Goal: Task Accomplishment & Management: Manage account settings

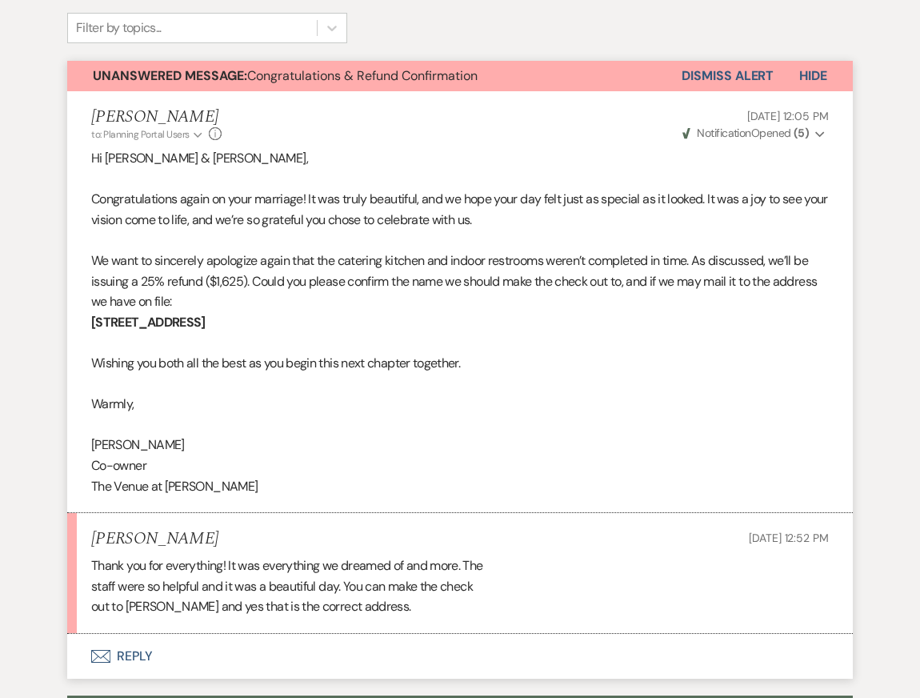
drag, startPoint x: 299, startPoint y: 281, endPoint x: 57, endPoint y: 281, distance: 242.5
copy strong "[STREET_ADDRESS]"
click at [331, 189] on p "Congratulations again on your marriage! It was truly beautiful, and we hope you…" at bounding box center [460, 209] width 738 height 41
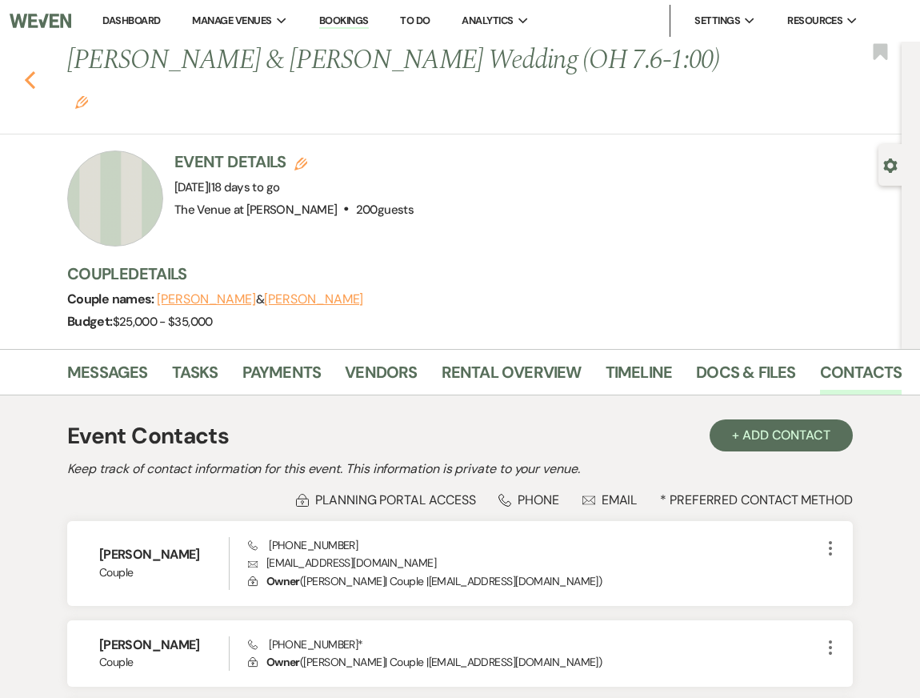
click at [34, 70] on icon "Previous" at bounding box center [30, 79] width 12 height 19
select select "8"
select select "5"
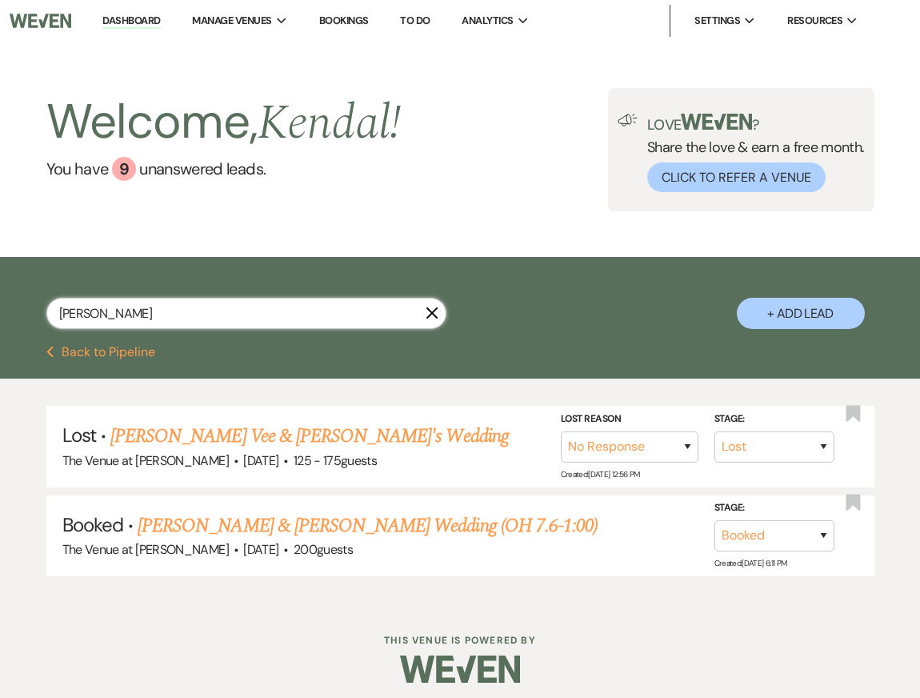
click at [319, 316] on input "[PERSON_NAME]" at bounding box center [246, 313] width 400 height 31
paste input "[PERSON_NAME] & [PERSON_NAME]"
type input "[PERSON_NAME] & [PERSON_NAME]"
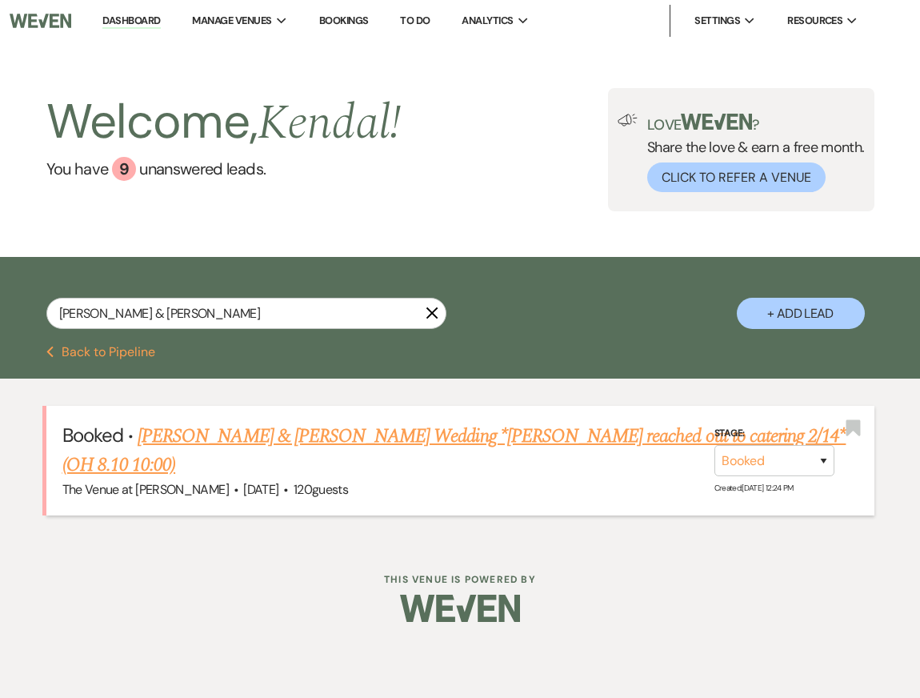
click at [384, 436] on link "[PERSON_NAME] & [PERSON_NAME] Wedding *[PERSON_NAME] reached out to catering 2/…" at bounding box center [454, 451] width 784 height 58
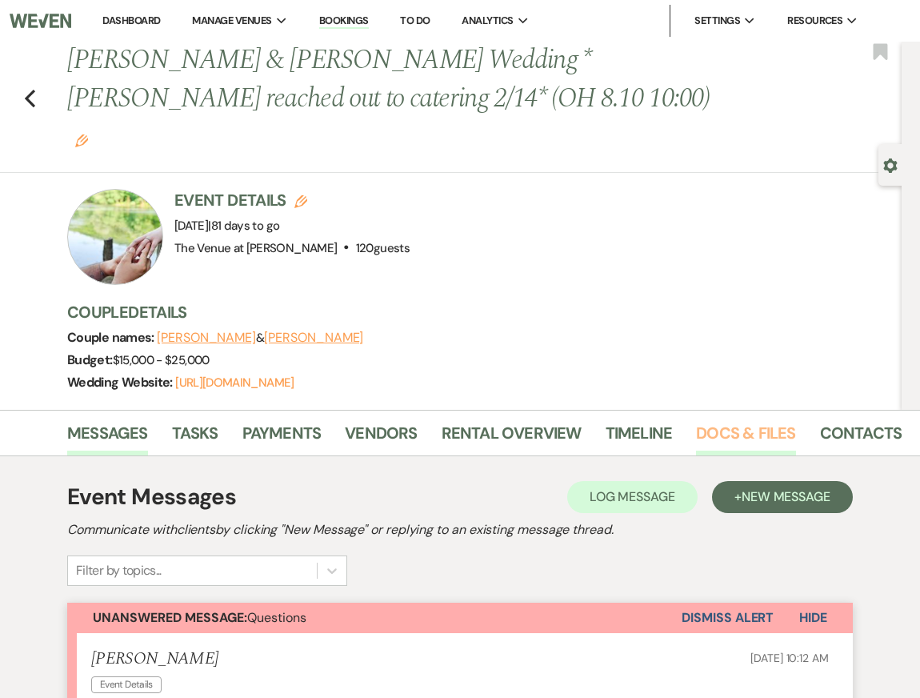
scroll to position [0, 72]
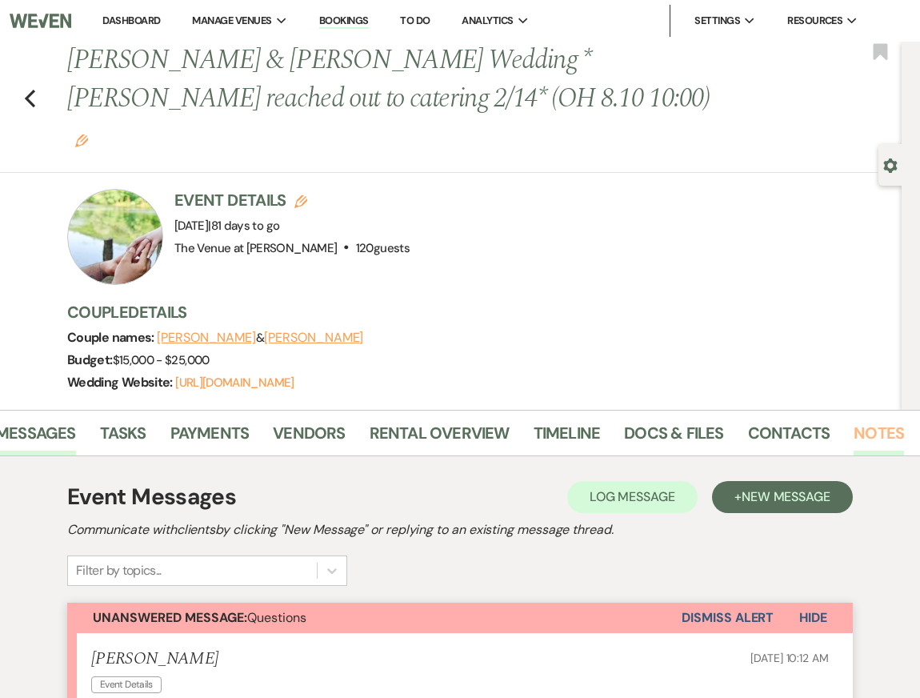
click at [869, 420] on link "Notes" at bounding box center [879, 437] width 50 height 35
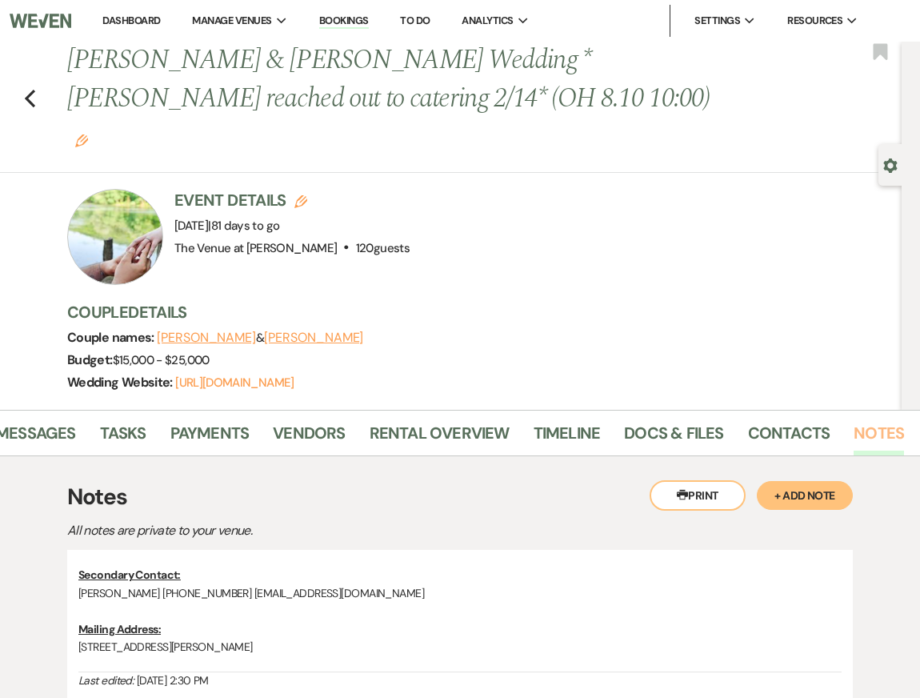
scroll to position [141, 0]
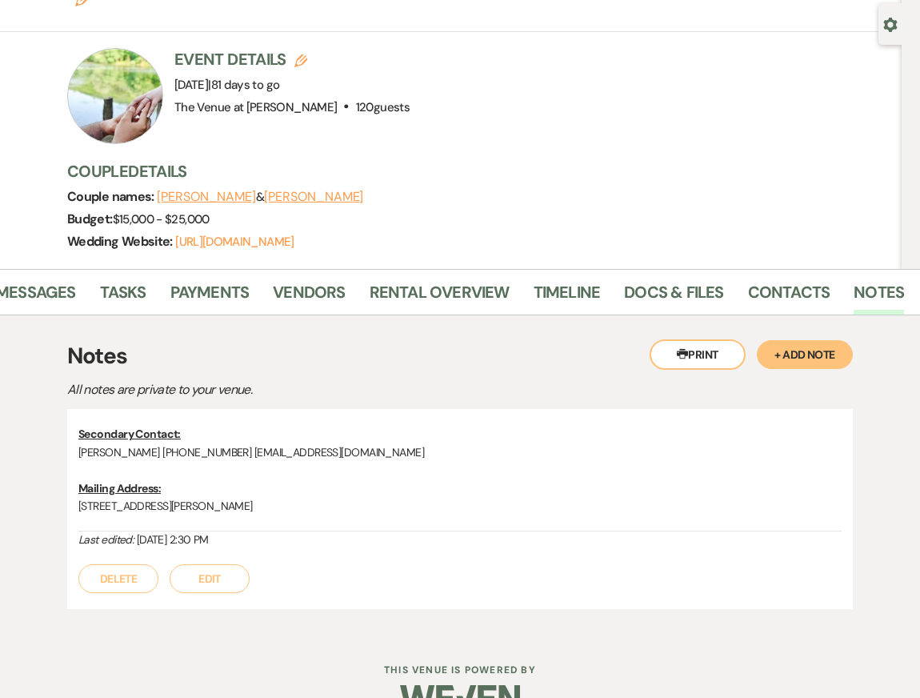
click at [800, 340] on button "+ Add Note" at bounding box center [805, 354] width 96 height 29
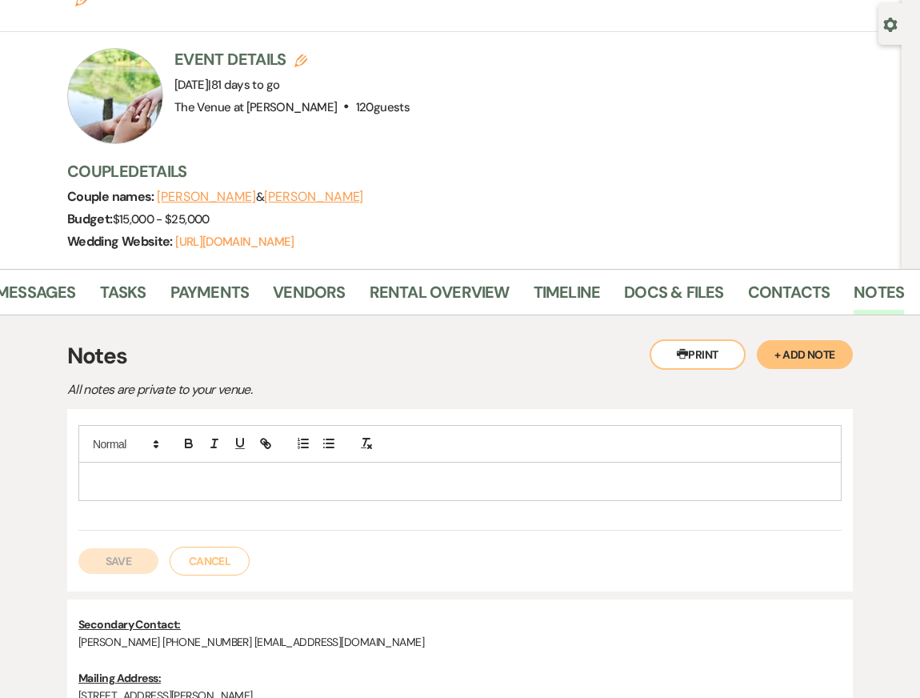
click at [162, 472] on p at bounding box center [460, 481] width 738 height 18
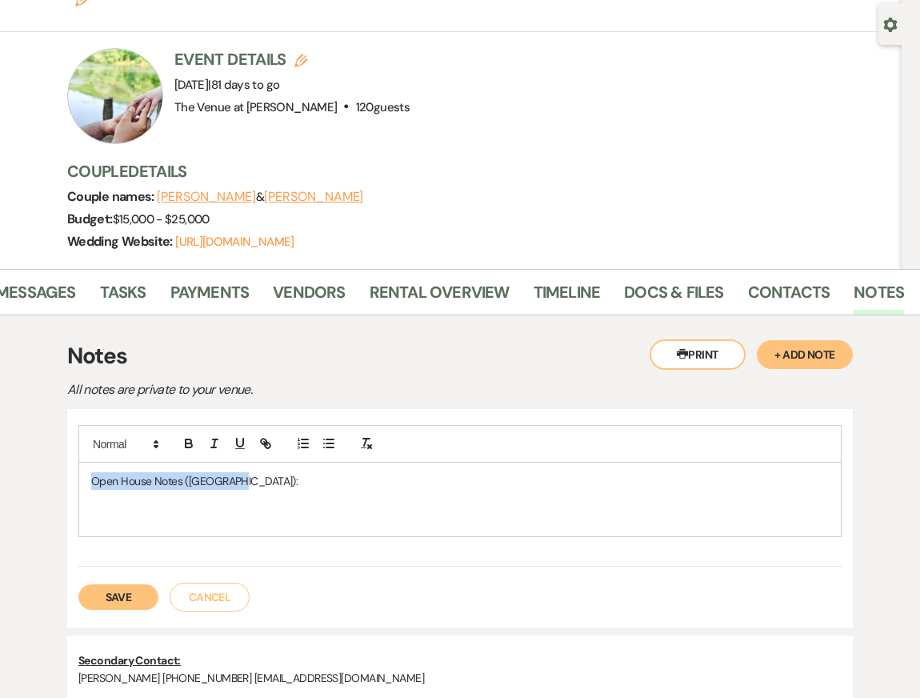
drag, startPoint x: 229, startPoint y: 440, endPoint x: 42, endPoint y: 440, distance: 186.5
click at [43, 440] on div "Printer Print + Add Note Notes All notes are private to your venue. Open House …" at bounding box center [460, 587] width 892 height 544
click at [112, 491] on p at bounding box center [460, 500] width 738 height 18
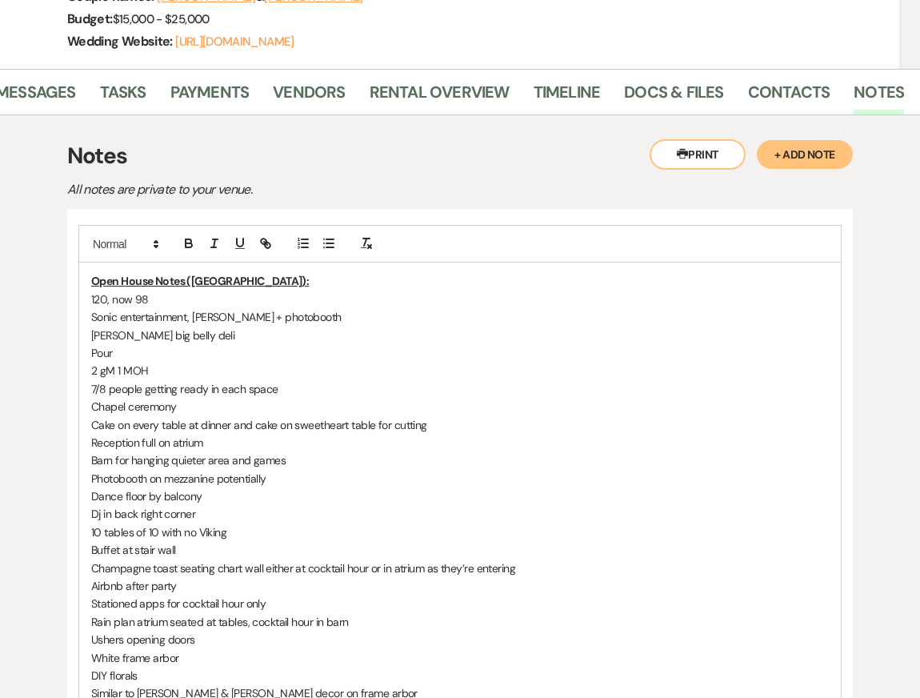
scroll to position [381, 0]
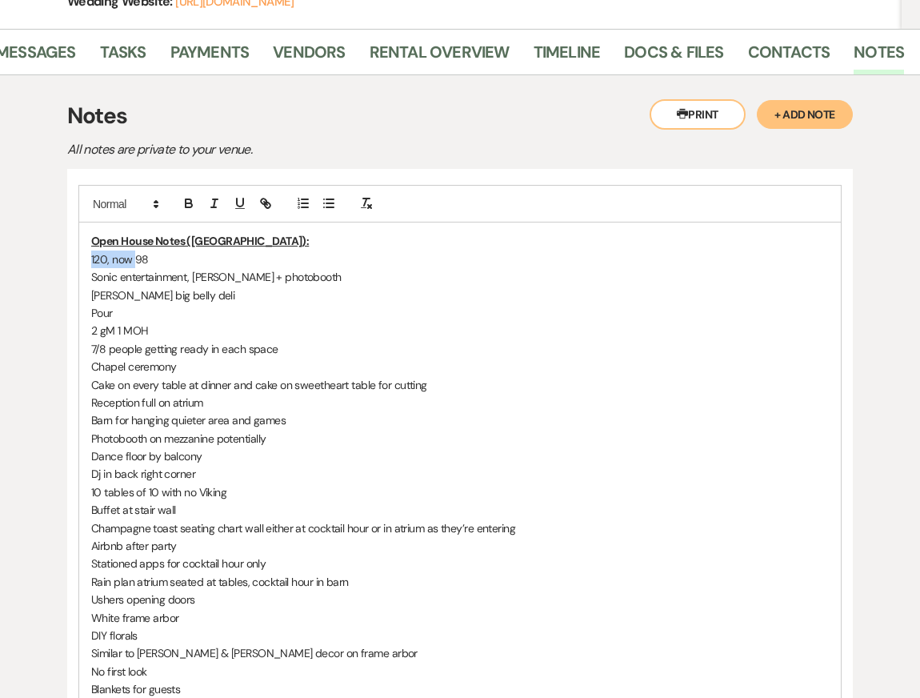
drag, startPoint x: 135, startPoint y: 219, endPoint x: 49, endPoint y: 219, distance: 86.4
click at [52, 219] on div "Printer Print + Add Note Notes All notes are private to your venue. Open House …" at bounding box center [460, 571] width 892 height 992
click at [115, 251] on p "98" at bounding box center [460, 260] width 738 height 18
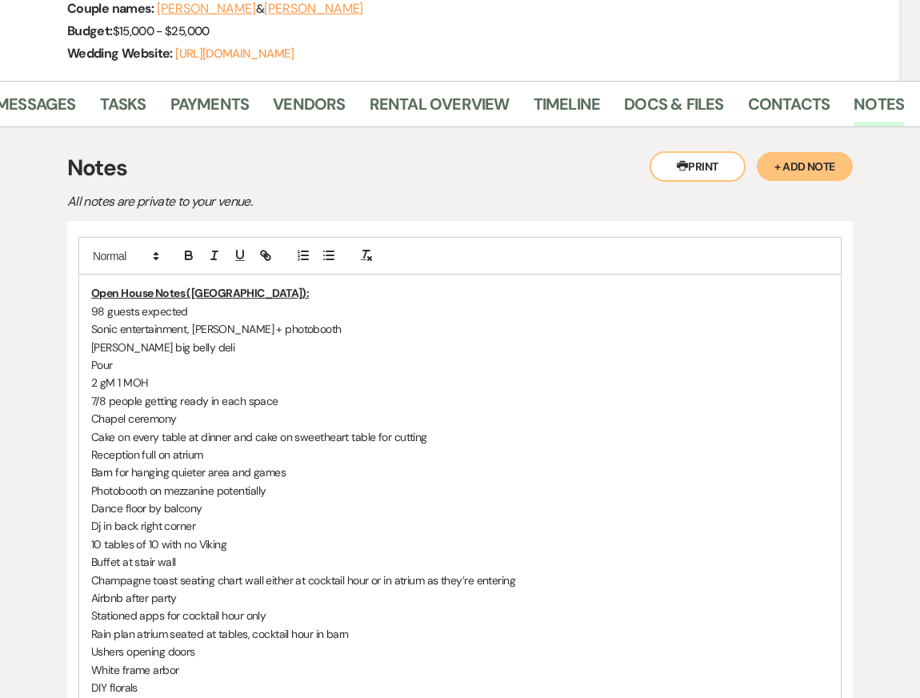
scroll to position [330, 0]
click at [91, 319] on p "Sonic entertainment, [PERSON_NAME] + photobooth" at bounding box center [460, 328] width 738 height 18
click at [142, 319] on p "DJ: Sonic entertainment, [PERSON_NAME] + photobooth" at bounding box center [460, 328] width 738 height 18
click at [211, 319] on p "DJ: Sonic Entertainment, [PERSON_NAME] + photobooth" at bounding box center [460, 328] width 738 height 18
click at [209, 319] on p "DJ: Sonic Entertainment, ([PERSON_NAME]) + photobooth" at bounding box center [460, 328] width 738 height 18
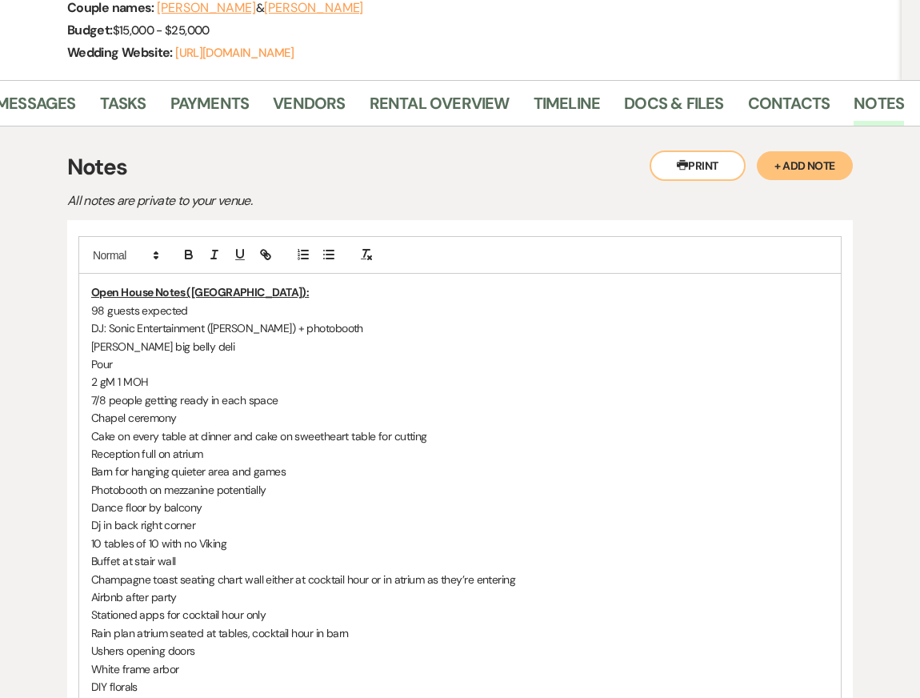
click at [251, 319] on p "DJ: Sonic Entertainment ([PERSON_NAME]) + photobooth" at bounding box center [460, 328] width 738 height 18
click at [350, 319] on p "DJ: Sonic Entertainment ([PERSON_NAME]) + photobooth" at bounding box center [460, 328] width 738 height 18
click at [91, 338] on p "[PERSON_NAME] big belly deli" at bounding box center [460, 347] width 738 height 18
click at [156, 338] on p "Catering: Nicks big belly deli" at bounding box center [460, 347] width 738 height 18
click at [171, 338] on p "Catering: [PERSON_NAME]'s big belly deli" at bounding box center [460, 347] width 738 height 18
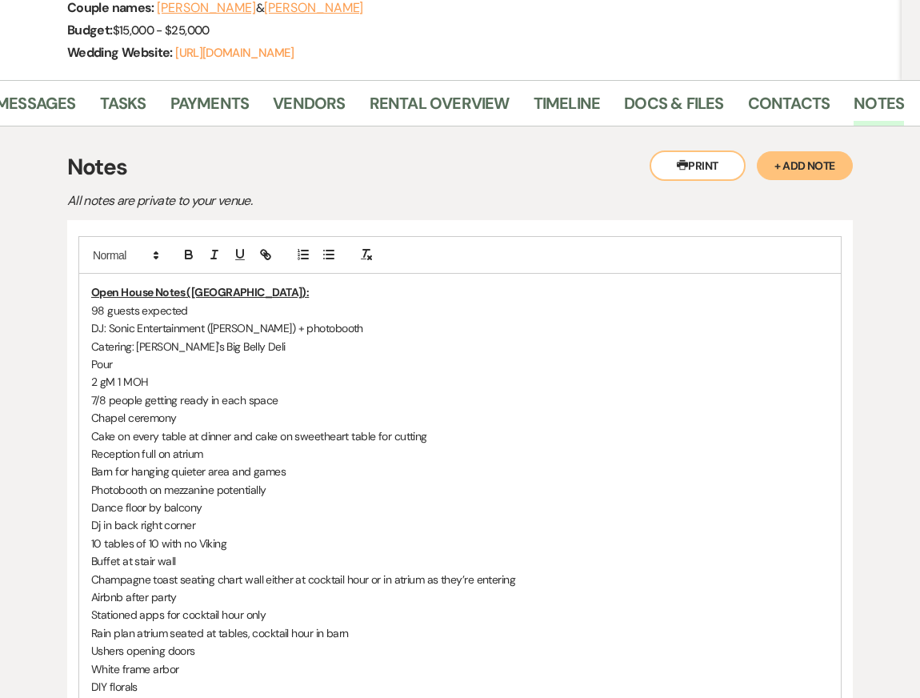
click at [93, 355] on p "Pour" at bounding box center [460, 364] width 738 height 18
click at [91, 373] on p "2 gM 1 MOH" at bounding box center [460, 382] width 738 height 18
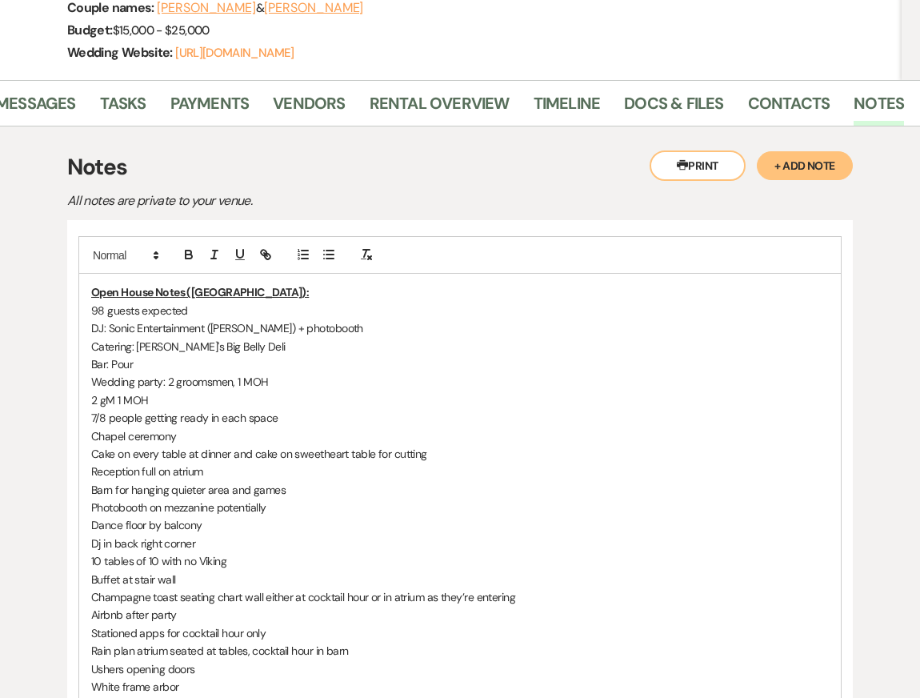
drag, startPoint x: 165, startPoint y: 360, endPoint x: 35, endPoint y: 360, distance: 129.7
click at [35, 360] on div "Printer Print + Add Note Notes All notes are private to your venue. Open House …" at bounding box center [460, 631] width 892 height 1010
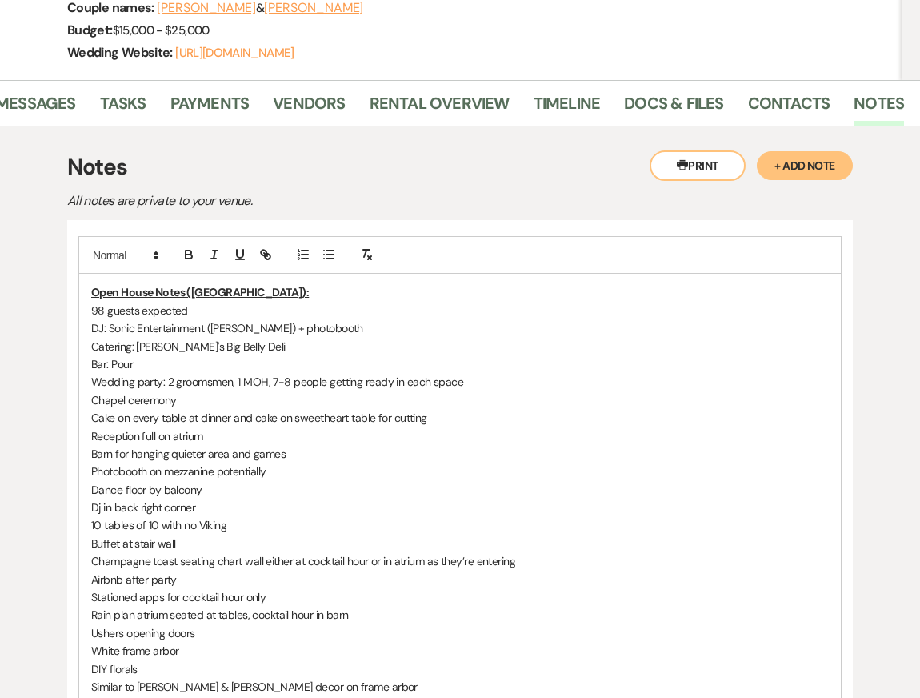
click at [231, 319] on p "DJ: Sonic Entertainment ([PERSON_NAME]) + photobooth" at bounding box center [460, 328] width 738 height 18
click at [430, 373] on p "Wedding party: 2 groomsmen, 1 MOH, 7-8 people getting ready in each space" at bounding box center [460, 382] width 738 height 18
click at [88, 360] on div "Open House Notes (Kendal): 98 guests expected DJ: Sonic Entertainment ([PERSON_…" at bounding box center [460, 525] width 762 height 503
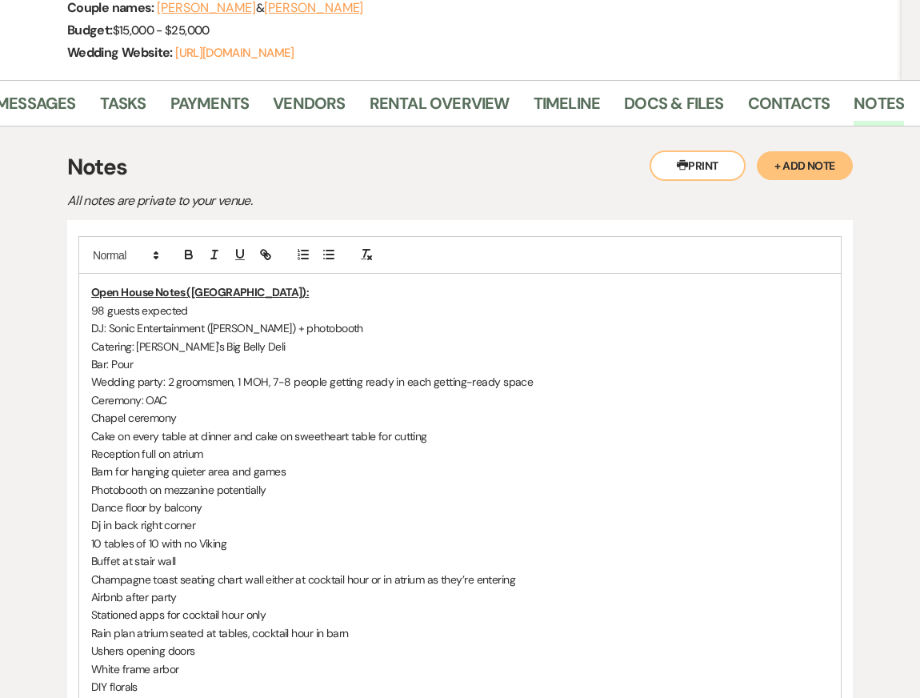
drag, startPoint x: 185, startPoint y: 382, endPoint x: 28, endPoint y: 382, distance: 156.9
click at [30, 382] on div "Printer Print + Add Note Notes All notes are private to your venue. Open House …" at bounding box center [460, 622] width 892 height 992
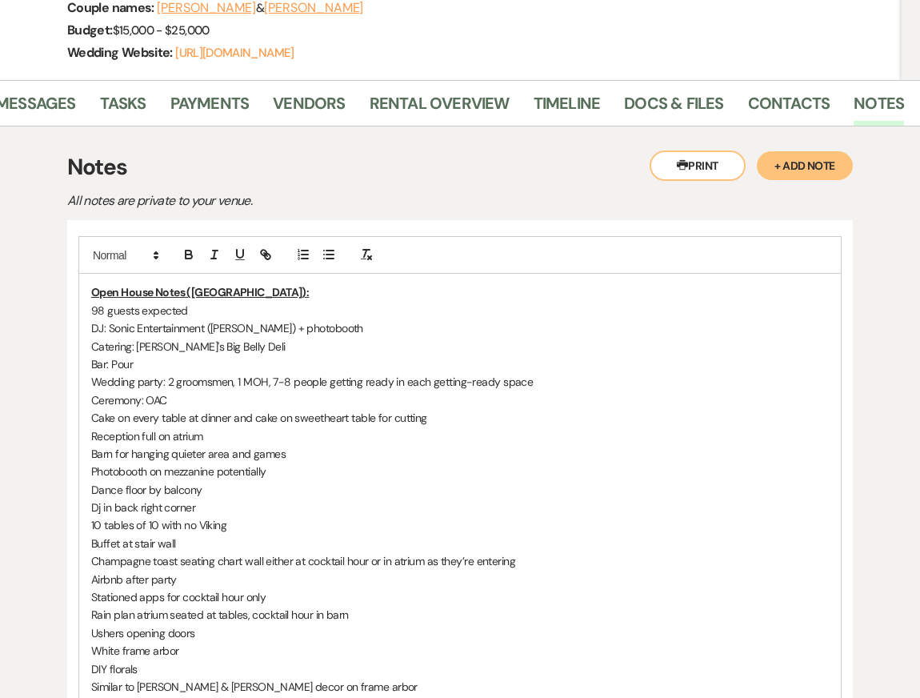
click at [91, 409] on p "Cake on every table at dinner and cake on sweetheart table for cutting" at bounding box center [460, 418] width 738 height 18
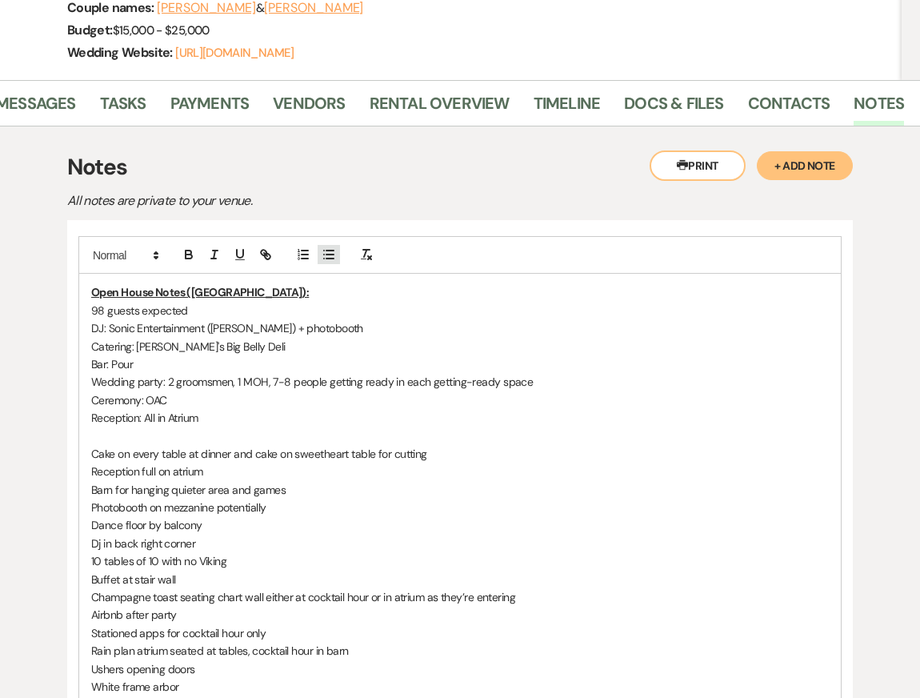
click at [333, 255] on line "button" at bounding box center [330, 255] width 7 height 0
click at [131, 427] on li "Cake on every table" at bounding box center [468, 436] width 722 height 18
click at [261, 427] on li "Mini cake on every table" at bounding box center [468, 436] width 722 height 18
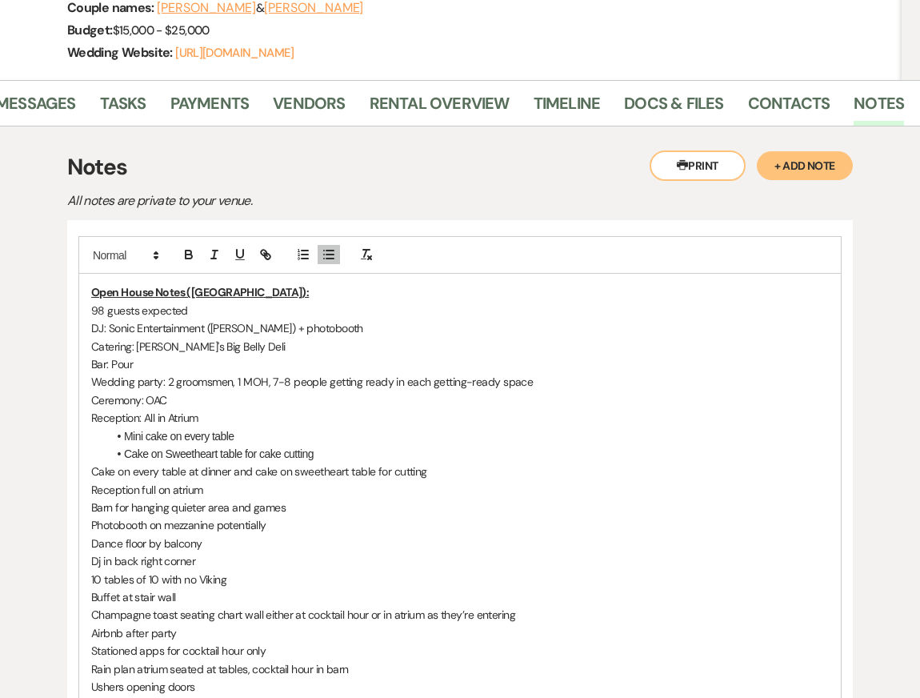
drag, startPoint x: 92, startPoint y: 433, endPoint x: 246, endPoint y: 450, distance: 154.6
click at [246, 450] on div "Open House Notes (Kendal): 98 guests expected DJ: Sonic Entertainment ([PERSON_…" at bounding box center [460, 552] width 762 height 557
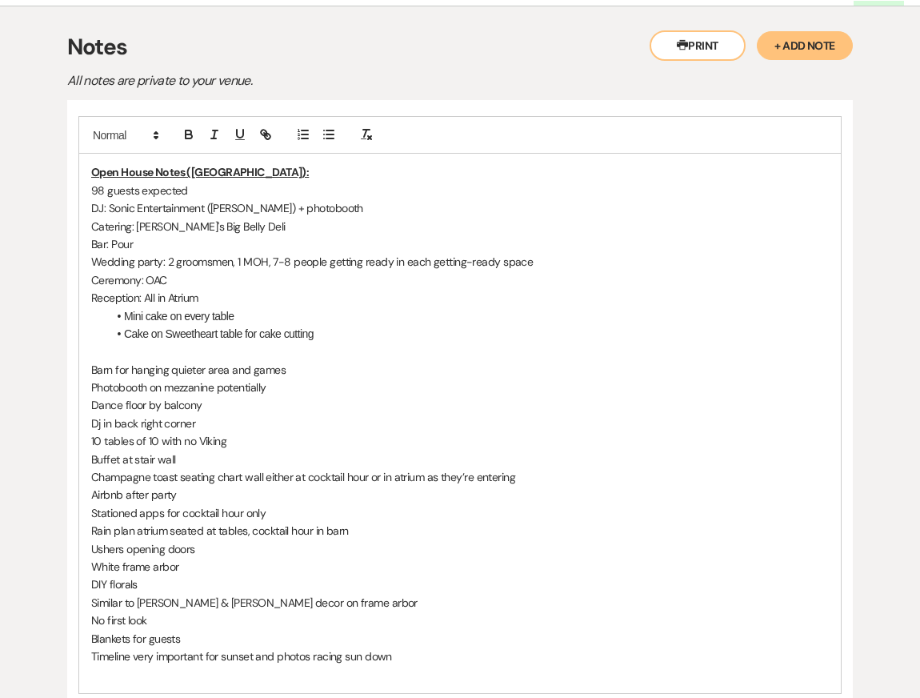
scroll to position [454, 0]
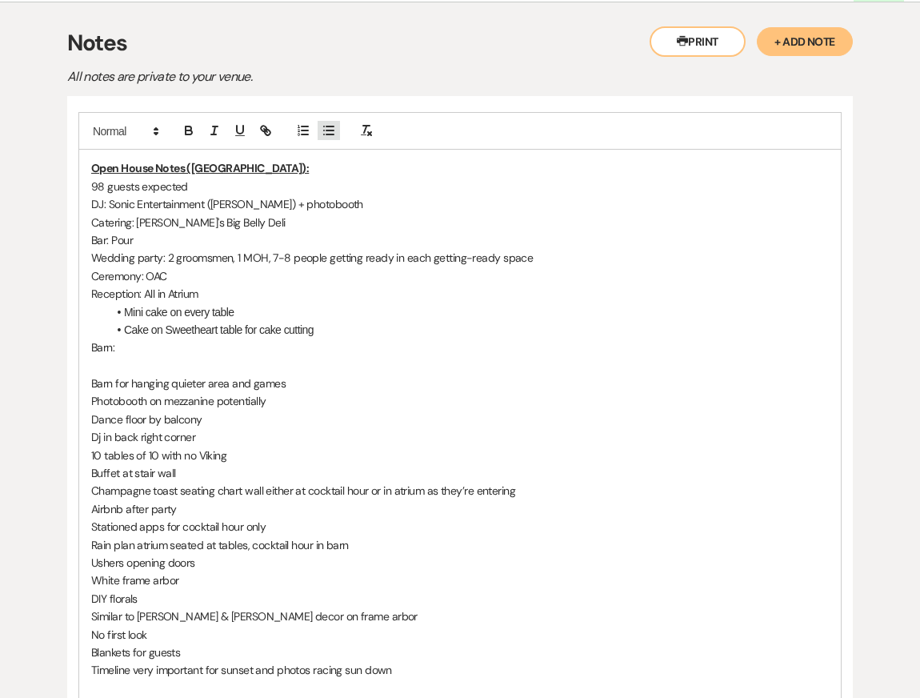
click at [327, 134] on line "button" at bounding box center [330, 134] width 7 height 0
drag, startPoint x: 93, startPoint y: 349, endPoint x: 370, endPoint y: 351, distance: 277.0
click at [370, 375] on p "Barn for hanging quieter area and games" at bounding box center [460, 384] width 738 height 18
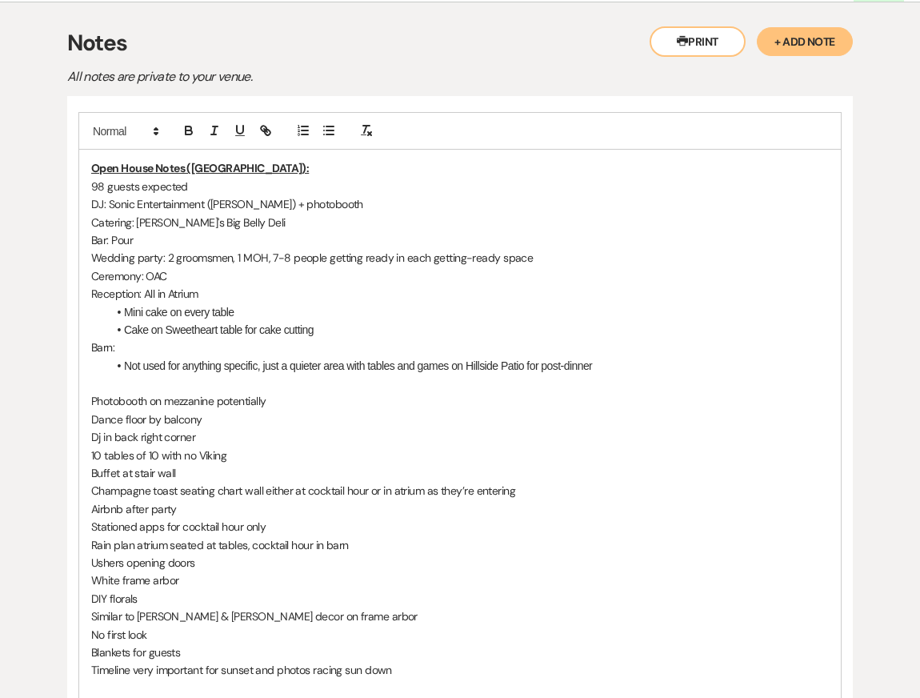
click at [327, 321] on li "Cake on Sweetheart table for cake cutting" at bounding box center [468, 330] width 722 height 18
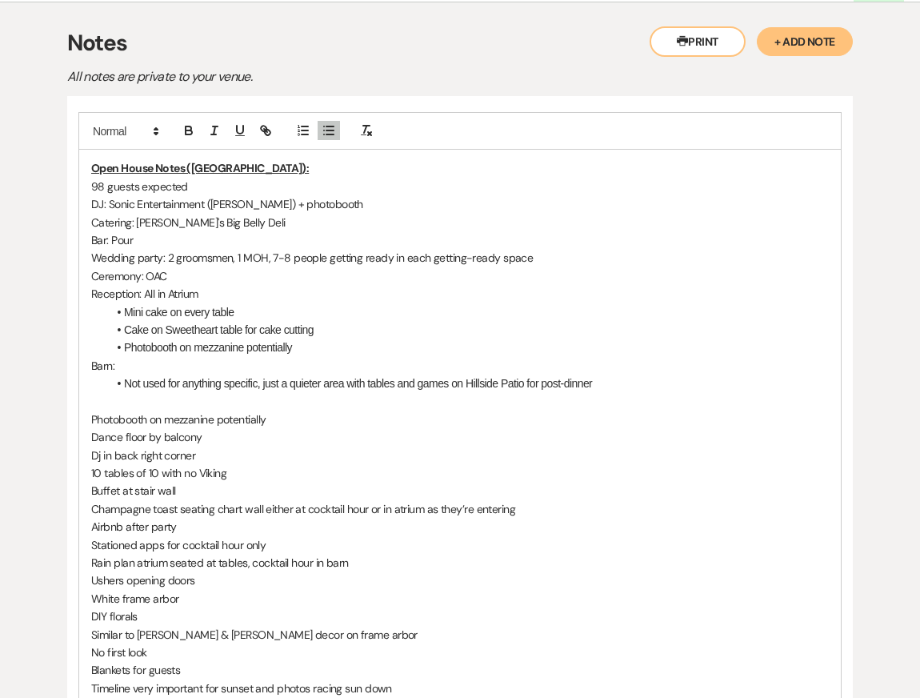
drag, startPoint x: 284, startPoint y: 379, endPoint x: 78, endPoint y: 379, distance: 205.7
click at [81, 379] on div "Open House Notes (Kendal): 98 guests expected DJ: Sonic Entertainment ([PERSON_…" at bounding box center [460, 437] width 762 height 575
click at [314, 339] on li "Photobooth on mezzanine potentially" at bounding box center [468, 348] width 722 height 18
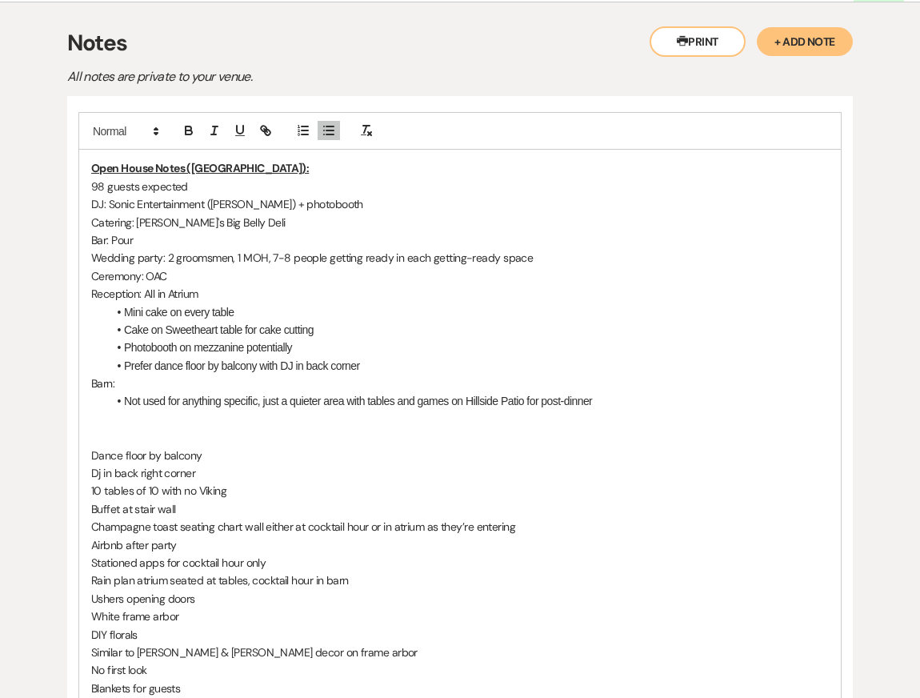
click at [334, 357] on li "Prefer dance floor by balcony with DJ in back corner" at bounding box center [468, 366] width 722 height 18
drag, startPoint x: 91, startPoint y: 416, endPoint x: 231, endPoint y: 428, distance: 139.8
click at [231, 432] on div "Open House Notes (Kendal): 98 guests expected DJ: Sonic Entertainment ([PERSON_…" at bounding box center [460, 446] width 762 height 593
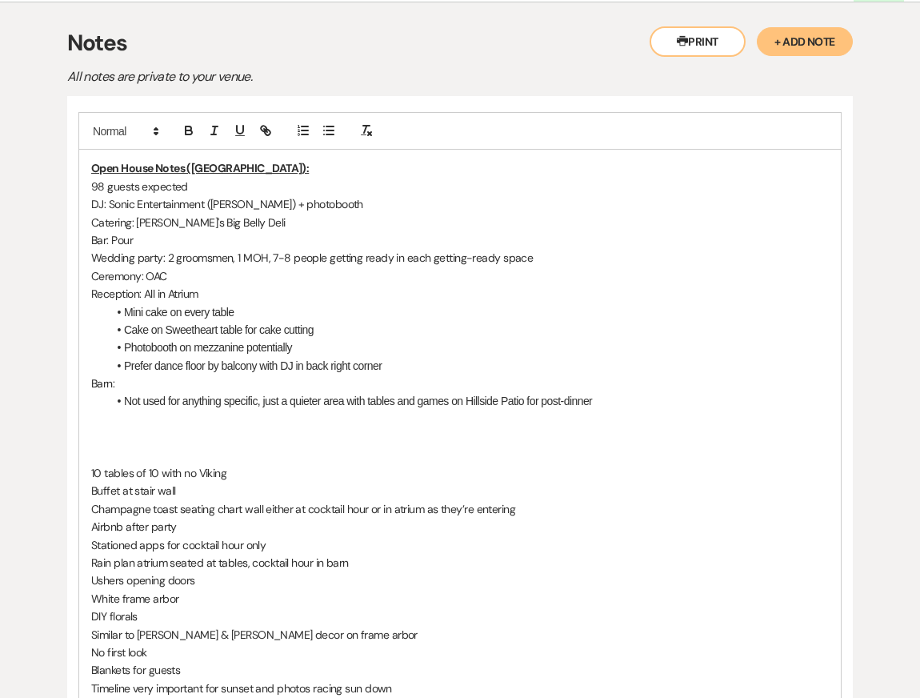
click at [315, 303] on li "Mini cake on every table" at bounding box center [468, 312] width 722 height 18
click at [125, 303] on li "Mini cake on every table" at bounding box center [468, 312] width 722 height 18
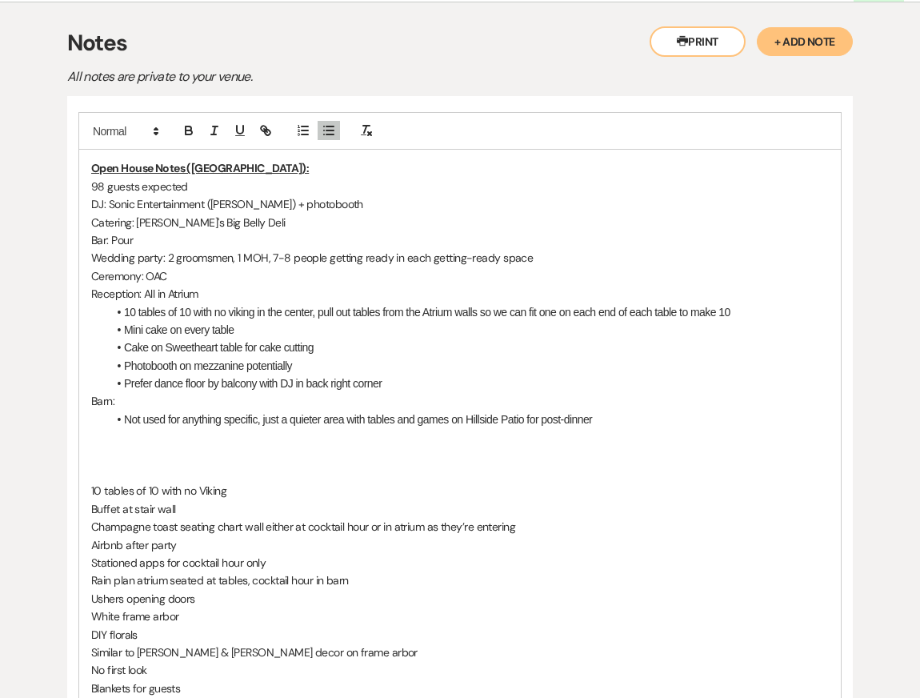
click at [294, 321] on li "Mini cake on every table" at bounding box center [468, 330] width 722 height 18
click at [762, 303] on li "10 tables of 10 with no viking in the center, pull out tables from the Atrium w…" at bounding box center [468, 312] width 722 height 18
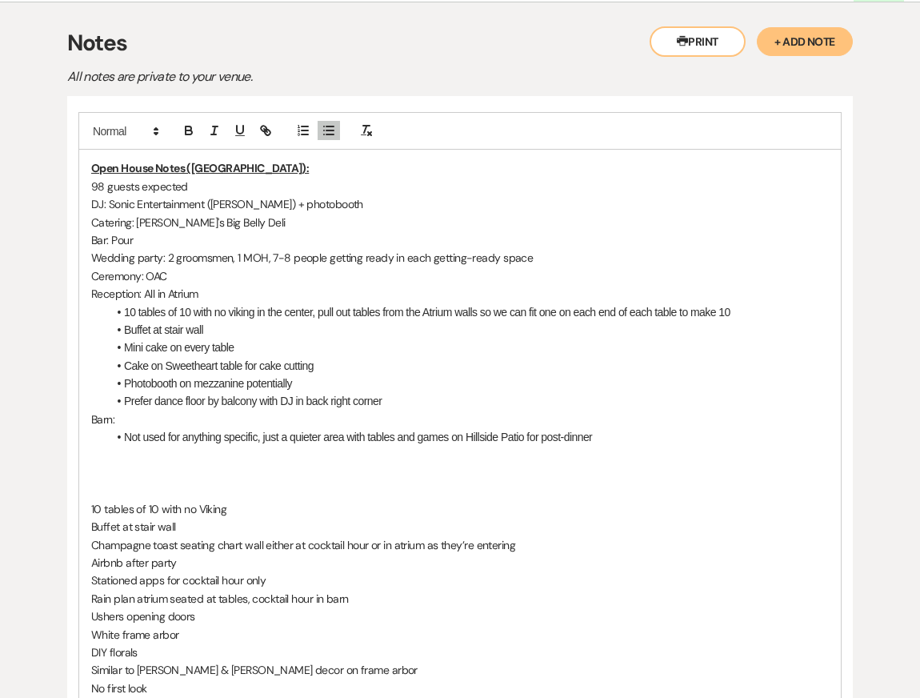
drag, startPoint x: 87, startPoint y: 471, endPoint x: 245, endPoint y: 484, distance: 158.2
click at [245, 484] on div "Open House Notes (Kendal): 98 guests expected DJ: Sonic Entertainment ([PERSON_…" at bounding box center [460, 455] width 762 height 611
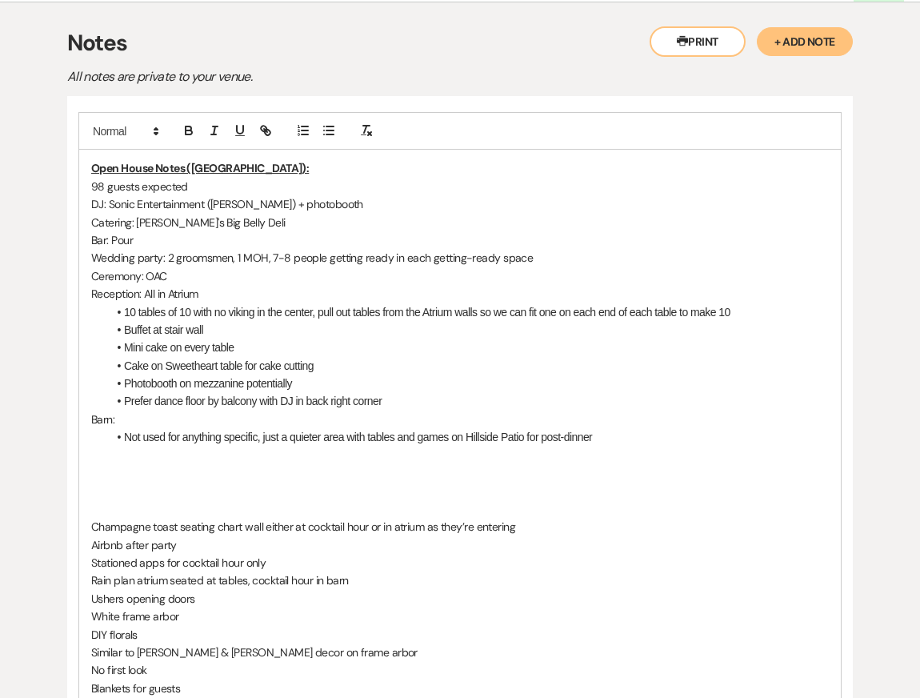
click at [206, 267] on p "Ceremony: OAC" at bounding box center [460, 276] width 738 height 18
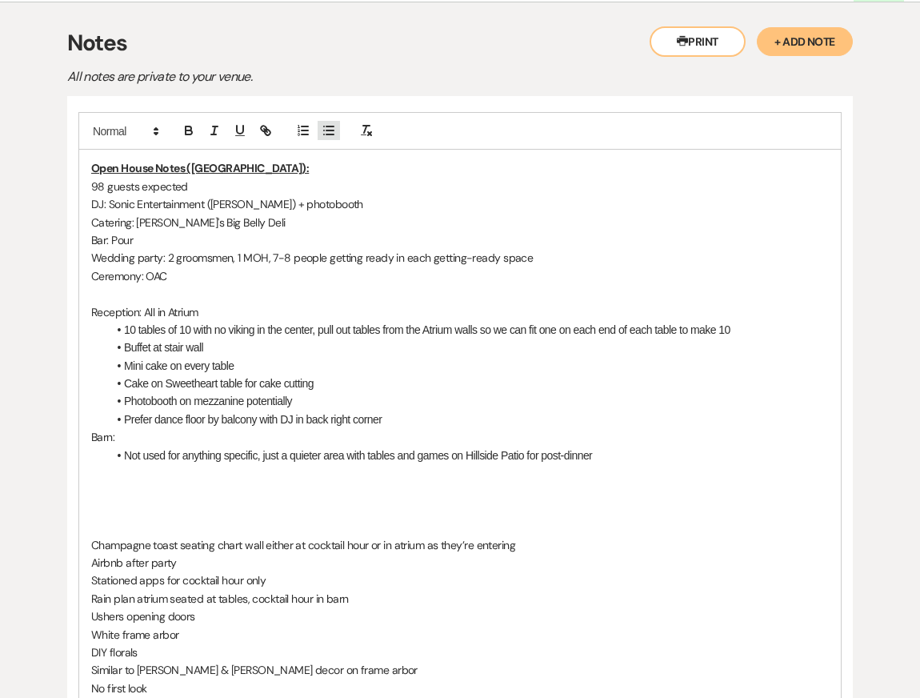
click at [327, 130] on line "button" at bounding box center [330, 130] width 7 height 0
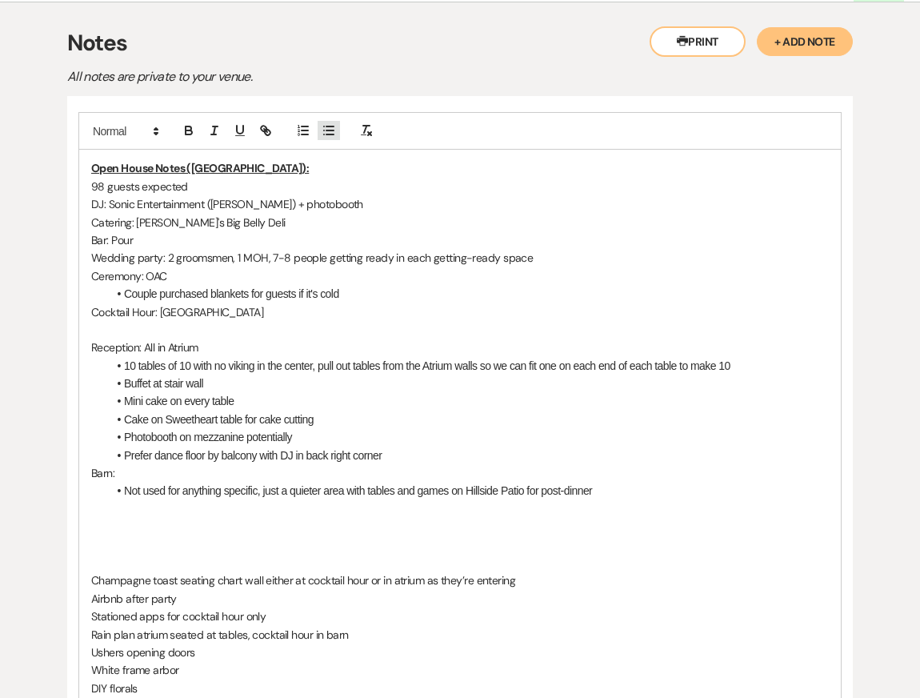
click at [327, 123] on icon "button" at bounding box center [329, 130] width 14 height 14
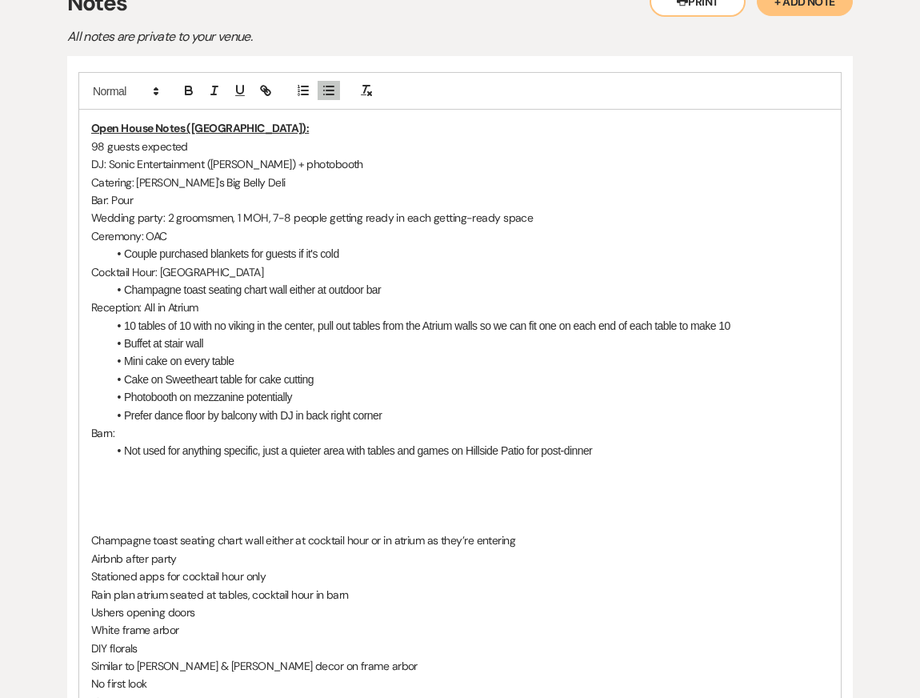
click at [327, 281] on li "Champagne toast seating chart wall either at outdoor bar" at bounding box center [468, 290] width 722 height 18
click at [431, 281] on li "Champagne toast seating chart wall either on blank outdoor bar" at bounding box center [468, 290] width 722 height 18
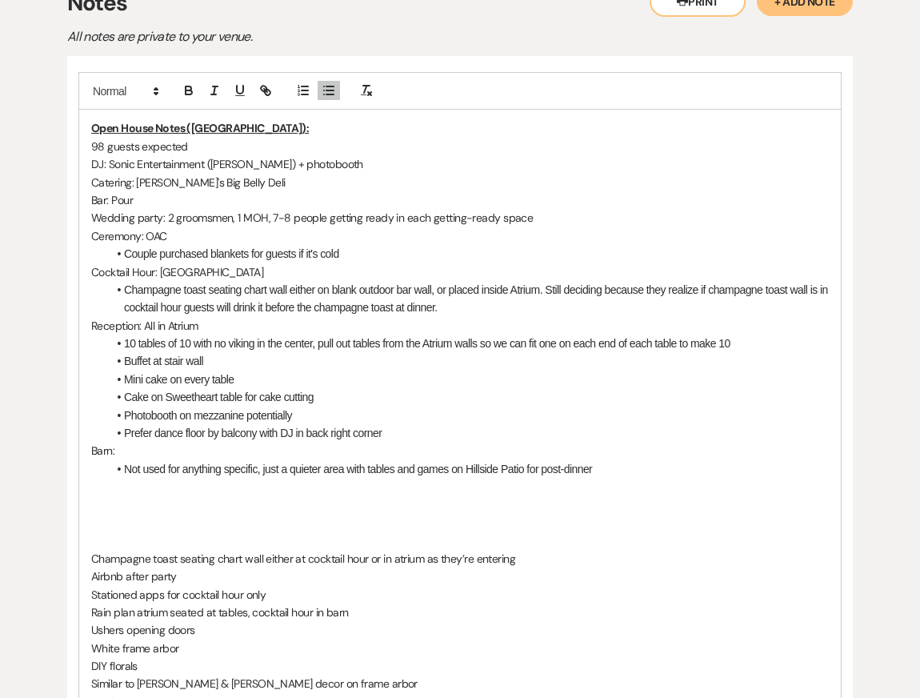
scroll to position [545, 0]
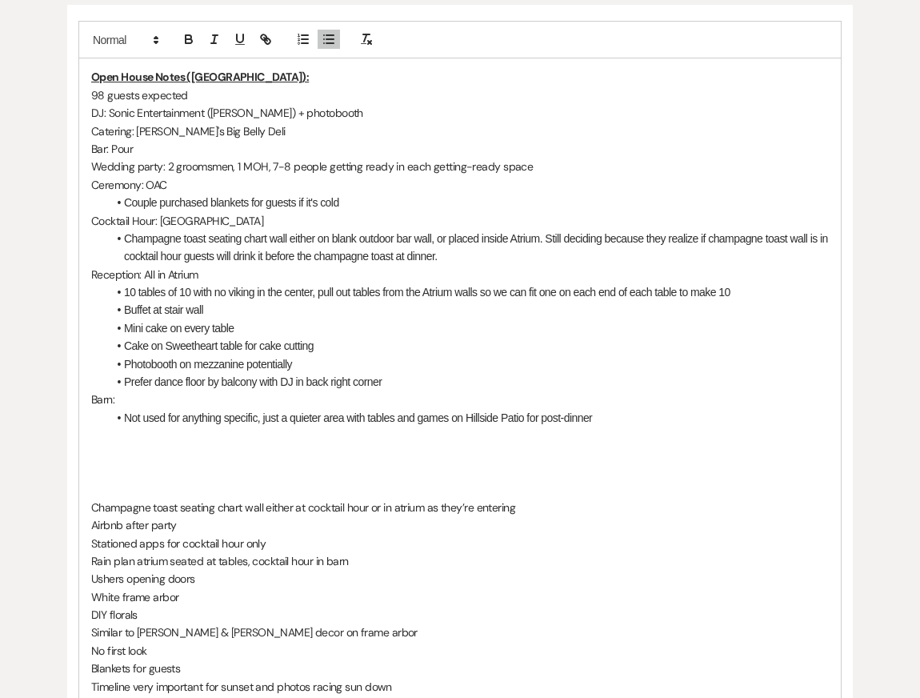
drag, startPoint x: 90, startPoint y: 469, endPoint x: 592, endPoint y: 478, distance: 502.7
click at [592, 478] on div "Open House Notes (Kendal): 98 guests expected DJ: Sonic Entertainment ([PERSON_…" at bounding box center [460, 390] width 762 height 664
click at [528, 499] on p "Champagne toast seating chart wall either at cocktail hour or in atrium as they…" at bounding box center [460, 508] width 738 height 18
drag, startPoint x: 549, startPoint y: 464, endPoint x: 60, endPoint y: 466, distance: 489.1
click at [59, 466] on div "Printer Print + Add Note Notes All notes are private to your venue. Open House …" at bounding box center [460, 479] width 892 height 1136
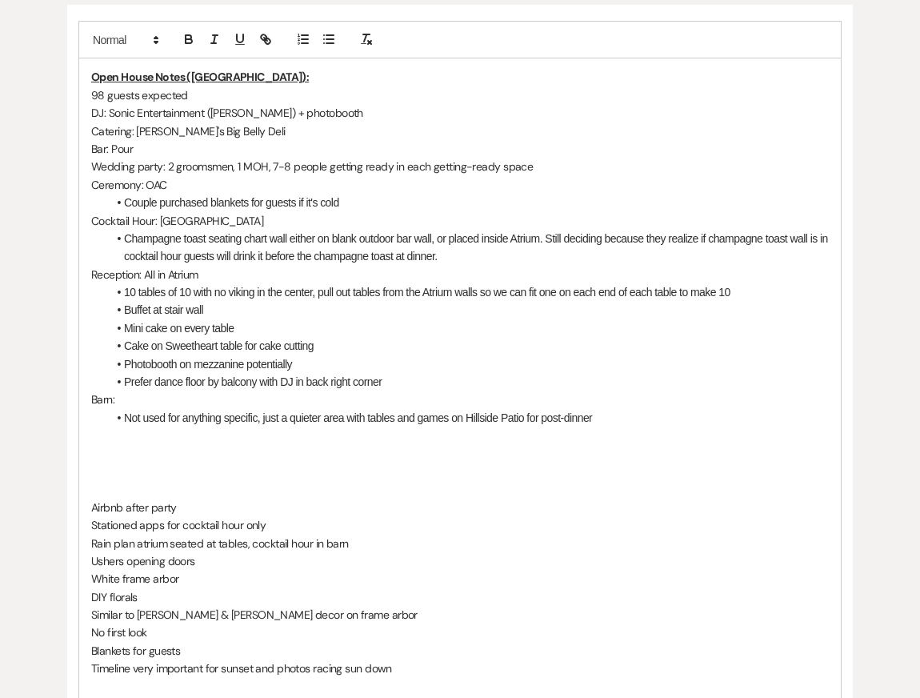
click at [620, 409] on li "Not used for anything specific, just a quieter area with tables and games on Hi…" at bounding box center [468, 418] width 722 height 18
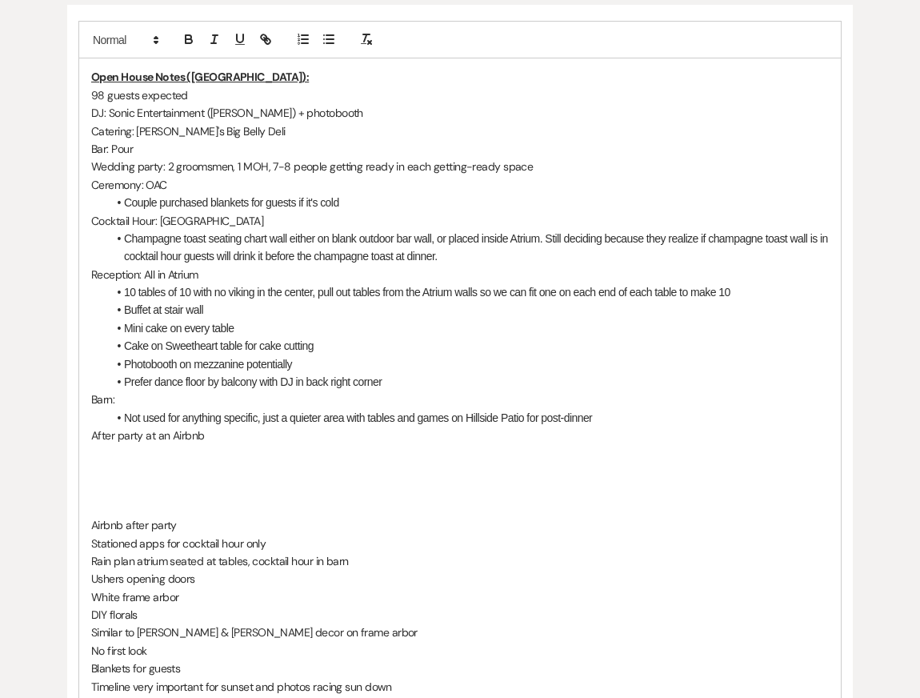
drag, startPoint x: 88, startPoint y: 488, endPoint x: 281, endPoint y: 484, distance: 192.9
click at [280, 484] on div "Open House Notes (Kendal): 98 guests expected DJ: Sonic Entertainment ([PERSON_…" at bounding box center [460, 390] width 762 height 664
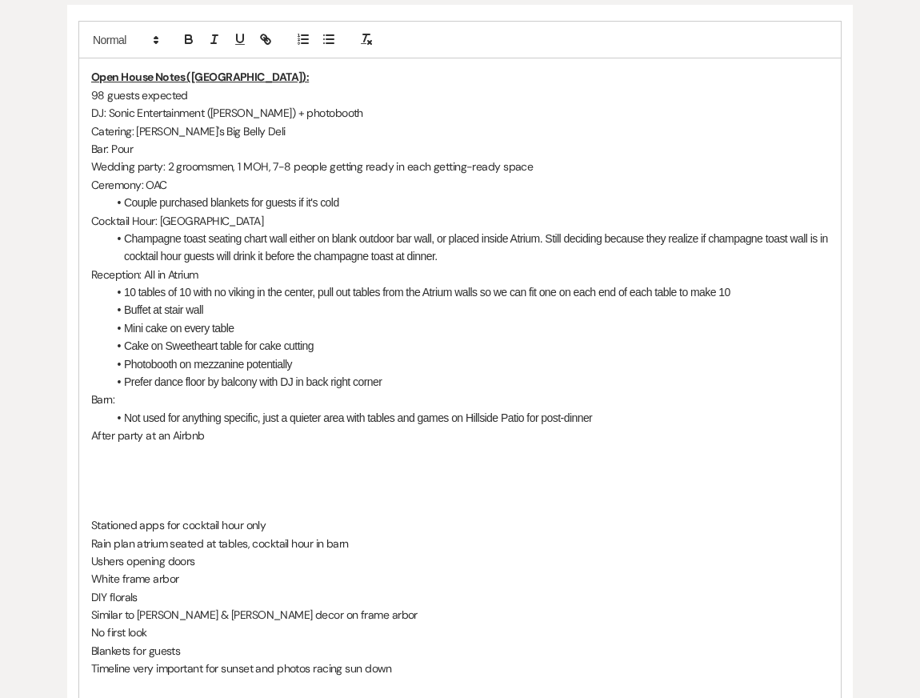
click at [265, 212] on p "Cocktail Hour: [GEOGRAPHIC_DATA]" at bounding box center [460, 221] width 738 height 18
click at [492, 230] on li "Champagne toast seating chart wall either on blank outdoor bar wall, or placed …" at bounding box center [468, 248] width 722 height 36
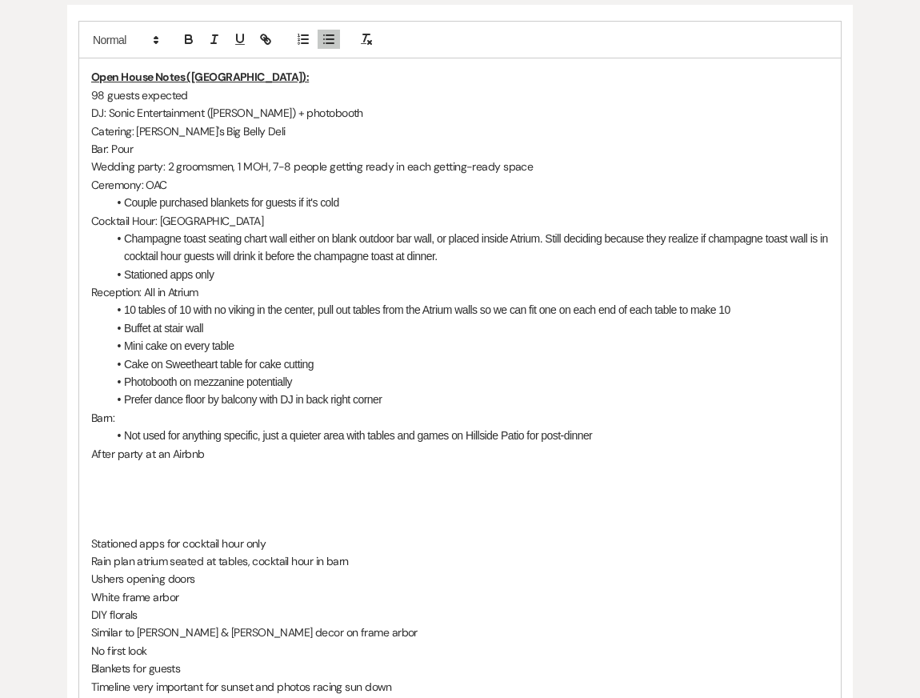
drag, startPoint x: 88, startPoint y: 505, endPoint x: 399, endPoint y: 499, distance: 310.6
click at [398, 499] on div "Open House Notes (Kendal): 98 guests expected DJ: Sonic Entertainment ([PERSON_…" at bounding box center [460, 390] width 762 height 664
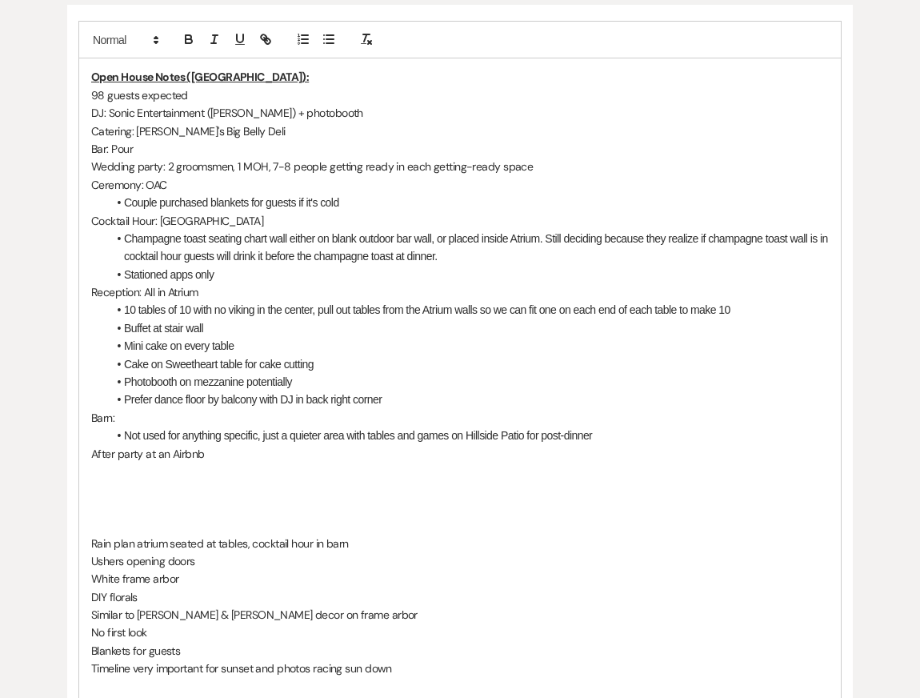
click at [665, 427] on li "Not used for anything specific, just a quieter area with tables and games on Hi…" at bounding box center [468, 436] width 722 height 18
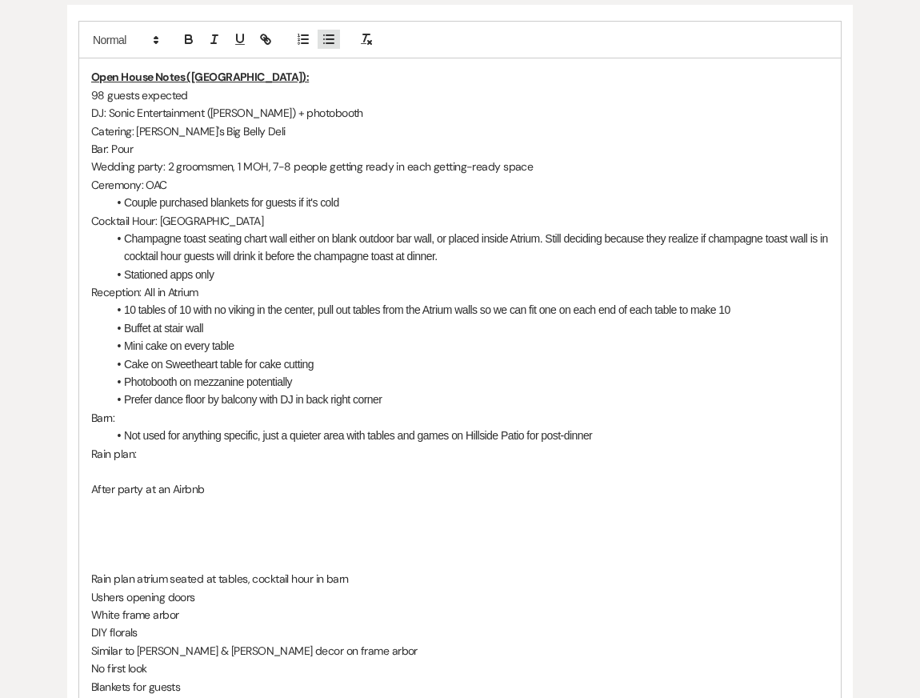
click at [331, 32] on icon "button" at bounding box center [329, 39] width 14 height 14
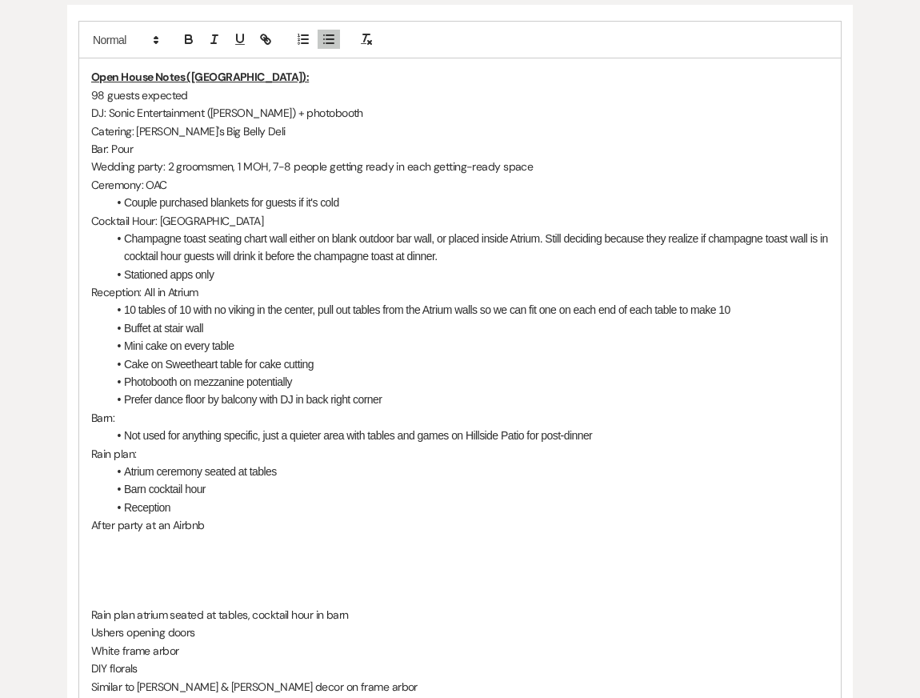
click at [130, 499] on li "Reception" at bounding box center [468, 508] width 722 height 18
click at [128, 499] on li "atrium reception" at bounding box center [468, 508] width 722 height 18
click at [257, 499] on li "Atrium reception" at bounding box center [468, 508] width 722 height 18
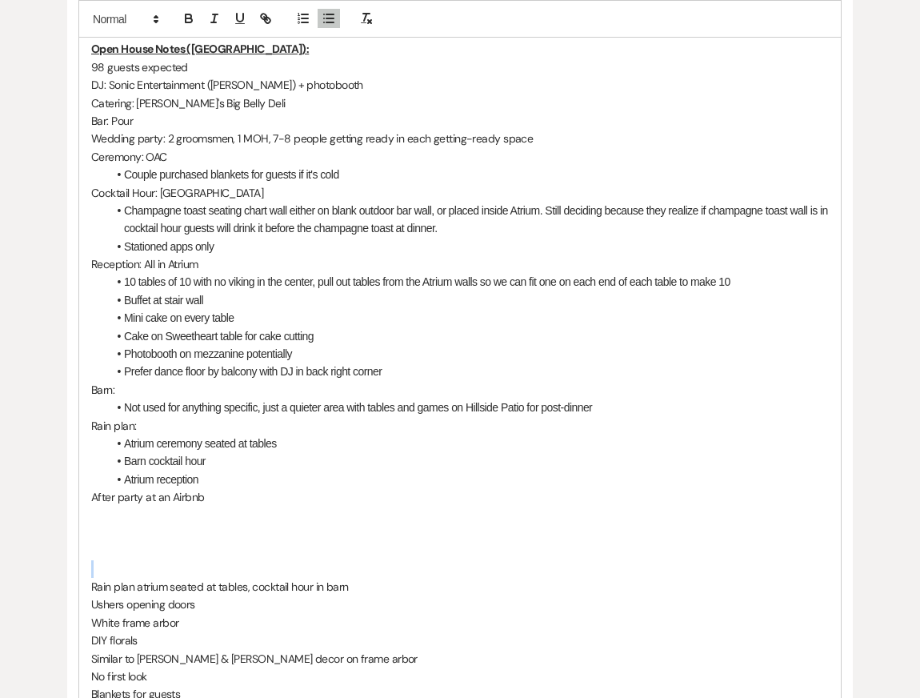
drag, startPoint x: 90, startPoint y: 548, endPoint x: 434, endPoint y: 536, distance: 344.4
click at [434, 536] on div "Open House Notes (Kendal): 98 guests expected DJ: Sonic Entertainment ([PERSON_…" at bounding box center [460, 389] width 762 height 718
drag, startPoint x: 367, startPoint y: 547, endPoint x: 39, endPoint y: 547, distance: 327.4
click at [39, 547] on div "Printer Print + Add Note Notes All notes are private to your venue. Open House …" at bounding box center [460, 477] width 892 height 1189
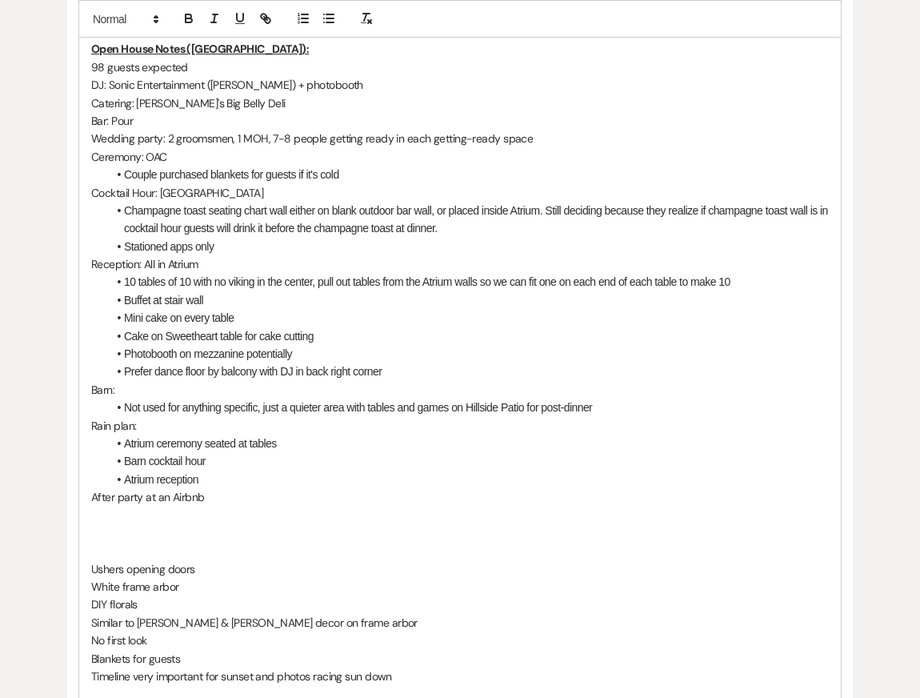
scroll to position [507, 0]
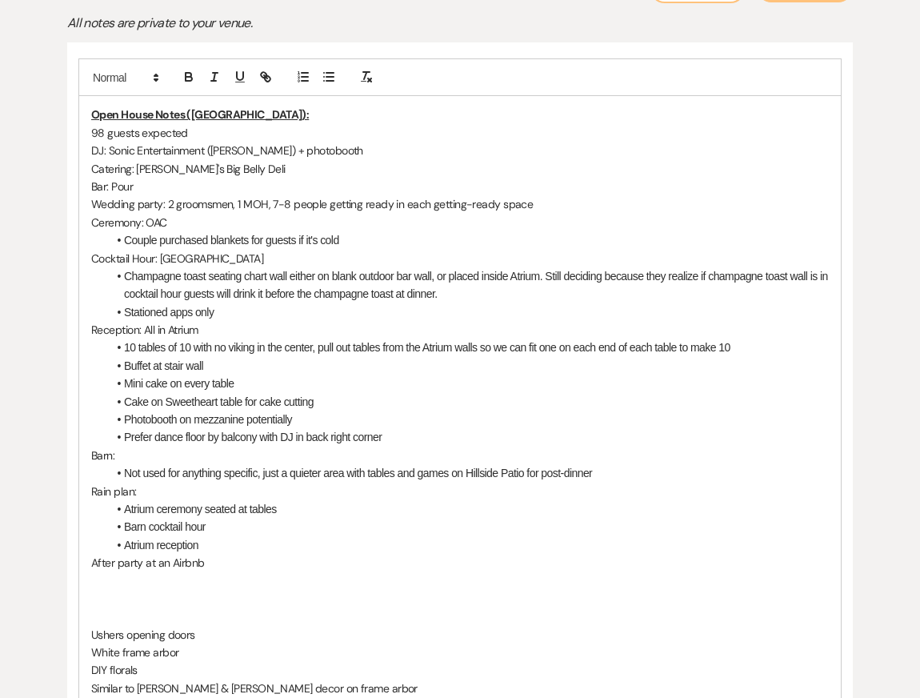
click at [379, 231] on li "Couple purchased blankets for guests if it's cold" at bounding box center [468, 240] width 722 height 18
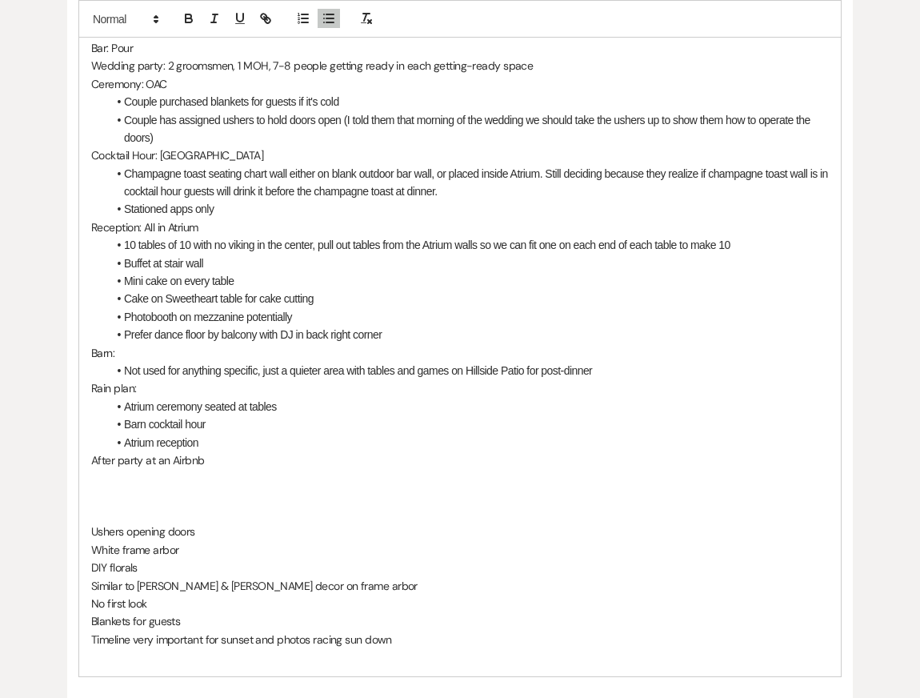
scroll to position [653, 0]
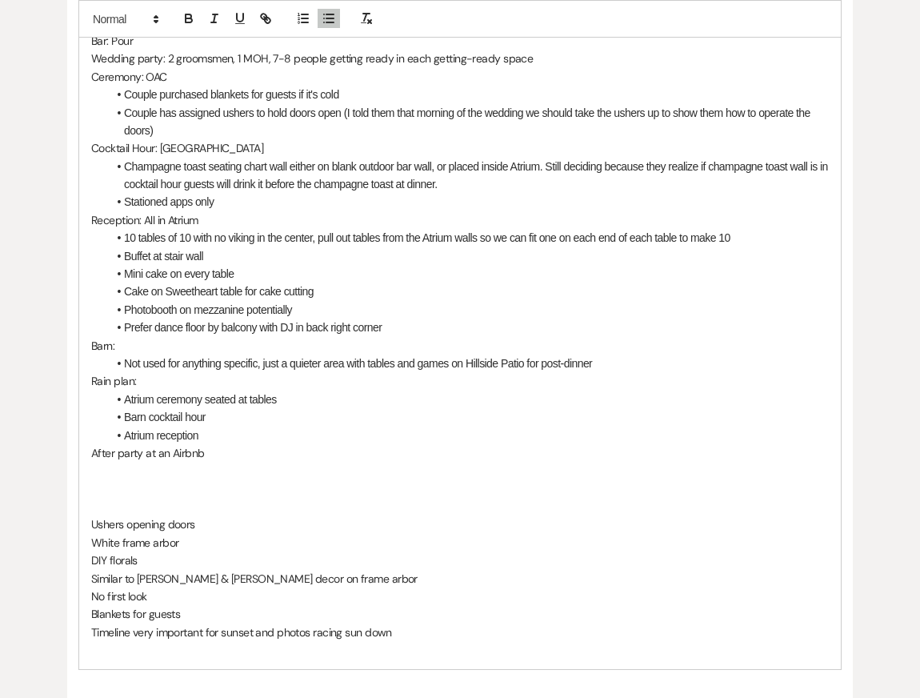
drag, startPoint x: 102, startPoint y: 467, endPoint x: 264, endPoint y: 479, distance: 162.9
click at [264, 479] on div "Open House Notes (Kendal): 98 guests expected DJ: Sonic Entertainment ([PERSON_…" at bounding box center [460, 309] width 762 height 718
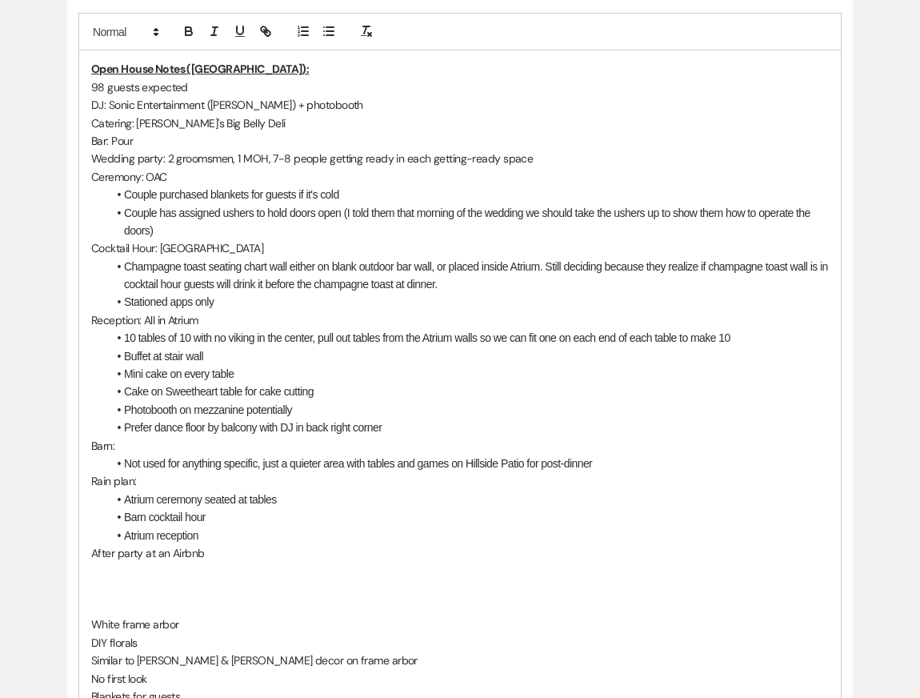
scroll to position [535, 0]
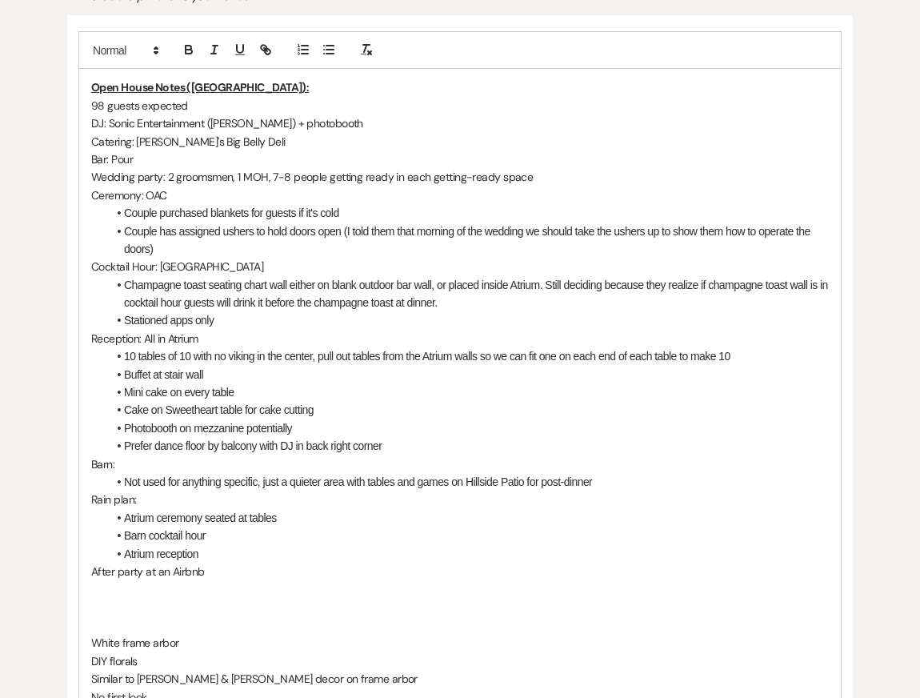
click at [126, 204] on li "Couple purchased blankets for guests if it's cold" at bounding box center [468, 213] width 722 height 18
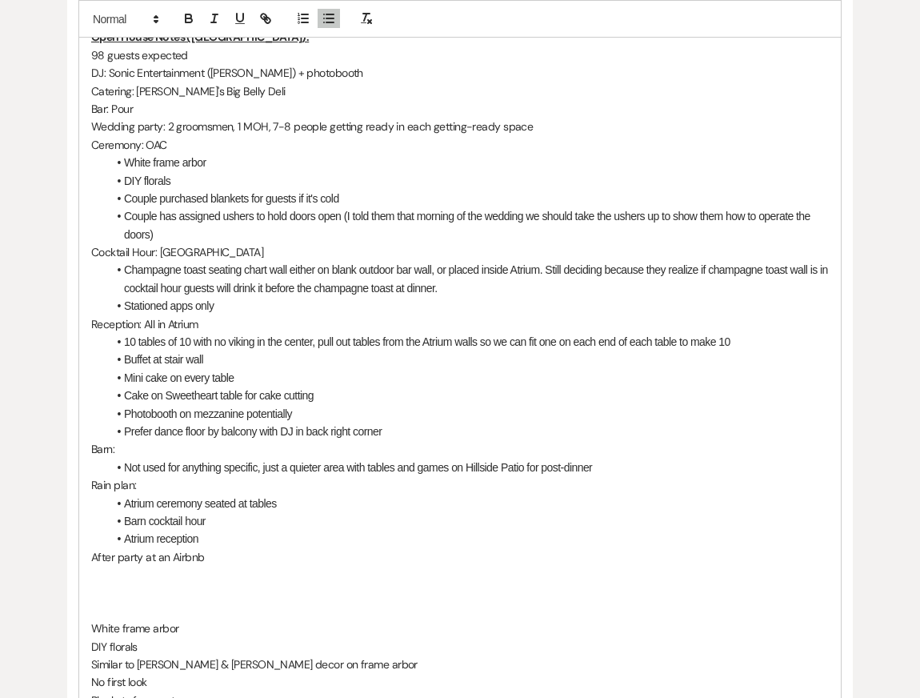
scroll to position [591, 0]
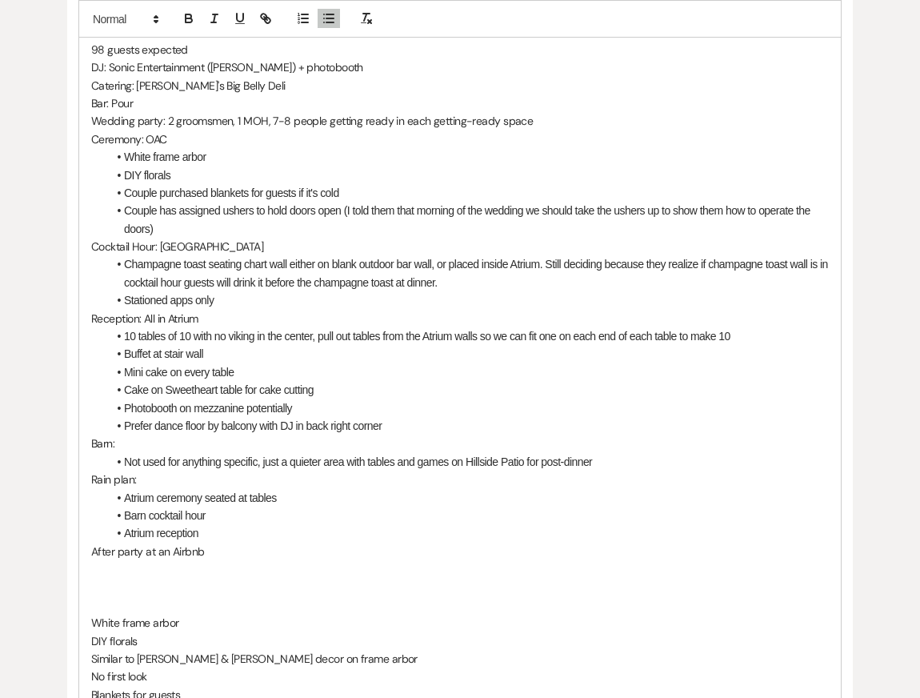
drag, startPoint x: 88, startPoint y: 578, endPoint x: 237, endPoint y: 596, distance: 149.9
click at [238, 596] on div "Open House Notes (Kendal): 98 guests expected DJ: Sonic Entertainment ([PERSON_…" at bounding box center [460, 381] width 762 height 736
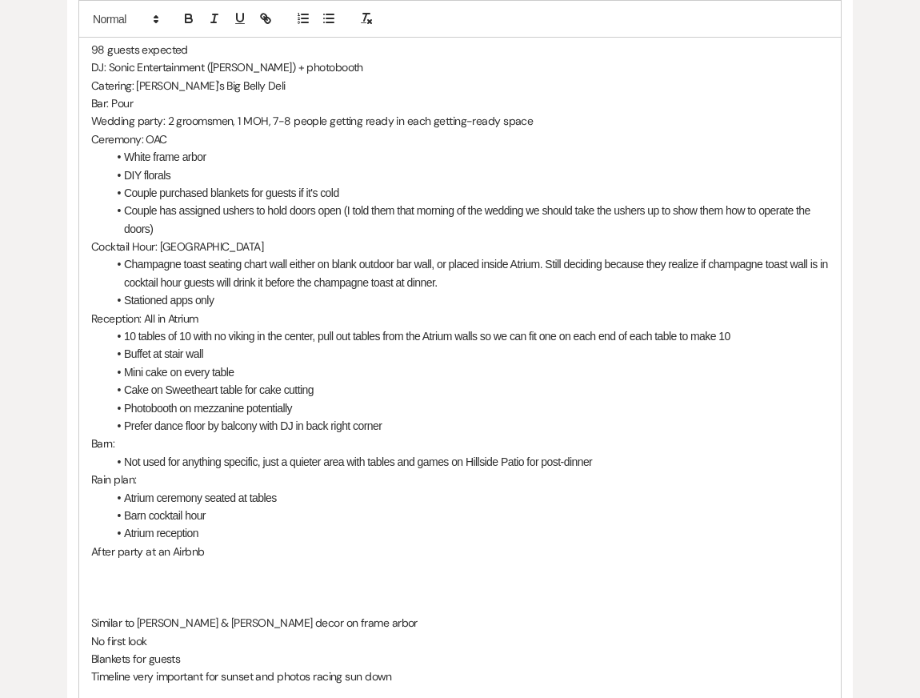
scroll to position [571, 0]
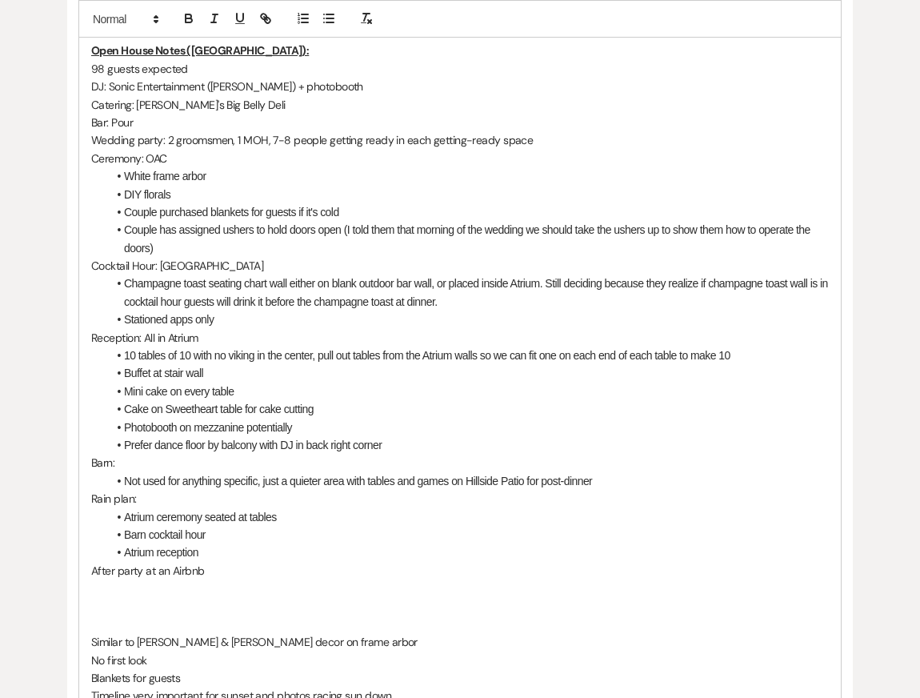
click at [193, 186] on li "DIY florals" at bounding box center [468, 195] width 722 height 18
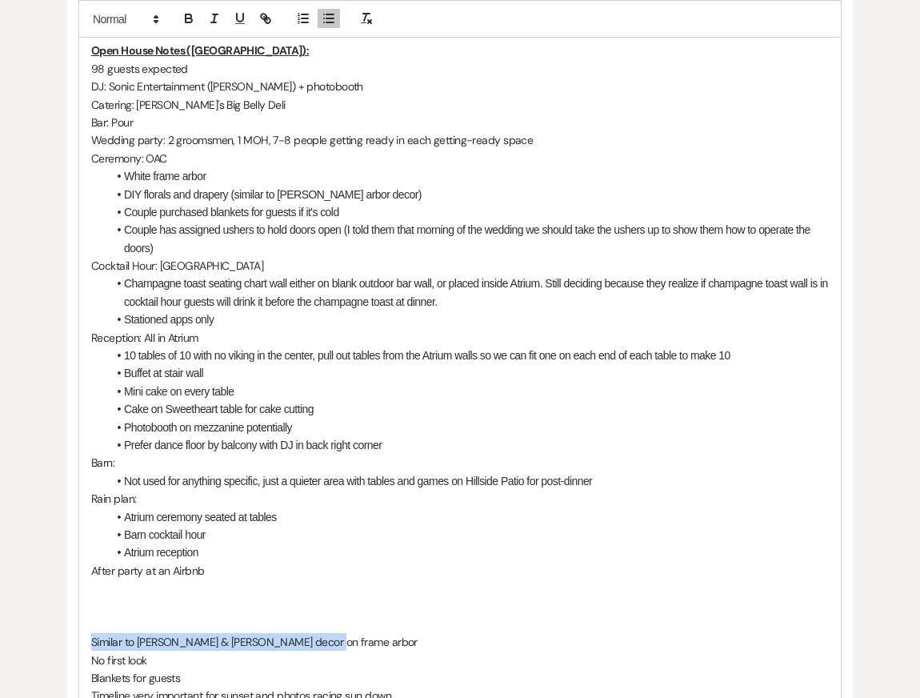
drag, startPoint x: 91, startPoint y: 603, endPoint x: 379, endPoint y: 604, distance: 287.4
click at [380, 633] on p "Similar to [PERSON_NAME] & [PERSON_NAME] decor on frame arbor" at bounding box center [460, 642] width 738 height 18
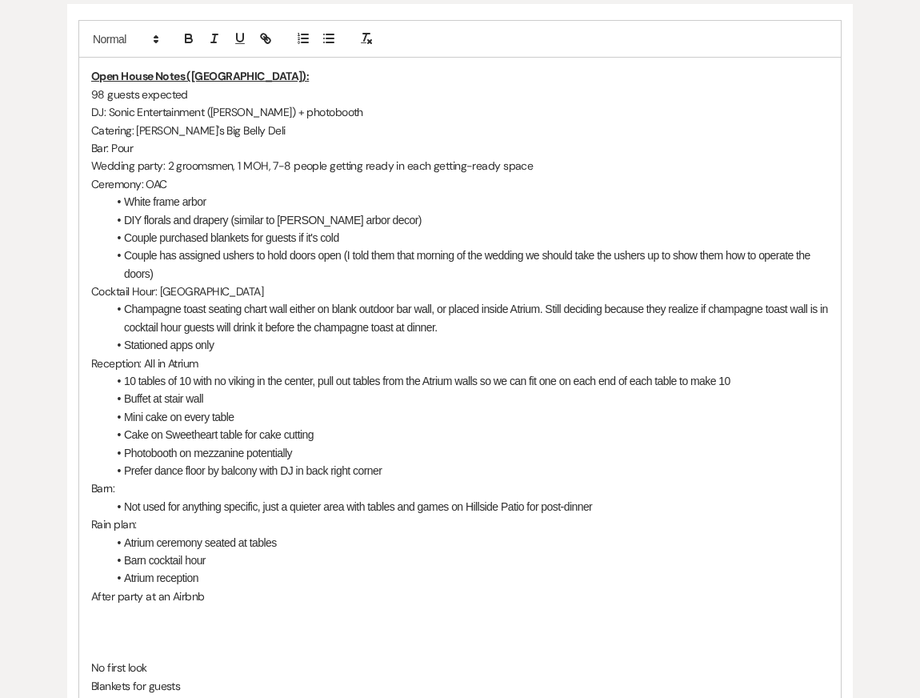
scroll to position [531, 0]
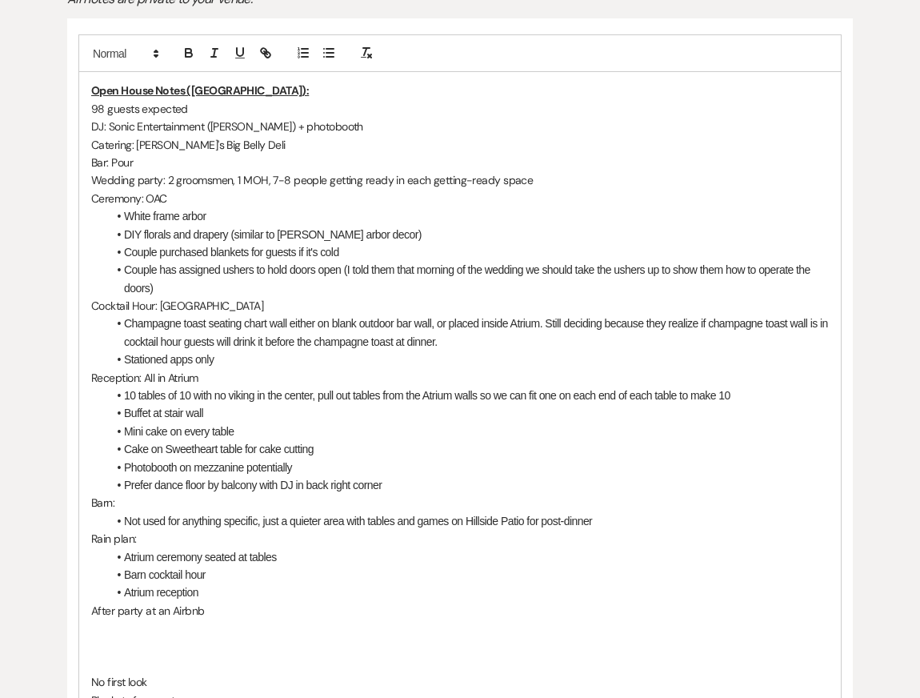
click at [211, 100] on p "98 guests expected" at bounding box center [460, 109] width 738 height 18
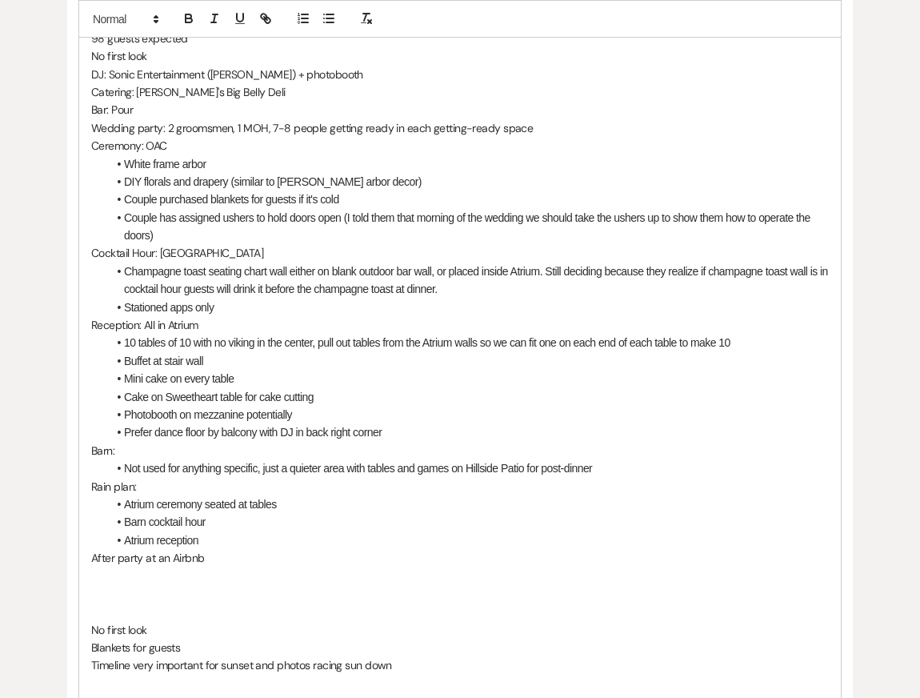
scroll to position [641, 0]
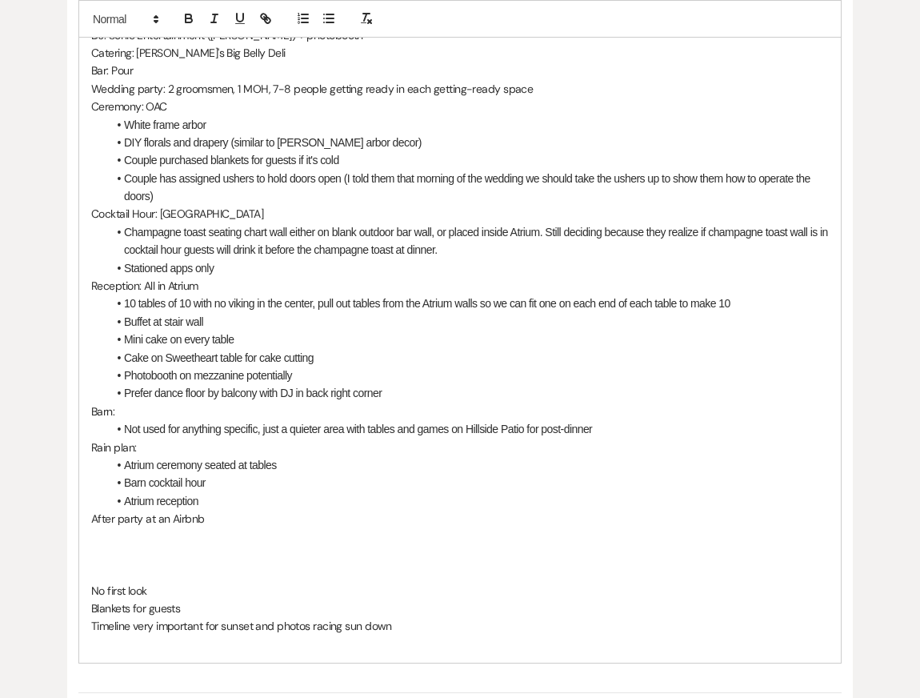
drag, startPoint x: 89, startPoint y: 539, endPoint x: 243, endPoint y: 565, distance: 156.6
click at [243, 565] on div "Open House Notes (Kendal): 98 guests expected No first look DJ: Sonic Entertain…" at bounding box center [460, 312] width 762 height 700
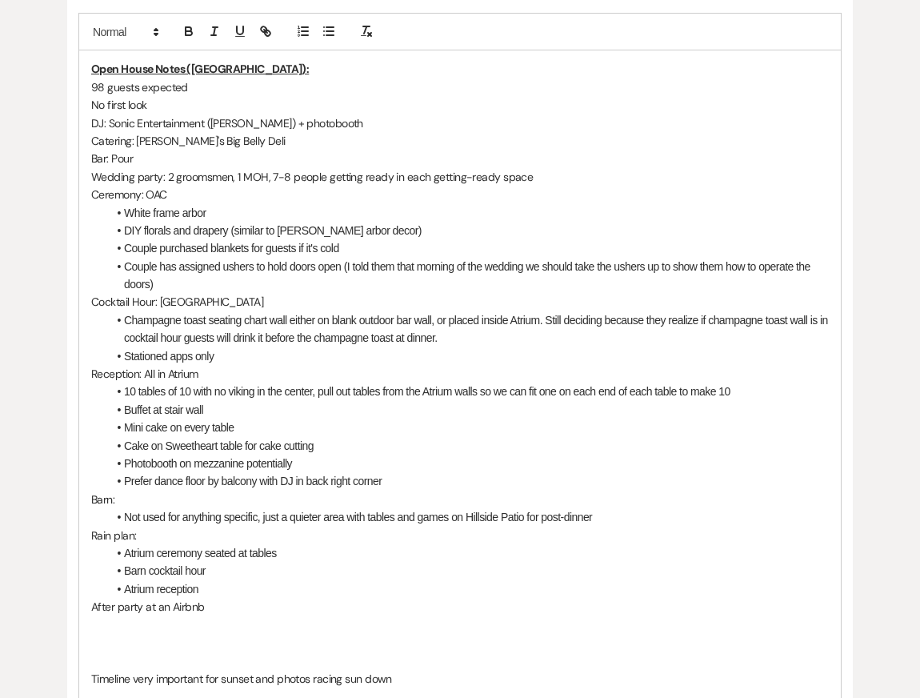
scroll to position [543, 0]
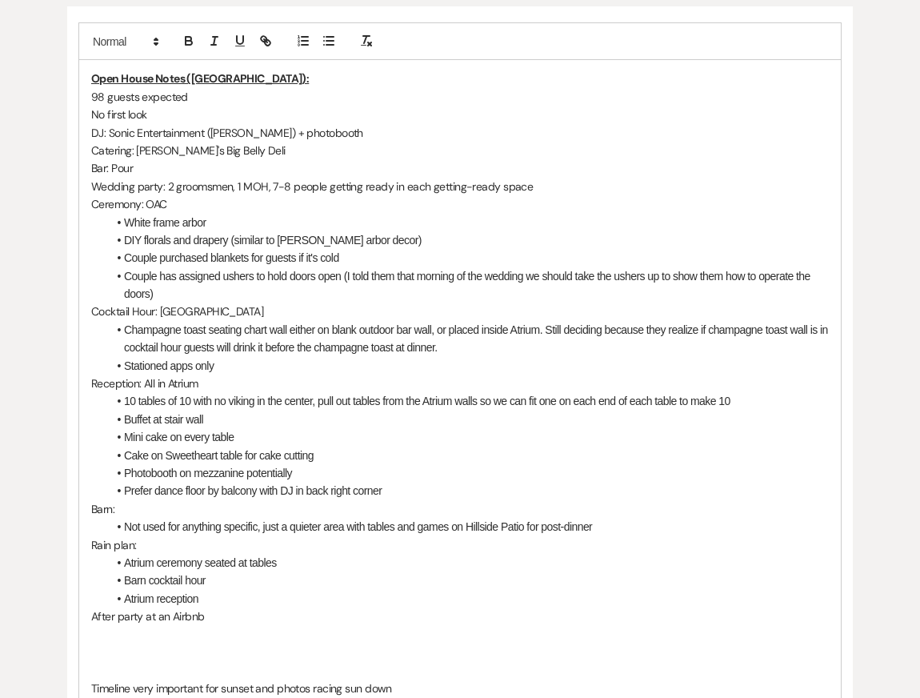
click at [345, 66] on div "Open House Notes (Kendal): 98 guests expected No first look DJ: Sonic Entertain…" at bounding box center [460, 392] width 762 height 664
click at [271, 106] on p "No first look" at bounding box center [460, 115] width 738 height 18
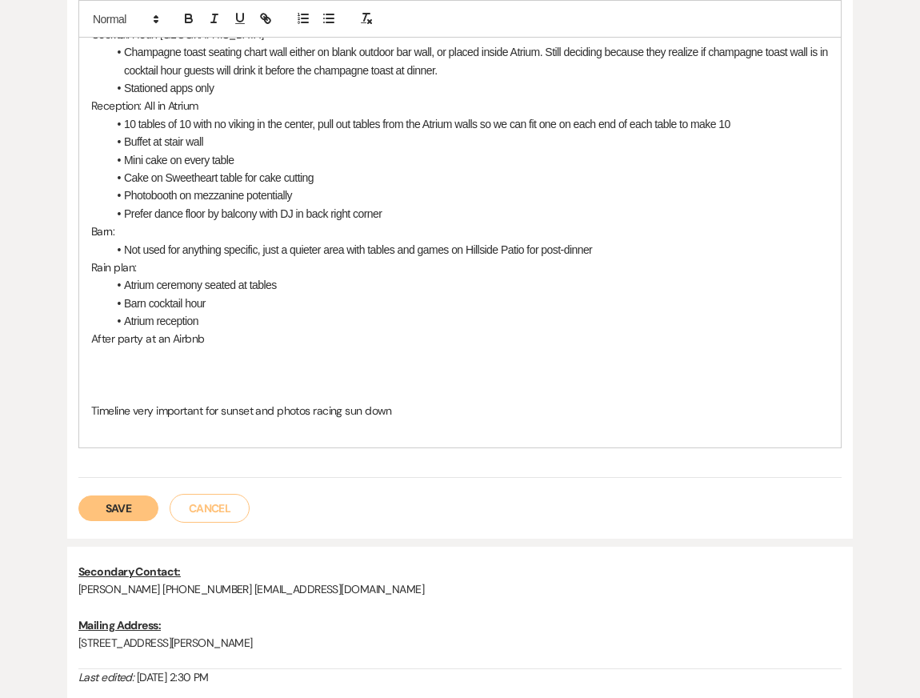
scroll to position [851, 0]
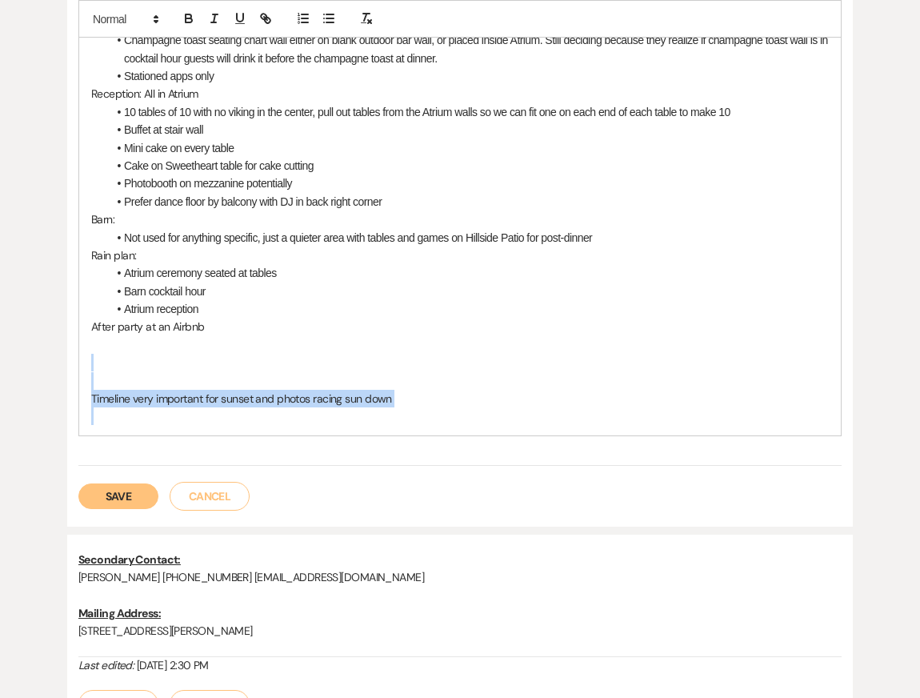
drag, startPoint x: 110, startPoint y: 315, endPoint x: 303, endPoint y: 424, distance: 221.5
click at [303, 423] on div "Open House Notes (Kendal): 98 guests expected No first look Timeline for ceremo…" at bounding box center [460, 90] width 764 height 750
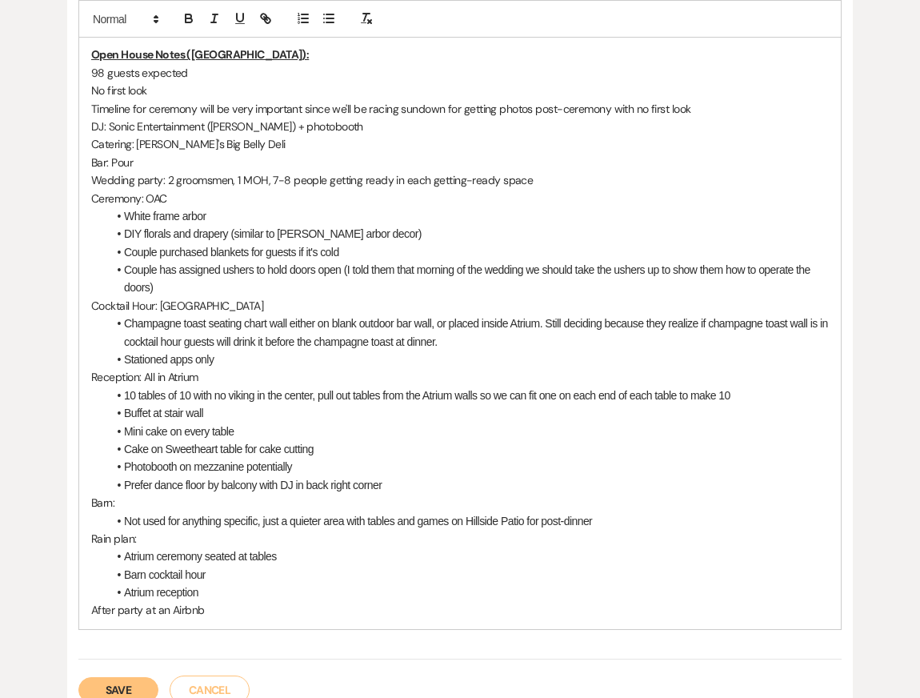
scroll to position [563, 0]
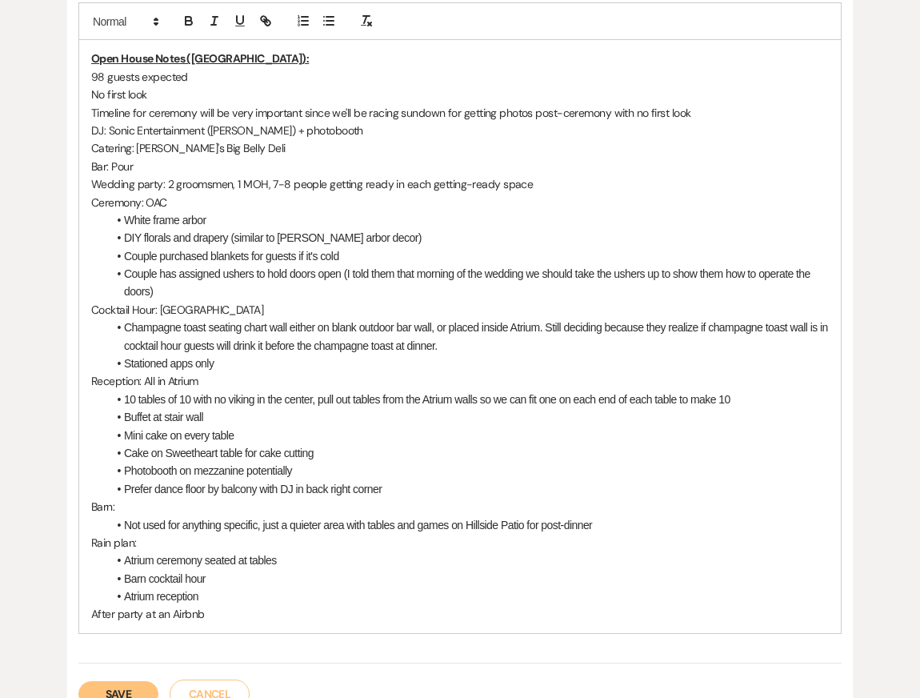
click at [134, 681] on button "Save" at bounding box center [118, 694] width 80 height 26
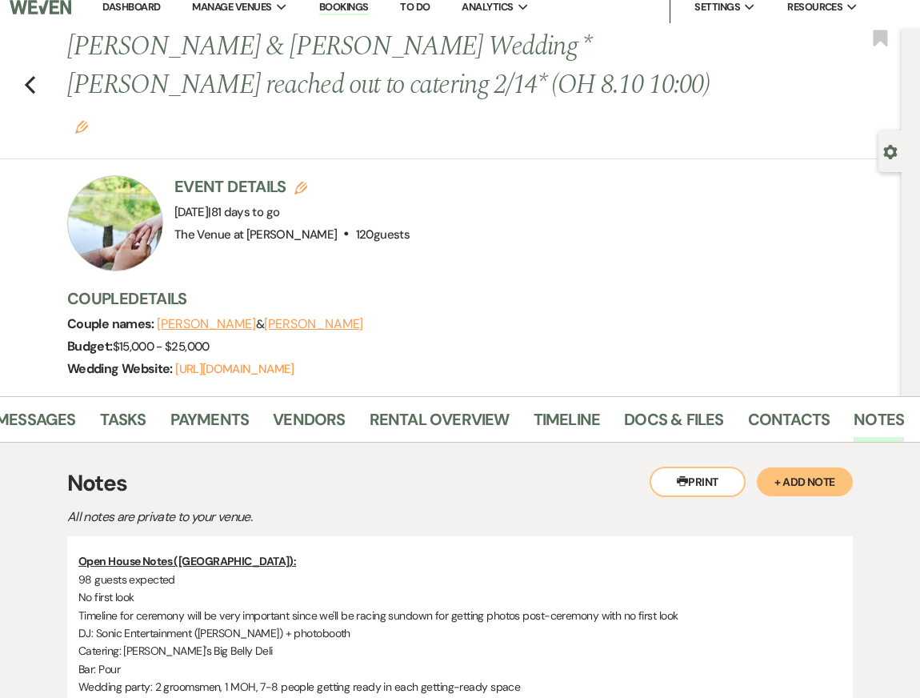
scroll to position [0, 0]
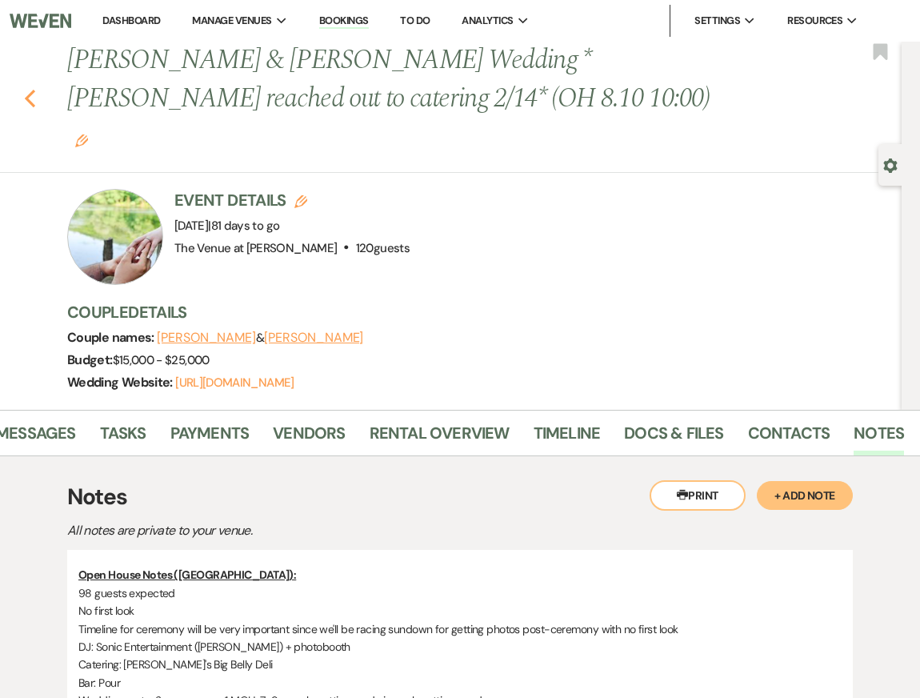
click at [35, 89] on icon "Previous" at bounding box center [30, 98] width 12 height 19
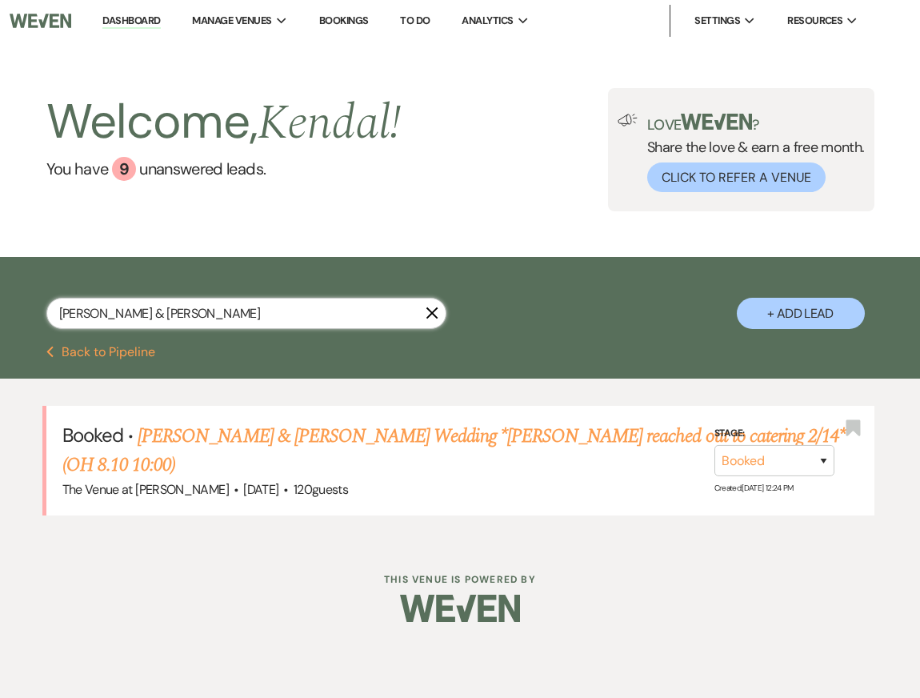
click at [158, 308] on input "[PERSON_NAME] & [PERSON_NAME]" at bounding box center [246, 313] width 400 height 31
type input "aubree"
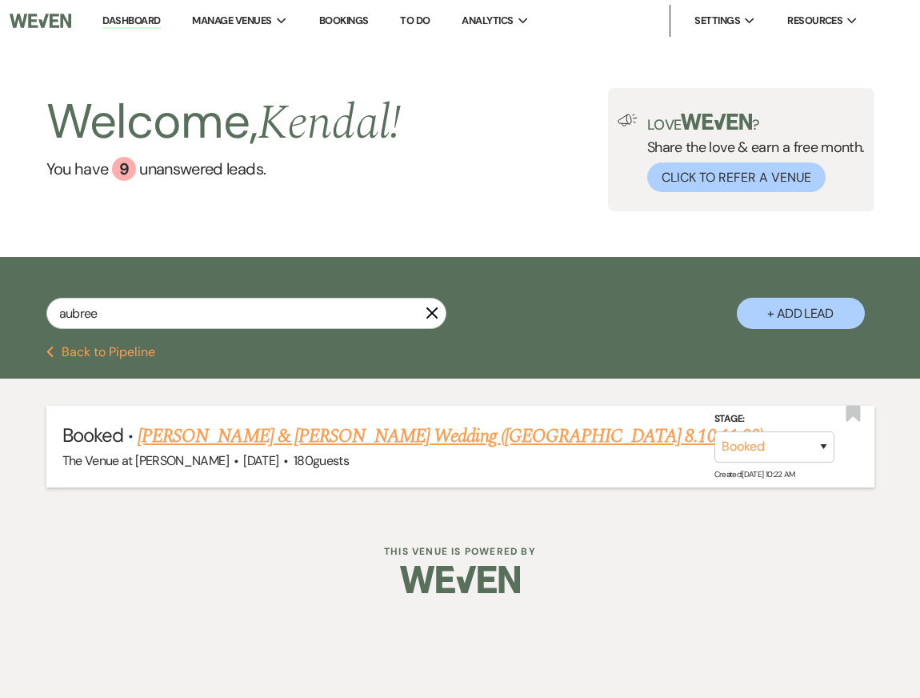
click at [324, 439] on link "[PERSON_NAME] & [PERSON_NAME] Wedding ([GEOGRAPHIC_DATA] 8.10 11:00)" at bounding box center [451, 436] width 626 height 29
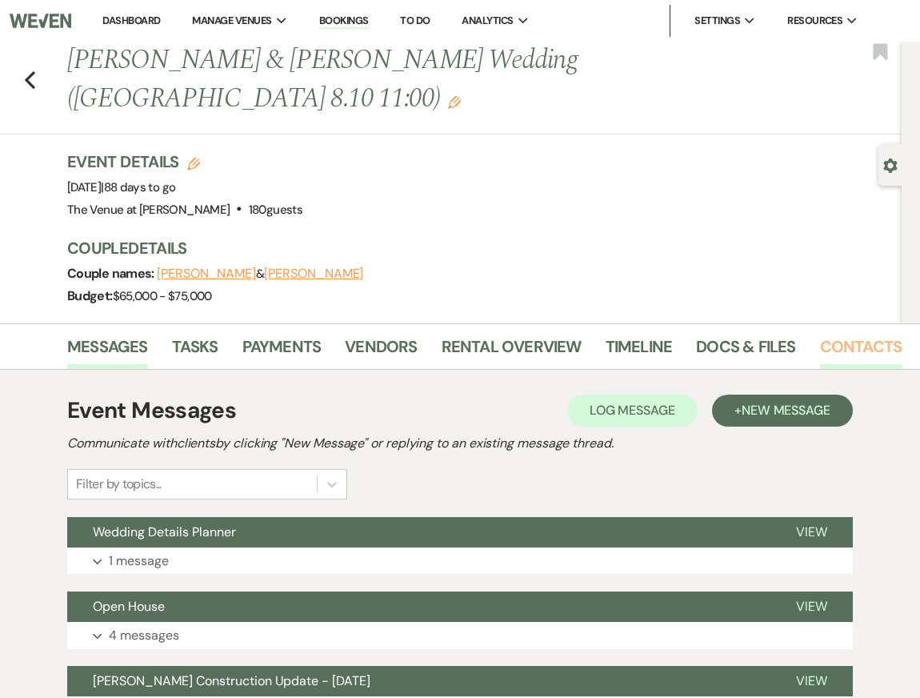
scroll to position [0, 72]
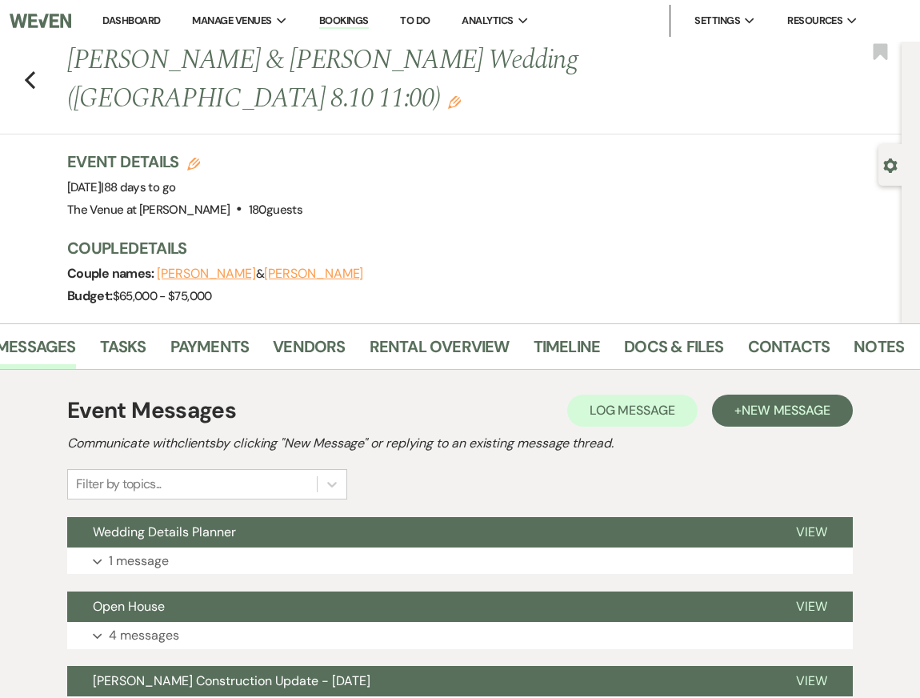
click at [844, 346] on li "Contacts" at bounding box center [801, 350] width 106 height 38
click at [866, 351] on link "Notes" at bounding box center [879, 351] width 50 height 35
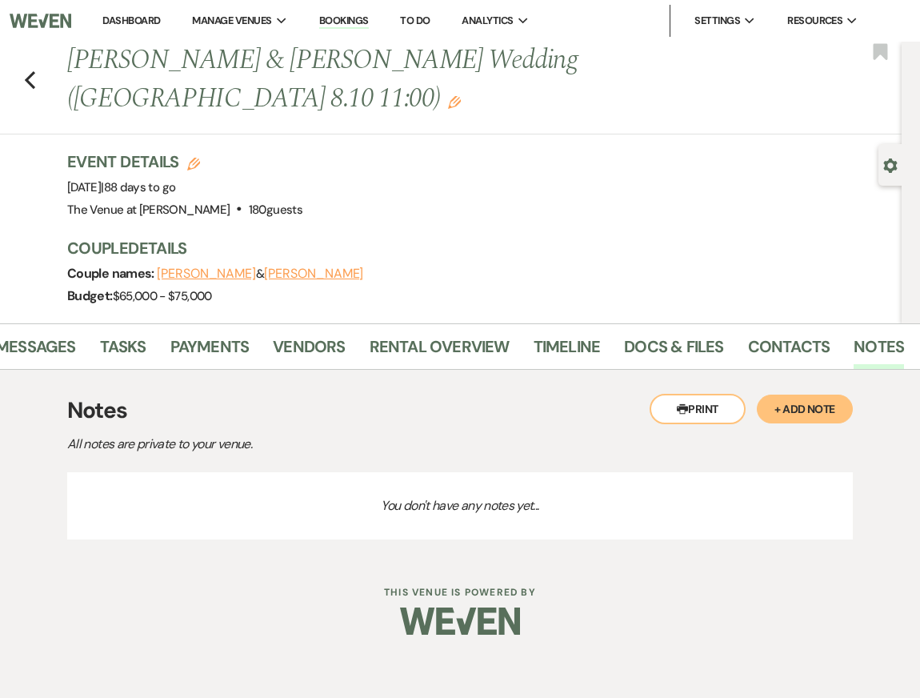
click at [788, 407] on button "+ Add Note" at bounding box center [805, 409] width 96 height 29
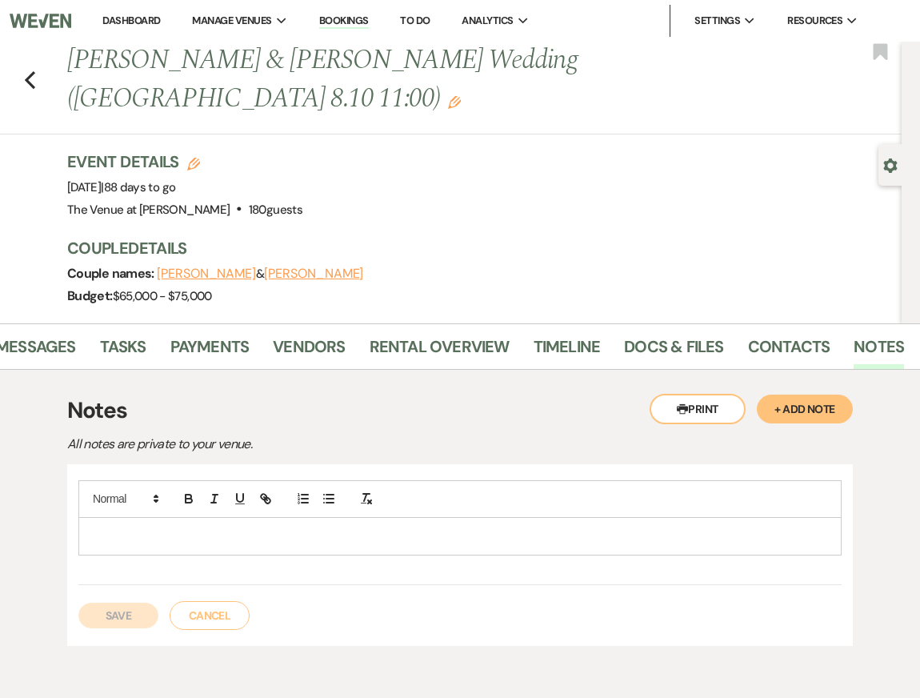
click at [485, 536] on p at bounding box center [460, 536] width 738 height 18
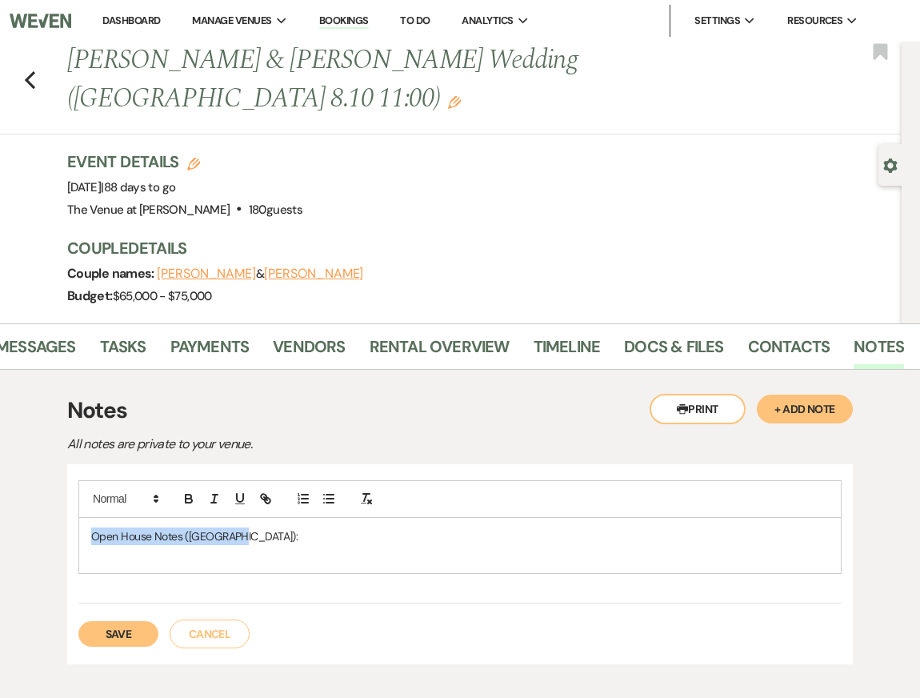
drag, startPoint x: 231, startPoint y: 537, endPoint x: 60, endPoint y: 537, distance: 171.3
click at [62, 537] on div "Printer Print + Add Note Notes All notes are private to your venue. Open House …" at bounding box center [460, 529] width 892 height 318
click at [99, 549] on p at bounding box center [460, 554] width 738 height 18
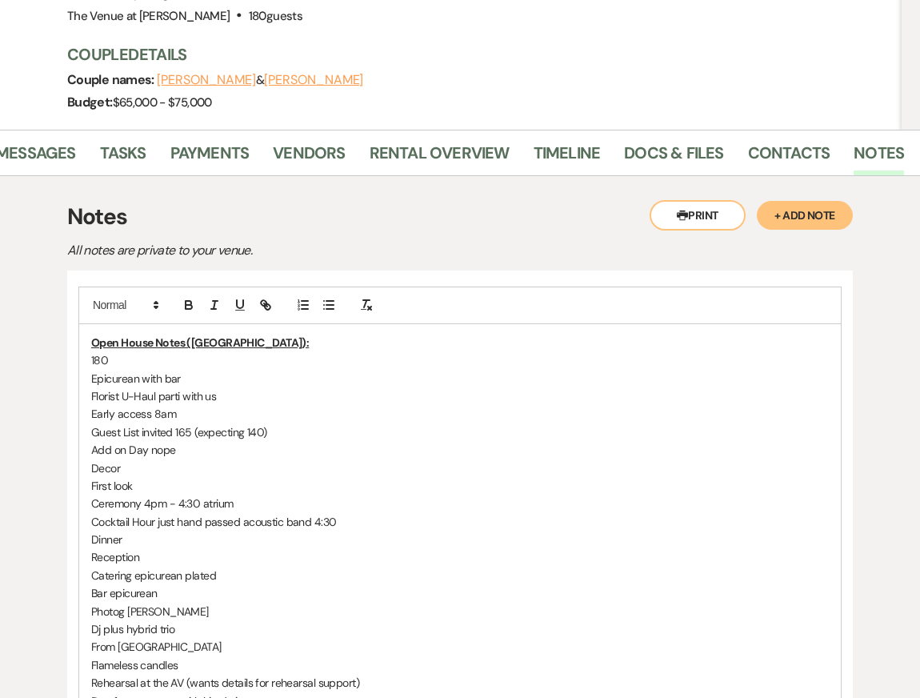
scroll to position [203, 0]
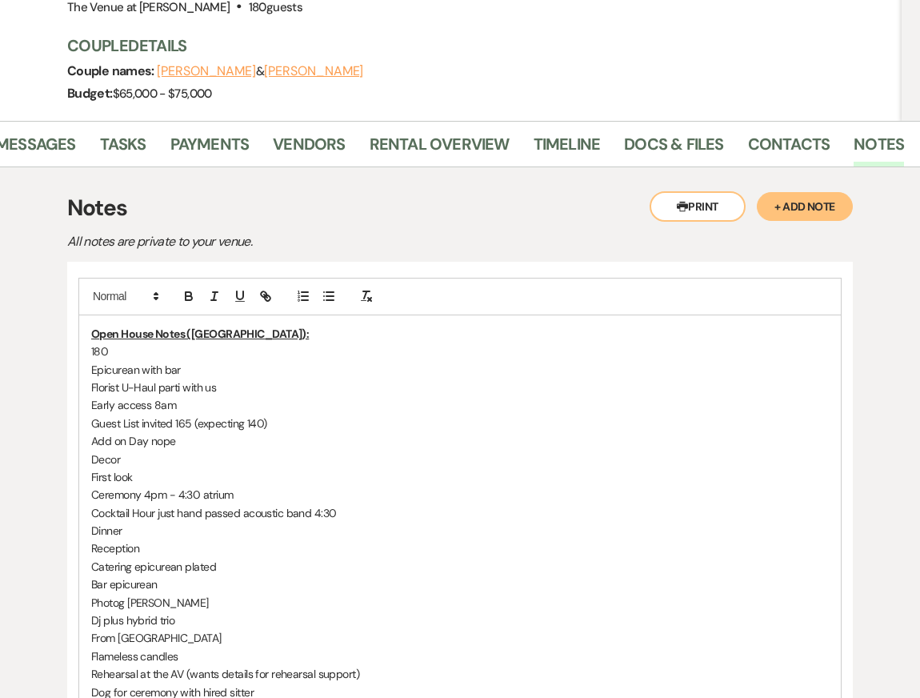
click at [235, 438] on p "Add on Day nope" at bounding box center [460, 441] width 738 height 18
drag, startPoint x: 118, startPoint y: 351, endPoint x: 50, endPoint y: 351, distance: 68.0
click at [50, 351] on div "Printer Print + Add Note Notes All notes are private to your venue. Open House …" at bounding box center [460, 631] width 892 height 928
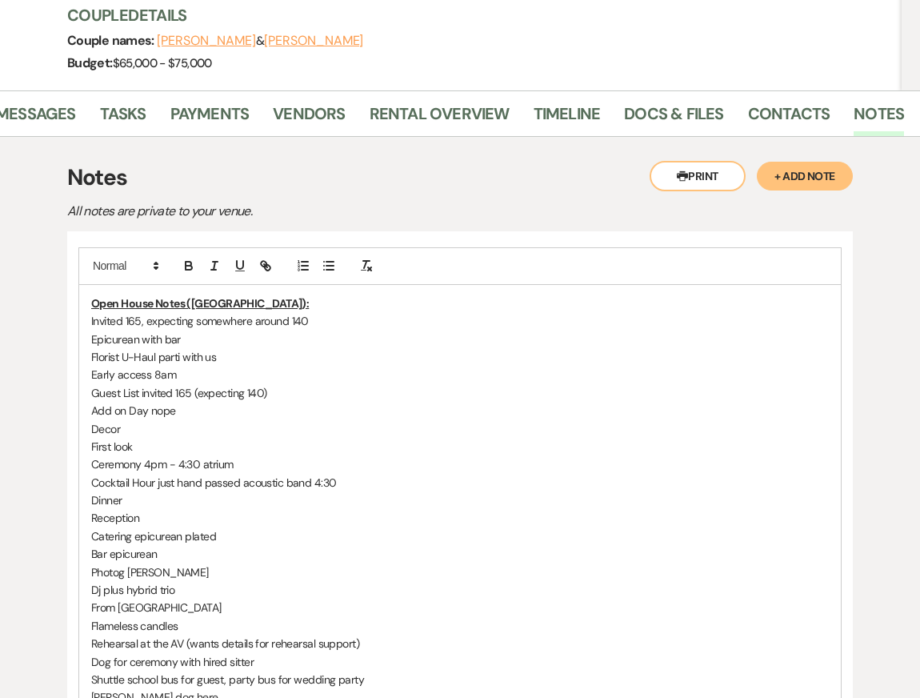
scroll to position [249, 0]
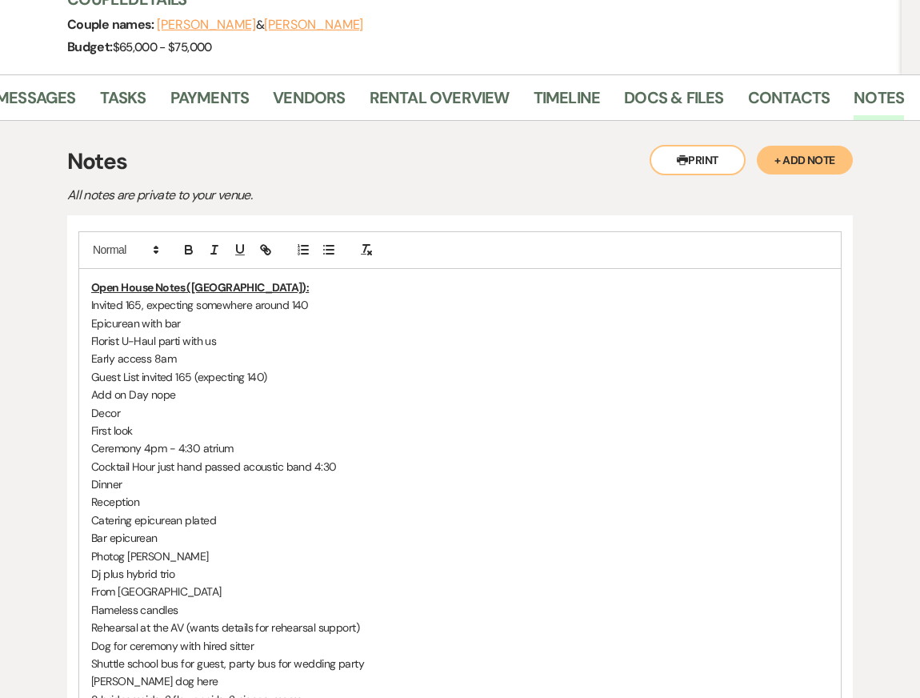
click at [88, 318] on div "Open House Notes (Kendal): Invited 165, expecting somewhere around 140 Epicurea…" at bounding box center [460, 601] width 762 height 664
drag, startPoint x: 264, startPoint y: 324, endPoint x: 208, endPoint y: 319, distance: 56.2
click at [208, 319] on p "Catering/Bar: Epicurean with bar" at bounding box center [460, 324] width 738 height 18
click at [90, 340] on div "Open House Notes (Kendal): Invited 165, expecting somewhere around 140 Catering…" at bounding box center [460, 601] width 762 height 664
click at [120, 339] on p "Florist U-Haul parti with us" at bounding box center [460, 341] width 738 height 18
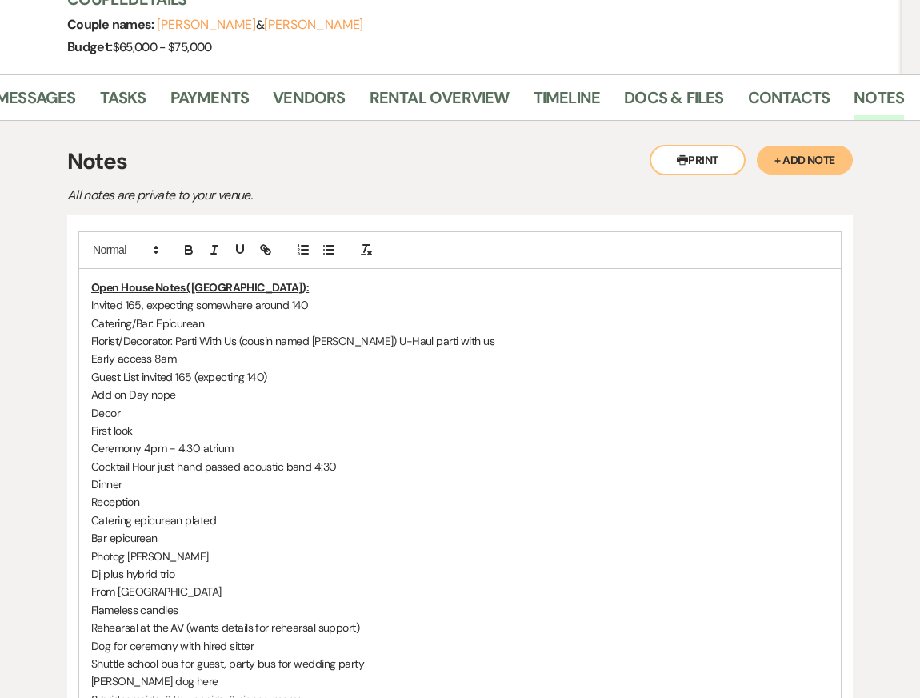
click at [343, 338] on p "Florist/Decorator: Parti With Us (cousin named [PERSON_NAME]) U-Haul parti with…" at bounding box center [460, 341] width 738 height 18
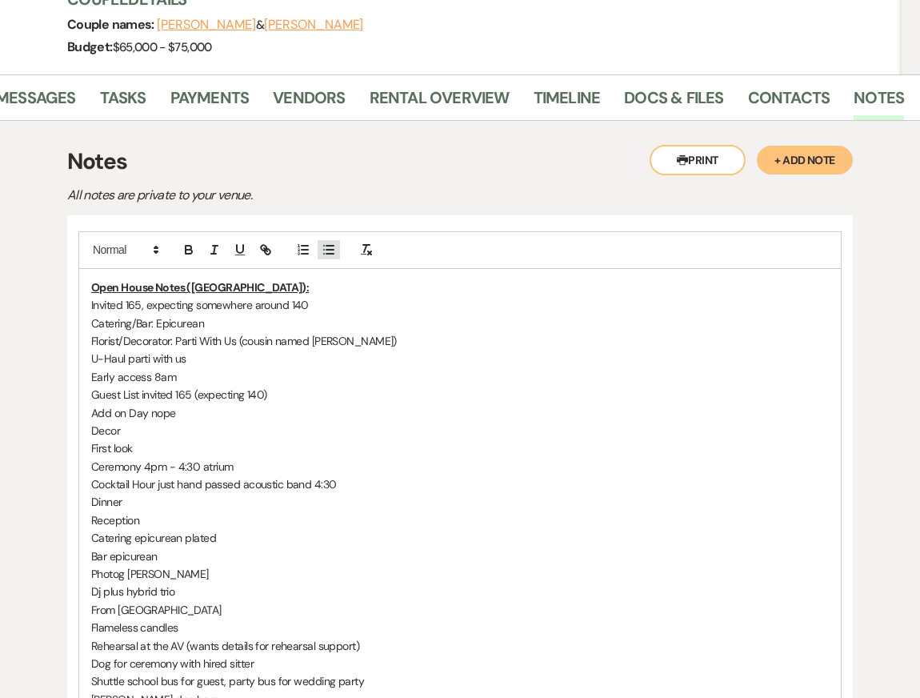
click at [329, 250] on line "button" at bounding box center [330, 250] width 7 height 0
drag, startPoint x: 238, startPoint y: 361, endPoint x: 287, endPoint y: 360, distance: 49.6
click at [287, 360] on li "She's bringing a U-Haul parti with us" at bounding box center [468, 359] width 722 height 18
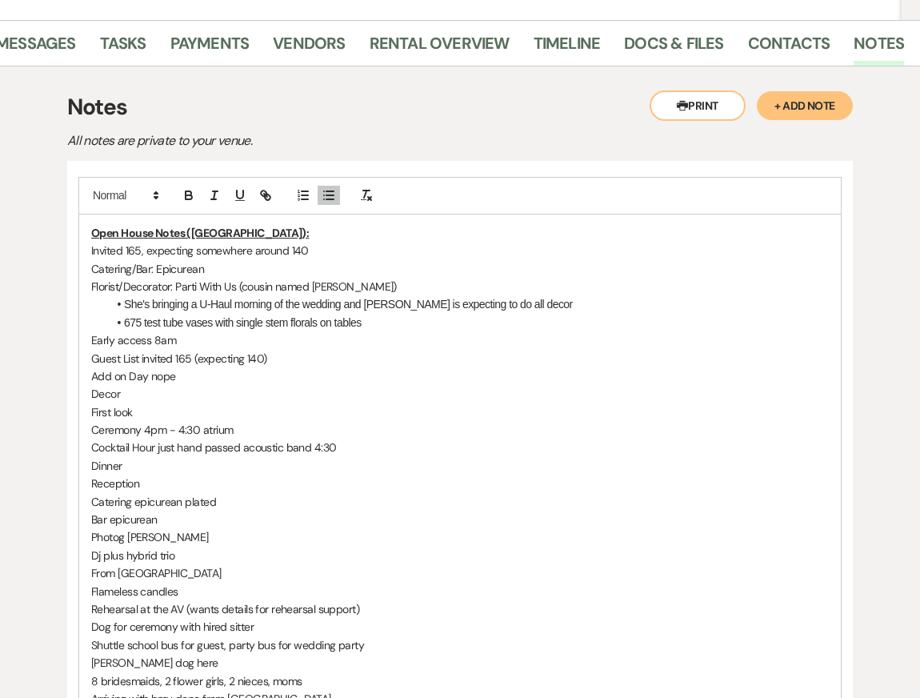
scroll to position [304, 0]
click at [193, 336] on p "Early access 8am" at bounding box center [460, 340] width 738 height 18
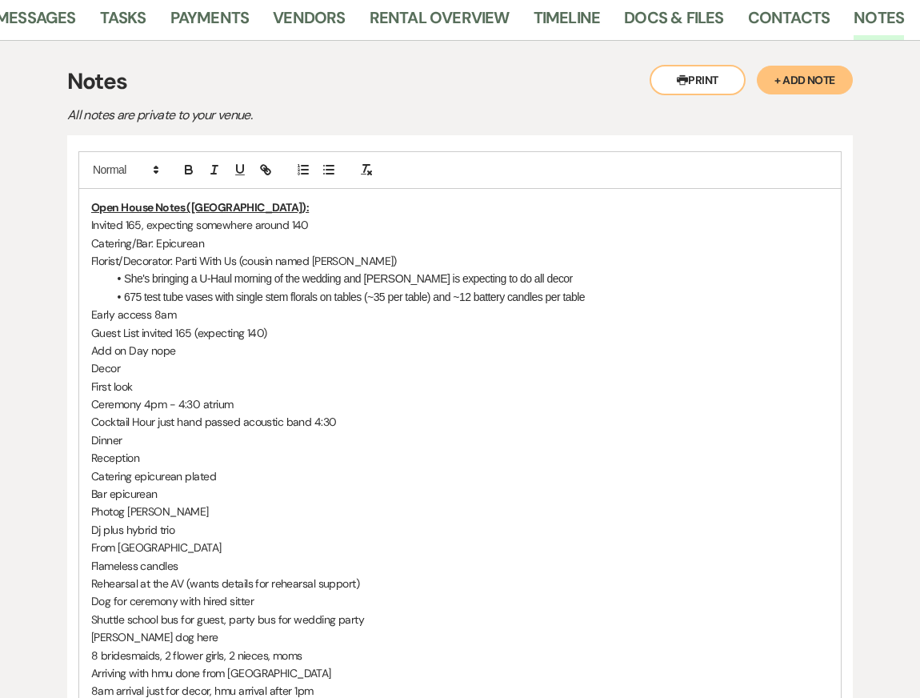
scroll to position [331, 0]
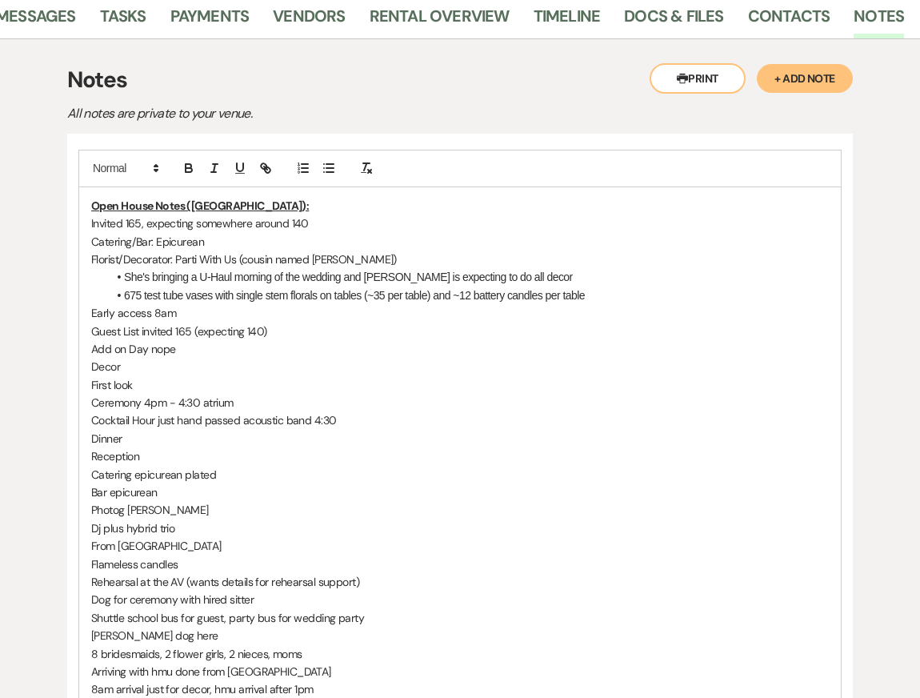
drag, startPoint x: 183, startPoint y: 311, endPoint x: 54, endPoint y: 312, distance: 128.9
click at [55, 312] on div "Printer Print + Add Note Notes All notes are private to your venue. Open House …" at bounding box center [460, 520] width 892 height 963
copy p "Early access 8am"
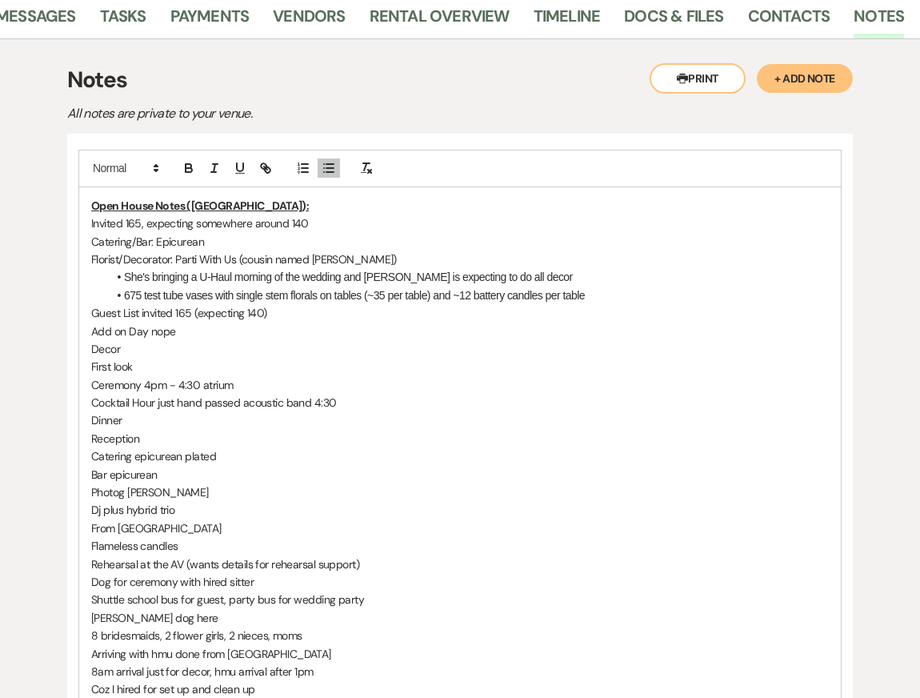
click at [88, 223] on div "Open House Notes (Kendal): Invited 165, expecting somewhere around 140 Catering…" at bounding box center [460, 528] width 762 height 682
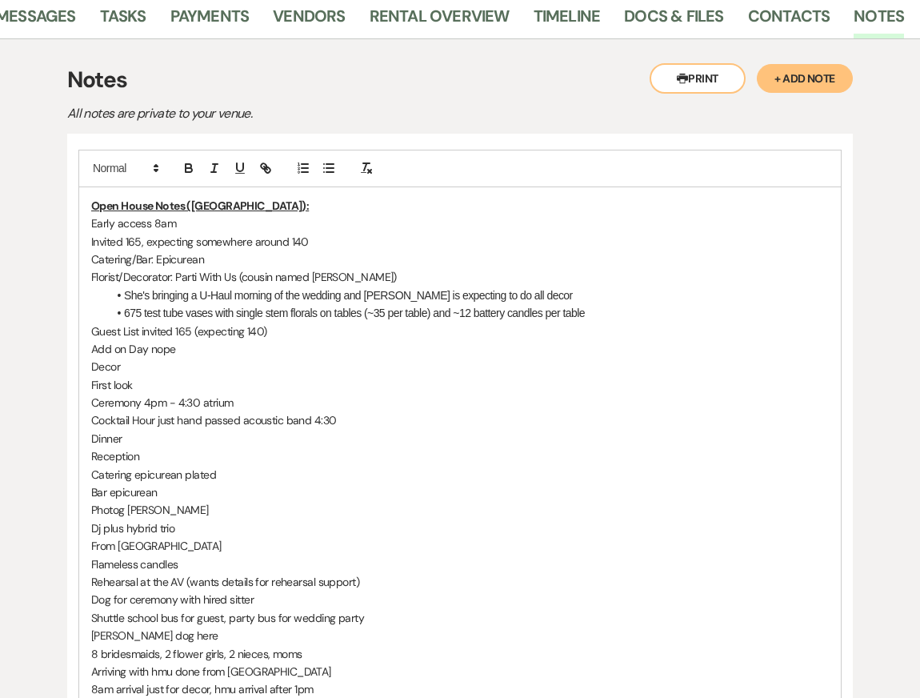
click at [189, 332] on p "Guest List invited 165 (expecting 140)" at bounding box center [460, 332] width 738 height 18
click at [305, 331] on p "Guest List invited 165 (expecting 140)" at bounding box center [460, 332] width 738 height 18
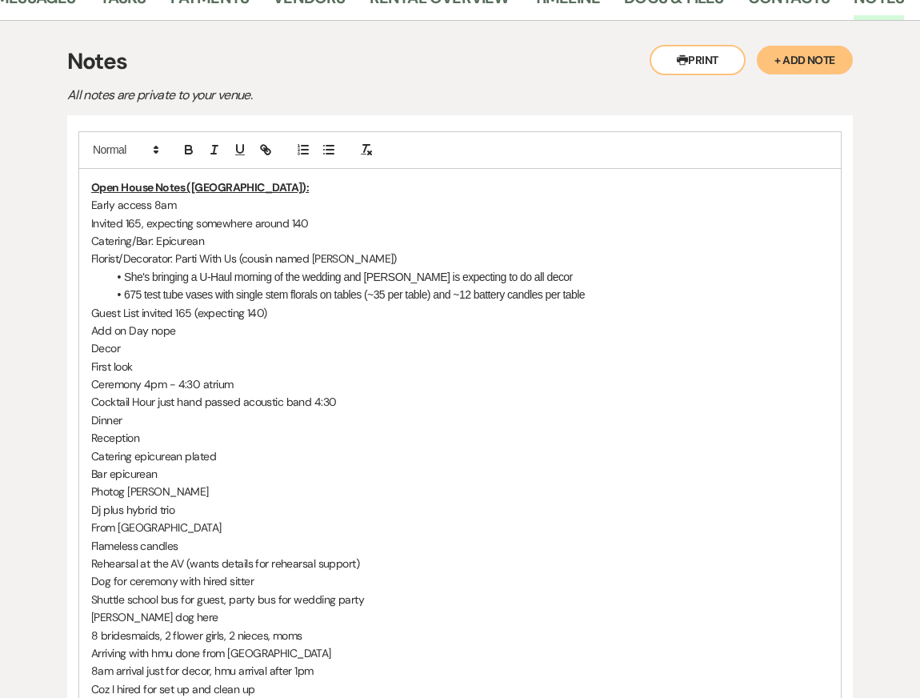
drag, startPoint x: 222, startPoint y: 329, endPoint x: 33, endPoint y: 329, distance: 188.9
click at [34, 329] on div "Printer Print + Add Note Notes All notes are private to your venue. Open House …" at bounding box center [460, 502] width 892 height 963
drag, startPoint x: 138, startPoint y: 352, endPoint x: 80, endPoint y: 337, distance: 59.6
click at [80, 337] on div "Open House Notes (Kendal): Early access 8am Invited 165, expecting somewhere ar…" at bounding box center [460, 519] width 762 height 700
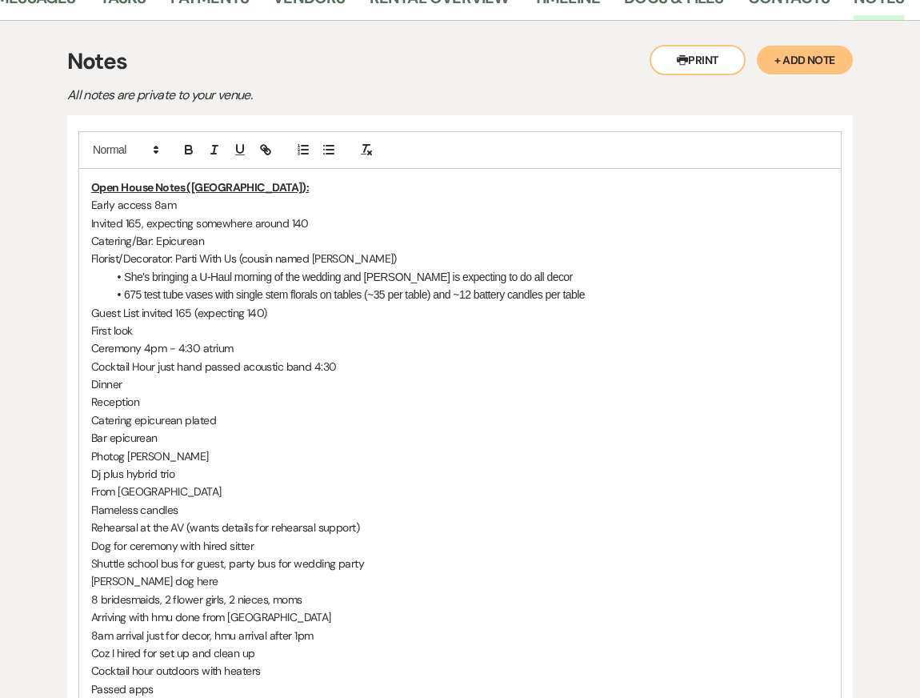
click at [95, 333] on p "First look" at bounding box center [460, 331] width 738 height 18
click at [263, 331] on p "Doing first look" at bounding box center [460, 331] width 738 height 18
click at [145, 349] on p "Ceremony 4pm - 4:30 atrium" at bounding box center [460, 348] width 738 height 18
click at [209, 351] on p "Ceremony: 4pm - 4:30 atrium" at bounding box center [460, 348] width 738 height 18
click at [277, 340] on p "Ceremony: 4pm - 4:30 Atrium" at bounding box center [460, 348] width 738 height 18
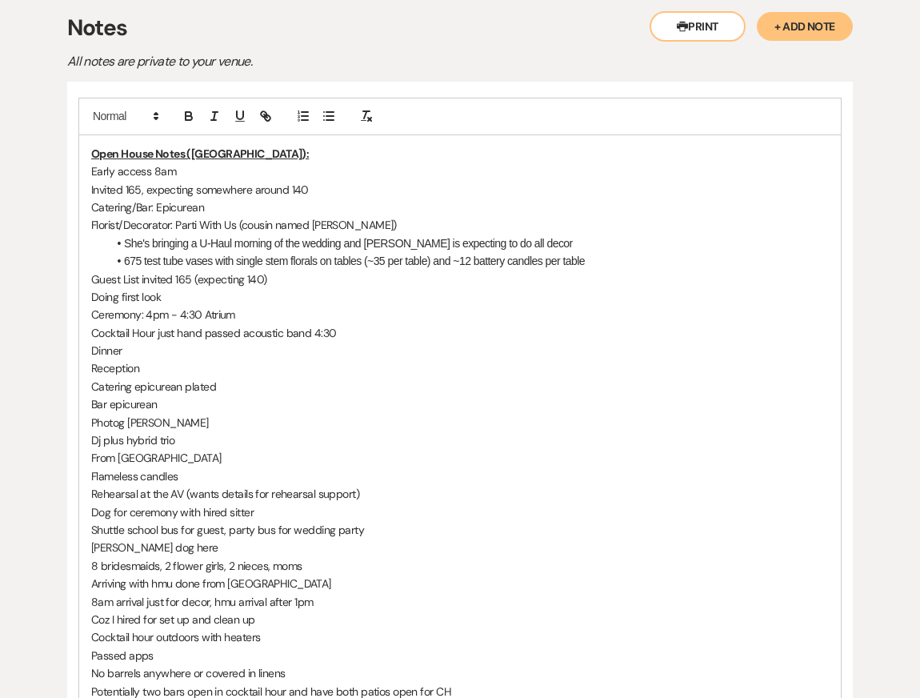
scroll to position [384, 0]
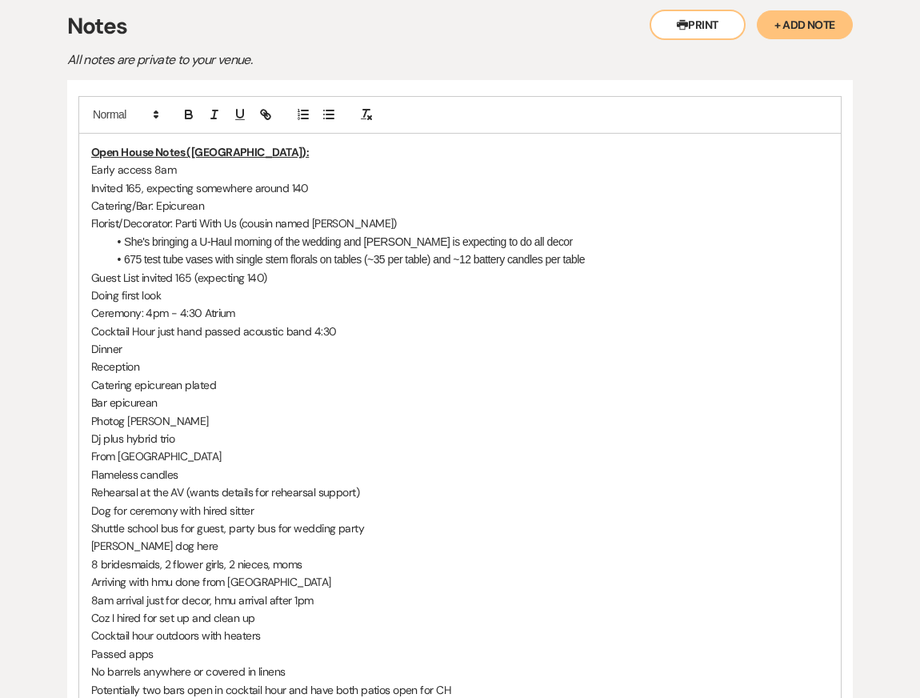
click at [159, 335] on p "Cocktail Hour just hand passed acoustic band 4:30" at bounding box center [460, 332] width 738 height 18
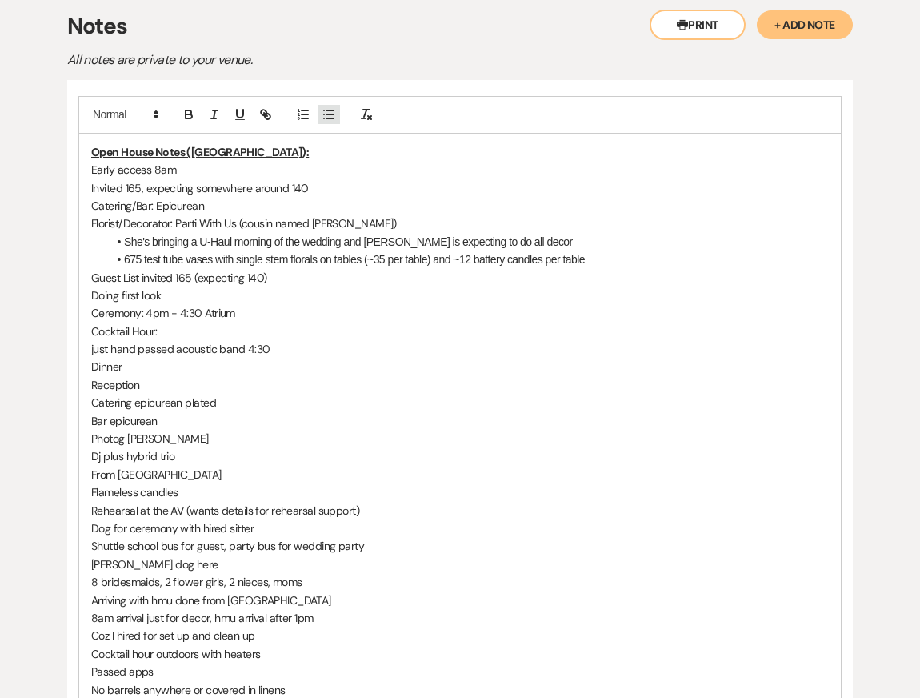
click at [327, 116] on icon "button" at bounding box center [329, 114] width 14 height 14
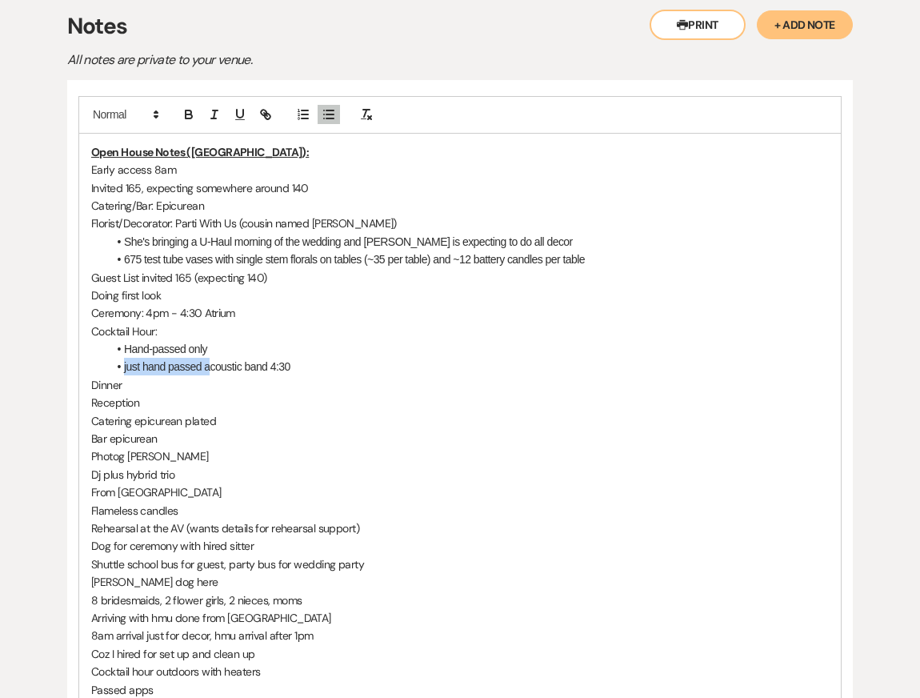
drag, startPoint x: 211, startPoint y: 367, endPoint x: 115, endPoint y: 365, distance: 95.3
click at [115, 366] on li "just hand passed acoustic band 4:30" at bounding box center [468, 367] width 722 height 18
click at [217, 341] on li "Hand-passed only" at bounding box center [468, 349] width 722 height 18
click at [224, 361] on li "Acoustic band 4:30" at bounding box center [468, 367] width 722 height 18
click at [202, 332] on p "Cocktail Hour:" at bounding box center [460, 332] width 738 height 18
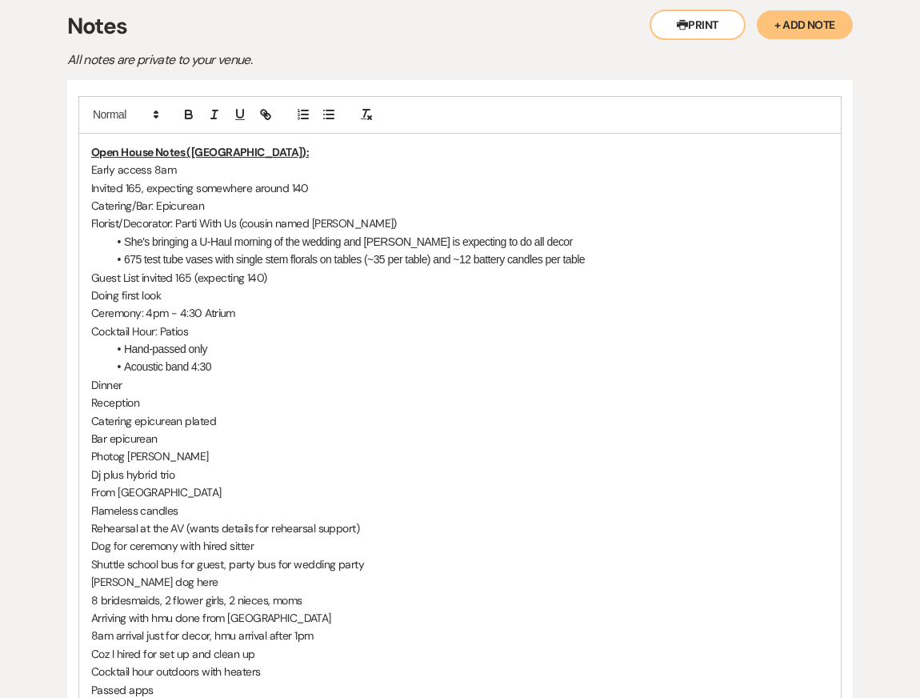
click at [266, 365] on li "Acoustic band 4:30" at bounding box center [468, 367] width 722 height 18
drag, startPoint x: 239, startPoint y: 369, endPoint x: 121, endPoint y: 367, distance: 117.7
click at [121, 367] on li "Acoustic band 4:30" at bounding box center [468, 367] width 722 height 18
click at [130, 382] on p "Dinner" at bounding box center [460, 385] width 738 height 18
click at [230, 395] on p "Reception" at bounding box center [460, 403] width 738 height 18
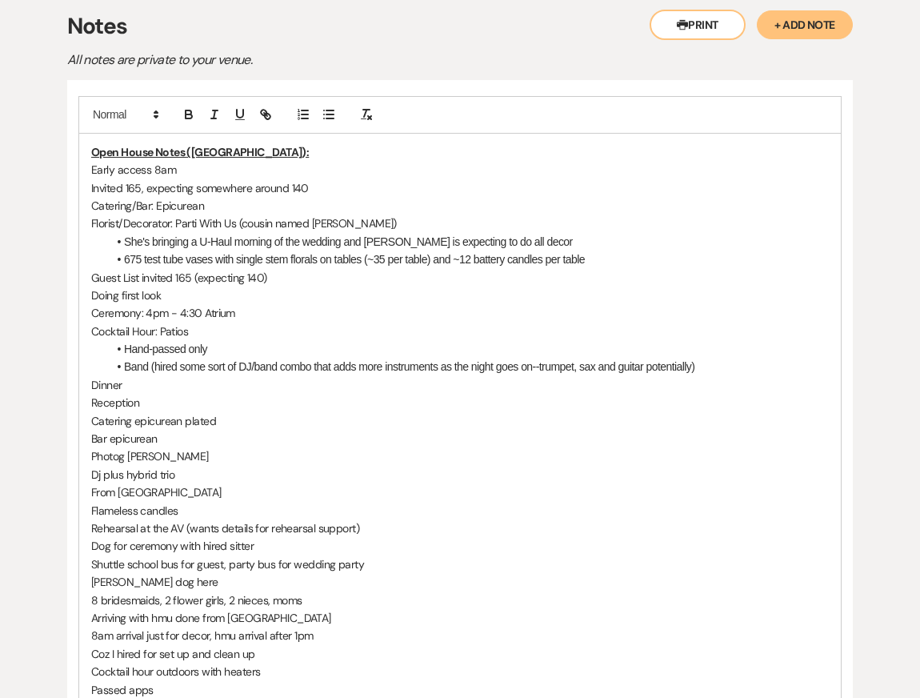
drag, startPoint x: 148, startPoint y: 405, endPoint x: 30, endPoint y: 405, distance: 117.7
click at [32, 405] on div "Printer Print + Add Note Notes All notes are private to your venue. Open House …" at bounding box center [460, 467] width 892 height 963
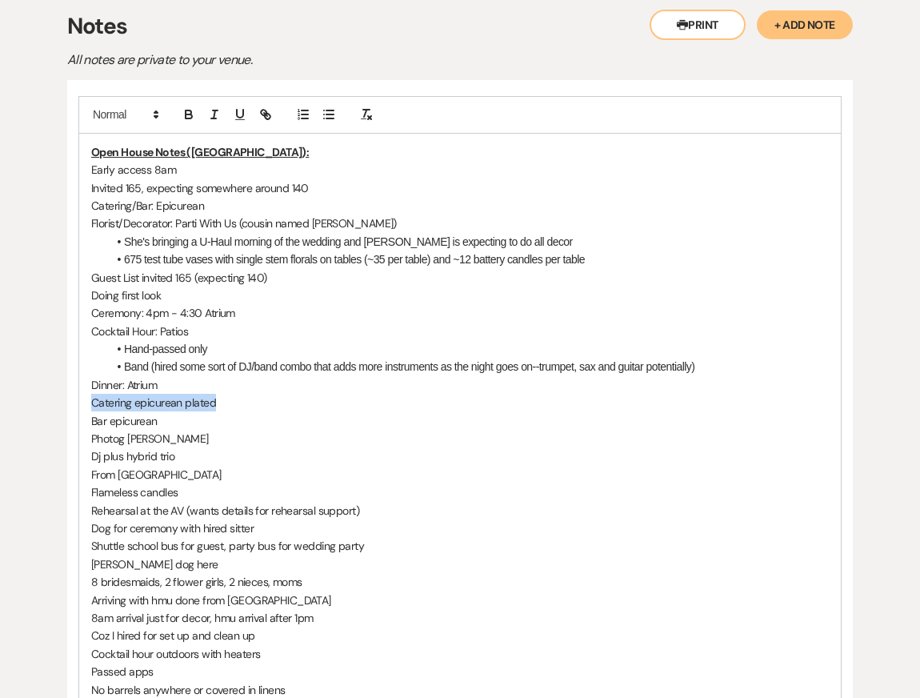
drag, startPoint x: 226, startPoint y: 401, endPoint x: 26, endPoint y: 401, distance: 199.3
click at [32, 401] on div "Printer Print + Add Note Notes All notes are private to your venue. Open House …" at bounding box center [460, 458] width 892 height 945
click at [329, 114] on line "button" at bounding box center [330, 114] width 7 height 0
drag, startPoint x: 178, startPoint y: 417, endPoint x: 46, endPoint y: 417, distance: 132.9
click at [49, 417] on div "Printer Print + Add Note Notes All notes are private to your venue. Open House …" at bounding box center [460, 458] width 892 height 945
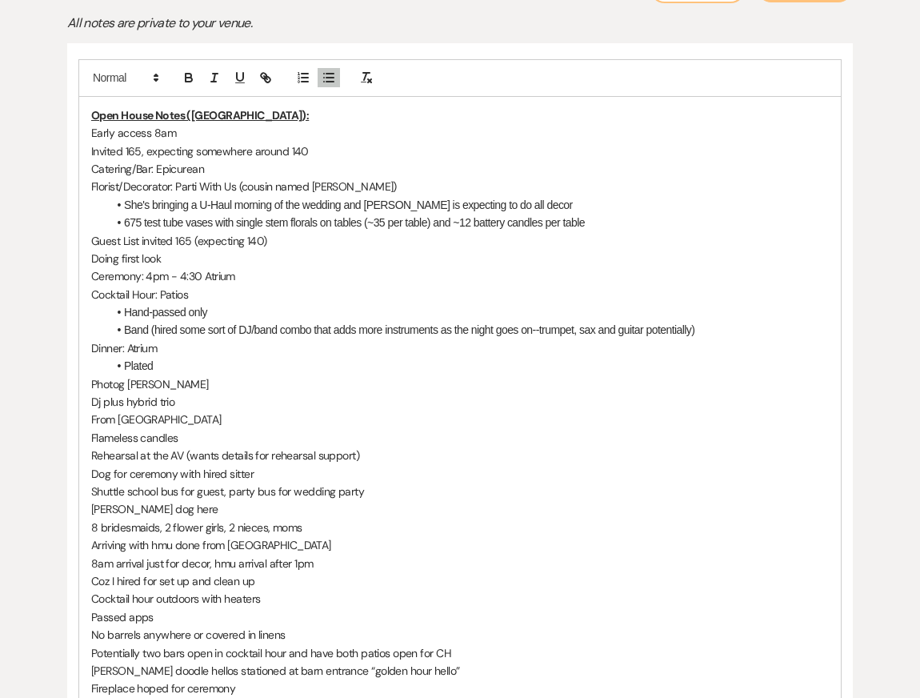
scroll to position [425, 0]
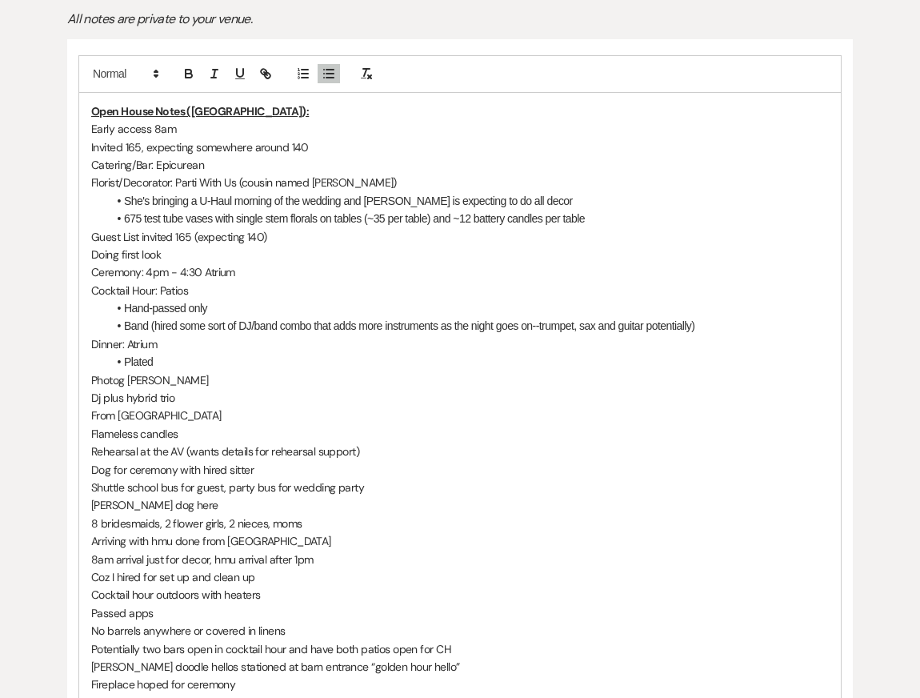
click at [112, 347] on p "Dinner: Atrium" at bounding box center [460, 344] width 738 height 18
click at [183, 343] on p "Reception: Atrium" at bounding box center [460, 344] width 738 height 18
drag, startPoint x: 196, startPoint y: 379, endPoint x: 47, endPoint y: 379, distance: 148.9
click at [50, 379] on div "Printer Print + Add Note Notes All notes are private to your venue. Open House …" at bounding box center [460, 409] width 892 height 928
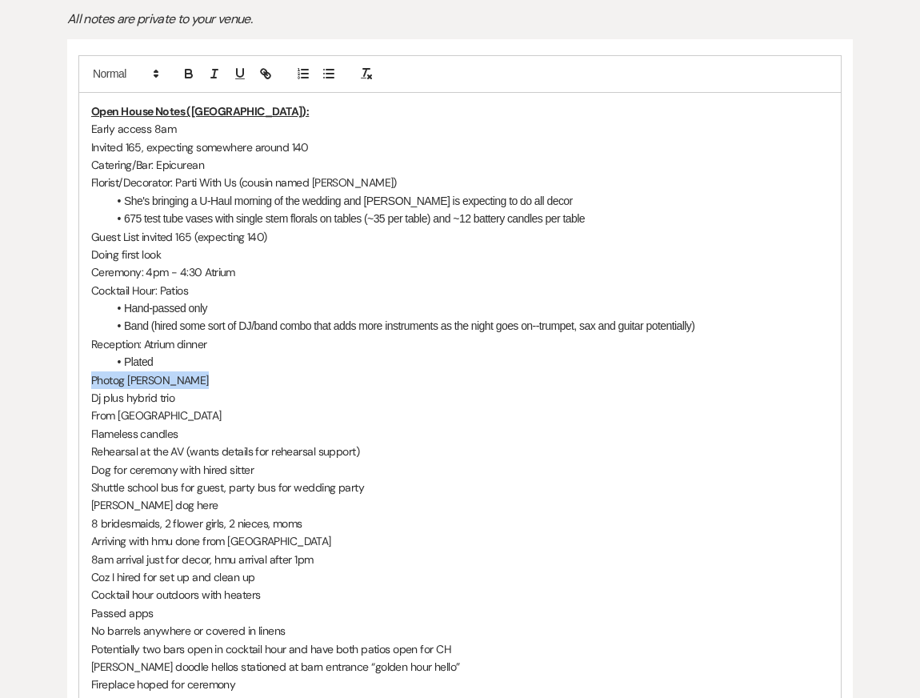
copy p "Photog [PERSON_NAME]"
click at [340, 142] on p "Invited 165, expecting somewhere around 140" at bounding box center [460, 147] width 738 height 18
click at [305, 166] on p "Catering/Bar: Epicurean" at bounding box center [460, 165] width 738 height 18
click at [633, 220] on li "675 test tube vases with single stem florals on tables (~35 per table) and ~12 …" at bounding box center [468, 219] width 722 height 18
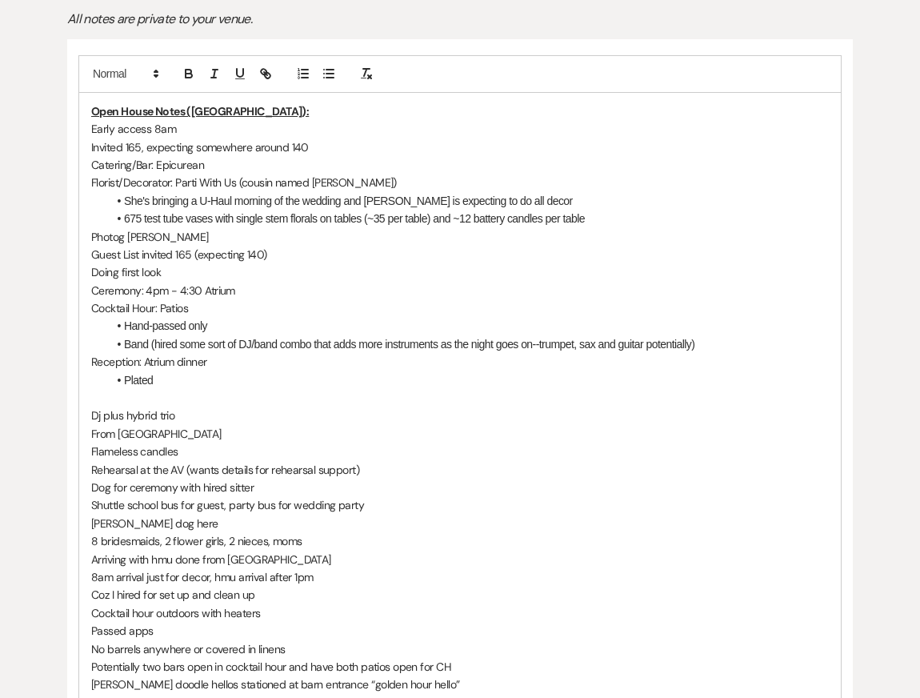
click at [123, 239] on p "Photog [PERSON_NAME]" at bounding box center [460, 237] width 738 height 18
drag, startPoint x: 287, startPoint y: 257, endPoint x: 55, endPoint y: 256, distance: 232.1
click at [55, 256] on div "Printer Print + Add Note Notes All notes are private to your venue. Open House …" at bounding box center [460, 417] width 892 height 945
drag, startPoint x: 178, startPoint y: 273, endPoint x: 73, endPoint y: 254, distance: 107.4
click at [73, 254] on div "Open House Notes ([GEOGRAPHIC_DATA]): Early access 8am Invited 165, expecting s…" at bounding box center [460, 452] width 786 height 827
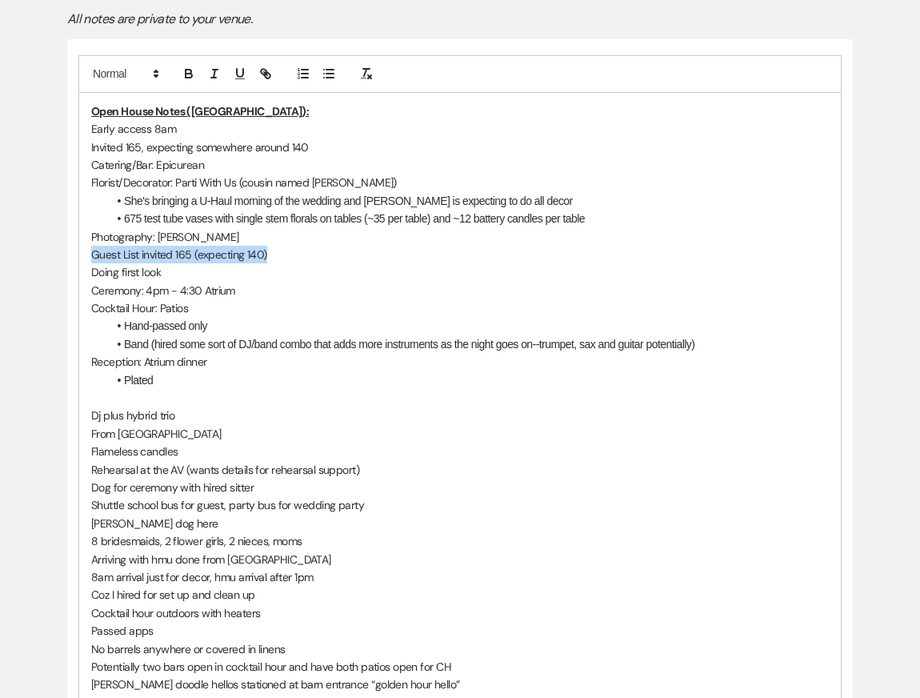
copy div "Guest List invited 165 (expecting 140) Doing first look"
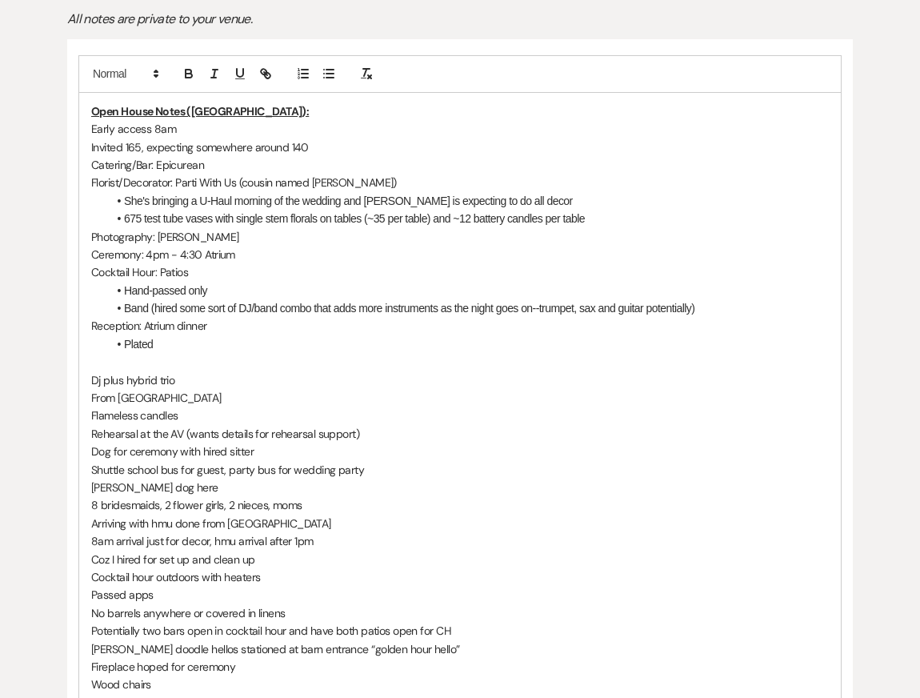
click at [331, 142] on p "Invited 165, expecting somewhere around 140" at bounding box center [460, 147] width 738 height 18
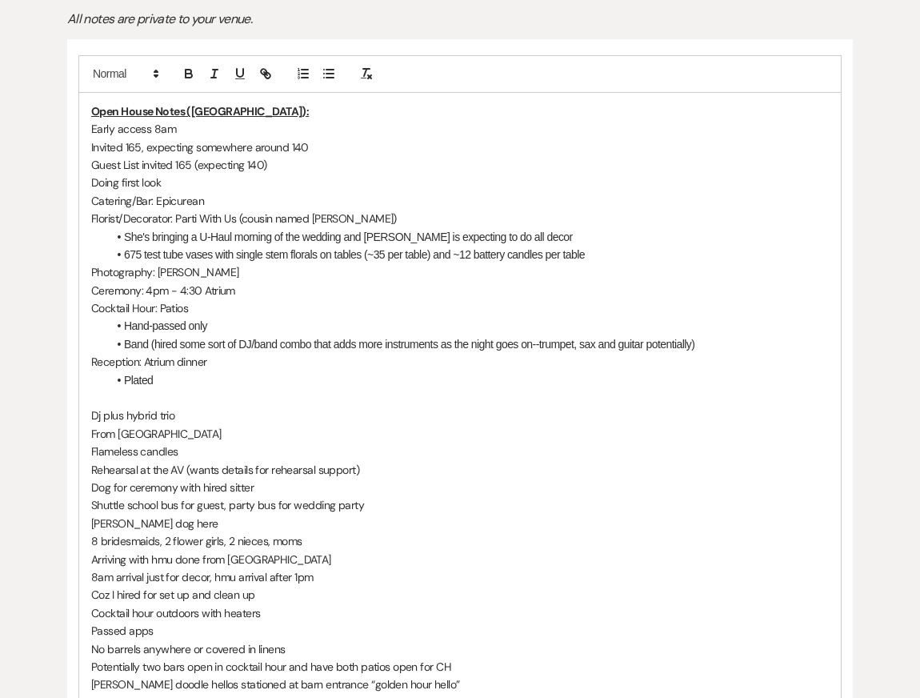
click at [252, 377] on li "Plated" at bounding box center [468, 380] width 722 height 18
click at [246, 400] on p at bounding box center [460, 398] width 738 height 18
click at [260, 342] on li "Band (hired some sort of DJ/band combo that adds more instruments as the night …" at bounding box center [468, 344] width 722 height 18
click at [258, 347] on li "Band (hired some sort of DJ/band combo that adds more instruments as the night …" at bounding box center [468, 344] width 722 height 18
click at [295, 343] on li "Band (hired some sort of DJ/band combo that adds more instruments as the night …" at bounding box center [468, 344] width 722 height 18
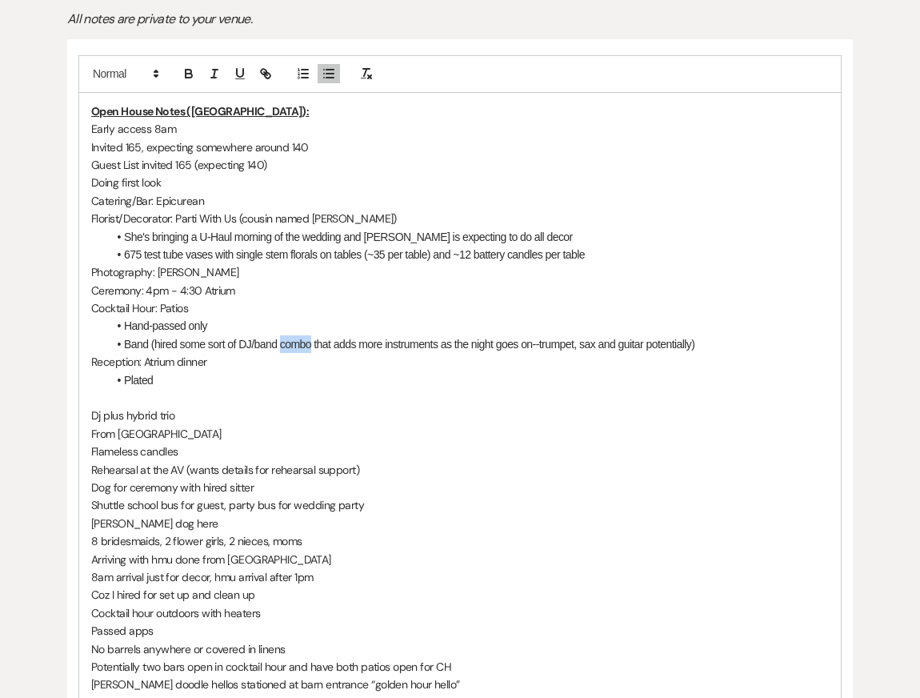
click at [295, 343] on li "Band (hired some sort of DJ/band combo that adds more instruments as the night …" at bounding box center [468, 344] width 722 height 18
click at [357, 308] on p "Cocktail Hour: Patios" at bounding box center [460, 308] width 738 height 18
drag, startPoint x: 182, startPoint y: 433, endPoint x: 70, endPoint y: 419, distance: 113.7
click at [70, 419] on div "Open House Notes (Kendal): Early access 8am Invited 165, expecting somewhere ar…" at bounding box center [460, 452] width 786 height 827
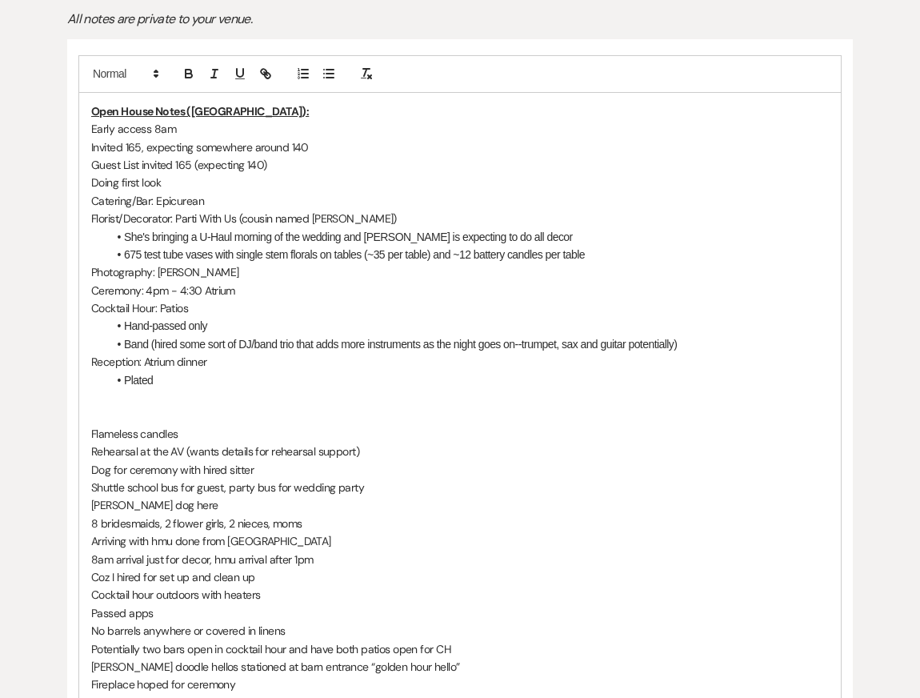
scroll to position [453, 0]
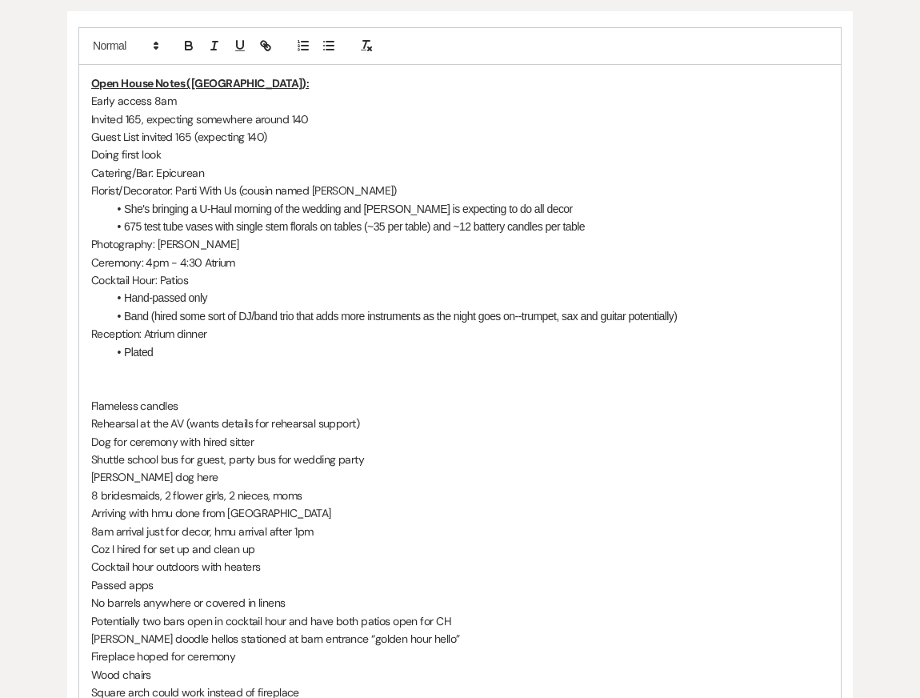
drag, startPoint x: 90, startPoint y: 401, endPoint x: 242, endPoint y: 401, distance: 151.3
click at [242, 401] on div "Open House Notes (Kendal): Early access 8am Invited 165, expecting somewhere ar…" at bounding box center [460, 397] width 762 height 664
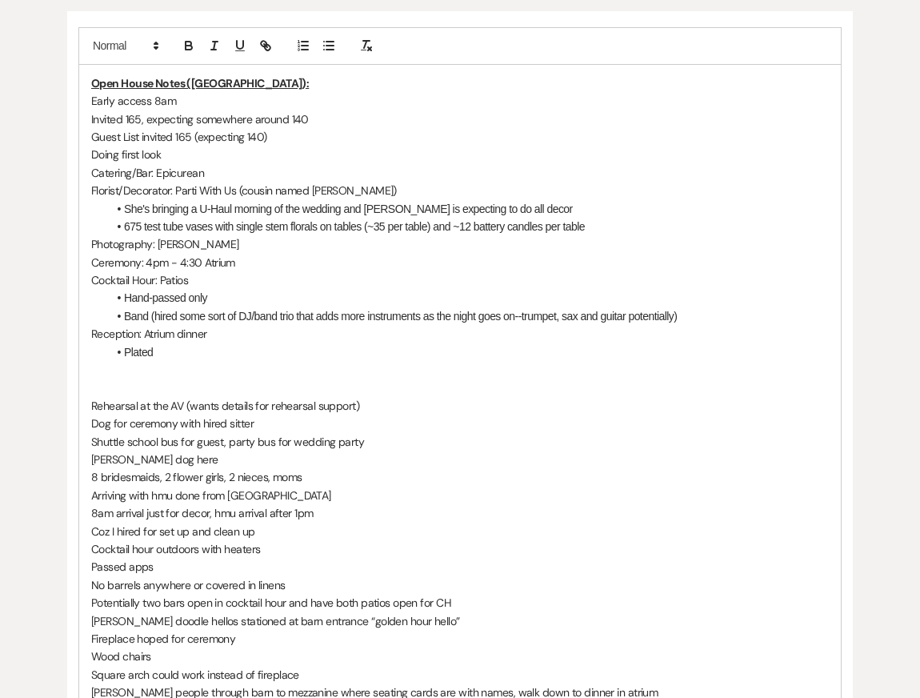
click at [226, 336] on p "Reception: Atrium dinner" at bounding box center [460, 334] width 738 height 18
click at [226, 346] on li "Plated" at bounding box center [468, 352] width 722 height 18
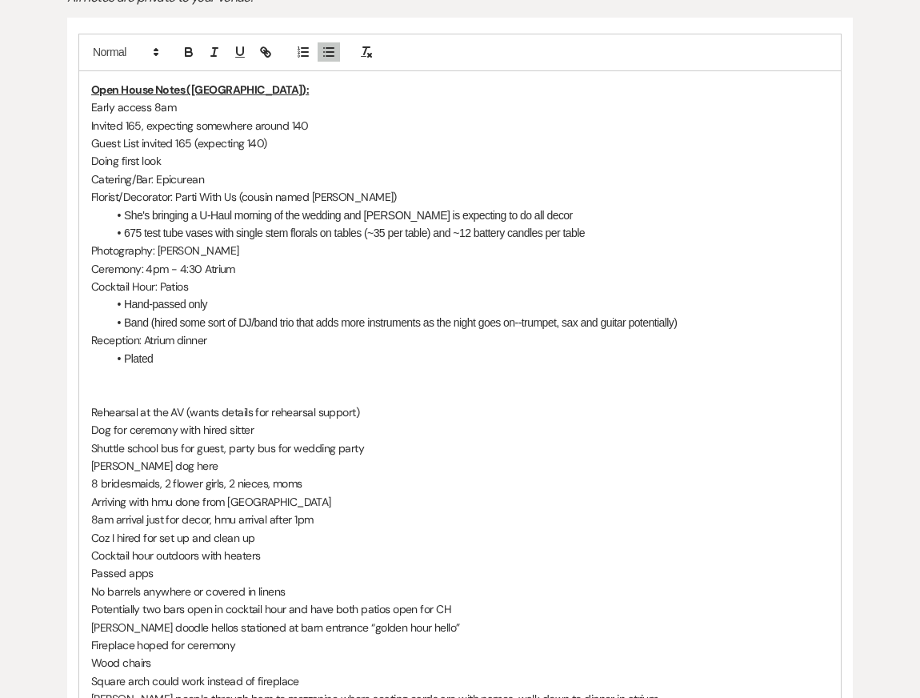
scroll to position [444, 0]
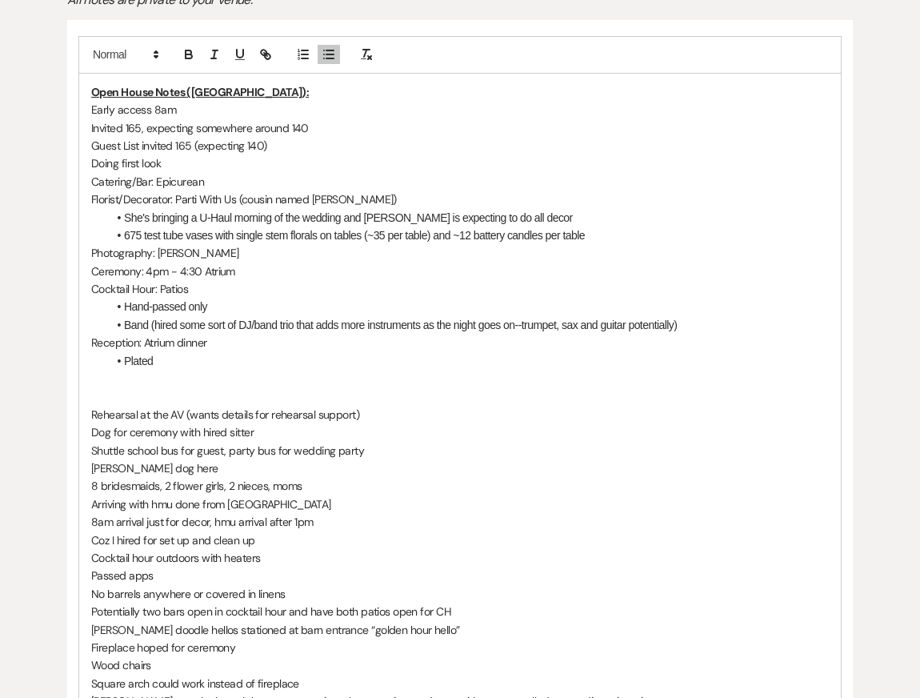
click at [203, 102] on p "Early access 8am" at bounding box center [460, 110] width 738 height 18
click at [186, 192] on p "Florist/Decorator: Parti With Us (cousin named [PERSON_NAME])" at bounding box center [460, 199] width 738 height 18
click at [239, 325] on li "Band (hired some sort of DJ/band trio that adds more instruments as the night g…" at bounding box center [468, 325] width 722 height 18
click at [247, 369] on li "Plated" at bounding box center [468, 361] width 722 height 18
click at [188, 371] on p at bounding box center [460, 379] width 738 height 18
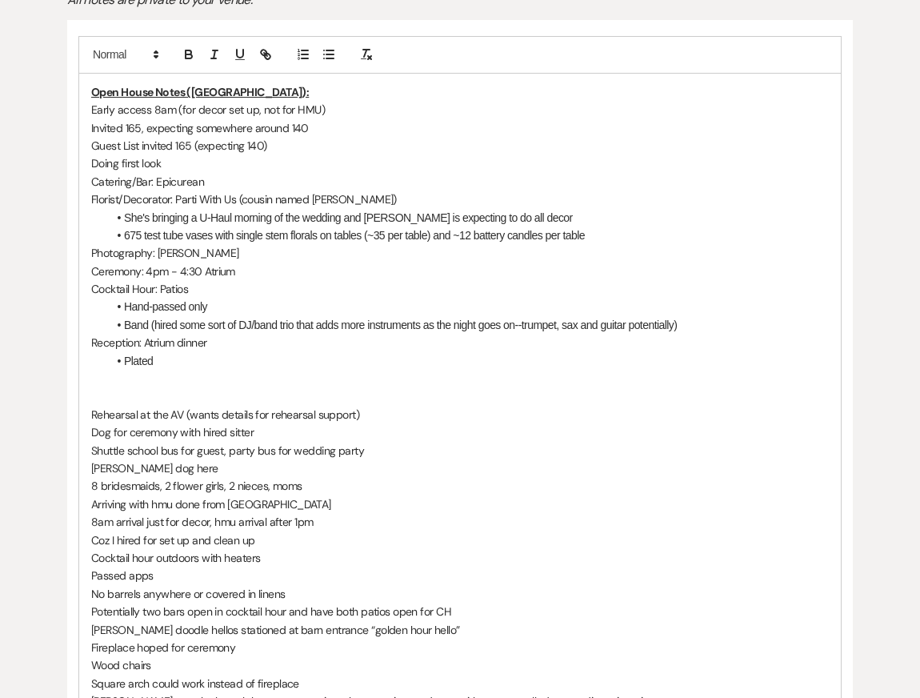
scroll to position [460, 0]
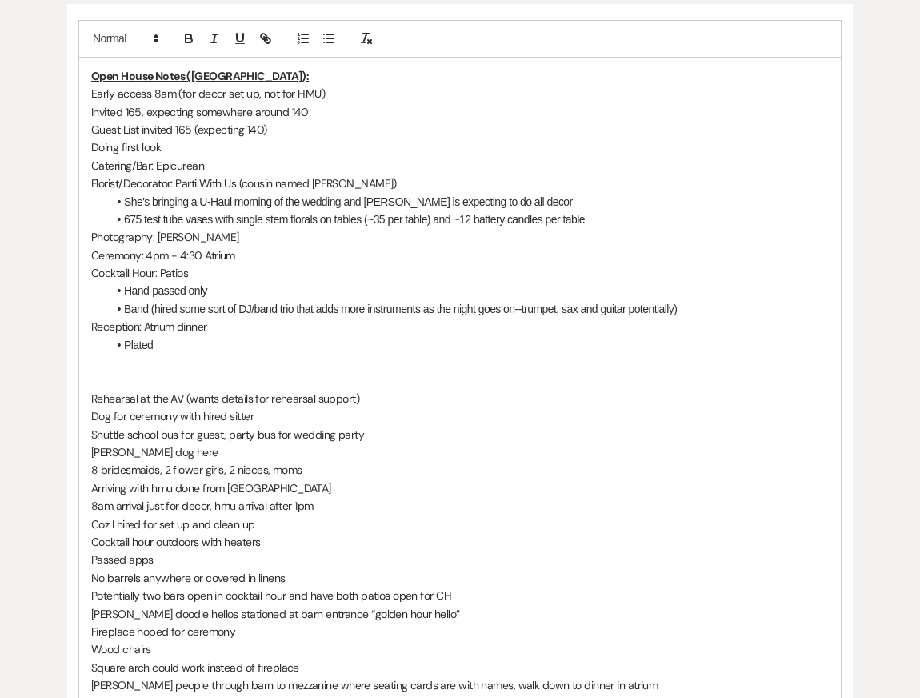
click at [252, 250] on p "Ceremony: 4pm - 4:30 Atrium" at bounding box center [460, 256] width 738 height 18
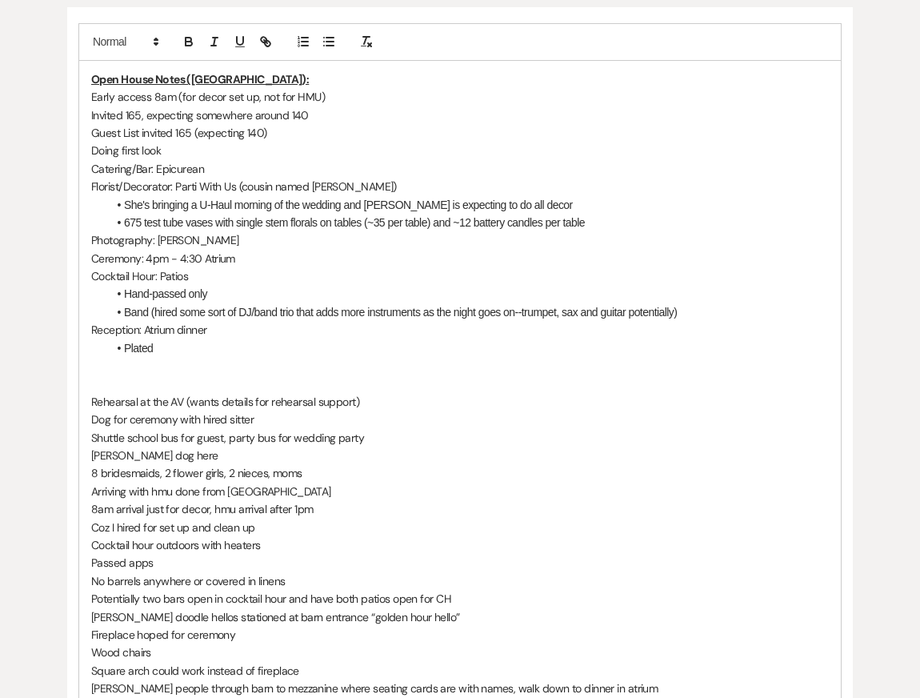
scroll to position [454, 0]
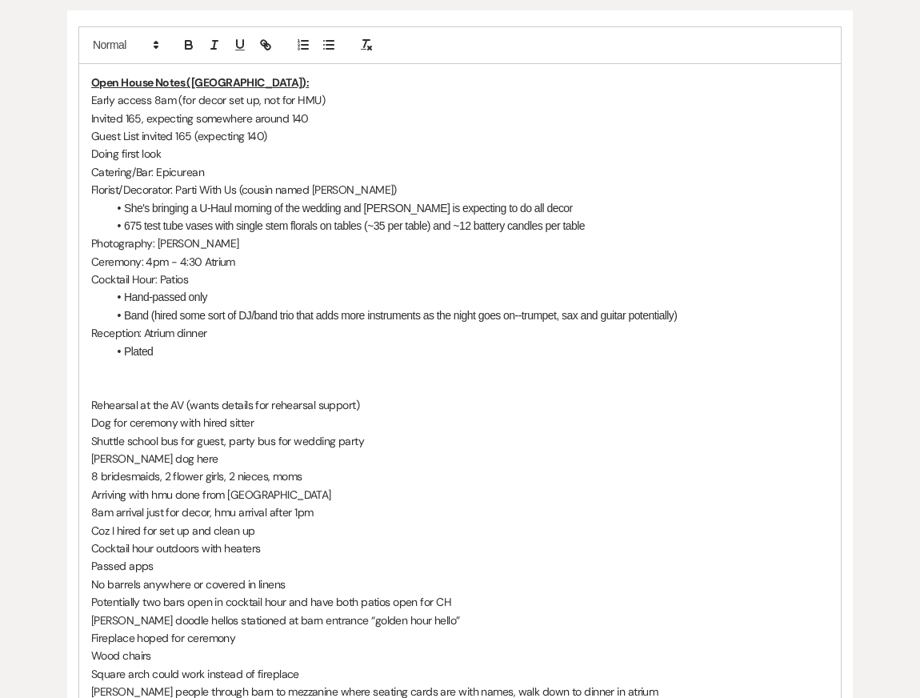
click at [217, 114] on p "Invited 165, expecting somewhere around 140" at bounding box center [460, 119] width 738 height 18
click at [200, 200] on li "She's bringing a U-Haul morning of the wedding and [PERSON_NAME] is expecting t…" at bounding box center [468, 208] width 722 height 18
click at [563, 203] on li "She's bringing a U-Haul morning of the wedding and [PERSON_NAME] is expecting t…" at bounding box center [468, 208] width 722 height 18
click at [339, 159] on p "Doing first look" at bounding box center [460, 154] width 738 height 18
click at [336, 186] on p "Florist/Decorator: Parti With Us (cousin named [PERSON_NAME])" at bounding box center [460, 190] width 738 height 18
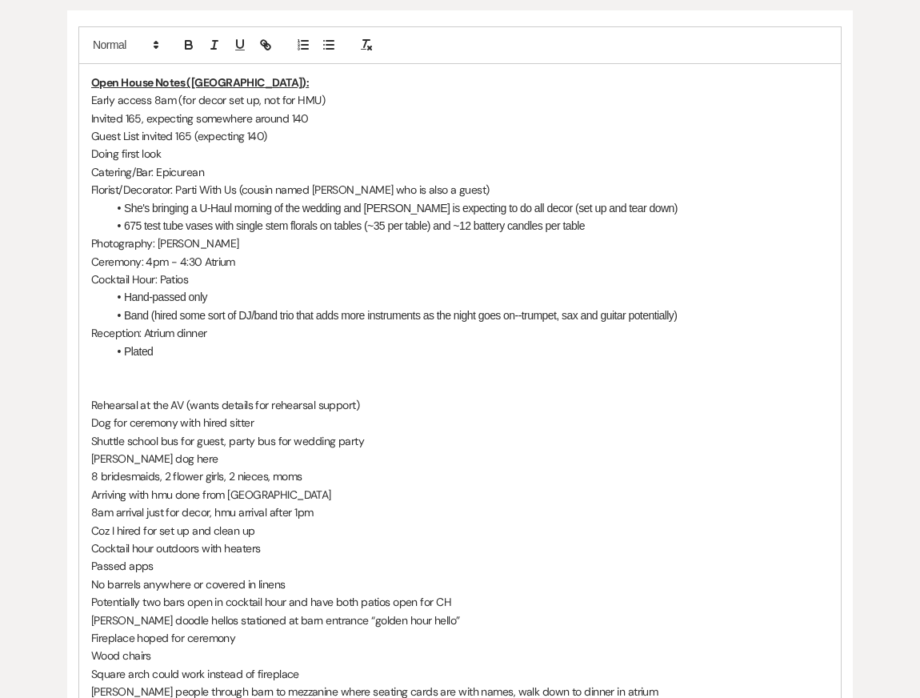
click at [443, 481] on p "8 bridesmaids, 2 flower girls, 2 nieces, moms" at bounding box center [460, 476] width 738 height 18
drag, startPoint x: 93, startPoint y: 531, endPoint x: 359, endPoint y: 531, distance: 266.5
click at [359, 531] on p "Coz I hired for set up and clean up" at bounding box center [460, 531] width 738 height 18
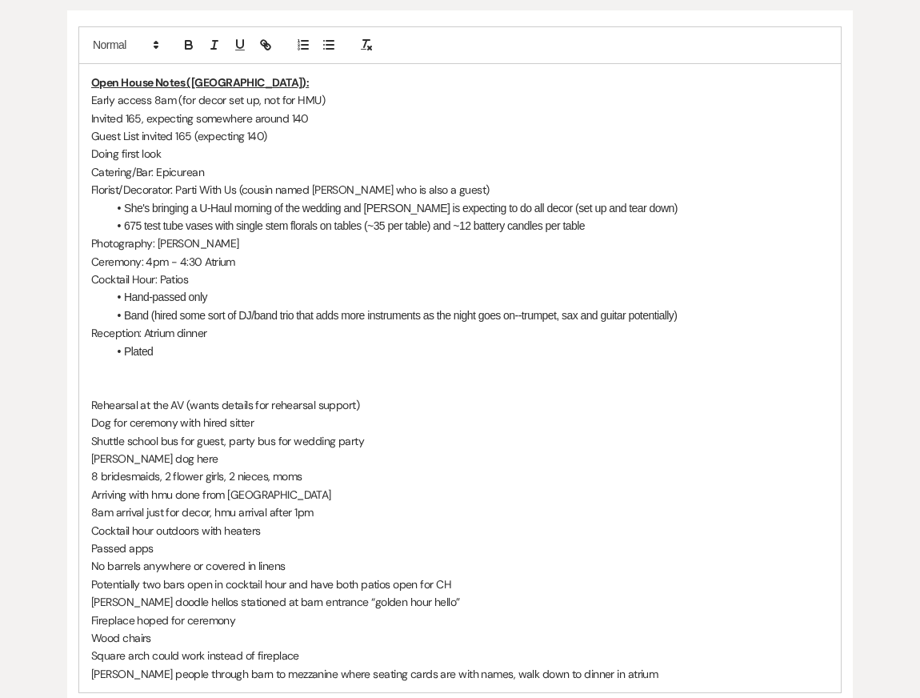
click at [396, 526] on p "Cocktail hour outdoors with heaters" at bounding box center [460, 531] width 738 height 18
click at [229, 294] on li "Hand-passed only" at bounding box center [468, 297] width 722 height 18
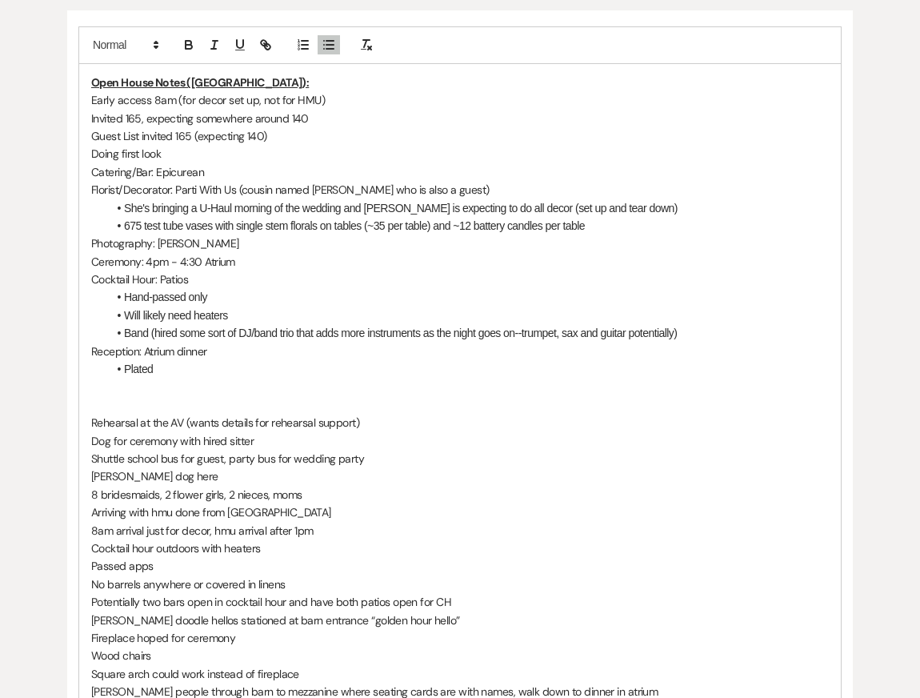
click at [263, 415] on p "Rehearsal at the AV (wants details for rehearsal support)" at bounding box center [460, 423] width 738 height 18
click at [278, 472] on p "[PERSON_NAME] dog here" at bounding box center [460, 476] width 738 height 18
drag, startPoint x: 245, startPoint y: 542, endPoint x: 55, endPoint y: 542, distance: 189.7
click at [55, 542] on div "Printer Print + Add Note Notes All notes are private to your venue. Open House …" at bounding box center [460, 370] width 892 height 909
drag, startPoint x: 159, startPoint y: 564, endPoint x: 76, endPoint y: 549, distance: 84.6
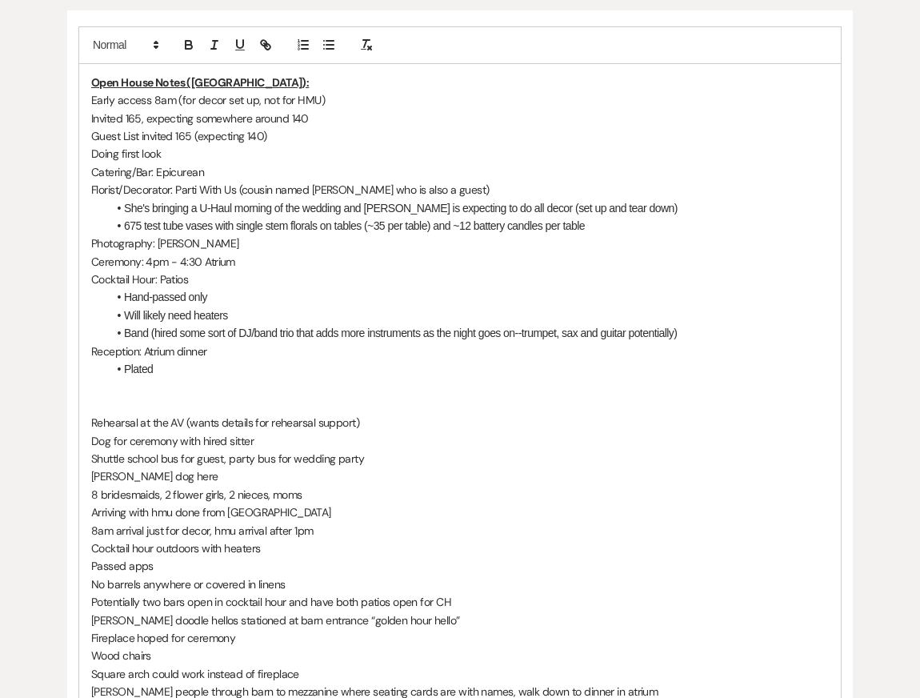
click at [76, 549] on div "Open House Notes (Kendal): Early access 8am (for decor set up, not for HMU) Inv…" at bounding box center [460, 406] width 786 height 792
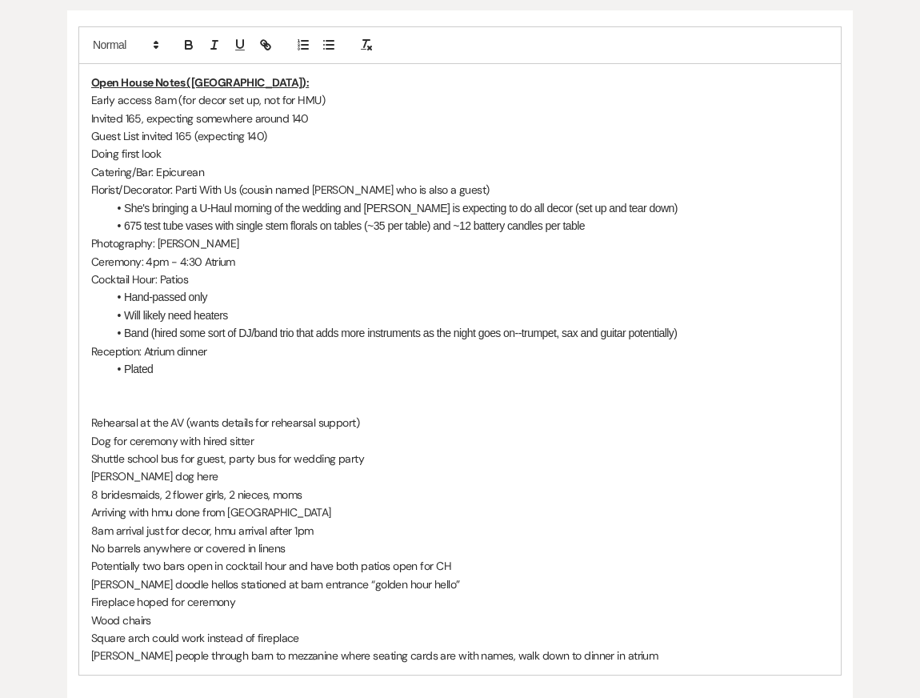
click at [700, 331] on li "Band (hired some sort of DJ/band trio that adds more instruments as the night g…" at bounding box center [468, 333] width 722 height 18
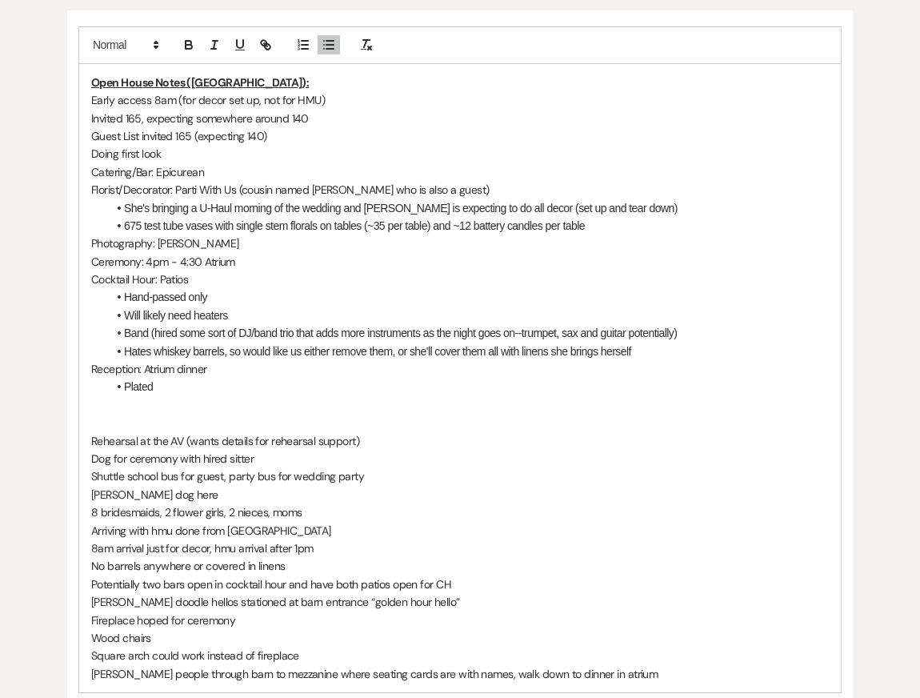
click at [256, 409] on p at bounding box center [460, 405] width 738 height 18
click at [255, 528] on p "Arriving with hmu done from [GEOGRAPHIC_DATA]" at bounding box center [460, 531] width 738 height 18
click at [310, 543] on p "8am arrival just for decor, hmu arrival after 1pm" at bounding box center [460, 548] width 738 height 18
click at [314, 559] on p "No barrels anywhere or covered in linens" at bounding box center [460, 566] width 738 height 18
drag, startPoint x: 337, startPoint y: 562, endPoint x: 91, endPoint y: 562, distance: 245.7
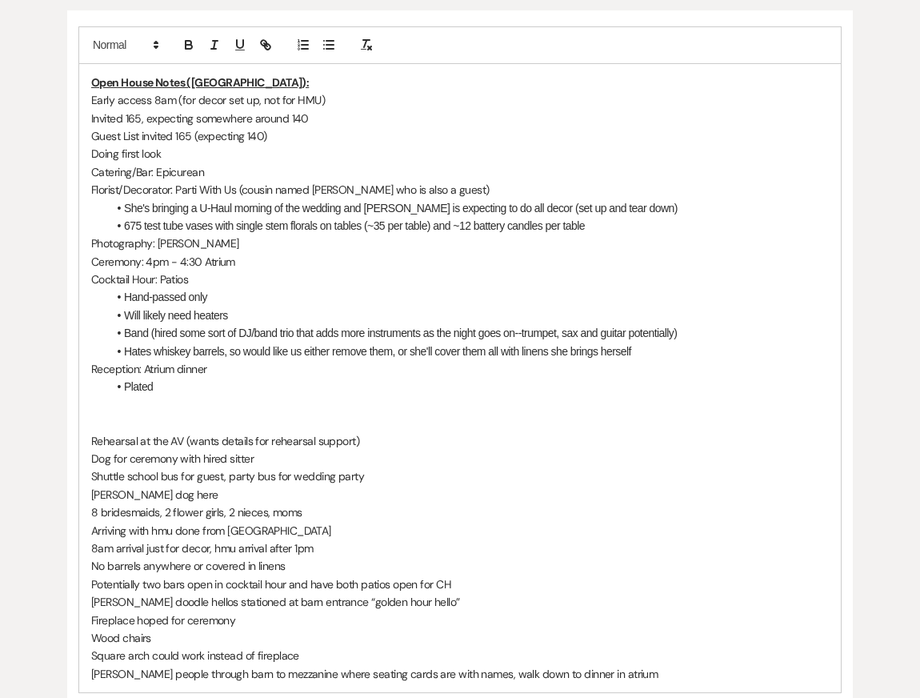
click at [92, 562] on p "No barrels anywhere or covered in linens" at bounding box center [460, 566] width 738 height 18
click at [277, 150] on p "Doing first look" at bounding box center [460, 154] width 738 height 18
click at [261, 110] on p "Invited 165, expecting somewhere around 140" at bounding box center [460, 119] width 738 height 18
click at [268, 154] on p "Doing first look" at bounding box center [460, 154] width 738 height 18
click at [292, 127] on p "Guest List invited 165 (expecting 140)" at bounding box center [460, 136] width 738 height 18
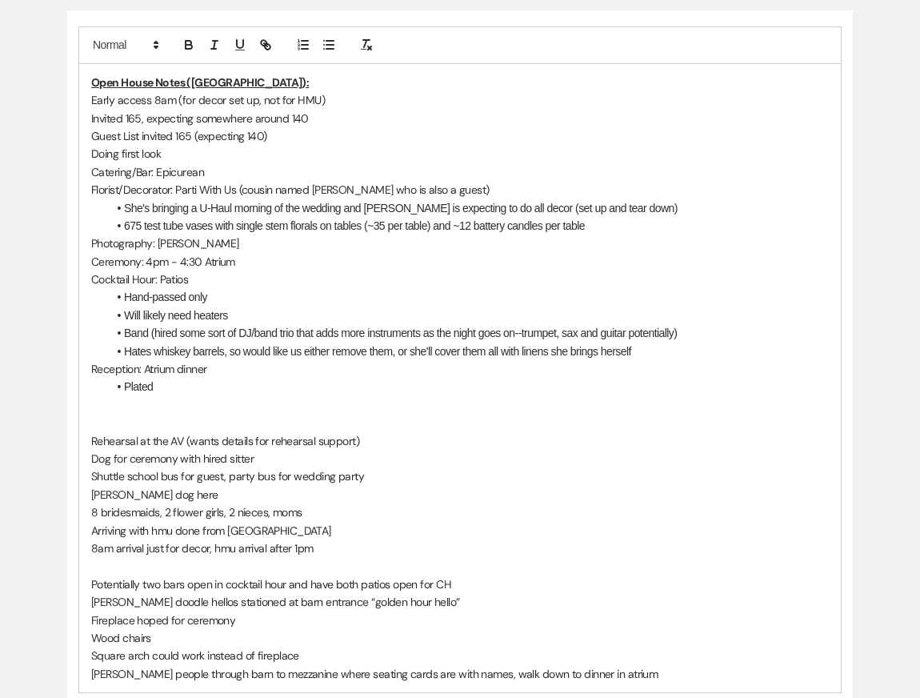
click at [274, 146] on p "Doing first look" at bounding box center [460, 154] width 738 height 18
click at [278, 166] on p "Catering/Bar: Epicurean" at bounding box center [460, 172] width 738 height 18
click at [242, 154] on p "Doing first look" at bounding box center [460, 154] width 738 height 18
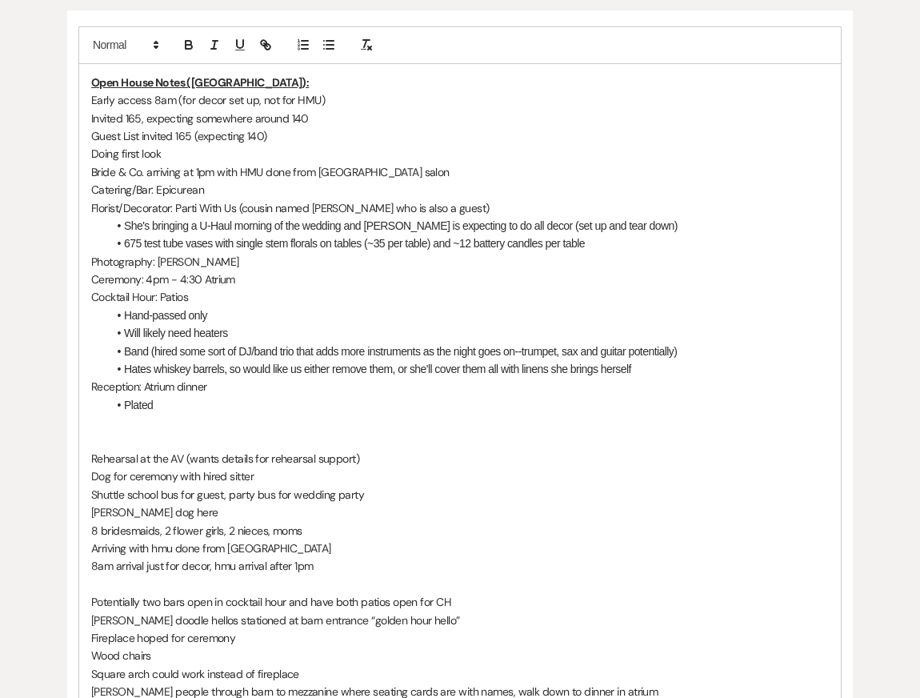
click at [319, 171] on p "Bride & Co. arriving at 1pm with HMU done from [GEOGRAPHIC_DATA] salon" at bounding box center [460, 172] width 738 height 18
click at [401, 393] on p "Reception: Atrium dinner" at bounding box center [460, 387] width 738 height 18
drag, startPoint x: 93, startPoint y: 563, endPoint x: 371, endPoint y: 566, distance: 277.8
click at [371, 567] on p "8am arrival just for decor, hmu arrival after 1pm" at bounding box center [460, 566] width 738 height 18
click at [193, 172] on p "Bride & Co. arriving at 1pm with HMU done from a Scranton salon" at bounding box center [460, 172] width 738 height 18
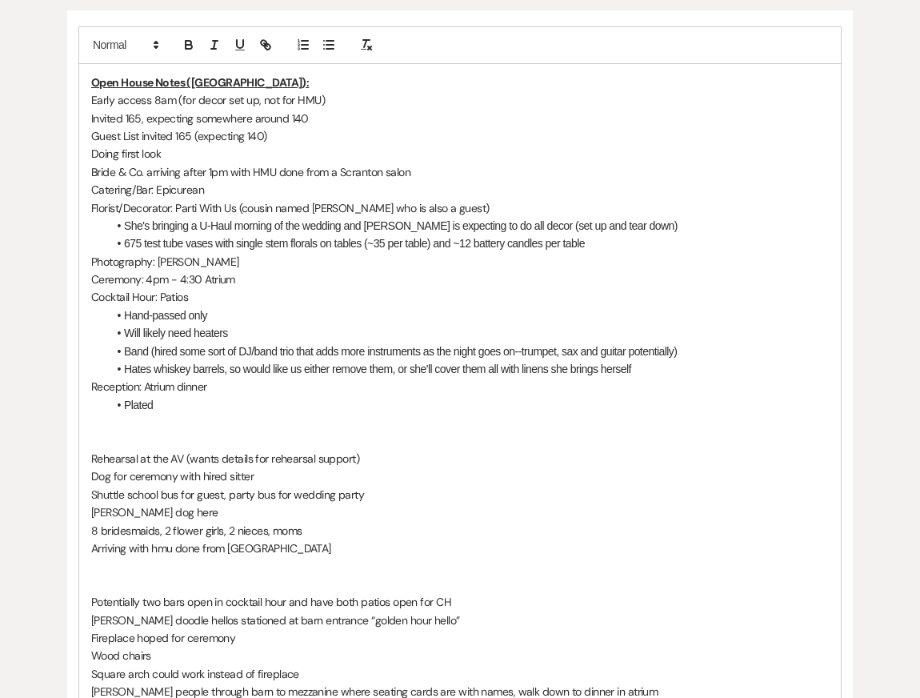
click at [317, 398] on li "Plated" at bounding box center [468, 405] width 722 height 18
click at [287, 539] on p "8 bridesmaids, 2 flower girls, 2 nieces, moms" at bounding box center [460, 531] width 738 height 18
click at [287, 586] on p at bounding box center [460, 584] width 738 height 18
drag, startPoint x: 282, startPoint y: 549, endPoint x: 58, endPoint y: 549, distance: 224.1
click at [60, 549] on div "Printer Print + Add Note Notes All notes are private to your venue. Open House …" at bounding box center [460, 370] width 892 height 909
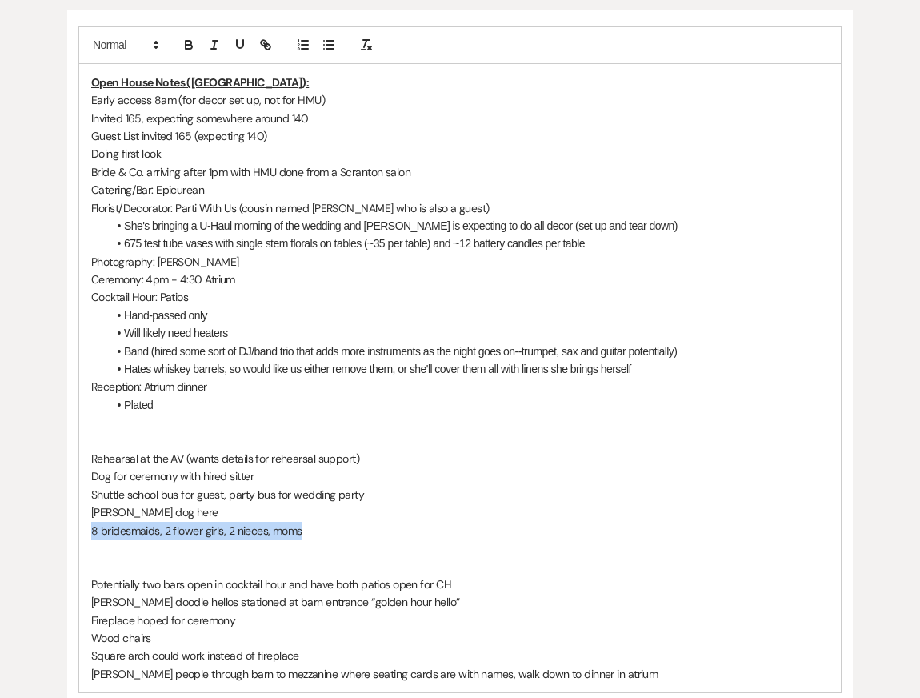
drag, startPoint x: 312, startPoint y: 531, endPoint x: 61, endPoint y: 531, distance: 251.3
click at [62, 531] on div "Printer Print + Add Note Notes All notes are private to your venue. Open House …" at bounding box center [460, 362] width 892 height 892
copy p "8 bridesmaids, 2 flower girls, 2 nieces, moms"
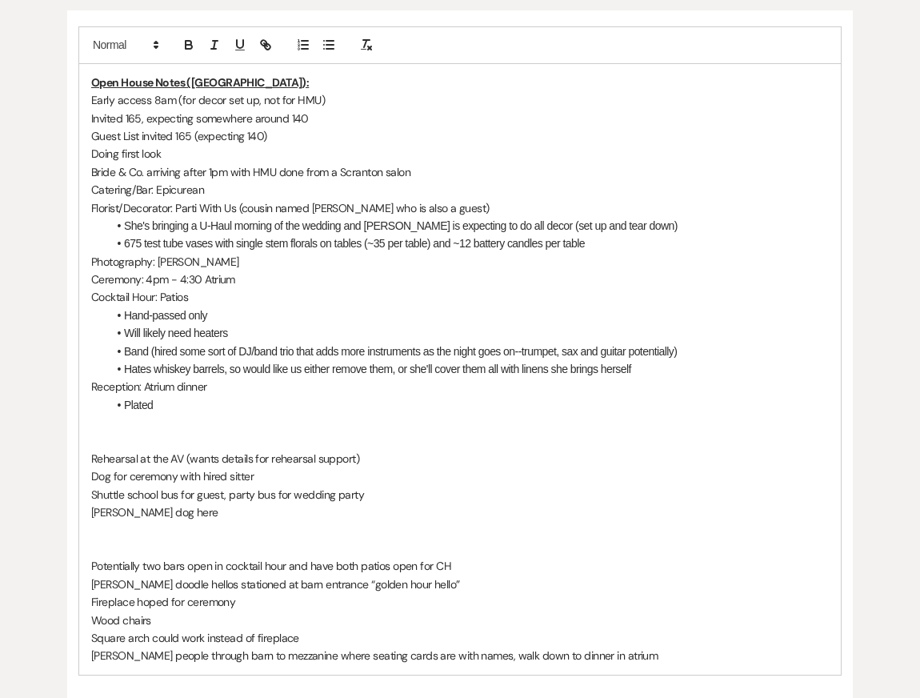
click at [147, 174] on p "Bride & Co. arriving after 1pm with HMU done from a Scranton salon" at bounding box center [460, 172] width 738 height 18
click at [416, 313] on li "Hand-passed only" at bounding box center [468, 316] width 722 height 18
click at [458, 407] on li "Plated" at bounding box center [468, 405] width 722 height 18
click at [481, 475] on p "Dog for ceremony with hired sitter" at bounding box center [460, 476] width 738 height 18
click at [147, 459] on p "Rehearsal at the AV (wants details for rehearsal support)" at bounding box center [460, 459] width 738 height 18
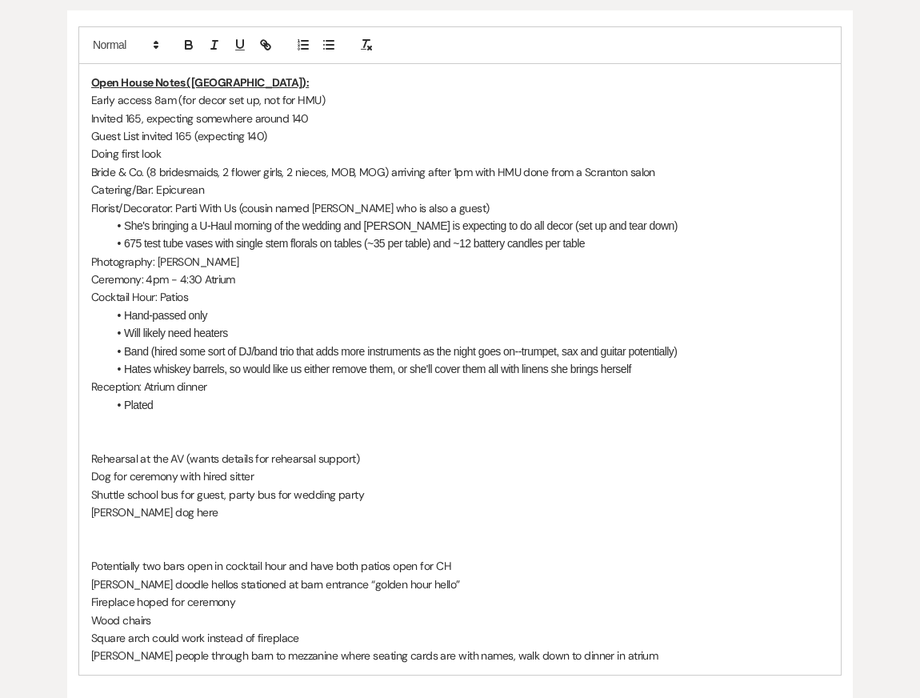
click at [152, 479] on p "Dog for ceremony with hired sitter" at bounding box center [460, 476] width 738 height 18
click at [155, 494] on p "Shuttle school bus for guest, party bus for wedding party" at bounding box center [460, 495] width 738 height 18
click at [407, 491] on p "Shuttle school bus for guest, party bus for wedding party" at bounding box center [460, 495] width 738 height 18
click at [379, 596] on p "Fireplace hoped for ceremony" at bounding box center [460, 602] width 738 height 18
click at [437, 583] on p "[PERSON_NAME] doodle hellos stationed at barn entrance “golden hour hello”" at bounding box center [460, 584] width 738 height 18
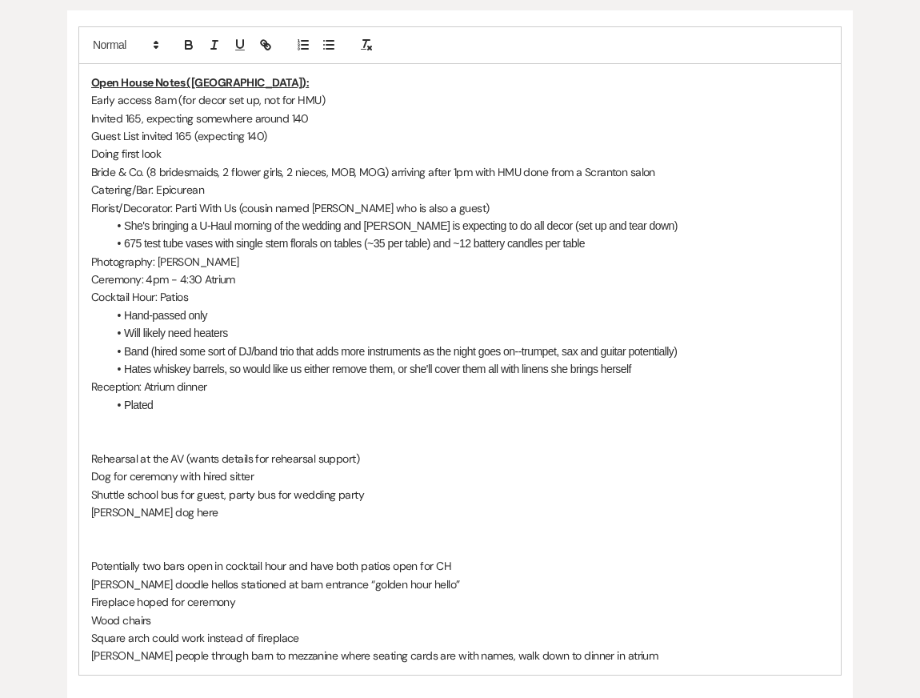
click at [194, 278] on p "Ceremony: 4pm - 4:30 Atrium" at bounding box center [460, 280] width 738 height 18
click at [258, 294] on p "Cocktail Hour: Patios" at bounding box center [460, 297] width 738 height 18
click at [228, 277] on p "Ceremony: 4pm - 4:30 Atrium" at bounding box center [460, 280] width 738 height 18
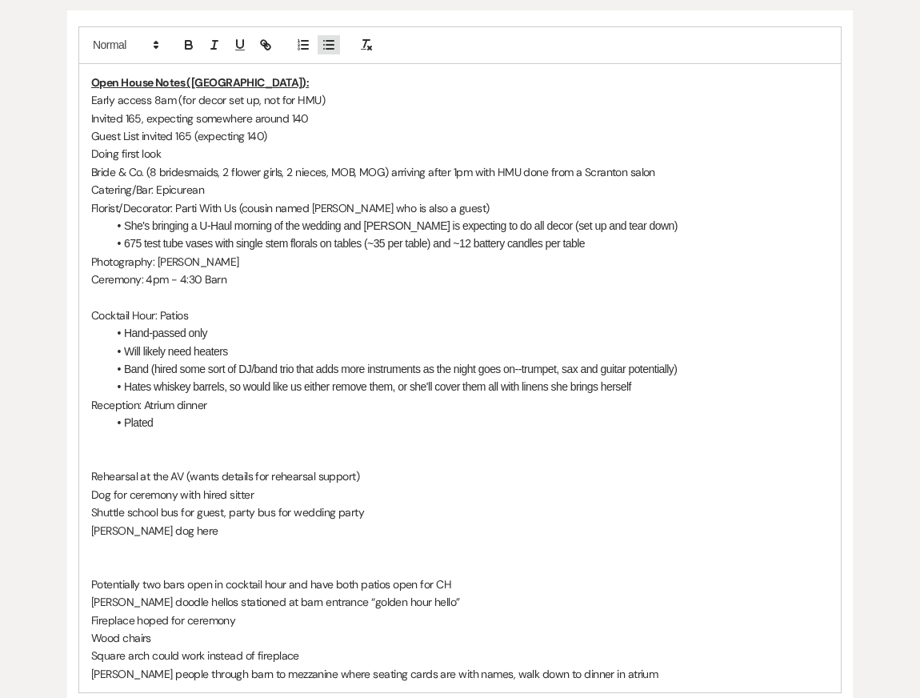
click at [327, 36] on button "button" at bounding box center [329, 44] width 22 height 19
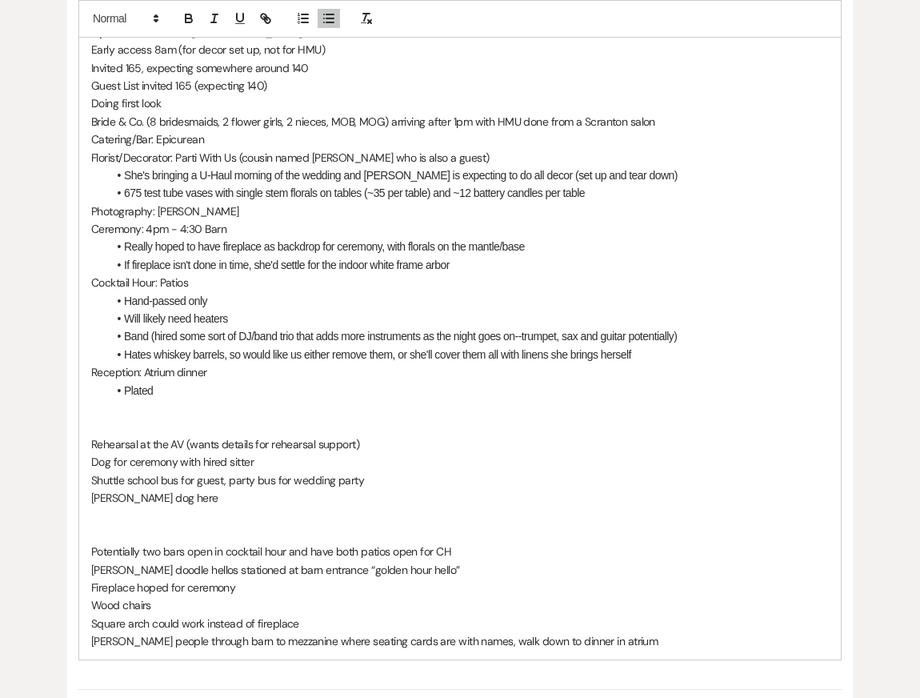
scroll to position [507, 0]
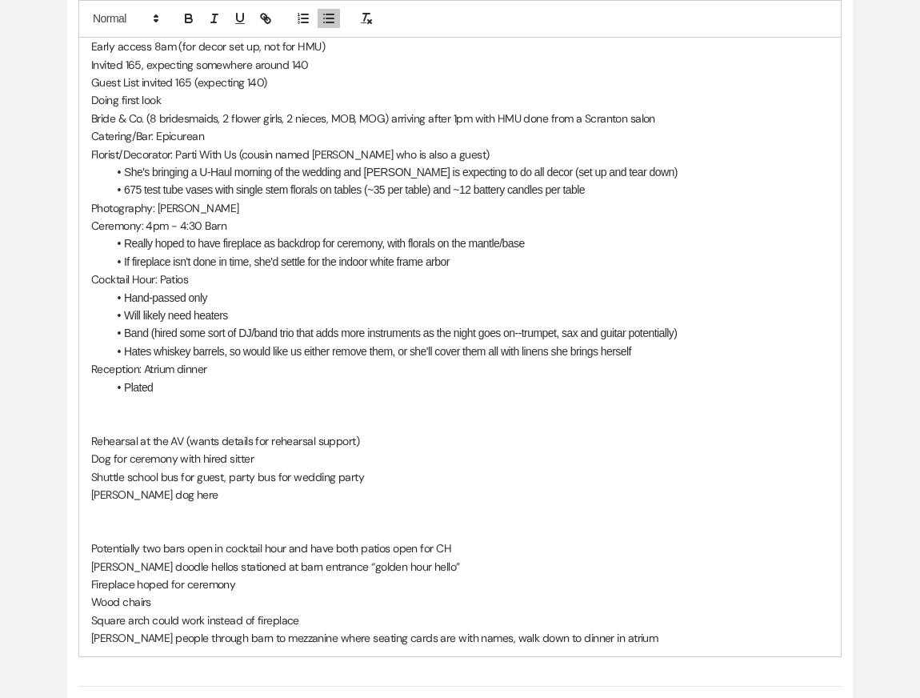
drag, startPoint x: 270, startPoint y: 584, endPoint x: 58, endPoint y: 584, distance: 212.1
click at [58, 584] on div "Printer Print + Add Note Notes All notes are private to your venue. Open House …" at bounding box center [460, 316] width 892 height 909
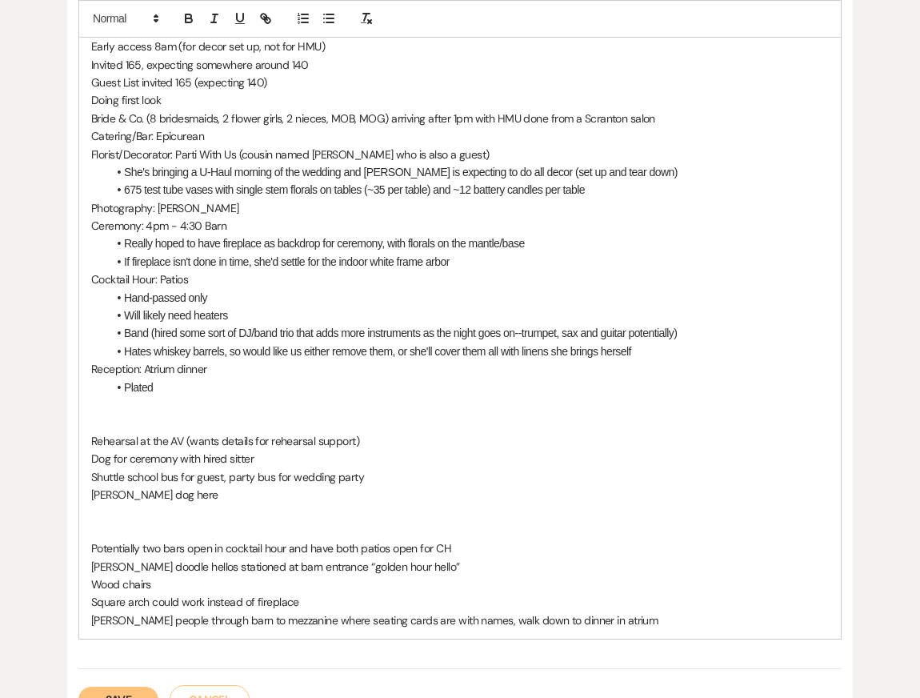
click at [467, 269] on li "If fireplace isn't done in time, she'd settle for the indoor white frame arbor" at bounding box center [468, 262] width 722 height 18
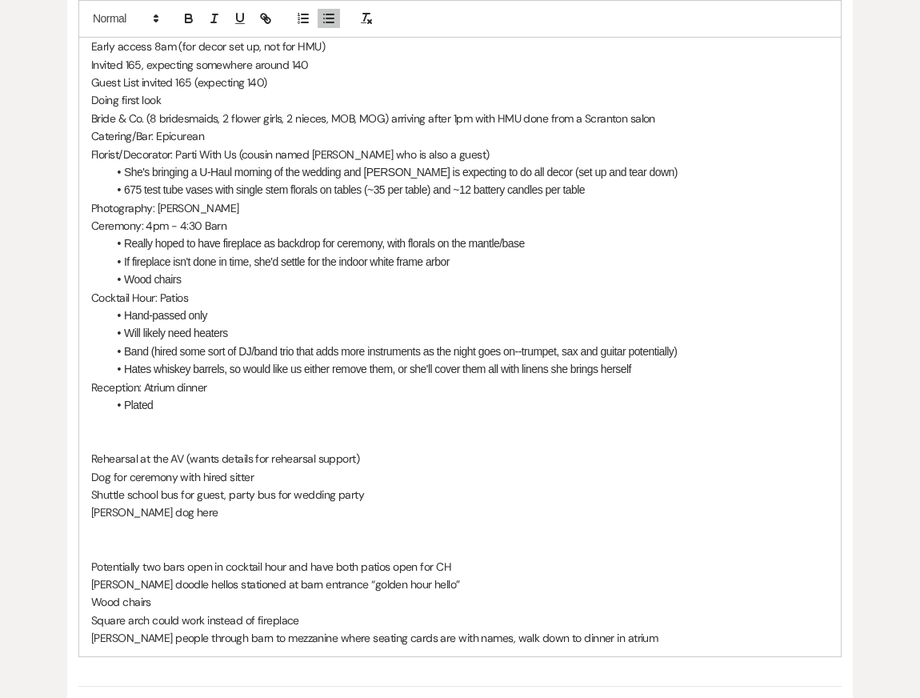
click at [154, 280] on li "Wood chairs" at bounding box center [468, 280] width 722 height 18
drag, startPoint x: 170, startPoint y: 600, endPoint x: 44, endPoint y: 600, distance: 126.5
click at [44, 600] on div "Printer Print + Add Note Notes All notes are private to your venue. Open House …" at bounding box center [460, 316] width 892 height 909
drag, startPoint x: 291, startPoint y: 619, endPoint x: 33, endPoint y: 613, distance: 258.6
click at [34, 613] on div "Printer Print + Add Note Notes All notes are private to your venue. Open House …" at bounding box center [460, 316] width 892 height 909
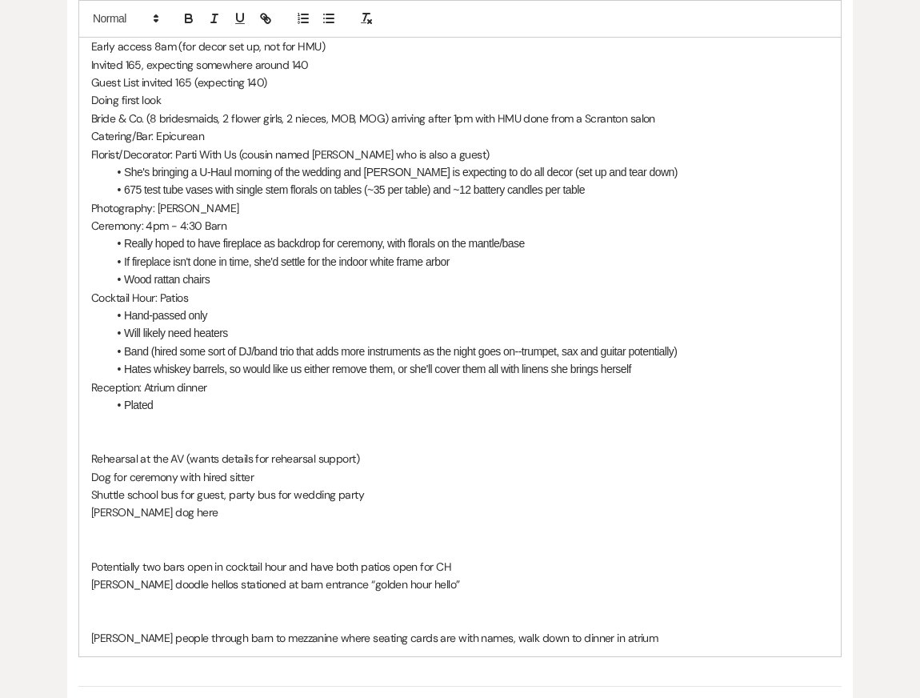
click at [259, 170] on li "She's bringing a U-Haul morning of the wedding and [PERSON_NAME] is expecting t…" at bounding box center [468, 172] width 722 height 18
click at [247, 203] on p "Photography: [PERSON_NAME]" at bounding box center [460, 208] width 738 height 18
click at [249, 326] on li "Will likely need heaters" at bounding box center [468, 333] width 722 height 18
click at [215, 290] on p "Cocktail Hour: Patios" at bounding box center [460, 298] width 738 height 18
click at [668, 368] on li "Hates whiskey barrels, so would like us either remove them, or she'll cover the…" at bounding box center [468, 369] width 722 height 18
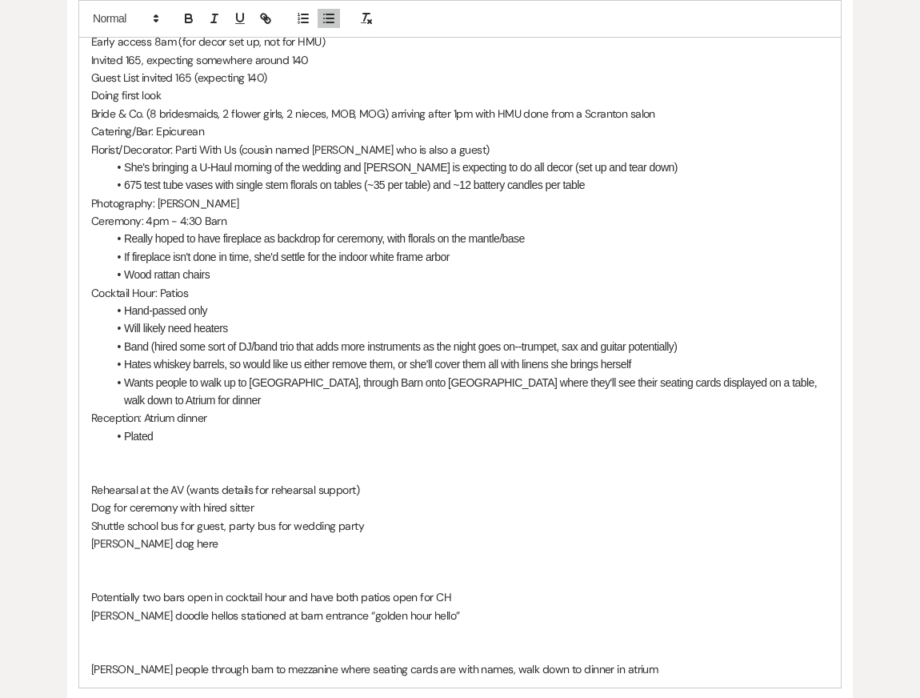
scroll to position [513, 0]
drag, startPoint x: 180, startPoint y: 415, endPoint x: 247, endPoint y: 415, distance: 67.2
click at [247, 415] on p "Reception: Atrium dinner" at bounding box center [460, 417] width 738 height 18
click at [196, 435] on li "Plated" at bounding box center [468, 436] width 722 height 18
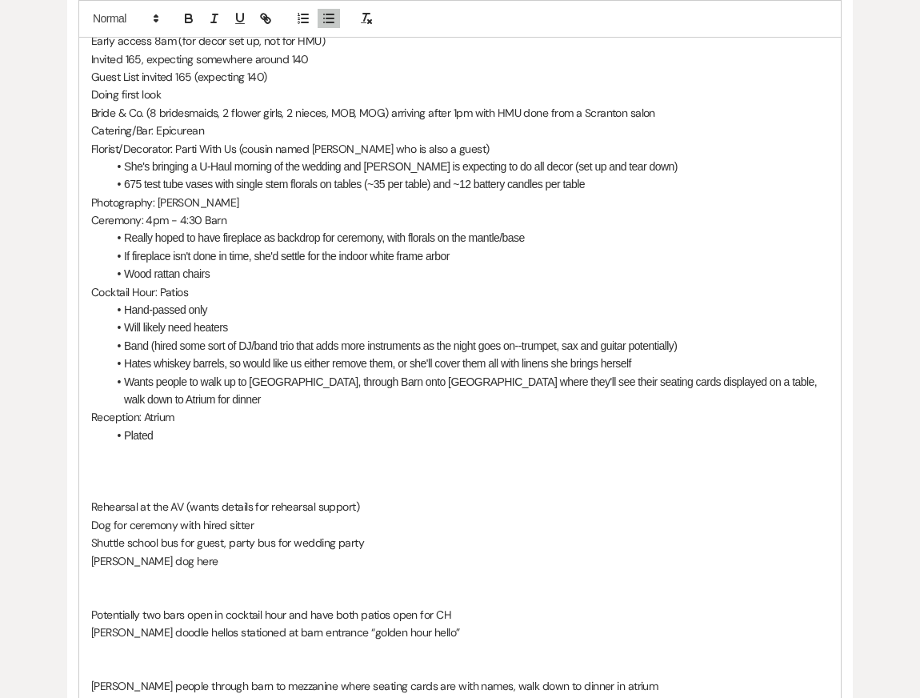
click at [127, 436] on li "Plated" at bounding box center [468, 436] width 722 height 18
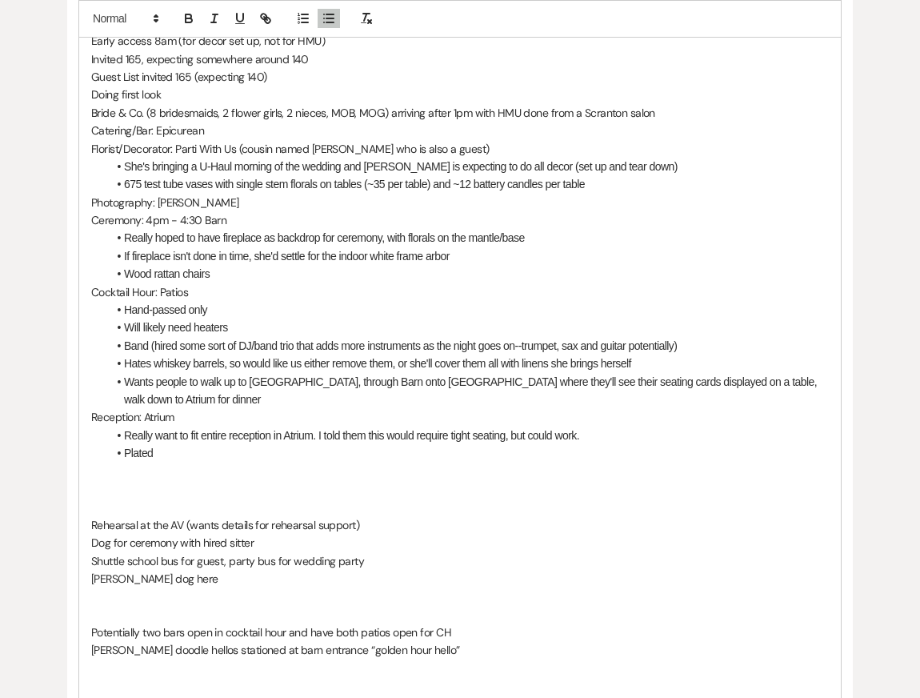
click at [353, 627] on p "Potentially two bars open in cocktail hour and have both patios open for CH" at bounding box center [460, 633] width 738 height 18
click at [489, 630] on p "Potentially two bars open in cocktail hour and have both patios open for CH" at bounding box center [460, 633] width 738 height 18
click at [483, 650] on p "[PERSON_NAME] doodle hellos stationed at barn entrance “golden hour hello”" at bounding box center [460, 650] width 738 height 18
click at [405, 130] on p "Catering/Bar: Epicurean" at bounding box center [460, 131] width 738 height 18
click at [406, 300] on p "Cocktail Hour: Patios" at bounding box center [460, 292] width 738 height 18
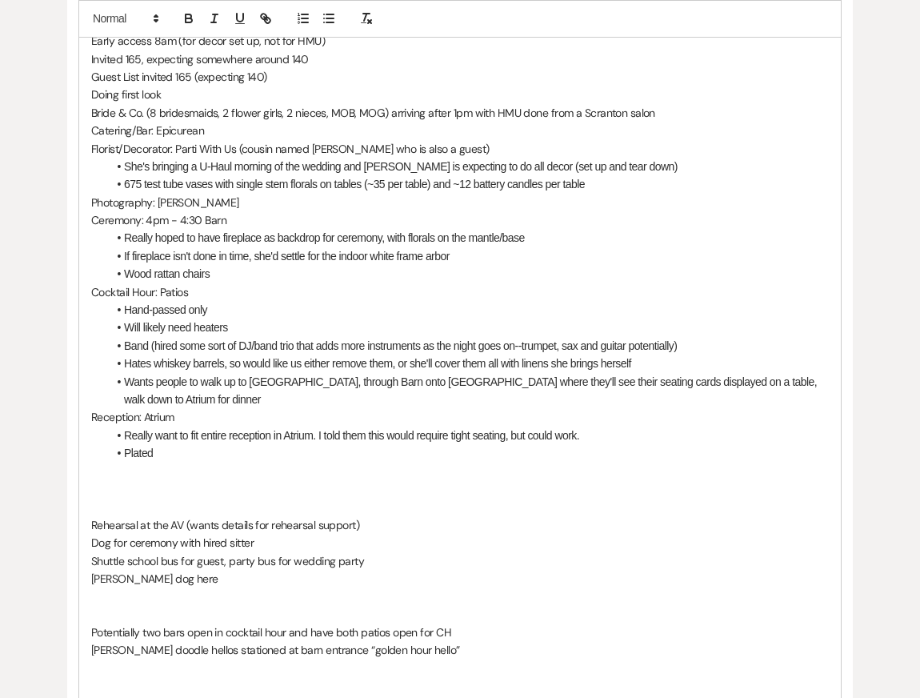
click at [425, 417] on p "Reception: Atrium" at bounding box center [460, 417] width 738 height 18
click at [417, 474] on p at bounding box center [460, 472] width 738 height 18
click at [382, 337] on li "Band (hired some sort of DJ/band trio that adds more instruments as the night g…" at bounding box center [468, 346] width 722 height 18
click at [199, 395] on li "Wants people to walk up to [GEOGRAPHIC_DATA], through Barn onto [GEOGRAPHIC_DAT…" at bounding box center [468, 391] width 722 height 36
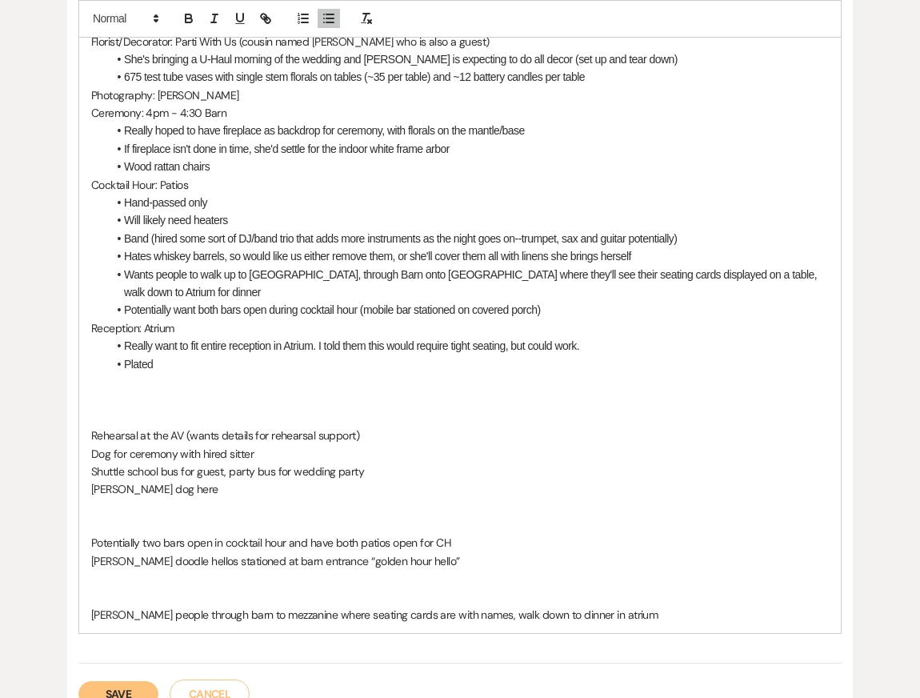
scroll to position [617, 0]
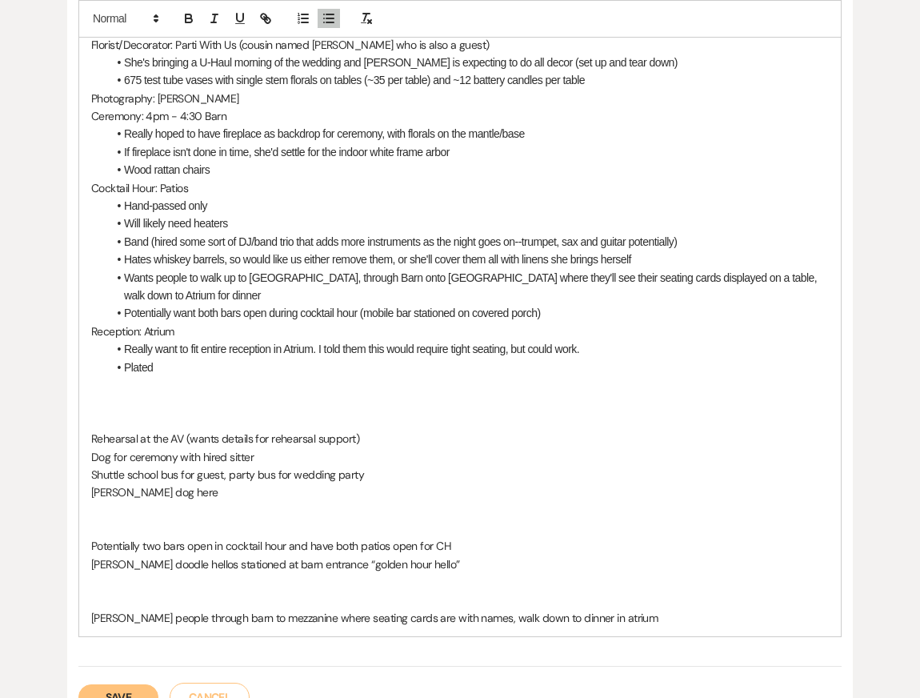
drag, startPoint x: 171, startPoint y: 533, endPoint x: 469, endPoint y: 543, distance: 297.9
click at [469, 543] on div "Open House Notes (Kendal): Early access 8am (for decor set up, not for HMU) Inv…" at bounding box center [460, 269] width 762 height 736
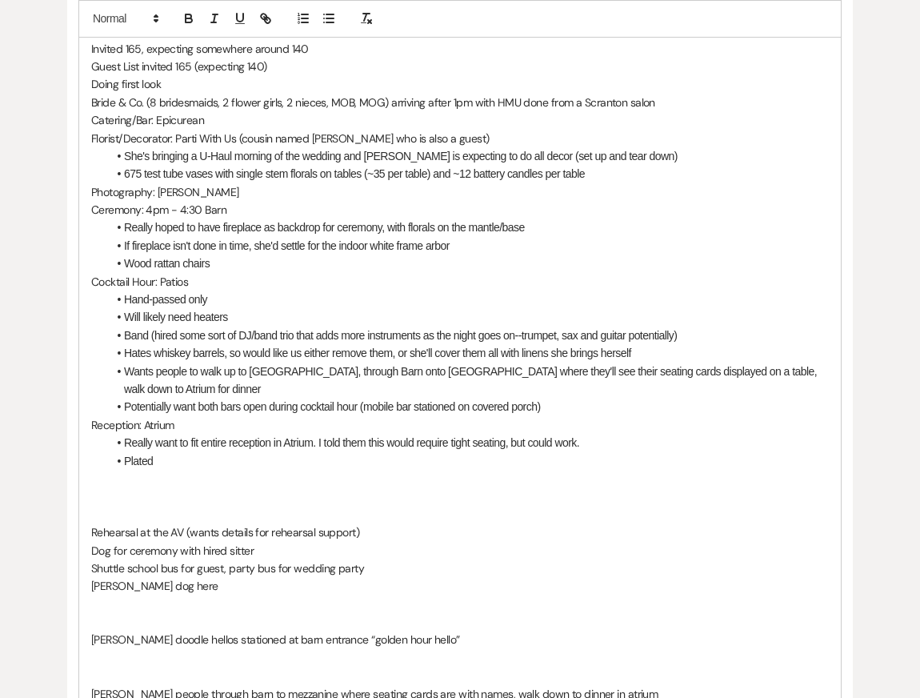
scroll to position [514, 0]
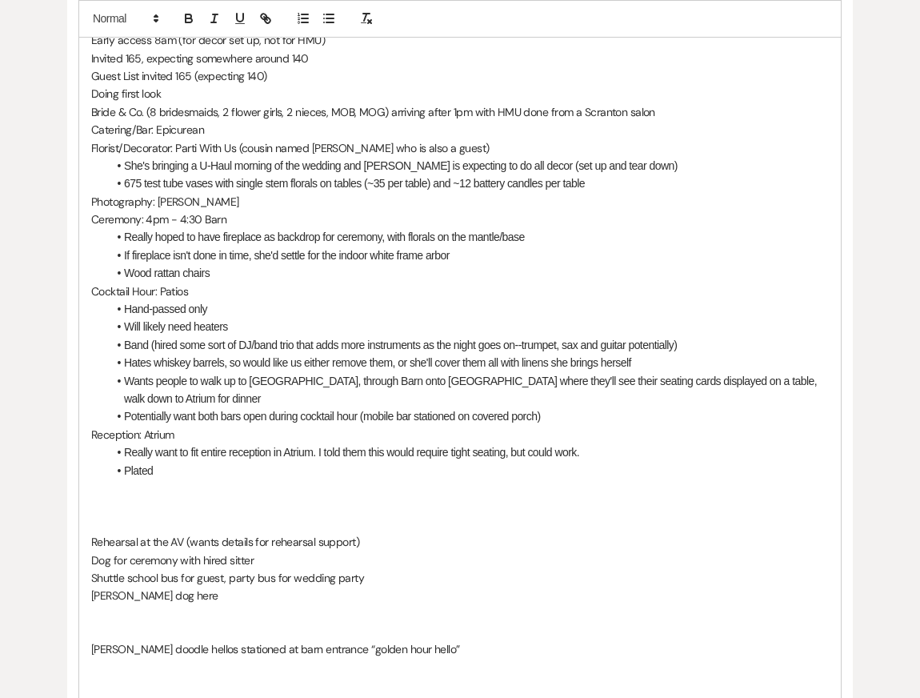
click at [608, 429] on p "Reception: Atrium" at bounding box center [460, 435] width 738 height 18
click at [395, 267] on li "Wood rattan chairs" at bounding box center [468, 273] width 722 height 18
click at [124, 237] on span at bounding box center [124, 237] width 0 height 18
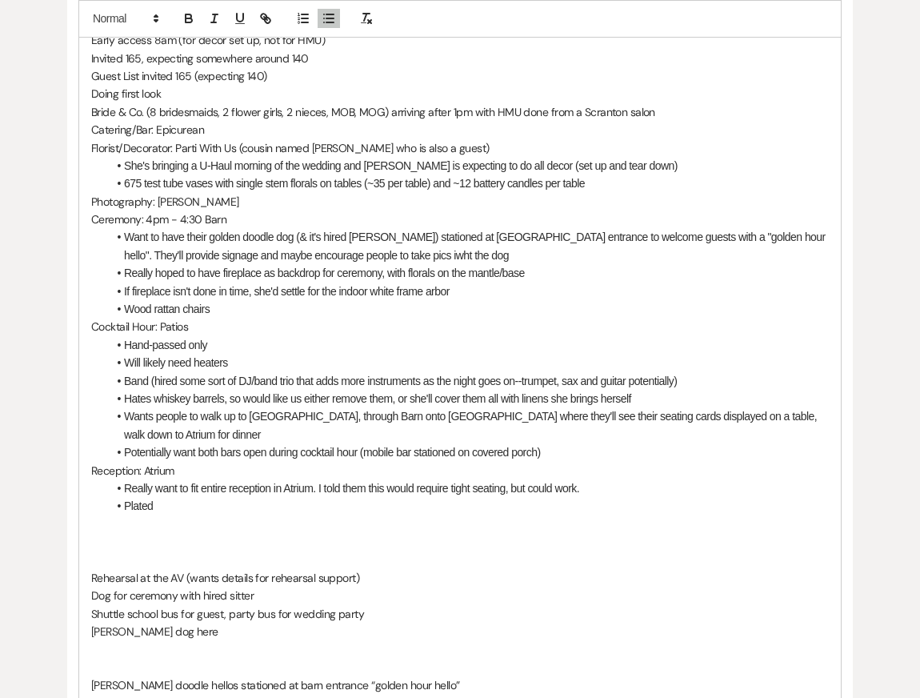
click at [364, 254] on li "Want to have their golden doodle dog (& it's hired [PERSON_NAME]) stationed at …" at bounding box center [468, 246] width 722 height 36
click at [329, 467] on p "Reception: Atrium" at bounding box center [460, 471] width 738 height 18
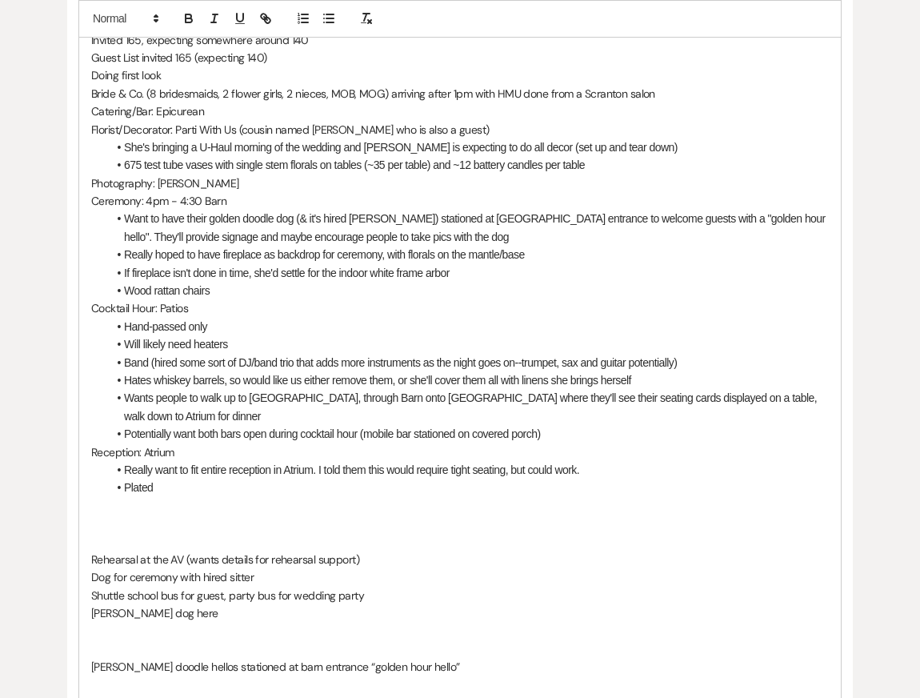
scroll to position [525, 0]
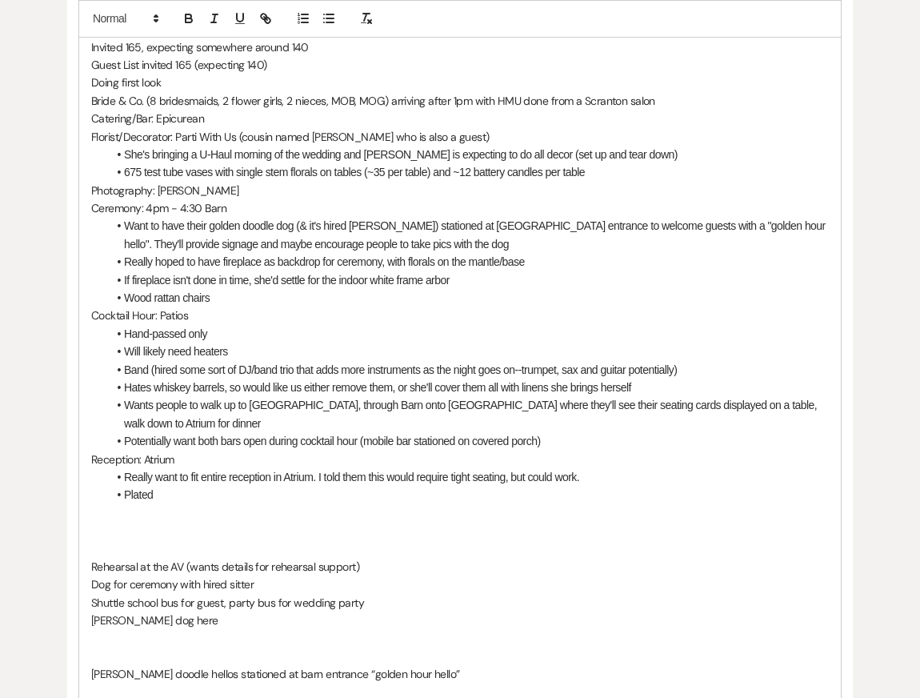
click at [295, 210] on p "Ceremony: 4pm - 4:30 Barn" at bounding box center [460, 208] width 738 height 18
click at [296, 226] on li "Want to have their golden doodle dog (& it's hired [PERSON_NAME]) stationed at …" at bounding box center [468, 235] width 722 height 36
click at [351, 227] on li "Want to have their golden doodle dog, [PERSON_NAME] (& it's hired chaperone) st…" at bounding box center [468, 235] width 722 height 36
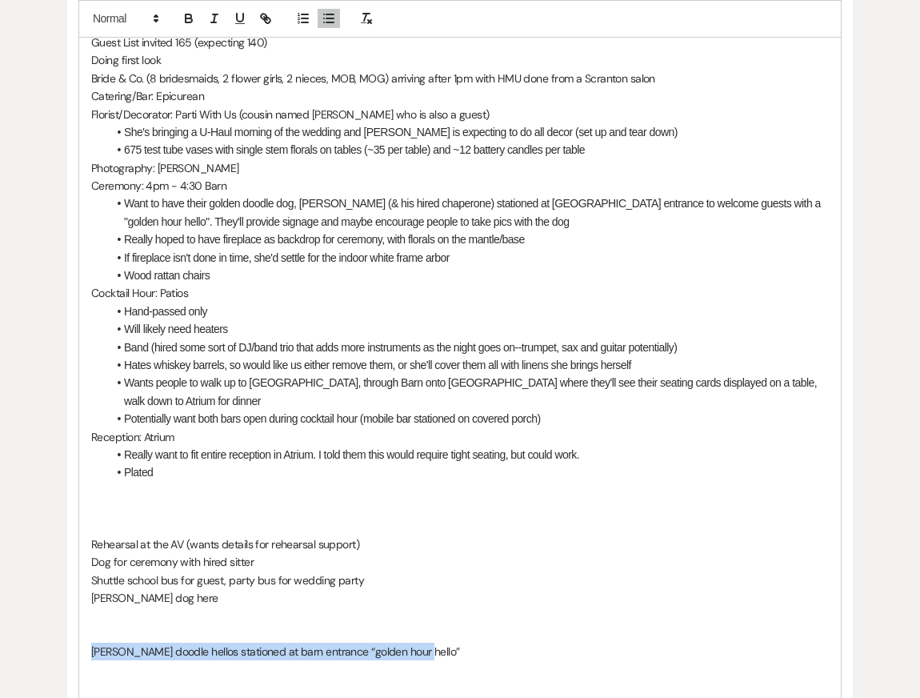
drag, startPoint x: 447, startPoint y: 647, endPoint x: 70, endPoint y: 643, distance: 376.2
click at [70, 644] on div "Open House Notes (Kendal): Early access 8am (for decor set up, not for HMU) Inv…" at bounding box center [460, 366] width 786 height 899
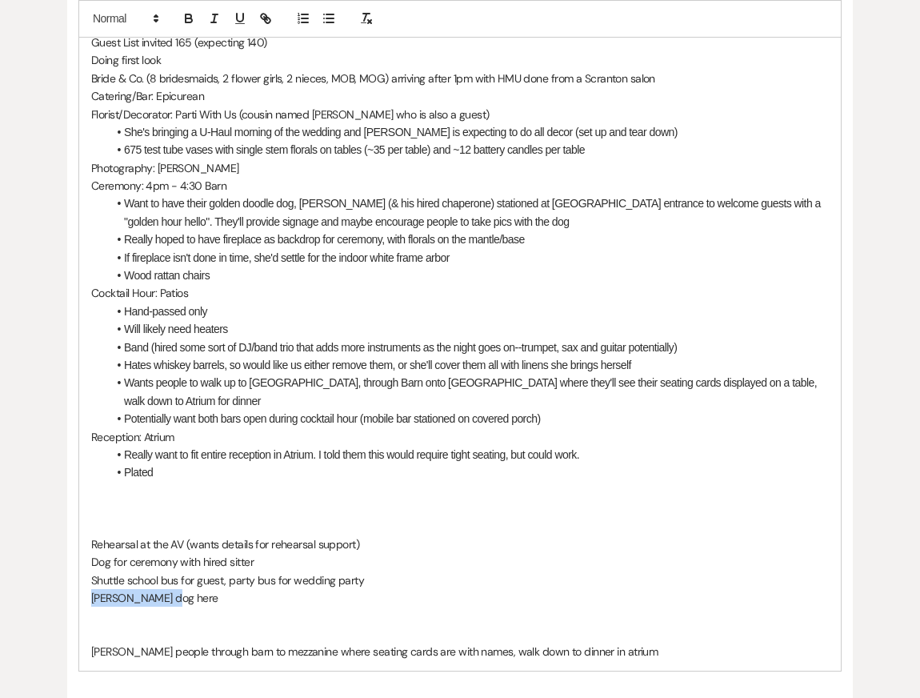
drag, startPoint x: 178, startPoint y: 596, endPoint x: 28, endPoint y: 596, distance: 150.5
click at [30, 596] on div "Printer Print + Add Note Notes All notes are private to your venue. Open House …" at bounding box center [460, 303] width 892 height 963
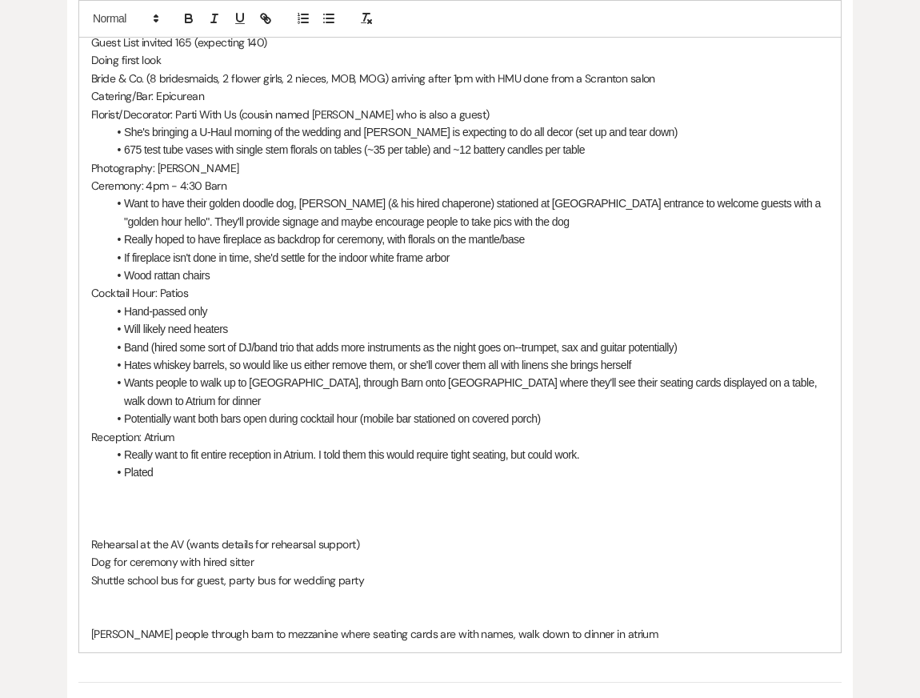
click at [243, 512] on p at bounding box center [460, 508] width 738 height 18
click at [383, 559] on p "Dog for ceremony with hired sitter" at bounding box center [460, 562] width 738 height 18
drag, startPoint x: 288, startPoint y: 563, endPoint x: 26, endPoint y: 563, distance: 262.5
click at [30, 563] on div "Printer Print + Add Note Notes All notes are private to your venue. Open House …" at bounding box center [460, 294] width 892 height 945
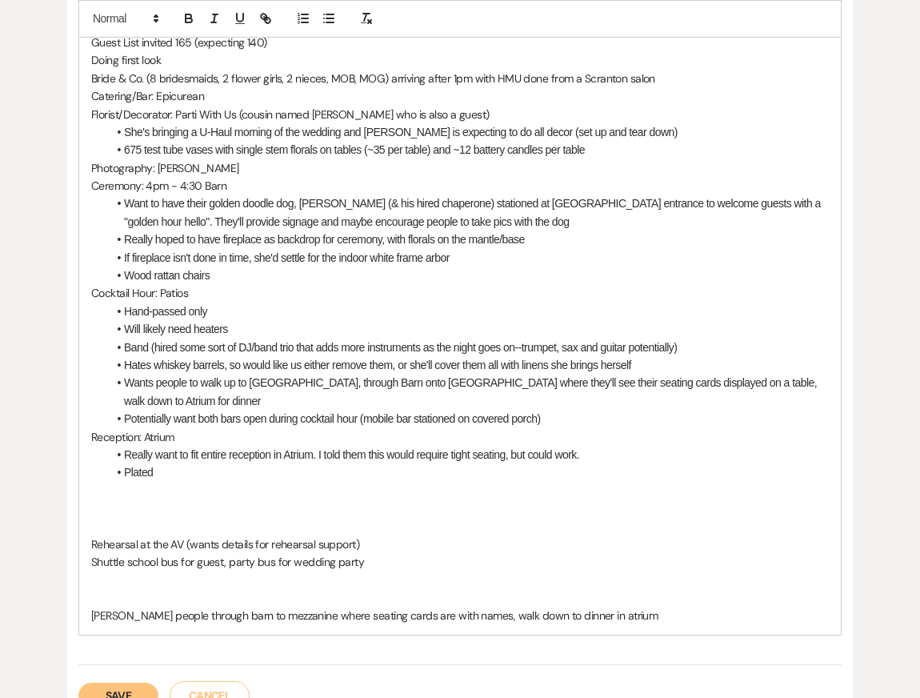
click at [244, 499] on p at bounding box center [460, 508] width 738 height 18
click at [443, 364] on li "Hates whiskey barrels, so would like us either remove them, or she'll cover the…" at bounding box center [468, 365] width 722 height 18
click at [444, 464] on li "Plated" at bounding box center [468, 472] width 722 height 18
click at [365, 416] on li "Potentially want both bars open during cocktail hour (mobile bar stationed on c…" at bounding box center [468, 419] width 722 height 18
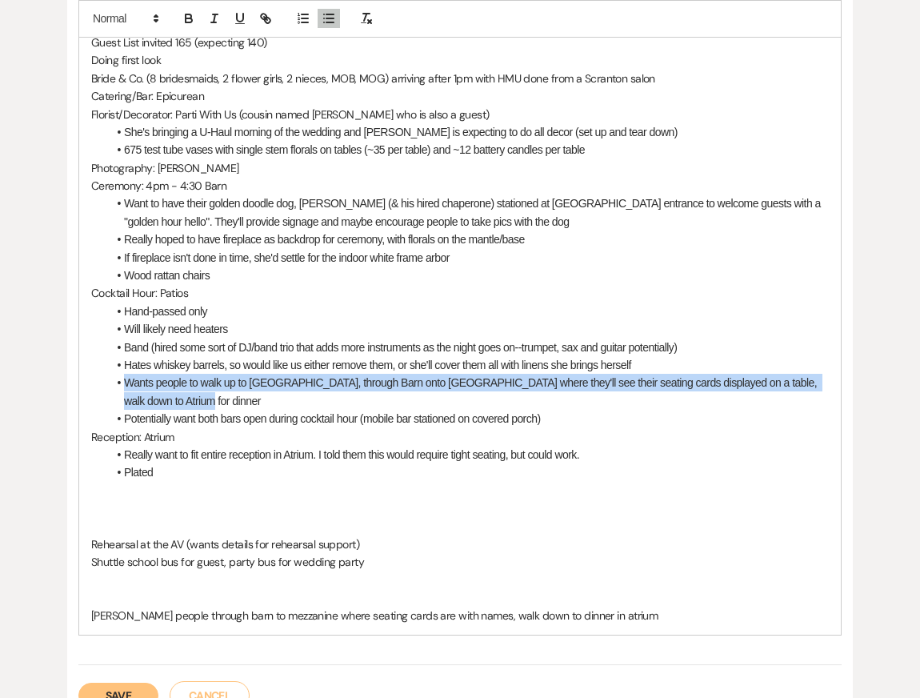
drag, startPoint x: 196, startPoint y: 402, endPoint x: 107, endPoint y: 387, distance: 90.1
click at [107, 387] on li "Wants people to walk up to [GEOGRAPHIC_DATA], through Barn onto [GEOGRAPHIC_DAT…" at bounding box center [468, 392] width 722 height 36
copy li "Wants people to walk up to [GEOGRAPHIC_DATA], through Barn onto [GEOGRAPHIC_DAT…"
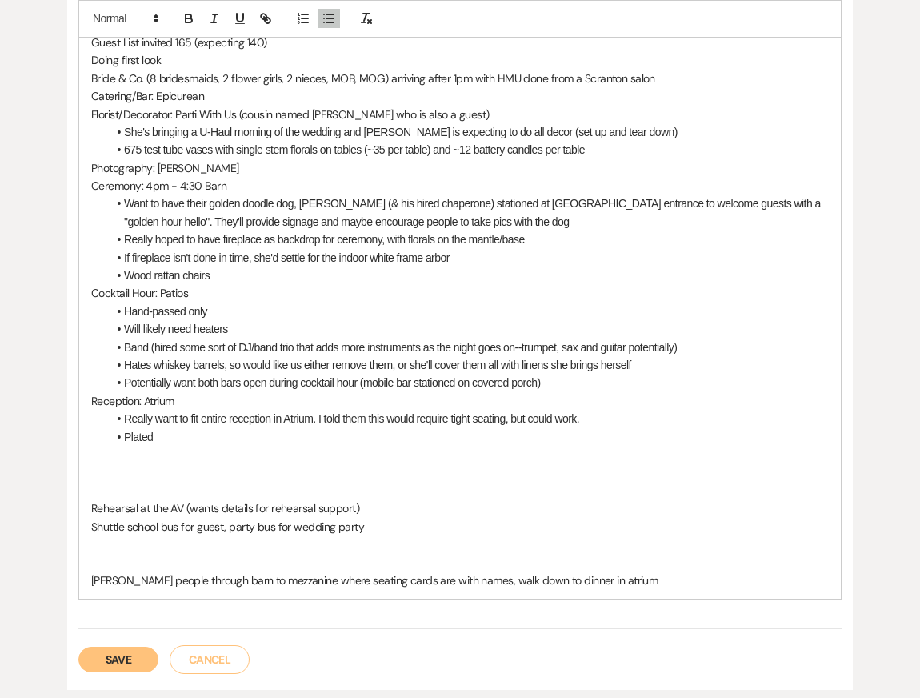
click at [577, 380] on li "Potentially want both bars open during cocktail hour (mobile bar stationed on c…" at bounding box center [468, 383] width 722 height 18
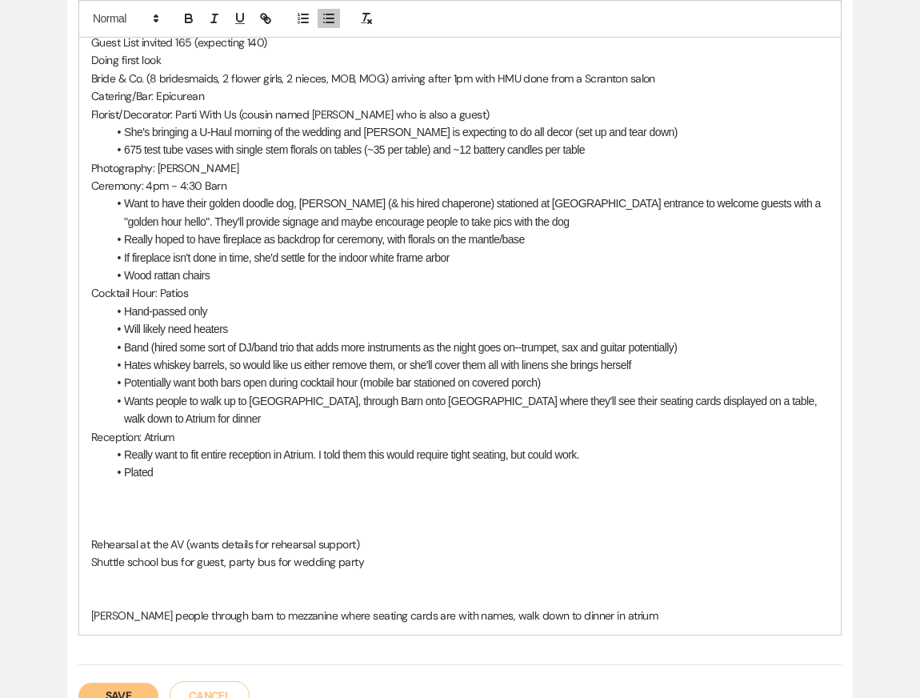
click at [150, 403] on li "Wants people to walk up to [GEOGRAPHIC_DATA], through Barn onto [GEOGRAPHIC_DAT…" at bounding box center [468, 410] width 722 height 36
click at [224, 311] on li "Hand-passed only" at bounding box center [468, 312] width 722 height 18
click at [333, 463] on li "Plated" at bounding box center [468, 472] width 722 height 18
click at [723, 399] on li "Want people to walk up to [GEOGRAPHIC_DATA], through Barn onto [GEOGRAPHIC_DATA…" at bounding box center [468, 410] width 722 height 36
click at [725, 423] on li "Want people to walk up to [GEOGRAPHIC_DATA], through Barn onto [GEOGRAPHIC_DATA…" at bounding box center [468, 410] width 722 height 36
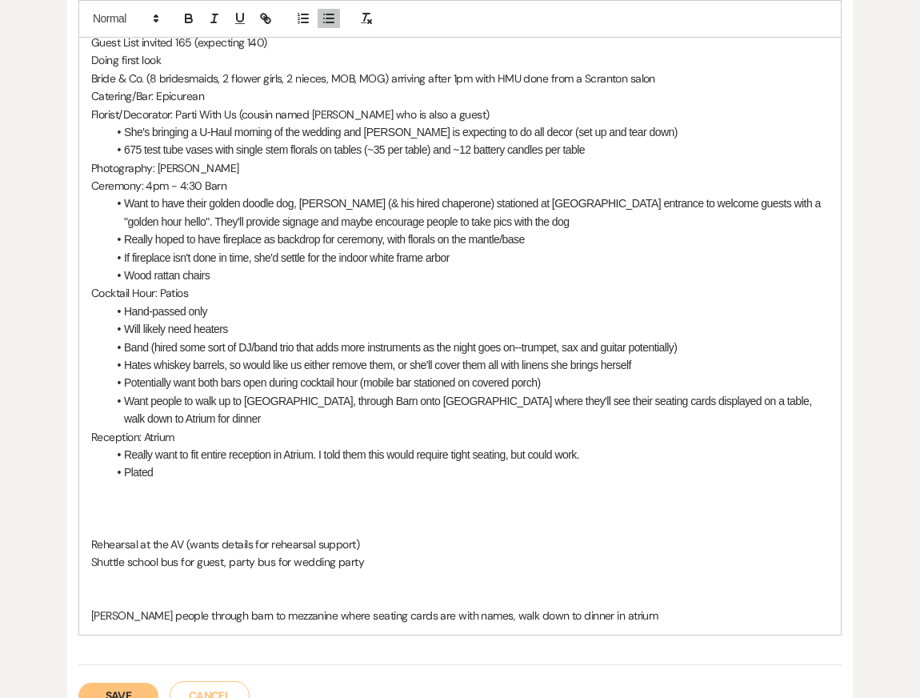
click at [611, 400] on li "Want people to walk up to [GEOGRAPHIC_DATA], through Barn onto [GEOGRAPHIC_DATA…" at bounding box center [468, 410] width 722 height 36
click at [712, 401] on li "Want people to walk up to [GEOGRAPHIC_DATA], through Barn onto [GEOGRAPHIC_DATA…" at bounding box center [468, 410] width 722 height 36
click at [411, 300] on p "Cocktail Hour: Patios" at bounding box center [460, 293] width 738 height 18
click at [359, 451] on li "Really want to fit entire reception in Atrium. I told them this would require t…" at bounding box center [468, 455] width 722 height 18
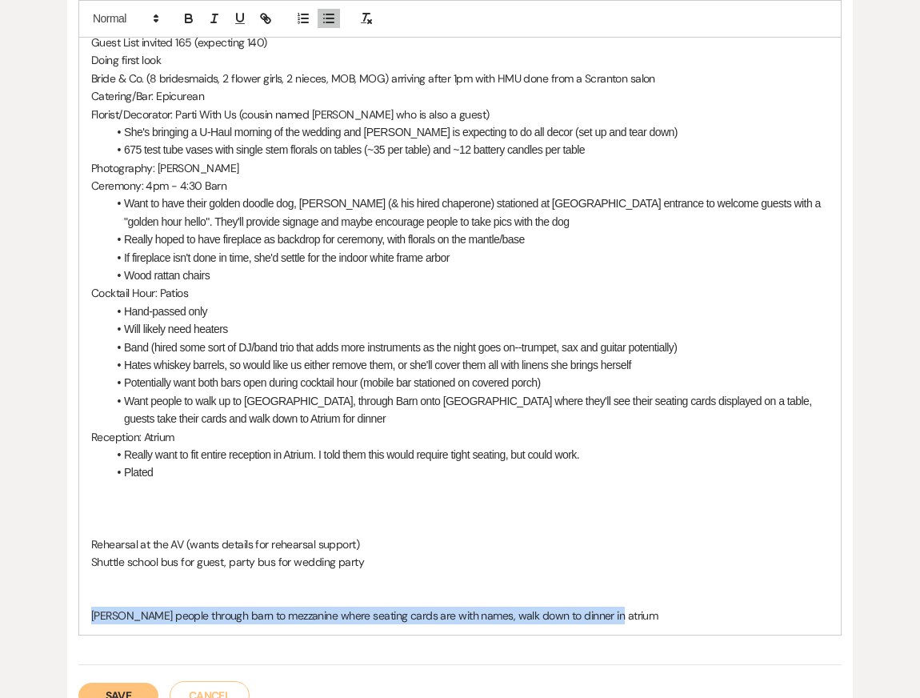
drag, startPoint x: 618, startPoint y: 612, endPoint x: 54, endPoint y: 616, distance: 563.5
click at [54, 616] on div "Printer Print + Add Note Notes All notes are private to your venue. Open House …" at bounding box center [460, 286] width 892 height 928
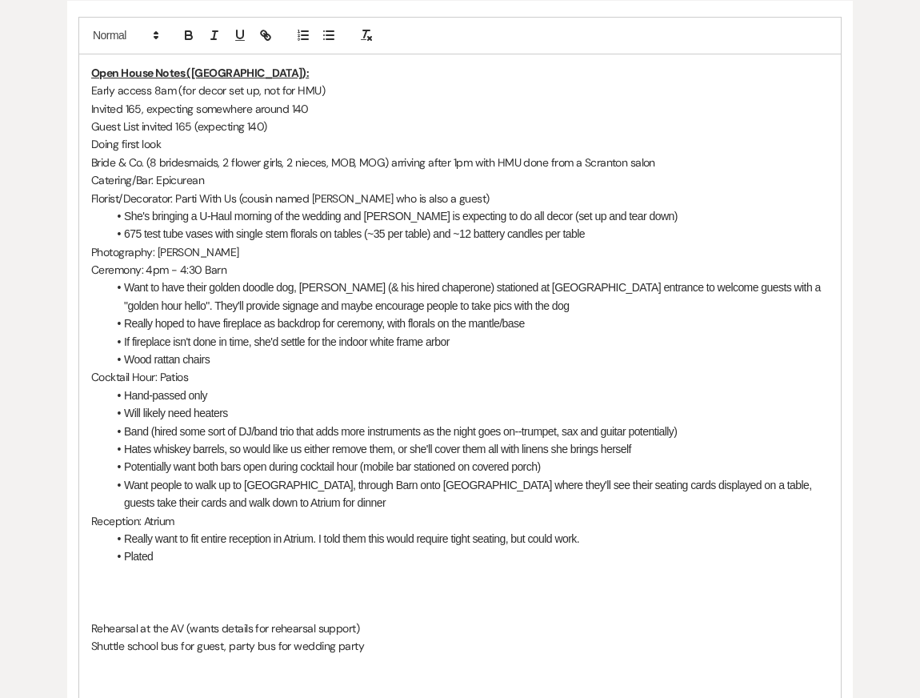
scroll to position [462, 0]
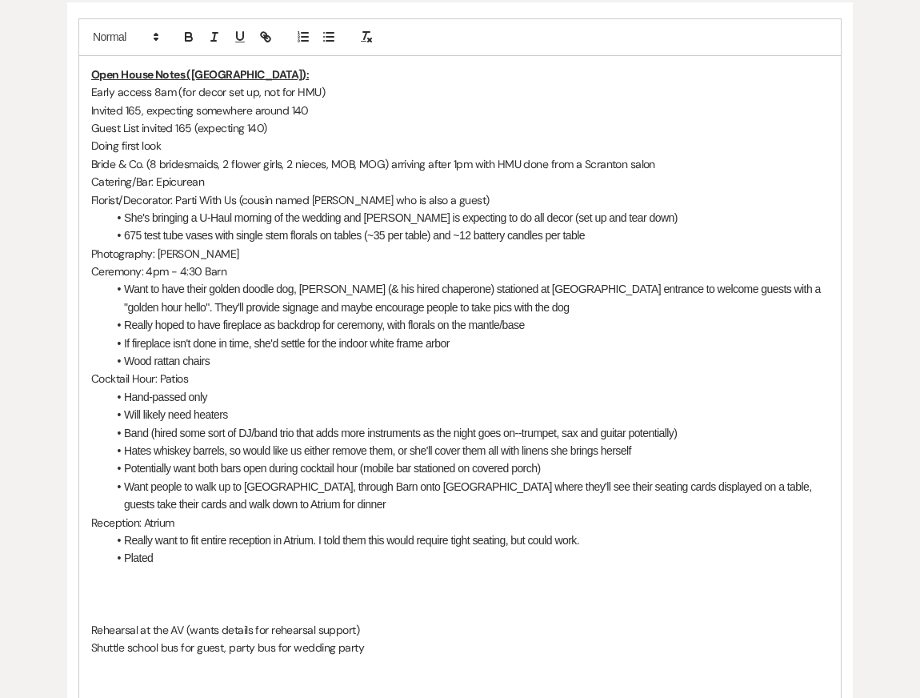
click at [142, 162] on p "Bride & Co. (8 bridesmaids, 2 flower girls, 2 nieces, MOB, MOG) arriving after …" at bounding box center [460, 164] width 738 height 18
click at [678, 165] on p "Bride & Co. (8 bridesmaids, 2 flower girls, 2 nieces, MOB, MOG) arriving after …" at bounding box center [460, 164] width 738 height 18
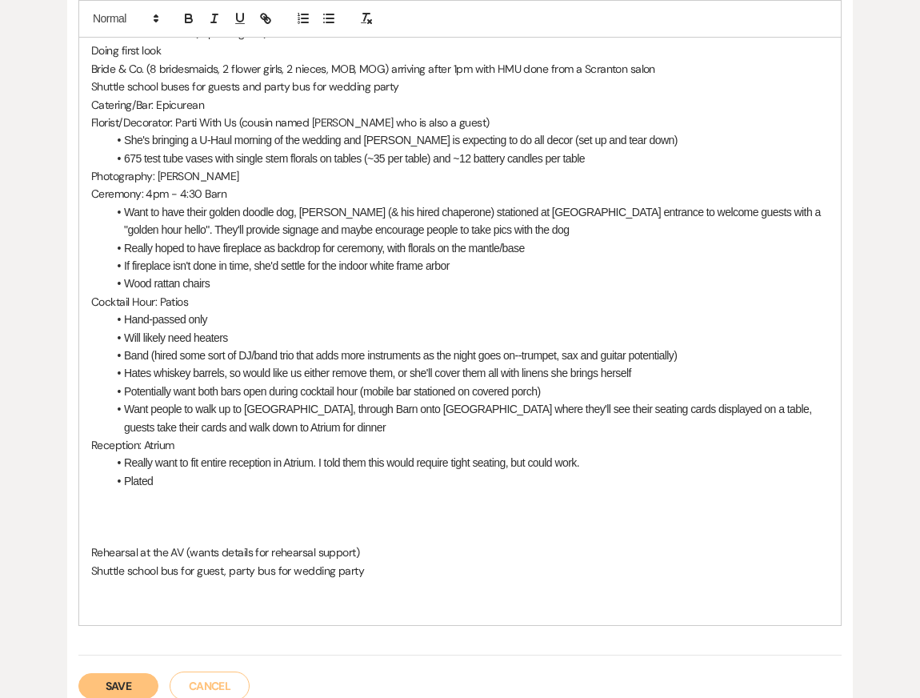
scroll to position [573, 0]
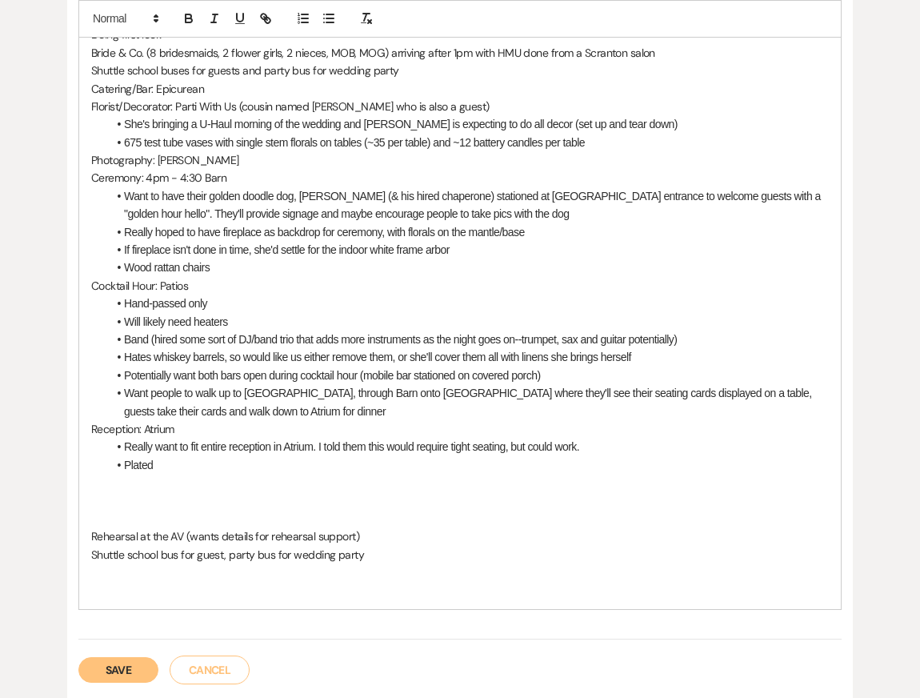
drag, startPoint x: 391, startPoint y: 553, endPoint x: 0, endPoint y: 548, distance: 390.6
click at [0, 550] on div "Messages Tasks Payments Vendors Rental Overview Timeline Docs & Files Contacts …" at bounding box center [460, 237] width 920 height 974
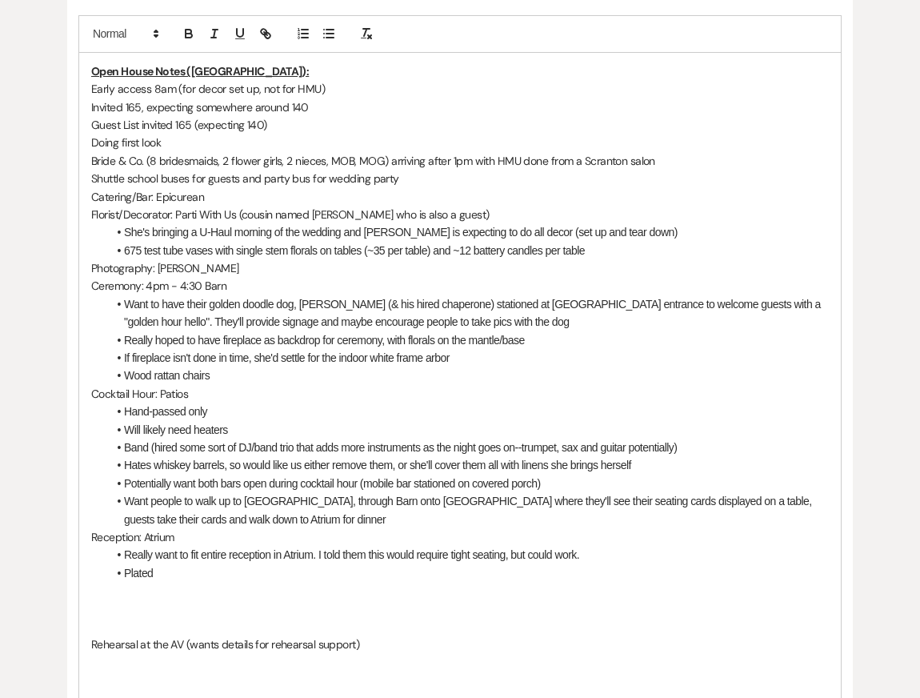
scroll to position [464, 0]
drag, startPoint x: 159, startPoint y: 680, endPoint x: 103, endPoint y: 612, distance: 88.1
click at [102, 612] on div "Open House Notes ([GEOGRAPHIC_DATA]): Early access 8am (for decor set up, not f…" at bounding box center [460, 377] width 762 height 647
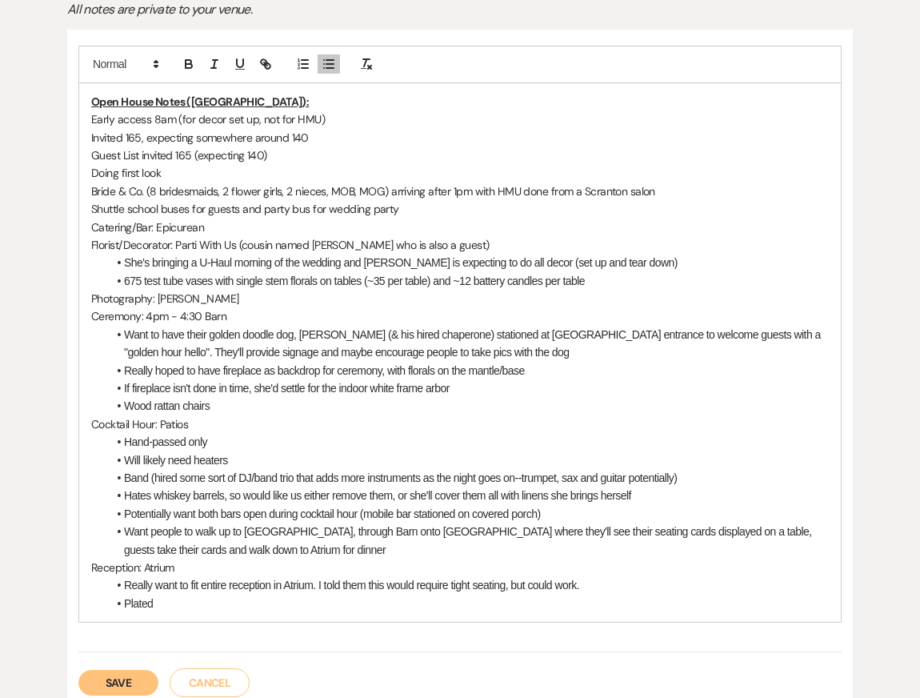
scroll to position [423, 0]
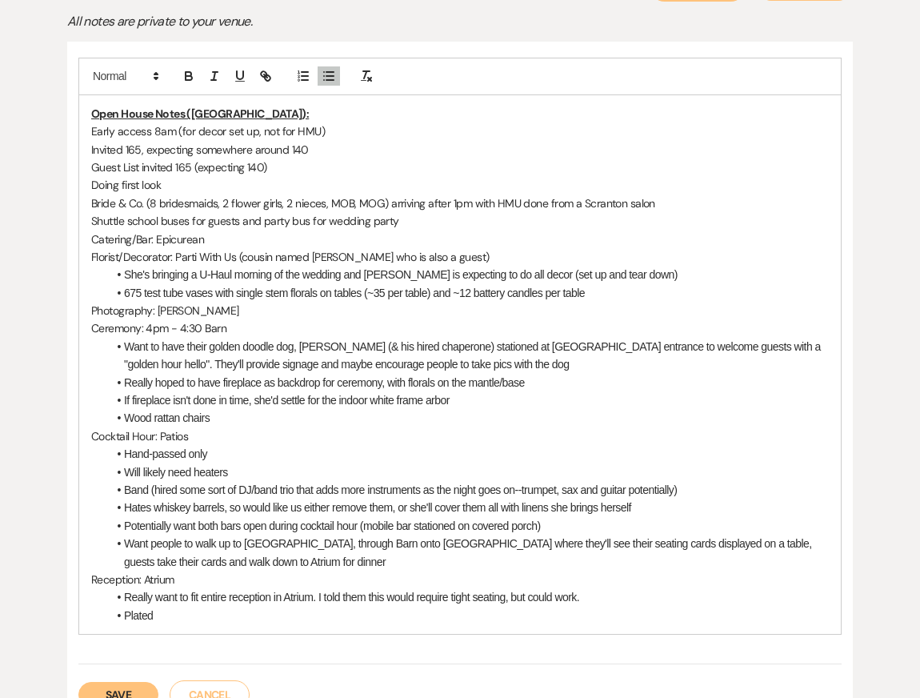
click at [259, 110] on p "Open House Notes ([GEOGRAPHIC_DATA]):" at bounding box center [460, 114] width 738 height 18
click at [298, 166] on p "Guest List invited 165 (expecting 140)" at bounding box center [460, 167] width 738 height 18
click at [375, 257] on p "Florist/Decorator: Parti With Us (cousin named [PERSON_NAME] who is also a gues…" at bounding box center [460, 257] width 738 height 18
click at [385, 378] on li "Really hoped to have fireplace as backdrop for ceremony, with florals on the ma…" at bounding box center [468, 383] width 722 height 18
click at [227, 147] on p "Invited 165, expecting somewhere around 140" at bounding box center [460, 150] width 738 height 18
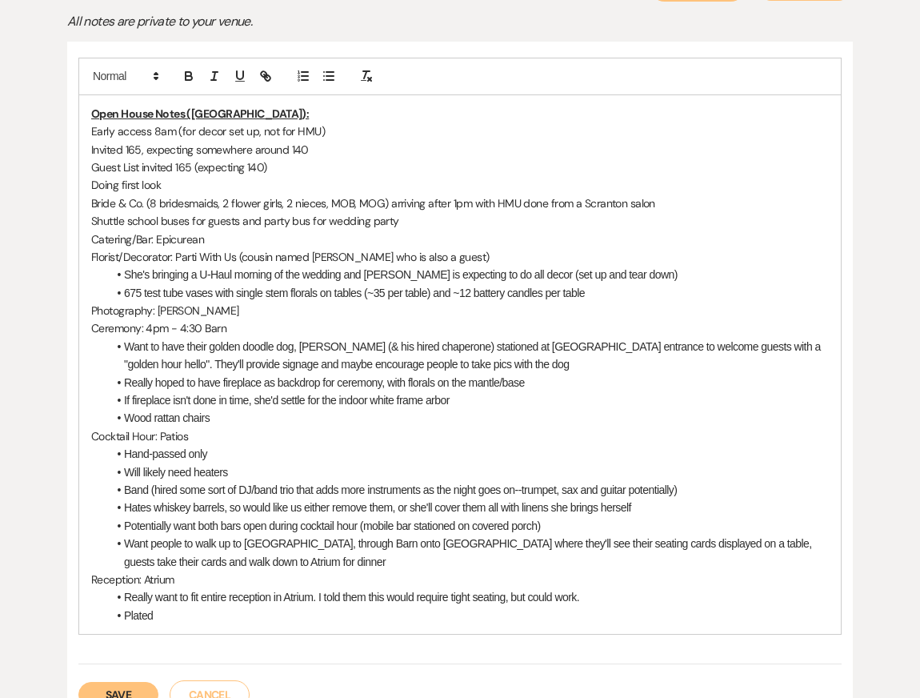
drag, startPoint x: 345, startPoint y: 146, endPoint x: 44, endPoint y: 145, distance: 301.0
click at [44, 145] on div "Printer Print + Add Note Notes All notes are private to your venue. Open House …" at bounding box center [460, 348] width 892 height 802
drag, startPoint x: 307, startPoint y: 168, endPoint x: 10, endPoint y: 165, distance: 296.2
click at [11, 166] on div "Messages Tasks Payments Vendors Rental Overview Timeline Docs & Files Contacts …" at bounding box center [460, 325] width 920 height 848
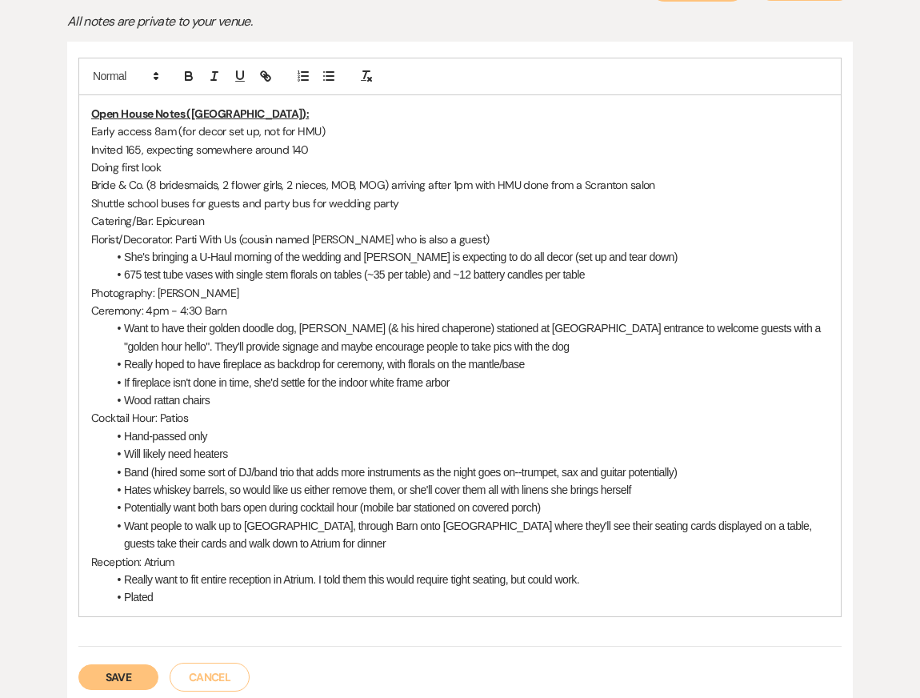
click at [366, 143] on p "Invited 165, expecting somewhere around 140" at bounding box center [460, 150] width 738 height 18
click at [368, 207] on p "Shuttle school buses for guests and party bus for wedding party" at bounding box center [460, 204] width 738 height 18
click at [419, 264] on li "She's bringing a U-Haul morning of the wedding and [PERSON_NAME] is expecting t…" at bounding box center [468, 257] width 722 height 18
click at [412, 377] on li "If fireplace isn't done in time, she'd settle for the indoor white frame arbor" at bounding box center [468, 383] width 722 height 18
click at [427, 439] on li "Hand-passed only" at bounding box center [468, 436] width 722 height 18
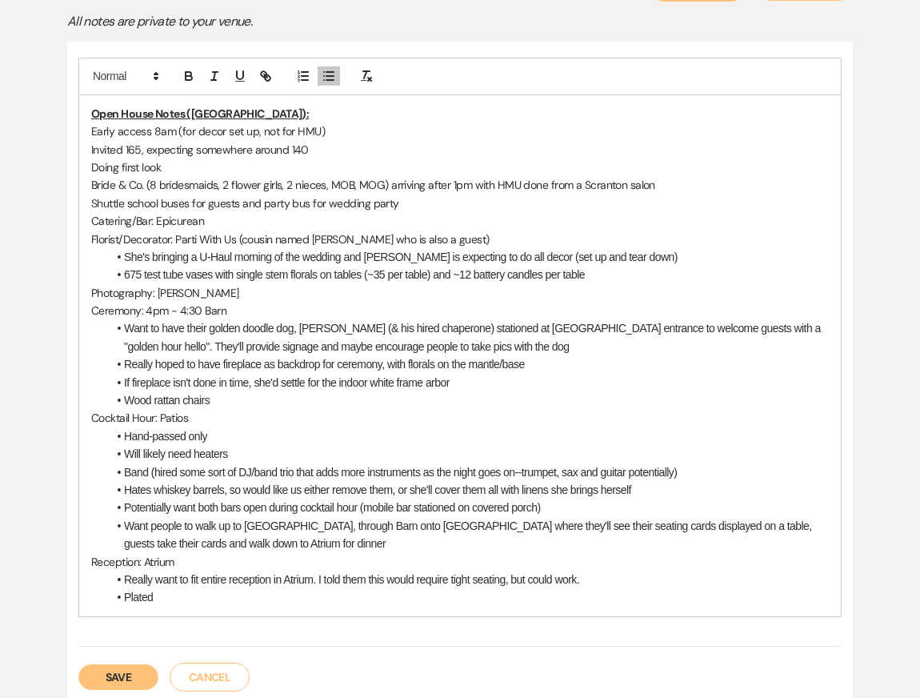
click at [446, 280] on li "675 test tube vases with single stem florals on tables (~35 per table) and ~12 …" at bounding box center [468, 275] width 722 height 18
click at [450, 434] on li "Hand-passed only" at bounding box center [468, 436] width 722 height 18
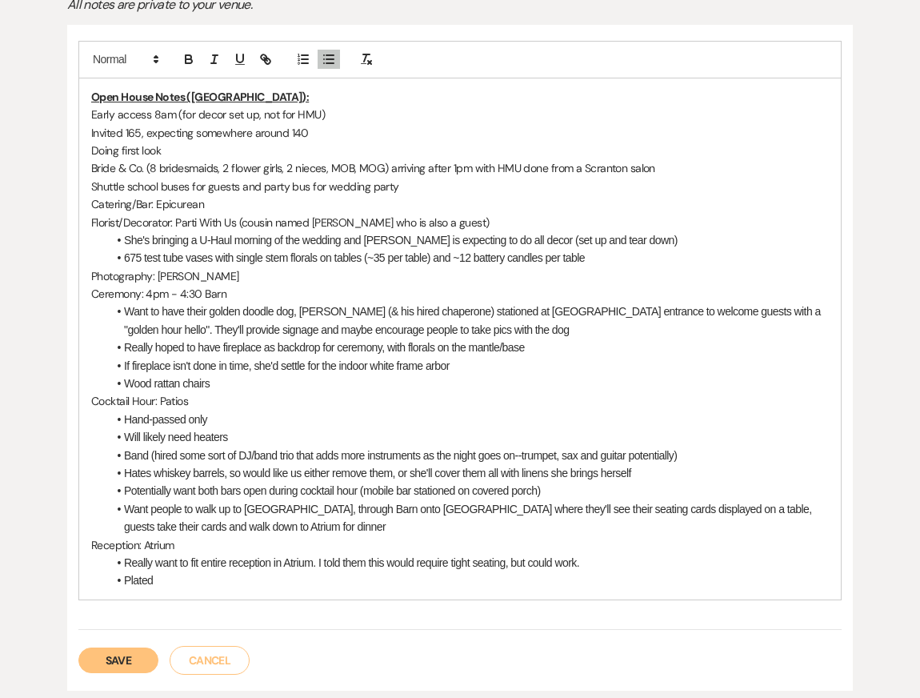
scroll to position [448, 0]
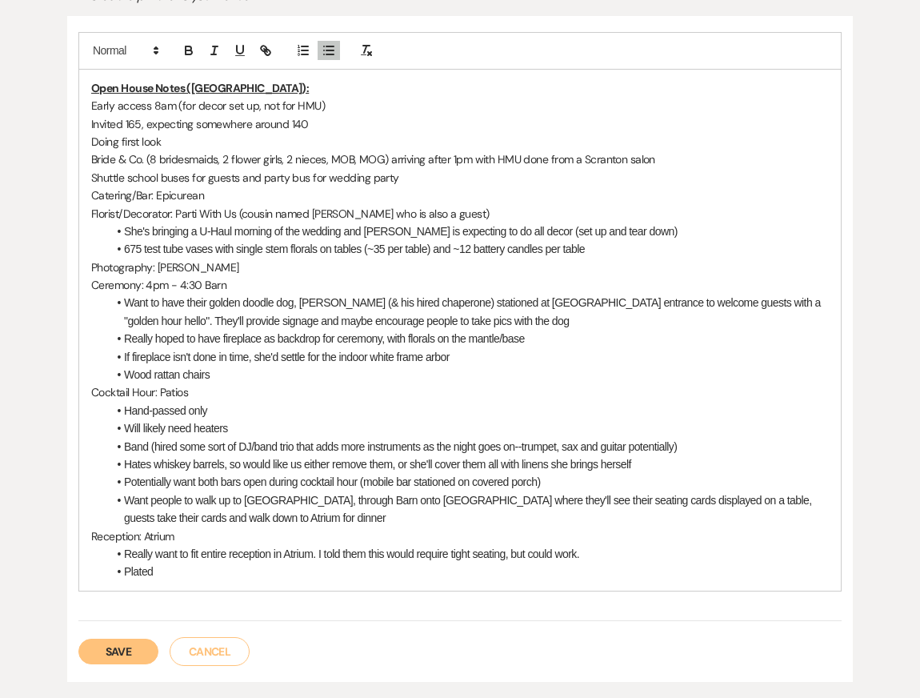
click at [195, 262] on p "Photography: [PERSON_NAME]" at bounding box center [460, 268] width 738 height 18
click at [229, 193] on p "Catering/Bar: Epicurean" at bounding box center [460, 195] width 738 height 18
click at [291, 351] on li "If fireplace isn't done in time, she'd settle for the indoor white frame arbor" at bounding box center [468, 357] width 722 height 18
click at [301, 384] on p "Cocktail Hour: Patios" at bounding box center [460, 392] width 738 height 18
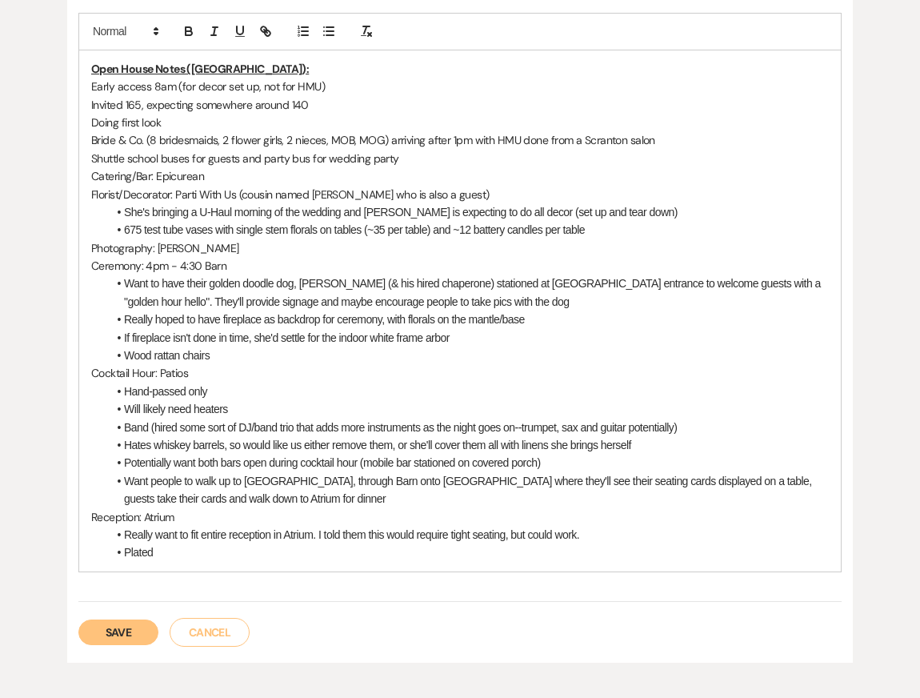
scroll to position [464, 0]
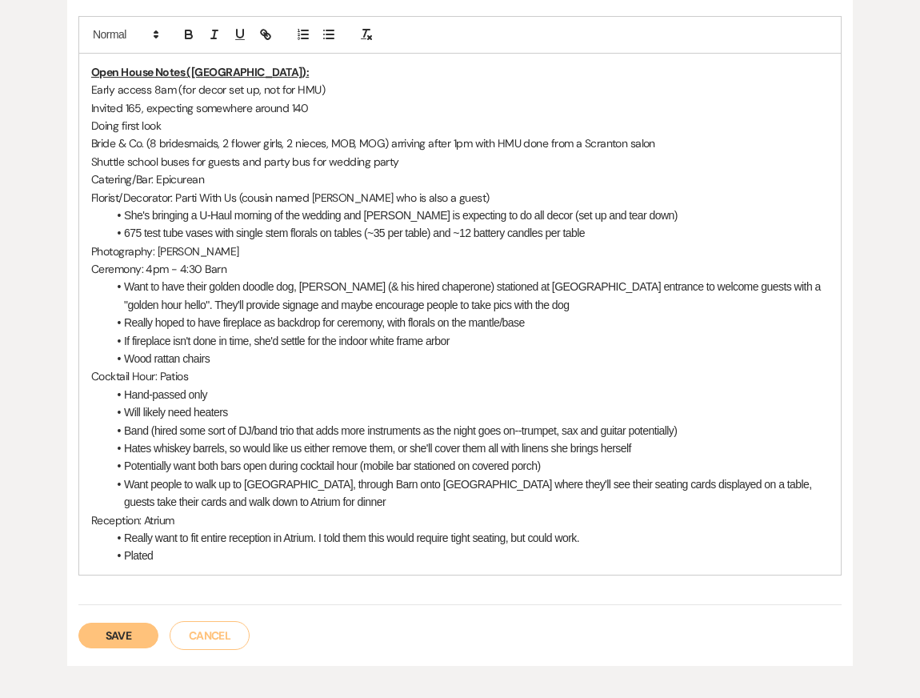
click at [303, 357] on li "Wood rattan chairs" at bounding box center [468, 359] width 722 height 18
click at [313, 378] on p "Cocktail Hour: Patios" at bounding box center [460, 376] width 738 height 18
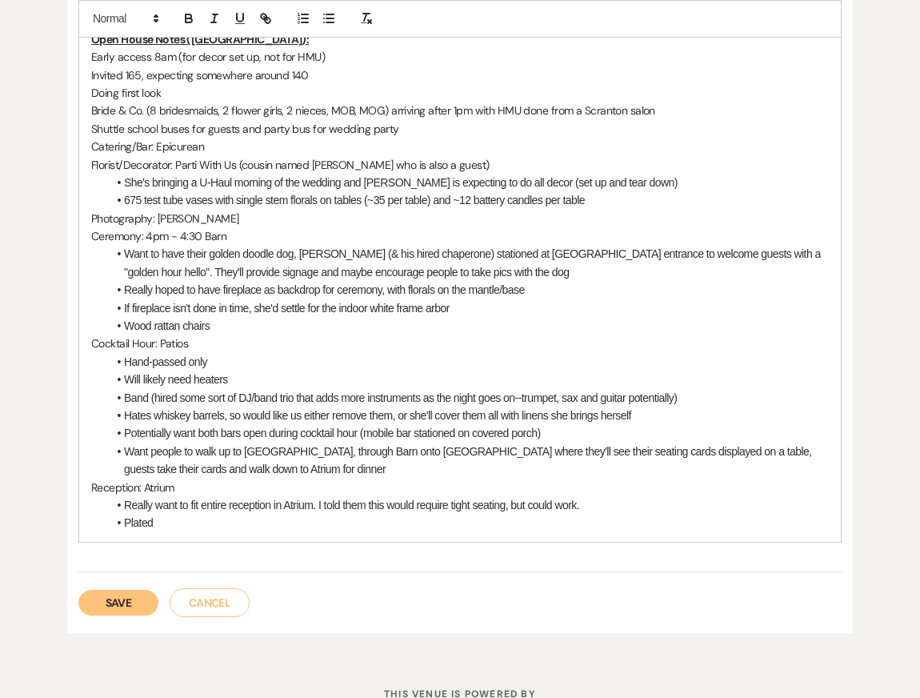
scroll to position [500, 0]
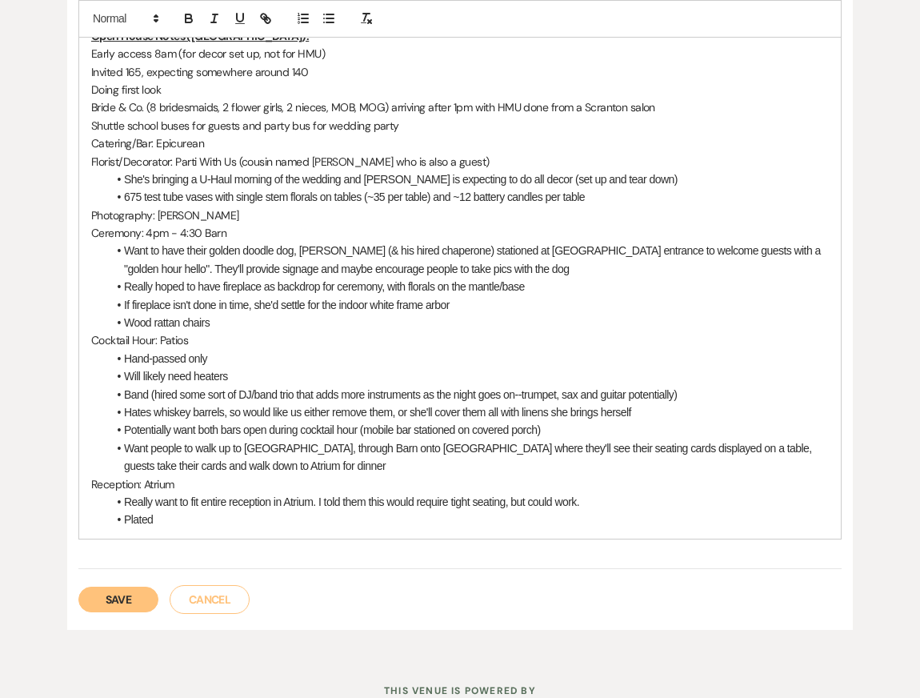
click at [362, 507] on li "Really want to fit entire reception in Atrium. I told them this would require t…" at bounding box center [468, 502] width 722 height 18
click at [361, 520] on li "Plated" at bounding box center [468, 520] width 722 height 18
click at [251, 412] on li "Hates whiskey barrels, so would like us either remove them, or she'll cover the…" at bounding box center [468, 412] width 722 height 18
click at [271, 473] on li "Want people to walk up to [GEOGRAPHIC_DATA], through Barn onto [GEOGRAPHIC_DATA…" at bounding box center [468, 457] width 722 height 36
click at [577, 434] on li "Potentially want both bars open during cocktail hour (mobile bar stationed on c…" at bounding box center [468, 430] width 722 height 18
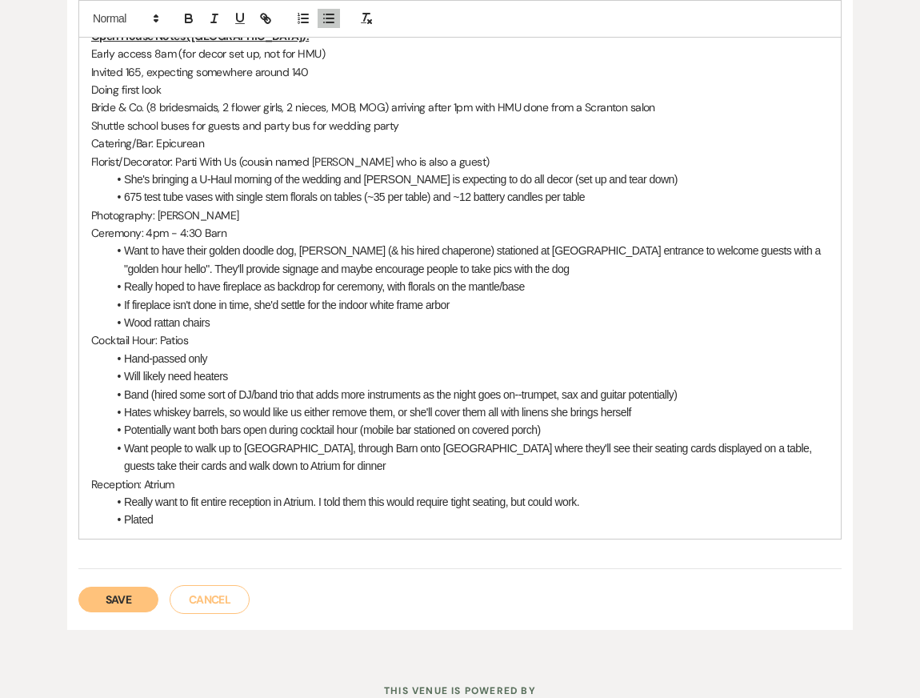
click at [567, 504] on li "Really want to fit entire reception in Atrium. I told them this would require t…" at bounding box center [468, 502] width 722 height 18
click at [573, 523] on li "Plated" at bounding box center [468, 520] width 722 height 18
click at [579, 504] on li "Really want to fit entire reception in Atrium. I told them this would require t…" at bounding box center [468, 502] width 722 height 18
click at [507, 412] on li "Hates whiskey barrels, so would like us either remove them, or she'll cover the…" at bounding box center [468, 412] width 722 height 18
click at [568, 523] on li "Plated" at bounding box center [468, 520] width 722 height 18
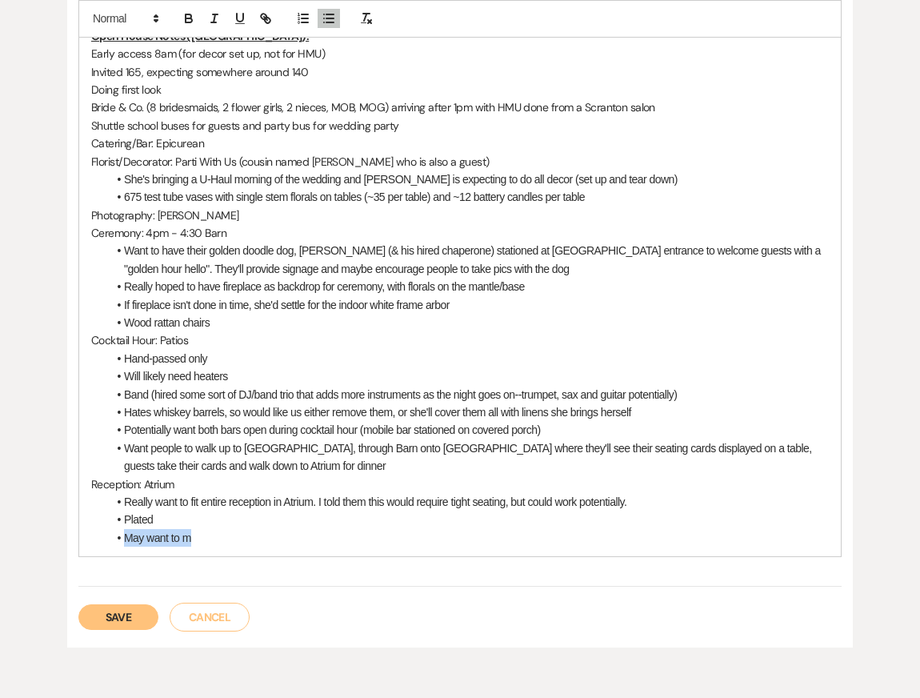
drag, startPoint x: 210, startPoint y: 534, endPoint x: 54, endPoint y: 534, distance: 155.3
click at [55, 534] on div "Printer Print + Add Note Notes All notes are private to your venue. Open House …" at bounding box center [460, 271] width 892 height 802
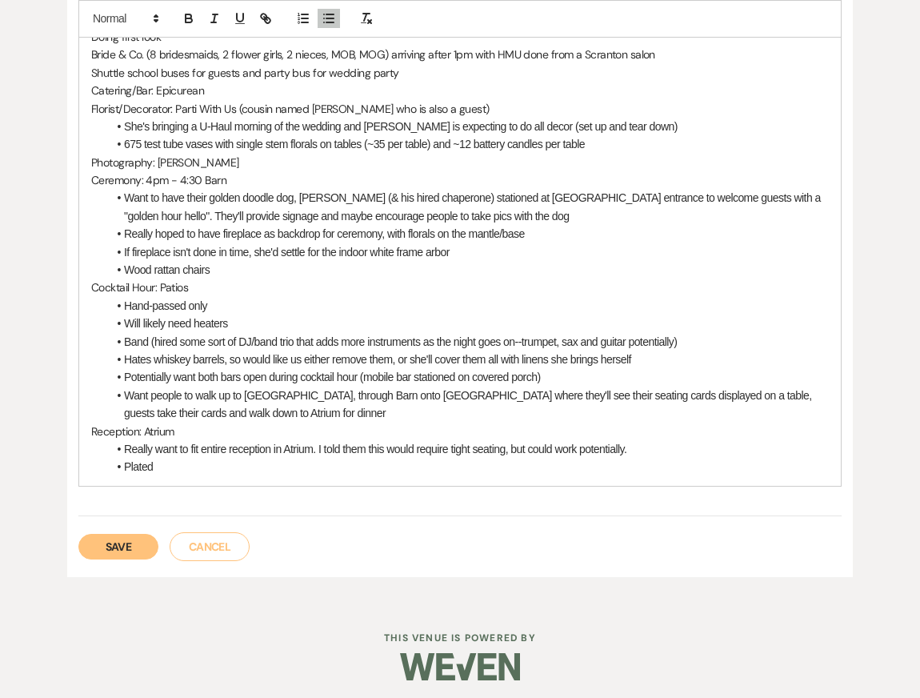
scroll to position [559, 0]
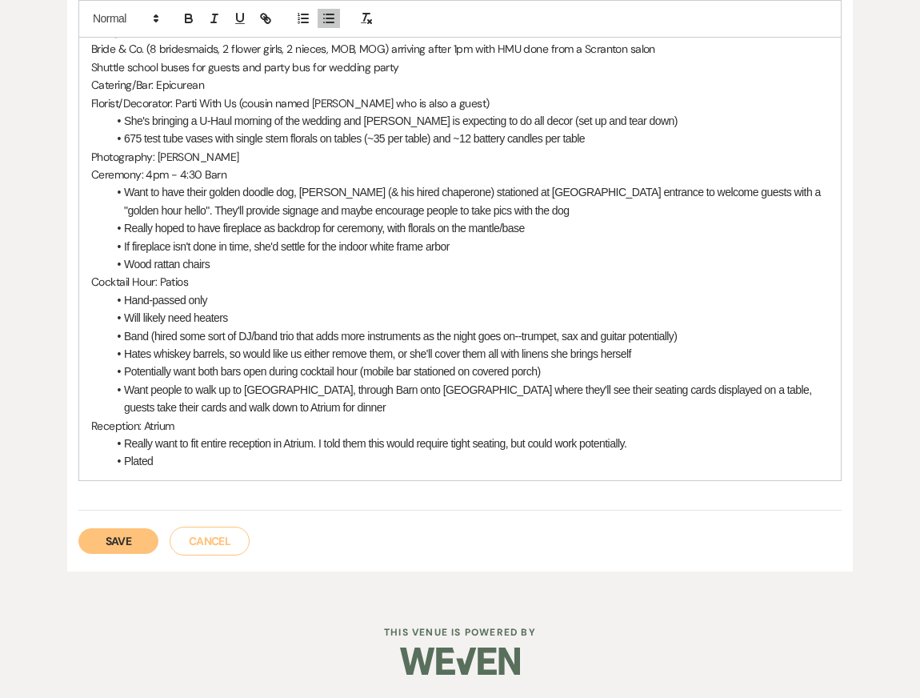
click at [110, 538] on button "Save" at bounding box center [118, 541] width 80 height 26
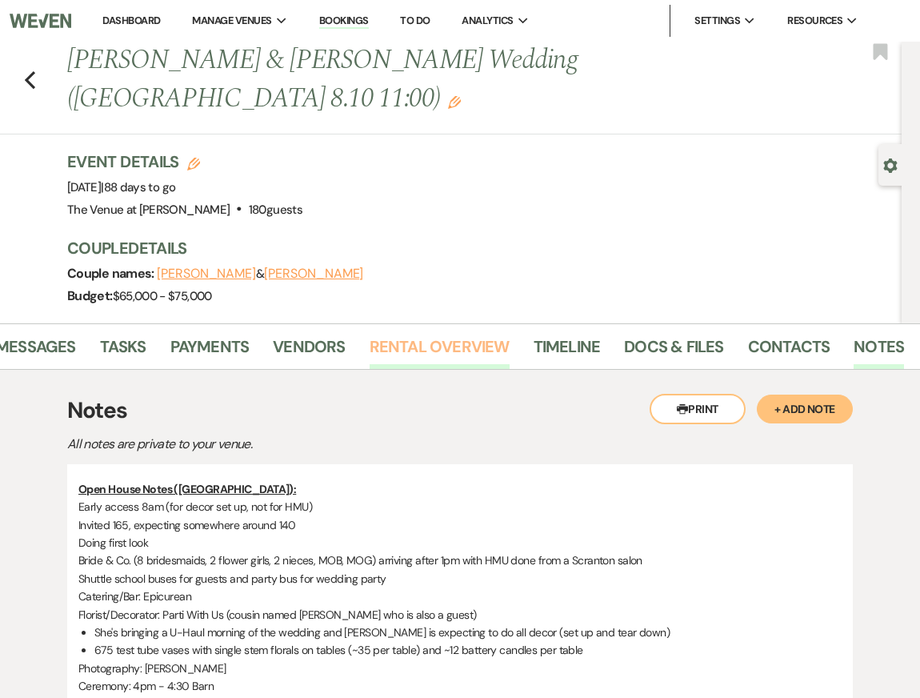
scroll to position [37, 0]
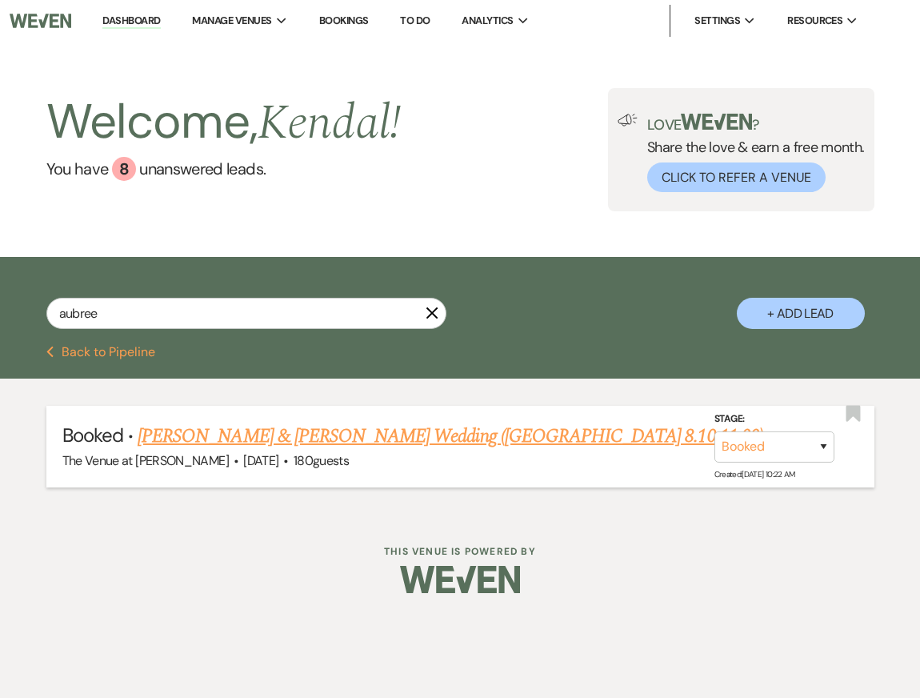
click at [271, 430] on link "[PERSON_NAME] & [PERSON_NAME] Wedding ([GEOGRAPHIC_DATA] 8.10 11:00)" at bounding box center [451, 436] width 626 height 29
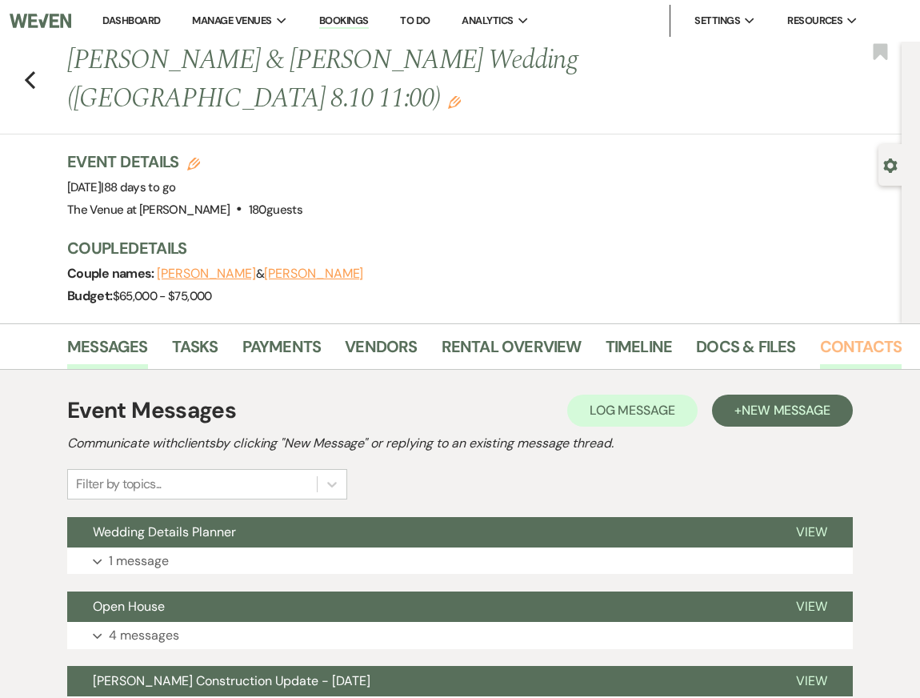
scroll to position [0, 72]
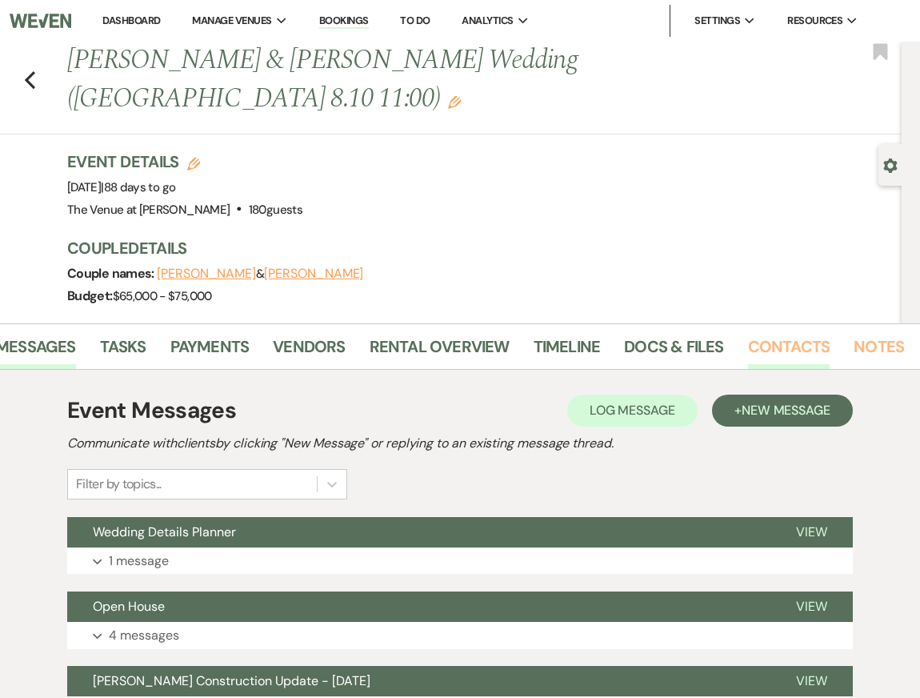
click at [860, 340] on link "Notes" at bounding box center [879, 351] width 50 height 35
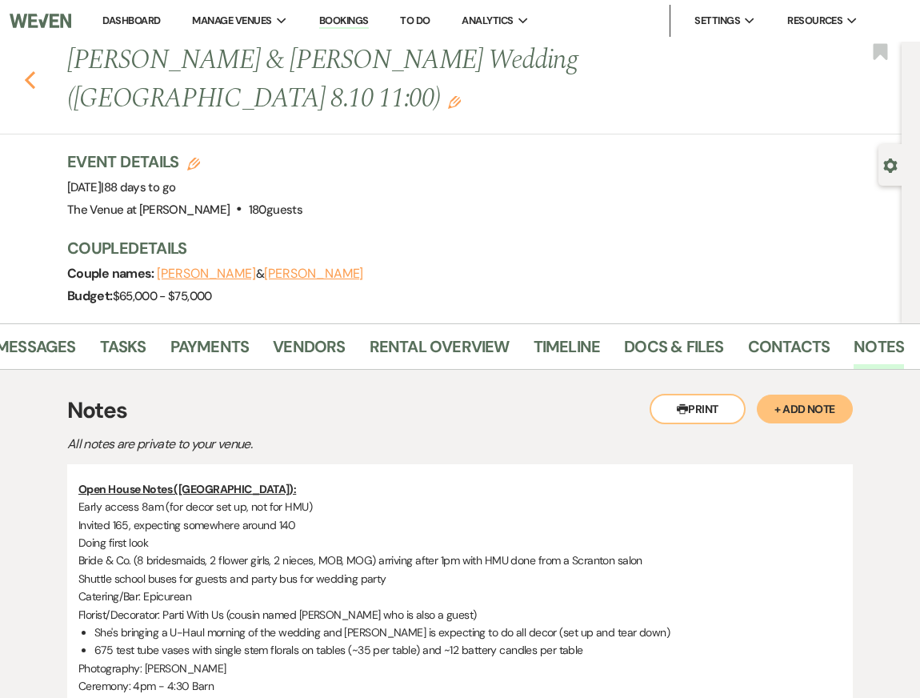
click at [28, 82] on use "button" at bounding box center [30, 80] width 10 height 18
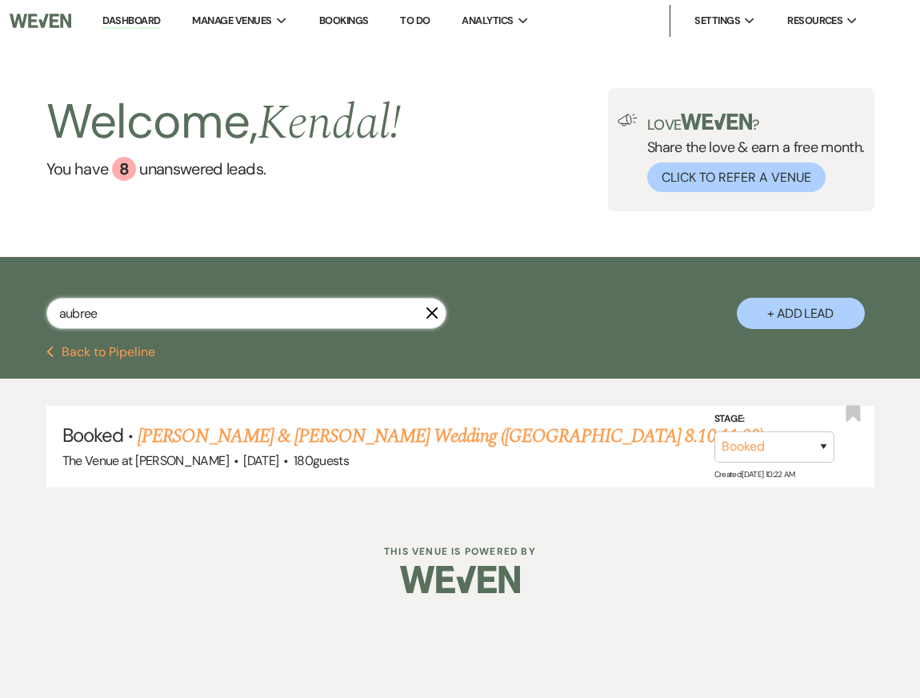
click at [123, 315] on input "aubree" at bounding box center [246, 313] width 400 height 31
type input "[PERSON_NAME]"
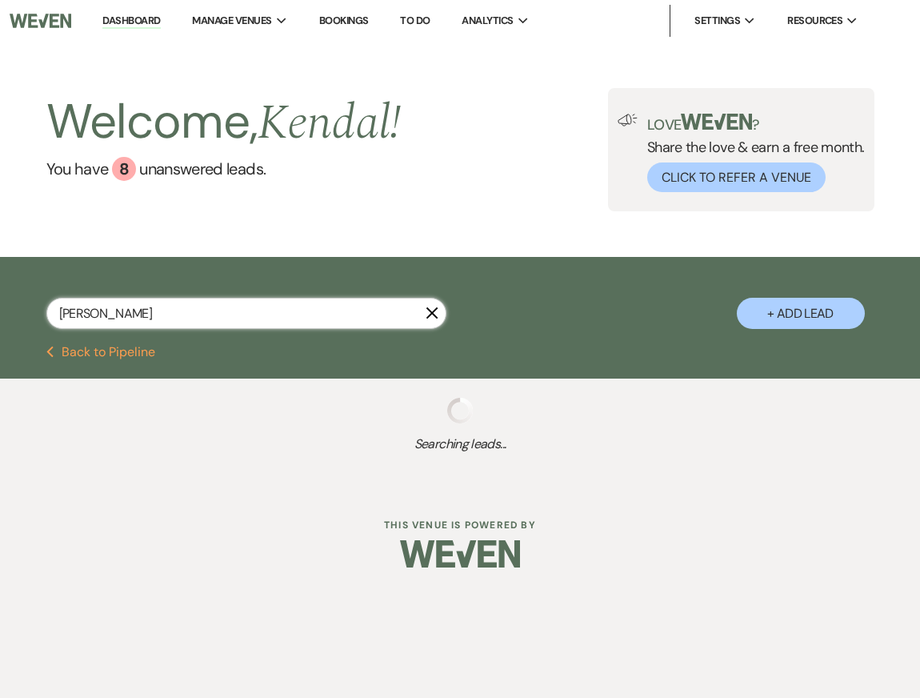
select select "8"
select select "5"
select select "8"
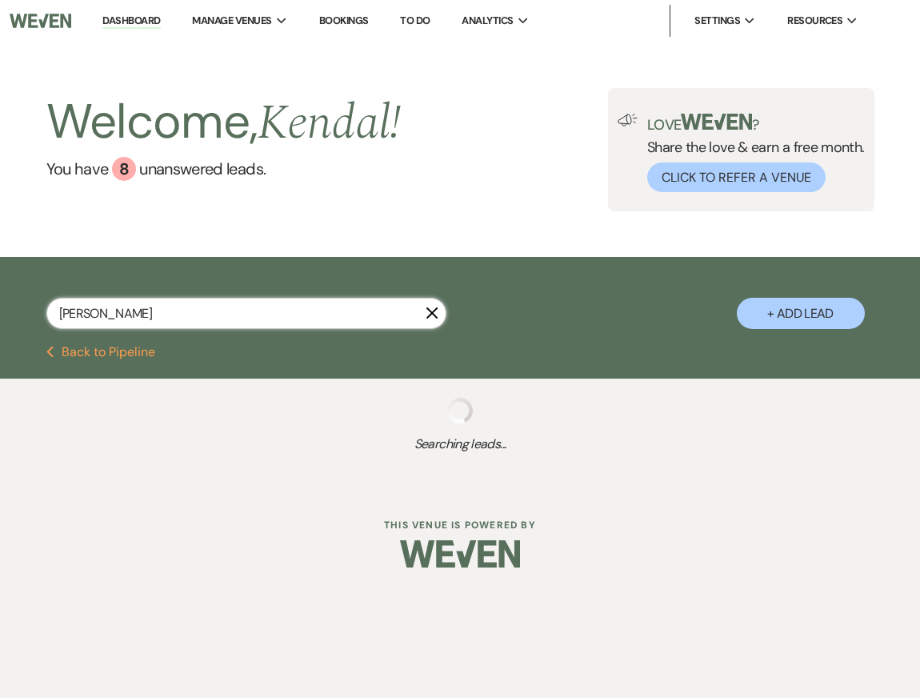
select select "8"
select select "5"
select select "8"
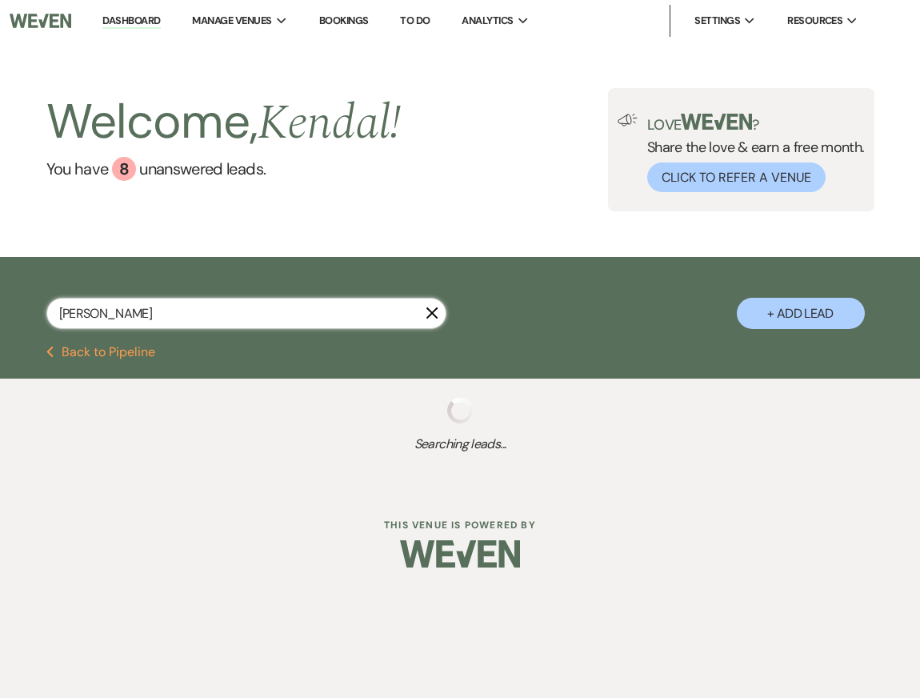
select select "5"
select select "8"
select select "5"
select select "8"
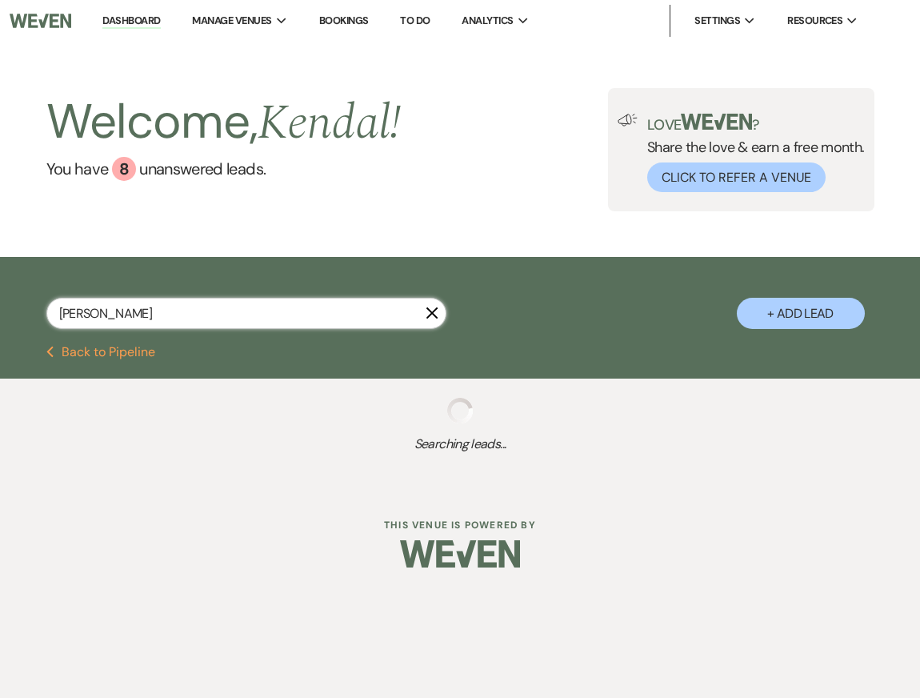
select select "8"
select select "5"
select select "8"
select select "5"
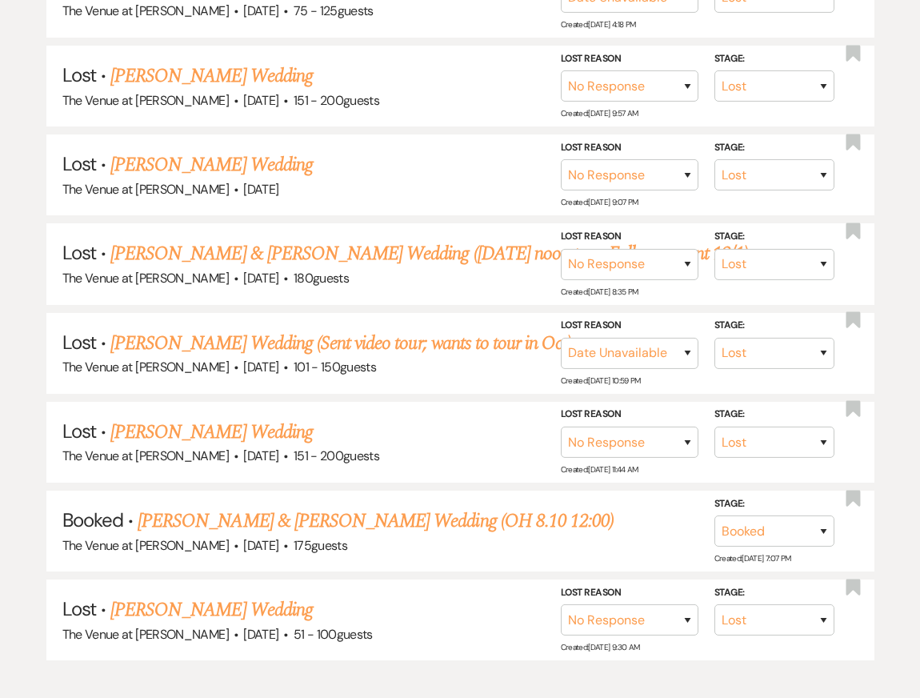
scroll to position [1241, 0]
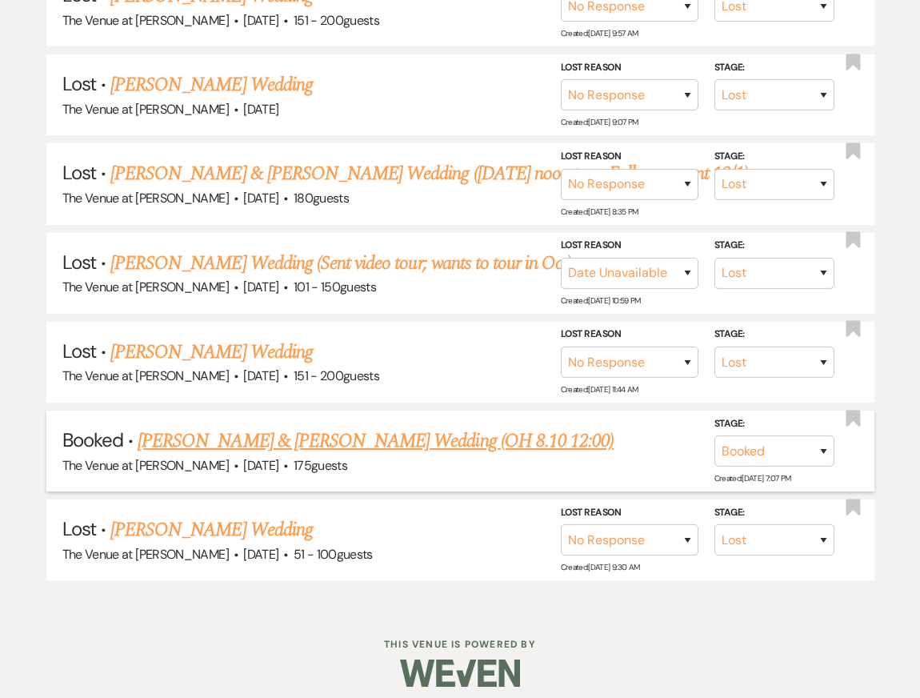
click at [287, 429] on link "[PERSON_NAME] & [PERSON_NAME] Wedding (OH 8.10 12:00)" at bounding box center [376, 441] width 476 height 29
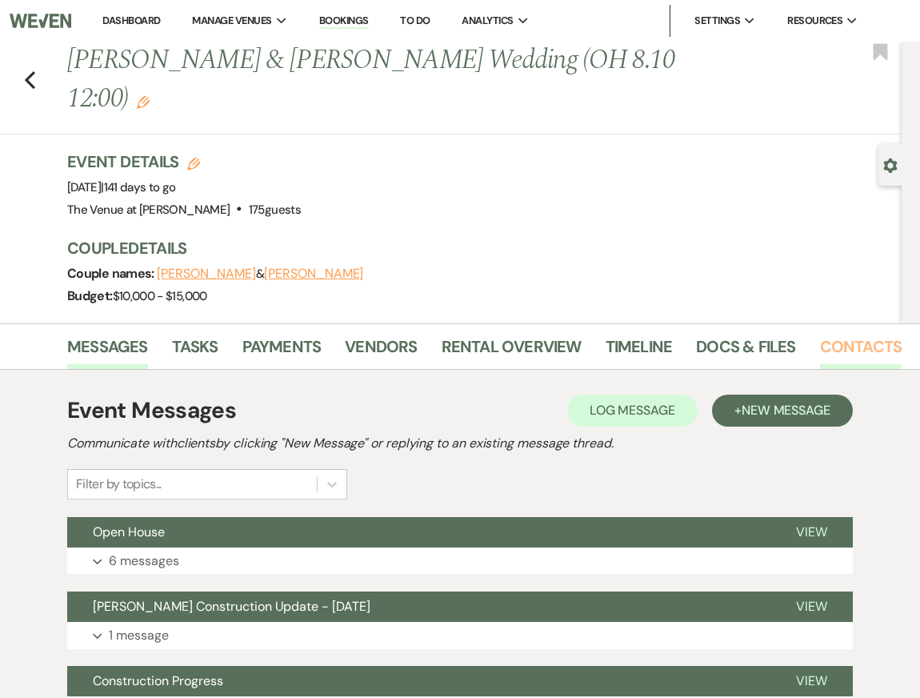
scroll to position [0, 72]
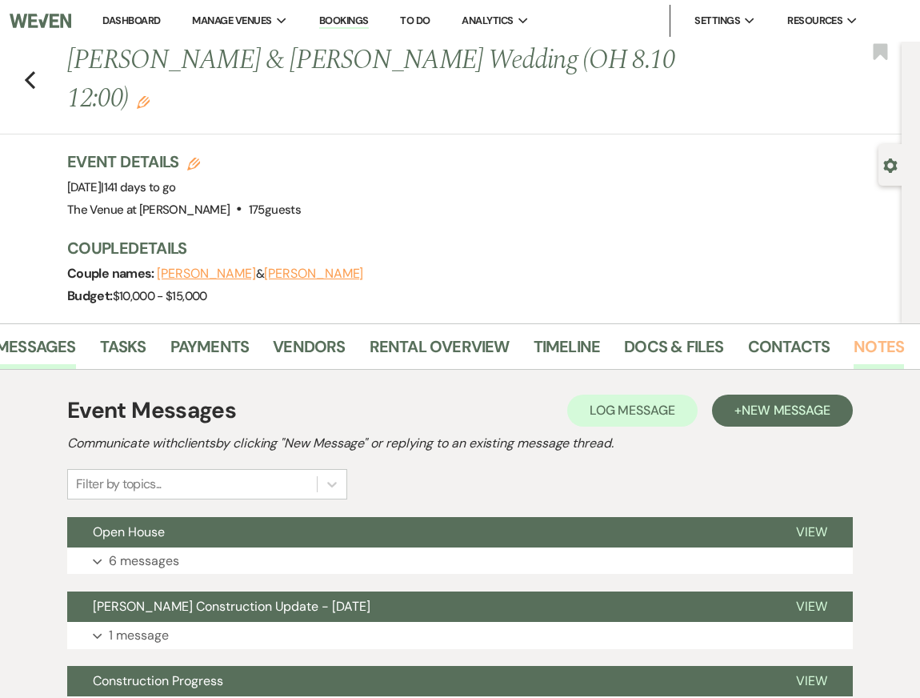
click at [872, 334] on link "Notes" at bounding box center [879, 351] width 50 height 35
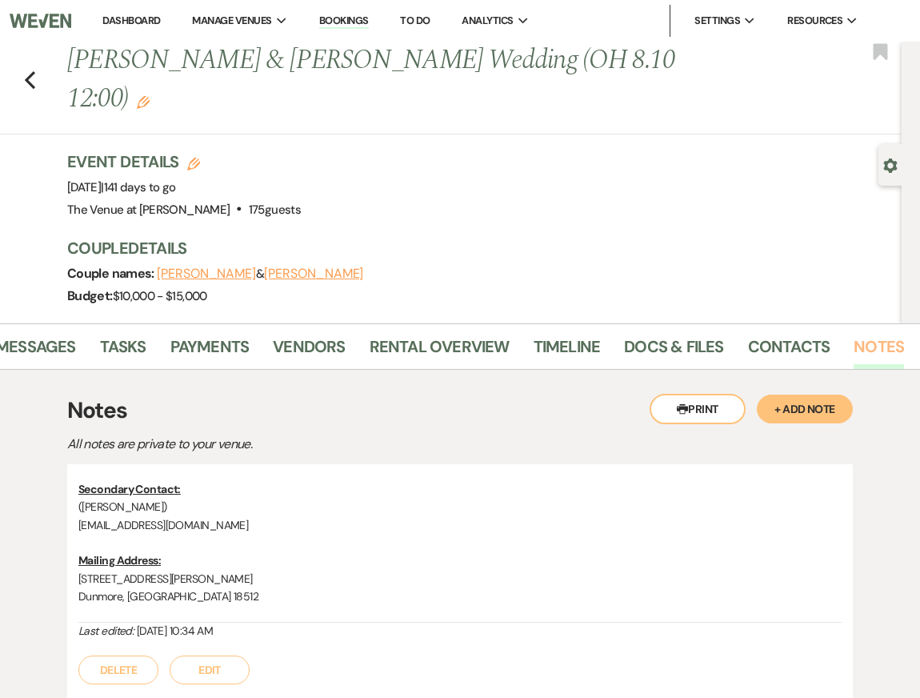
scroll to position [91, 0]
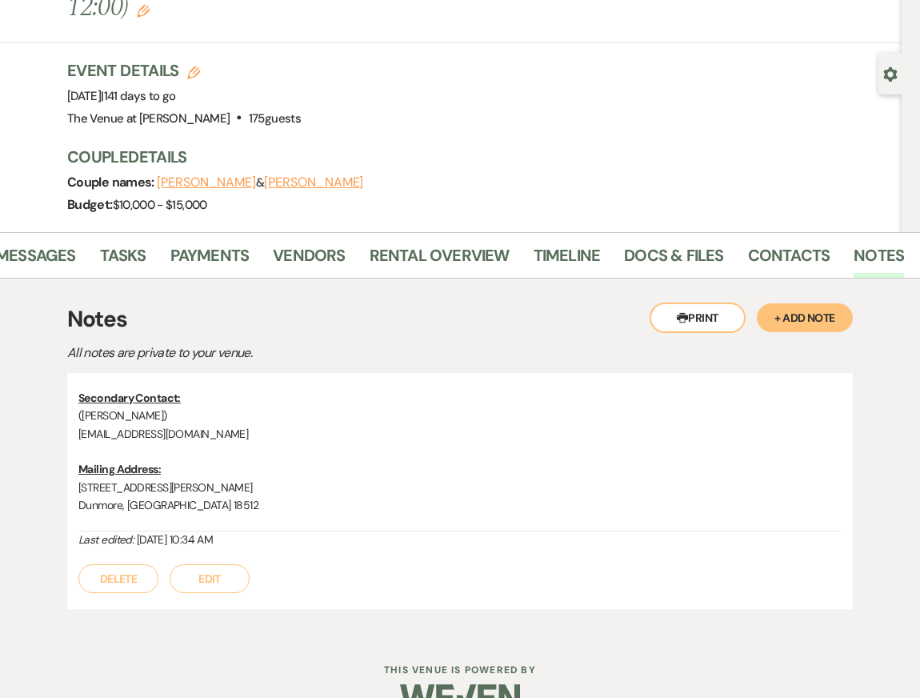
click at [792, 303] on button "+ Add Note" at bounding box center [805, 317] width 96 height 29
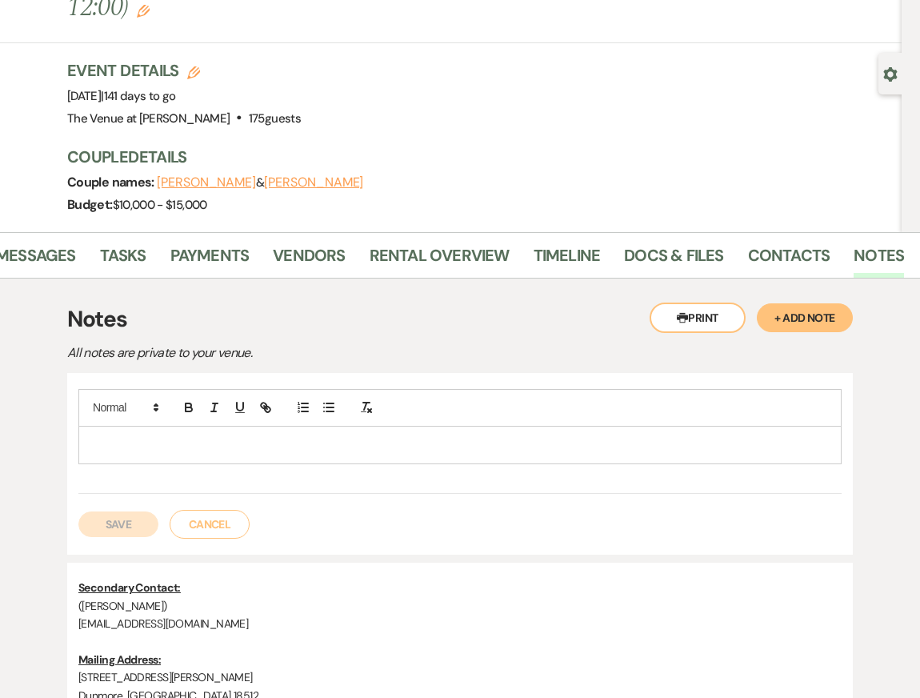
click at [411, 427] on div at bounding box center [460, 445] width 762 height 37
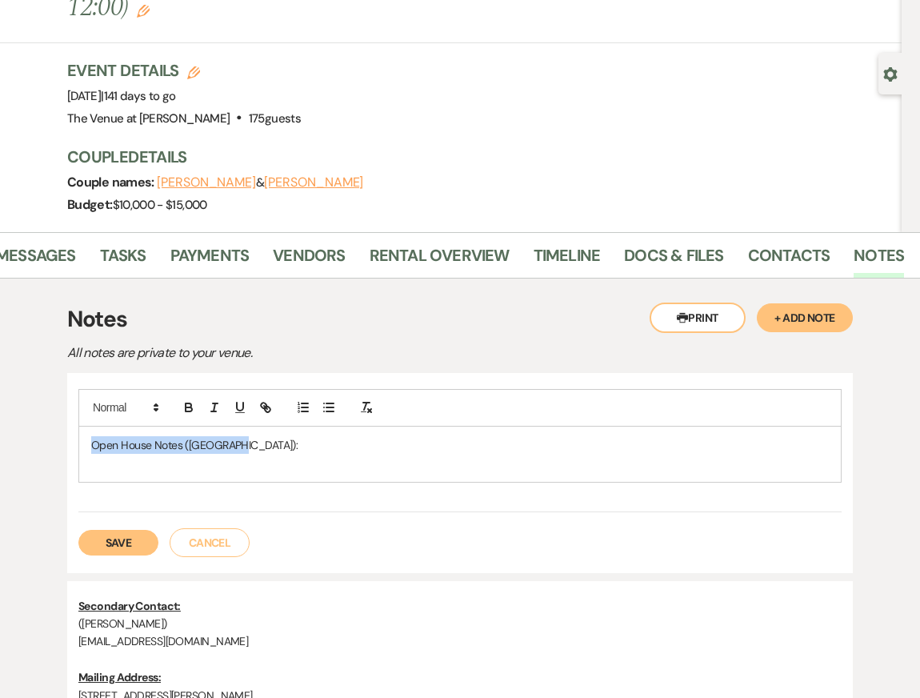
drag, startPoint x: 247, startPoint y: 407, endPoint x: 41, endPoint y: 407, distance: 205.7
click at [43, 407] on div "Printer Print + Add Note Notes All notes are private to your venue. Open House …" at bounding box center [460, 560] width 892 height 562
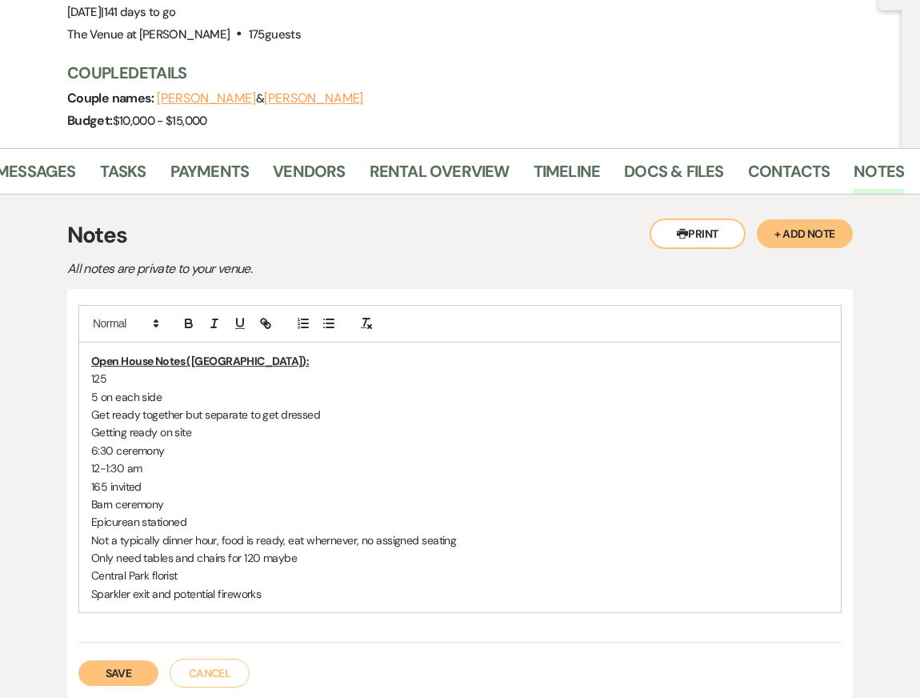
scroll to position [179, 0]
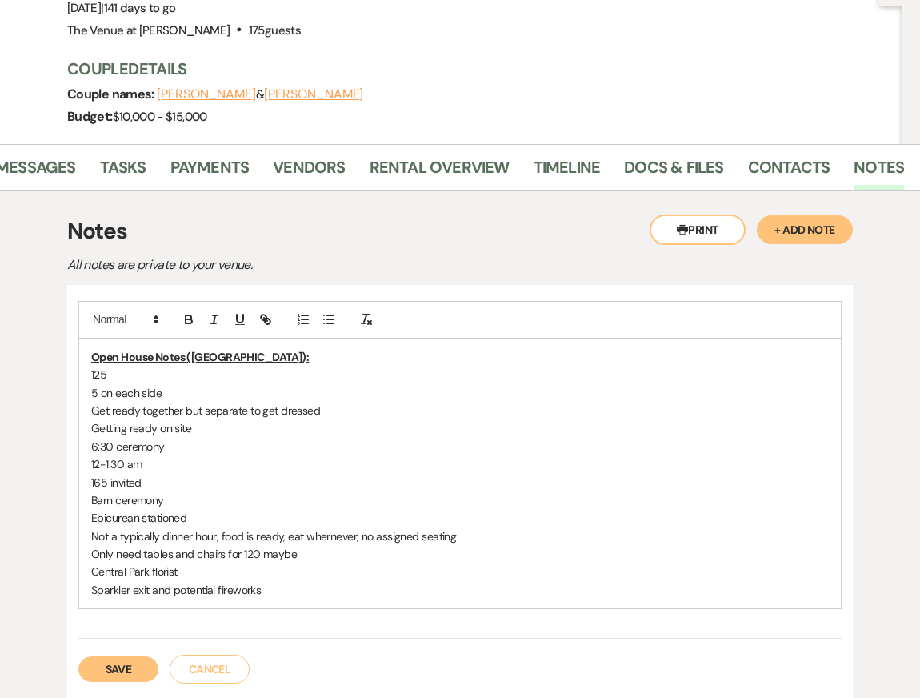
click at [139, 366] on p "125" at bounding box center [460, 375] width 738 height 18
click at [89, 339] on div "Open House Notes (Kendal): 125 5 on each side Get ready together but separate t…" at bounding box center [460, 474] width 762 height 270
click at [158, 366] on p "Invited 125" at bounding box center [460, 375] width 738 height 18
click at [91, 384] on p "5 on each side" at bounding box center [460, 393] width 738 height 18
click at [97, 384] on p "5 on each side" at bounding box center [460, 393] width 738 height 18
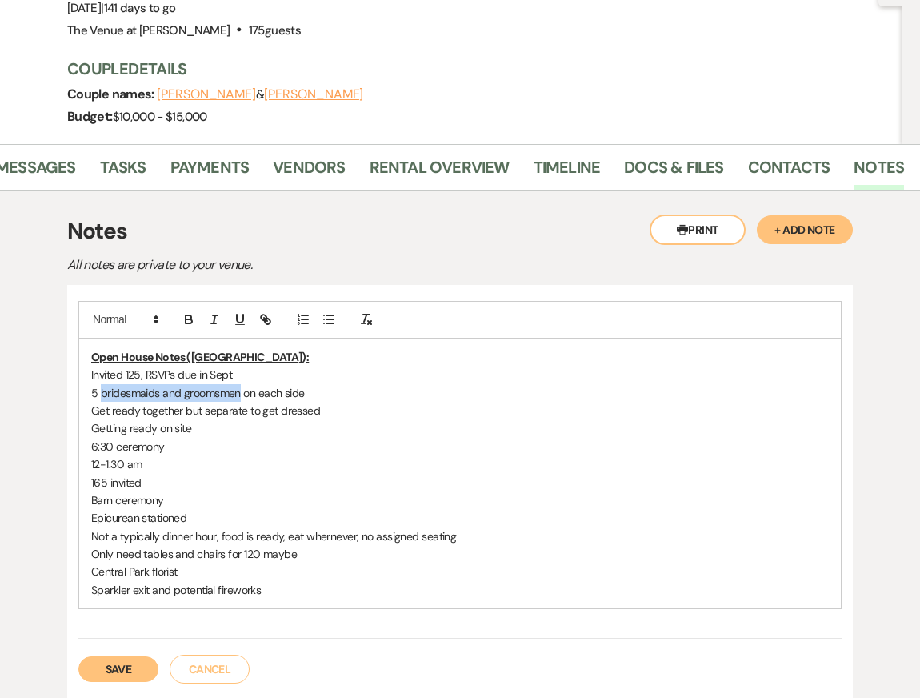
drag, startPoint x: 100, startPoint y: 355, endPoint x: 239, endPoint y: 349, distance: 138.6
click at [239, 384] on p "5 bridesmaids and groomsmen on each side" at bounding box center [460, 393] width 738 height 18
click at [281, 384] on p "5 wedding party on each side" at bounding box center [460, 393] width 738 height 18
click at [91, 402] on p "Get ready together but separate to get dressed" at bounding box center [460, 411] width 738 height 18
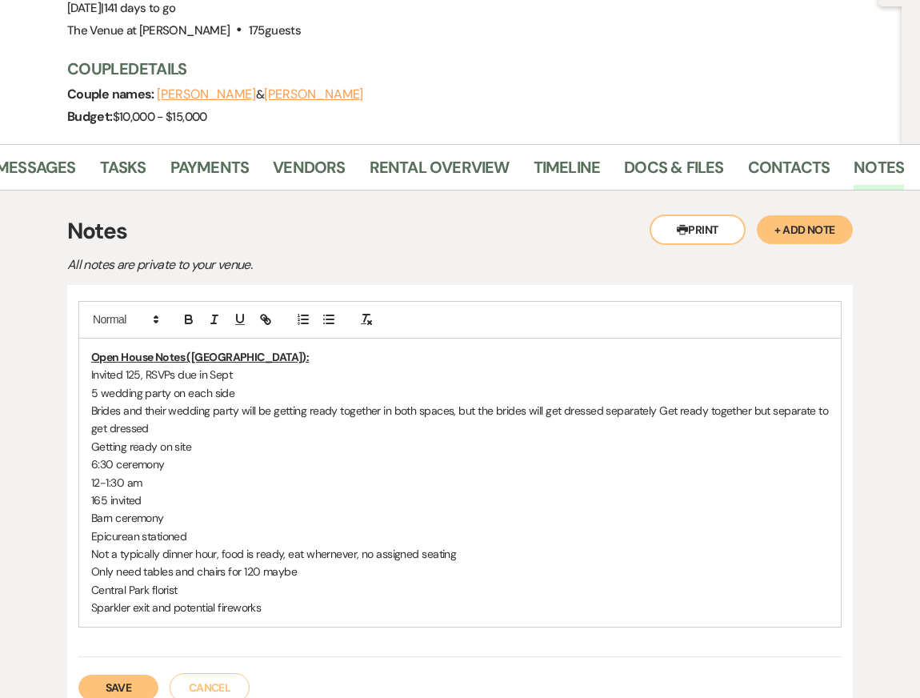
drag, startPoint x: 652, startPoint y: 375, endPoint x: 652, endPoint y: 387, distance: 12.0
click at [652, 402] on p "Brides and their wedding party will be getting ready together in both spaces, b…" at bounding box center [460, 420] width 738 height 36
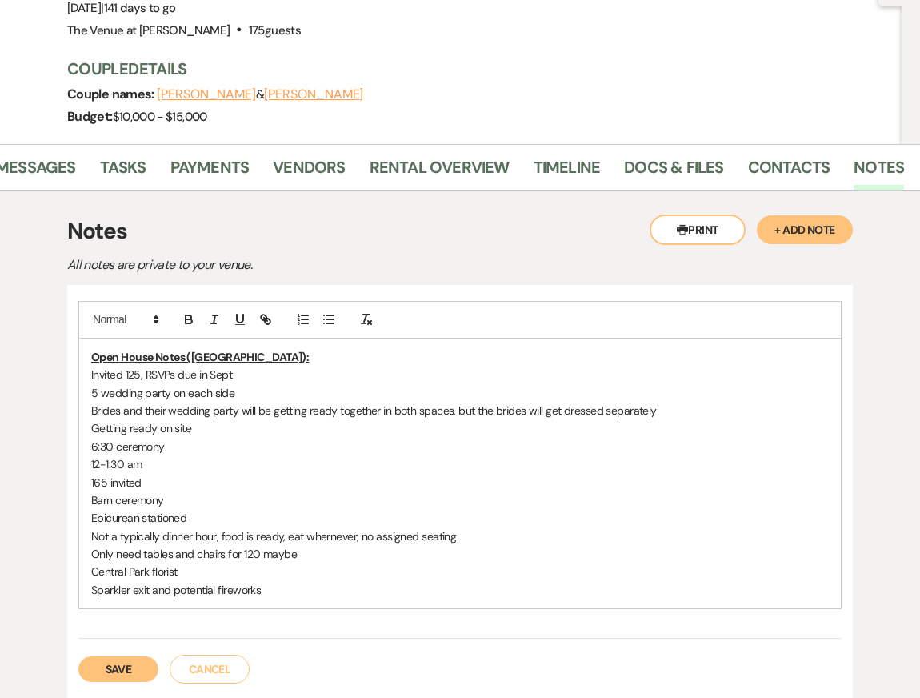
click at [356, 384] on p "5 wedding party on each side" at bounding box center [460, 393] width 738 height 18
click at [379, 402] on p "Brides and their wedding party will be getting ready together in both spaces, b…" at bounding box center [460, 411] width 738 height 18
click at [451, 402] on p "Brides and their wedding party will be getting ready together in both spaces, b…" at bounding box center [460, 411] width 738 height 18
click at [335, 402] on p "Brides and their wedding party will be getting ready together in both spaces on…" at bounding box center [460, 411] width 738 height 18
drag, startPoint x: 223, startPoint y: 390, endPoint x: 22, endPoint y: 389, distance: 200.1
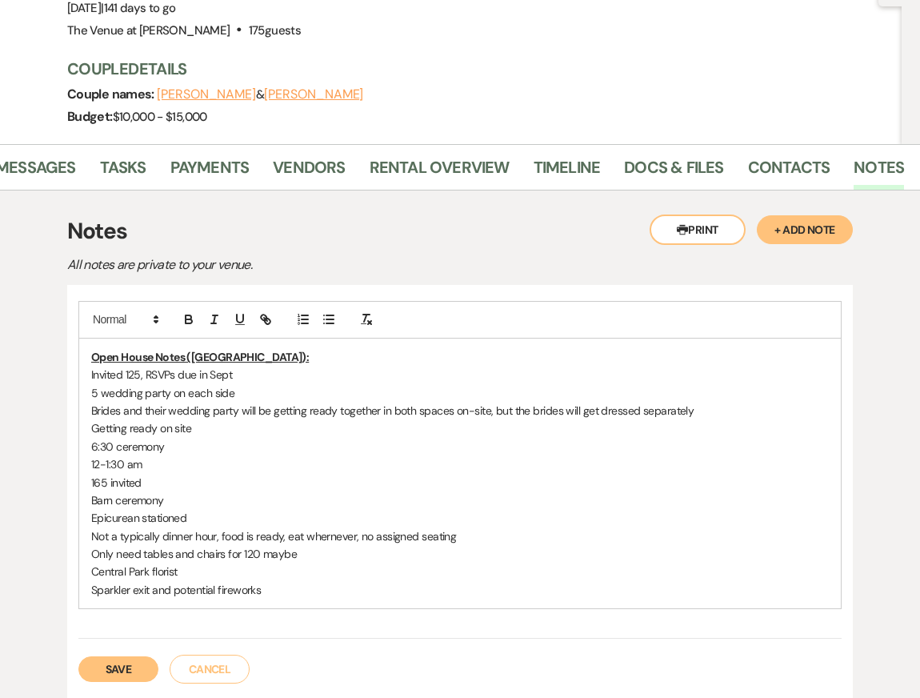
click at [23, 390] on div "Printer Print + Add Note Notes All notes are private to your venue. Open House …" at bounding box center [460, 578] width 892 height 777
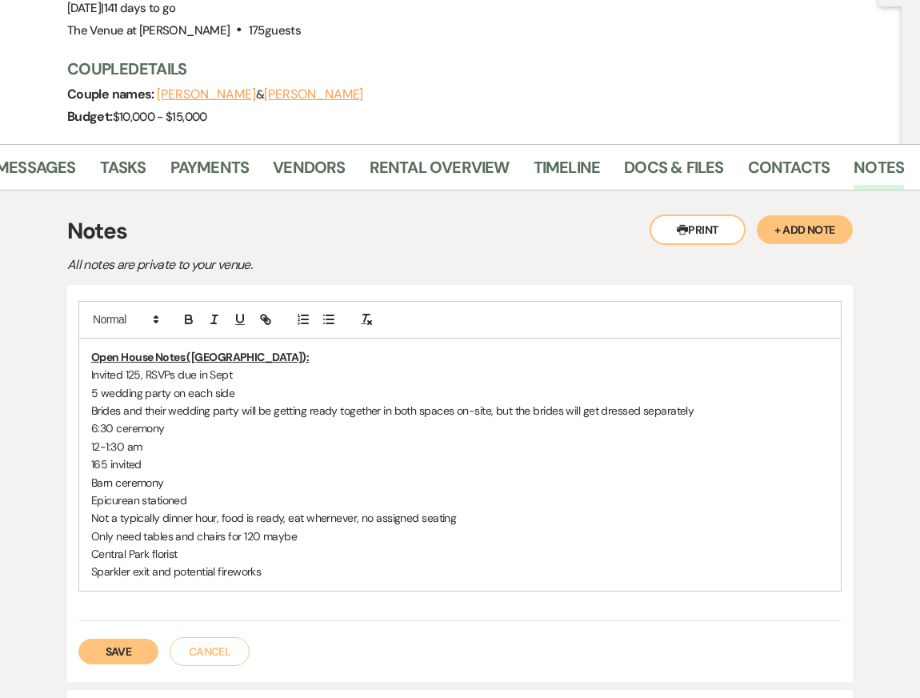
click at [86, 388] on div "Open House Notes (Kendal): Invited 125, RSVPs due in [DATE] wedding party on ea…" at bounding box center [460, 465] width 762 height 252
click at [199, 419] on p "Ceremony: 6:30 ceremony" at bounding box center [460, 428] width 738 height 18
click at [87, 339] on div "Open House Notes (Kendal): Invited 125, RSVPs due in [DATE] wedding party on ea…" at bounding box center [460, 465] width 762 height 252
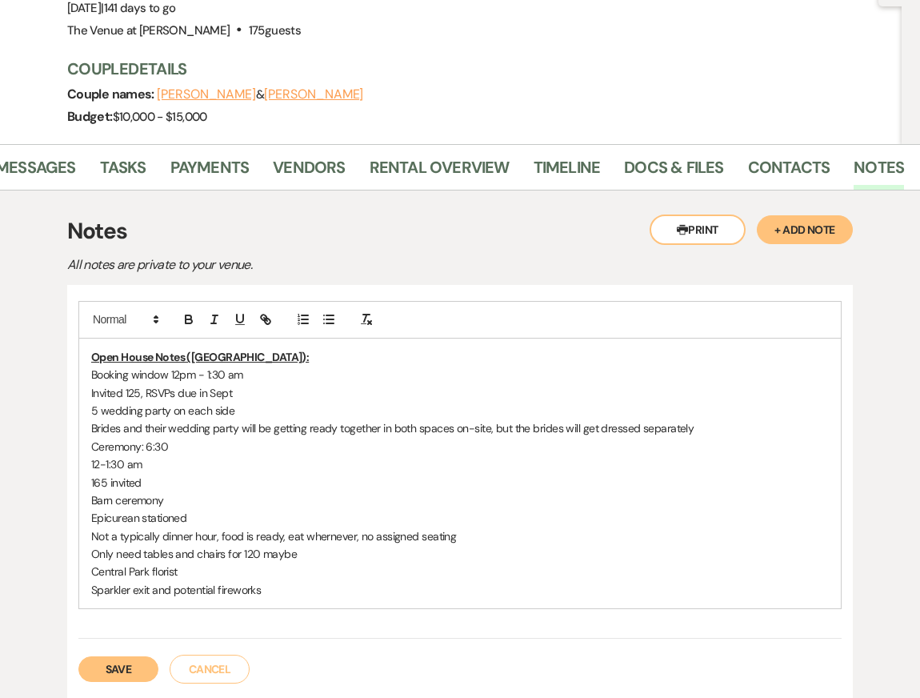
drag, startPoint x: 166, startPoint y: 426, endPoint x: 50, endPoint y: 426, distance: 116.1
click at [50, 426] on div "Printer Print + Add Note Notes All notes are private to your venue. Open House …" at bounding box center [460, 578] width 892 height 777
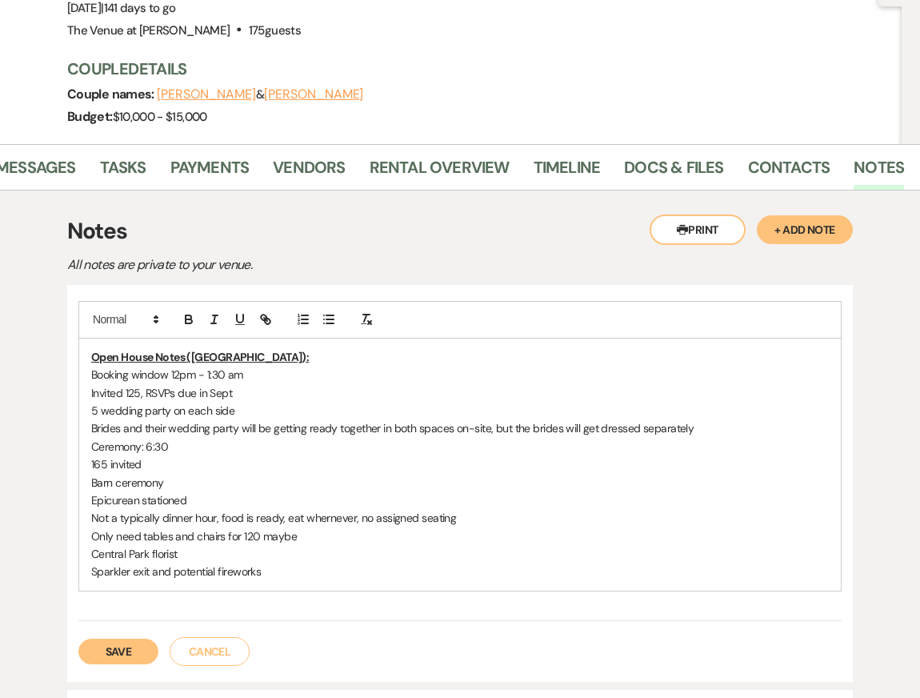
click at [133, 384] on p "Invited 125, RSVPs due in Sept" at bounding box center [460, 393] width 738 height 18
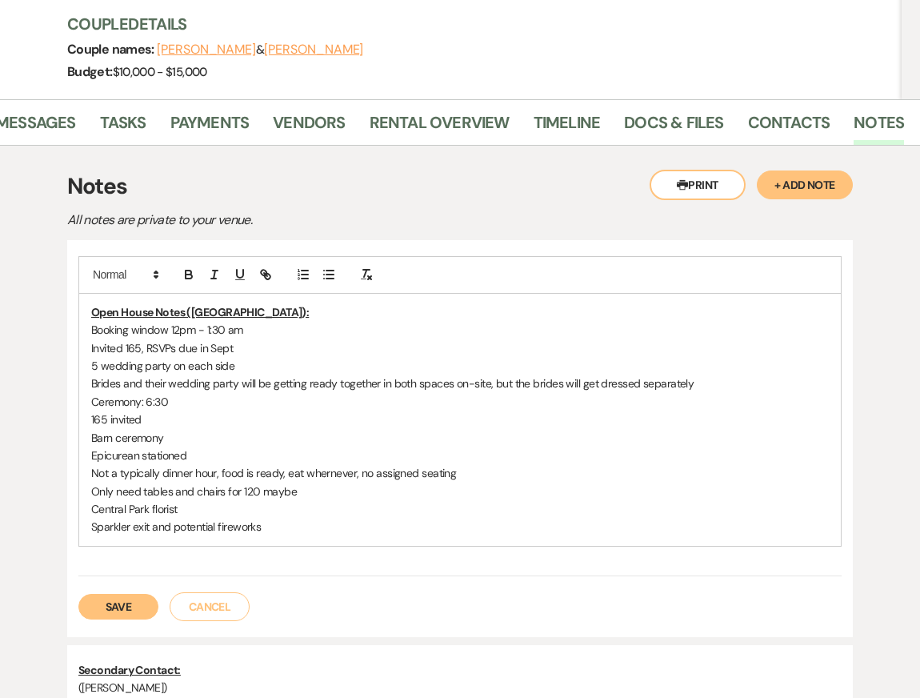
scroll to position [225, 0]
click at [248, 446] on p "Epicurean stationed" at bounding box center [460, 455] width 738 height 18
click at [235, 339] on p "Invited 165, RSVPs due in Sept" at bounding box center [460, 348] width 738 height 18
drag, startPoint x: 166, startPoint y: 382, endPoint x: 22, endPoint y: 382, distance: 144.1
click at [25, 382] on div "Printer Print + Add Note Notes All notes are private to your venue. Open House …" at bounding box center [460, 524] width 892 height 759
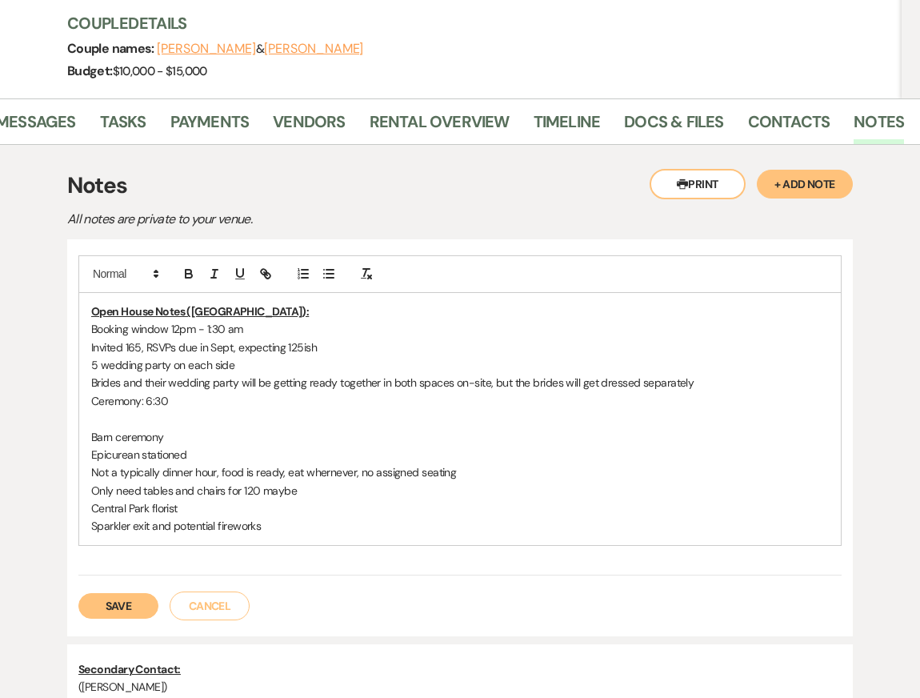
click at [205, 392] on p "Ceremony: 6:30" at bounding box center [460, 401] width 738 height 18
drag, startPoint x: 194, startPoint y: 399, endPoint x: 52, endPoint y: 399, distance: 141.7
click at [54, 399] on div "Printer Print + Add Note Notes All notes are private to your venue. Open House …" at bounding box center [460, 524] width 892 height 759
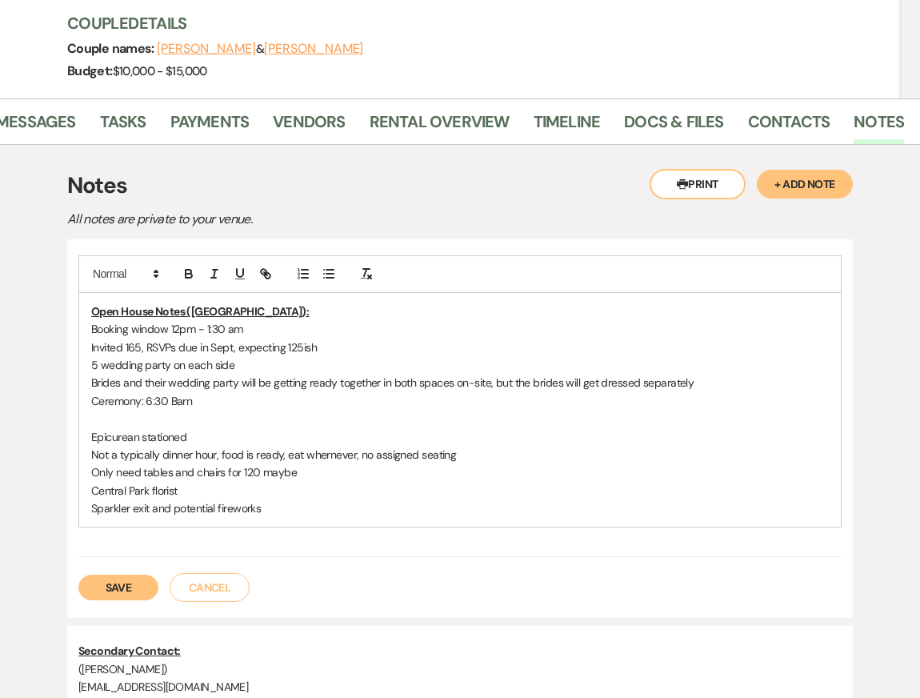
click at [740, 374] on p "Brides and their wedding party will be getting ready together in both spaces on…" at bounding box center [460, 383] width 738 height 18
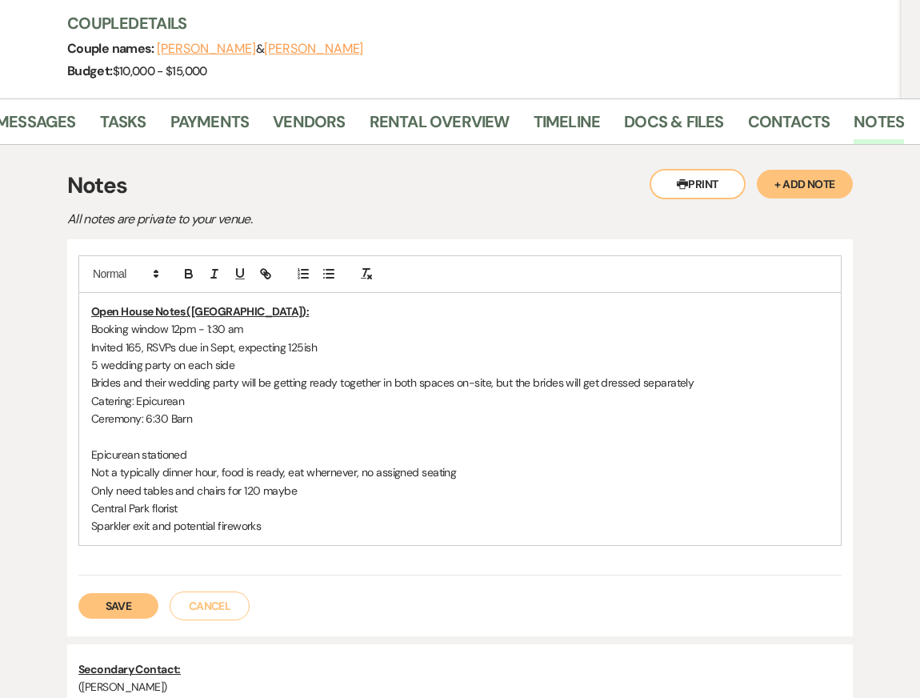
click at [215, 410] on p "Ceremony: 6:30 Barn" at bounding box center [460, 419] width 738 height 18
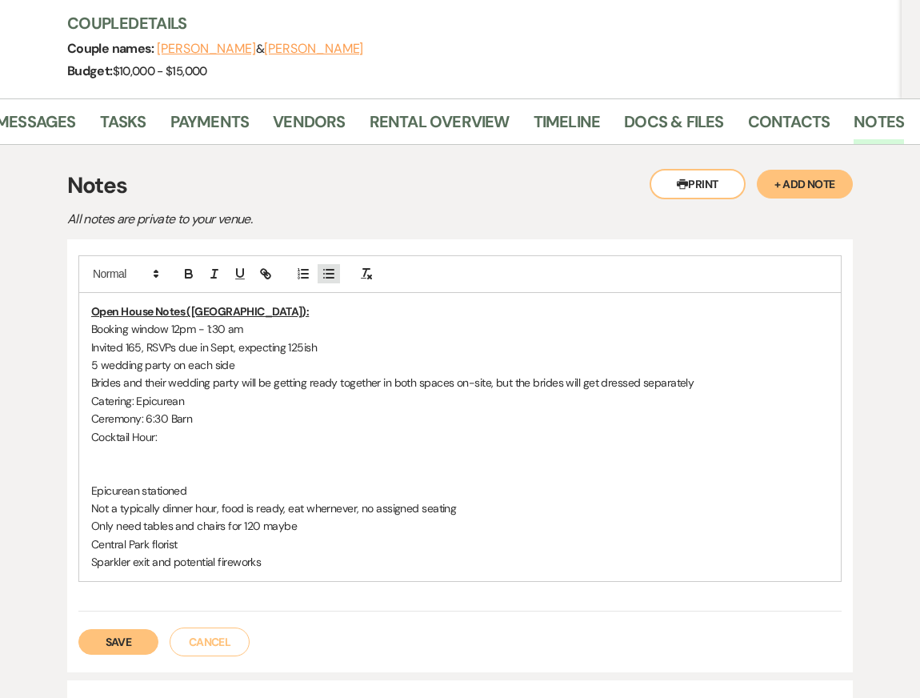
click at [324, 267] on icon "button" at bounding box center [329, 274] width 14 height 14
drag, startPoint x: 188, startPoint y: 417, endPoint x: 34, endPoint y: 417, distance: 154.5
click at [36, 417] on div "Printer Print + Add Note Notes All notes are private to your venue. Open House …" at bounding box center [460, 542] width 892 height 795
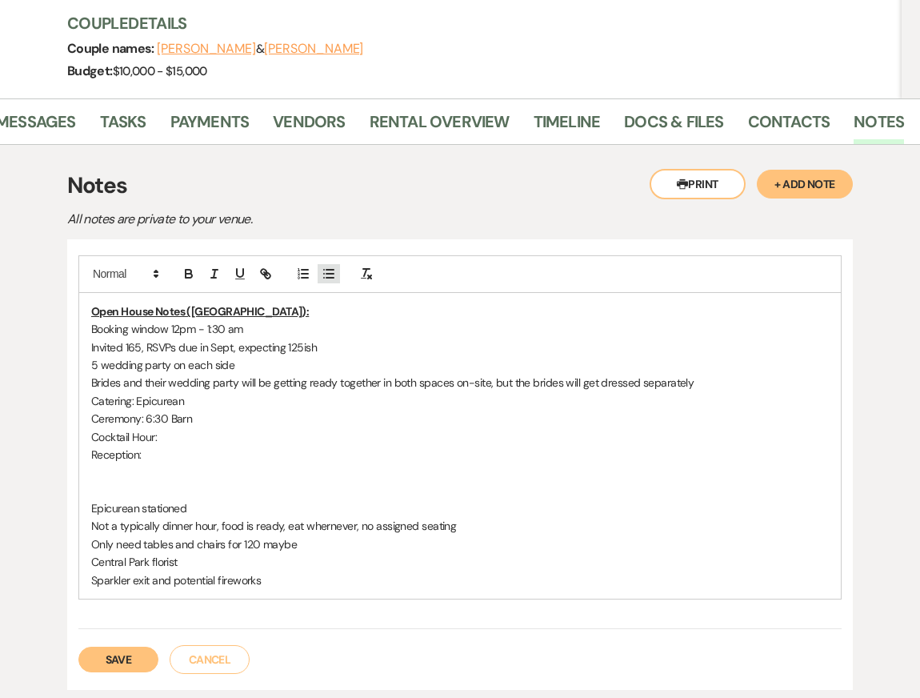
click at [330, 274] on line "button" at bounding box center [330, 274] width 7 height 0
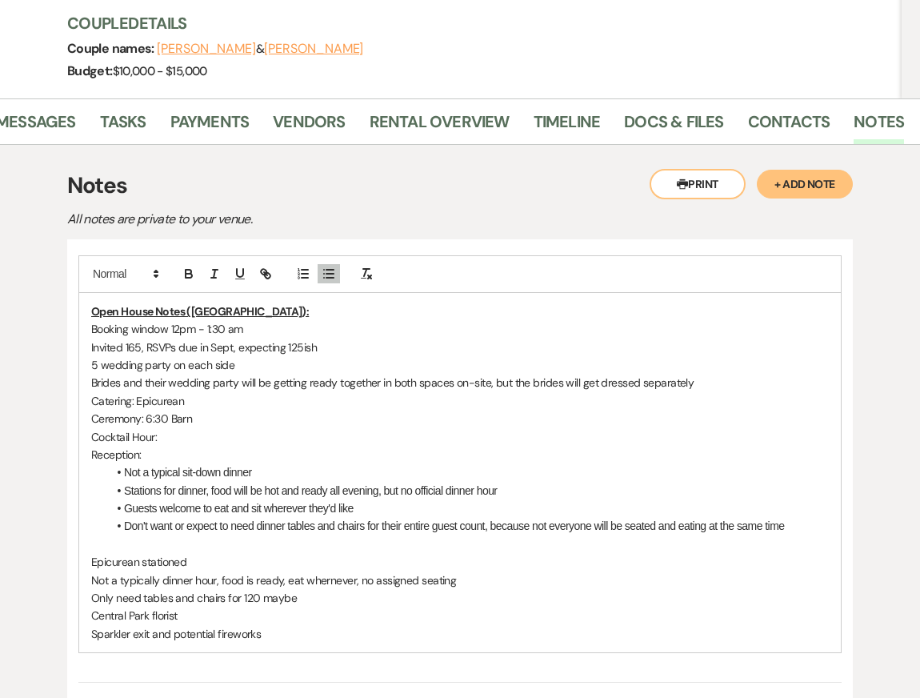
drag, startPoint x: 351, startPoint y: 506, endPoint x: 515, endPoint y: 533, distance: 165.5
click at [515, 533] on div "Open House Notes (Kendal): Booking window 12pm - 1:30 am Invited 165, RSVPs due…" at bounding box center [460, 472] width 762 height 359
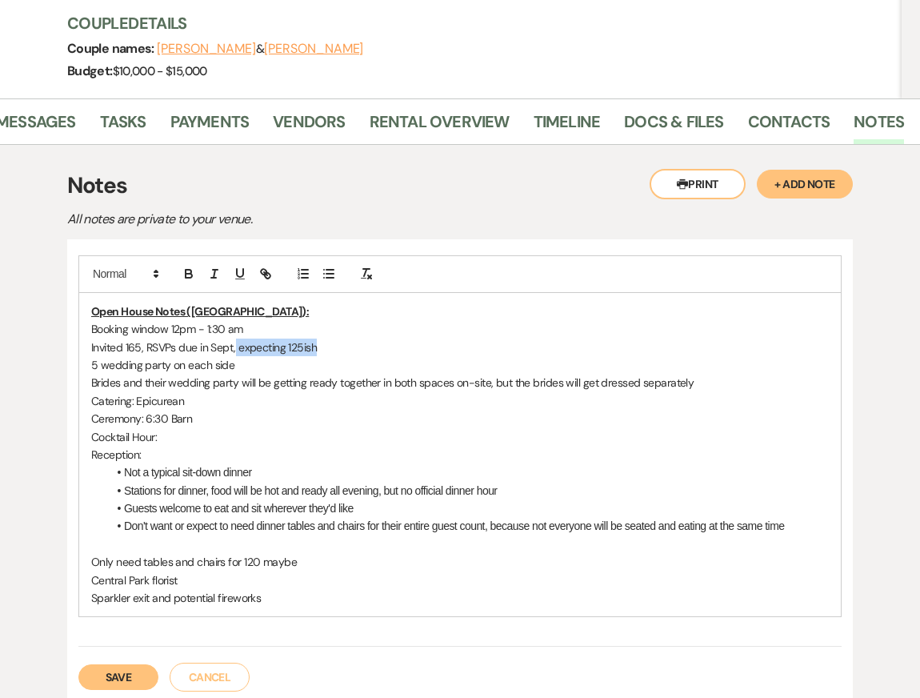
drag, startPoint x: 331, startPoint y: 305, endPoint x: 234, endPoint y: 304, distance: 97.7
click at [234, 339] on p "Invited 165, RSVPs due in Sept, expecting 125ish" at bounding box center [460, 348] width 738 height 18
click at [801, 517] on li "Don't want or expect to need dinner tables and chairs for their entire guest co…" at bounding box center [468, 526] width 722 height 18
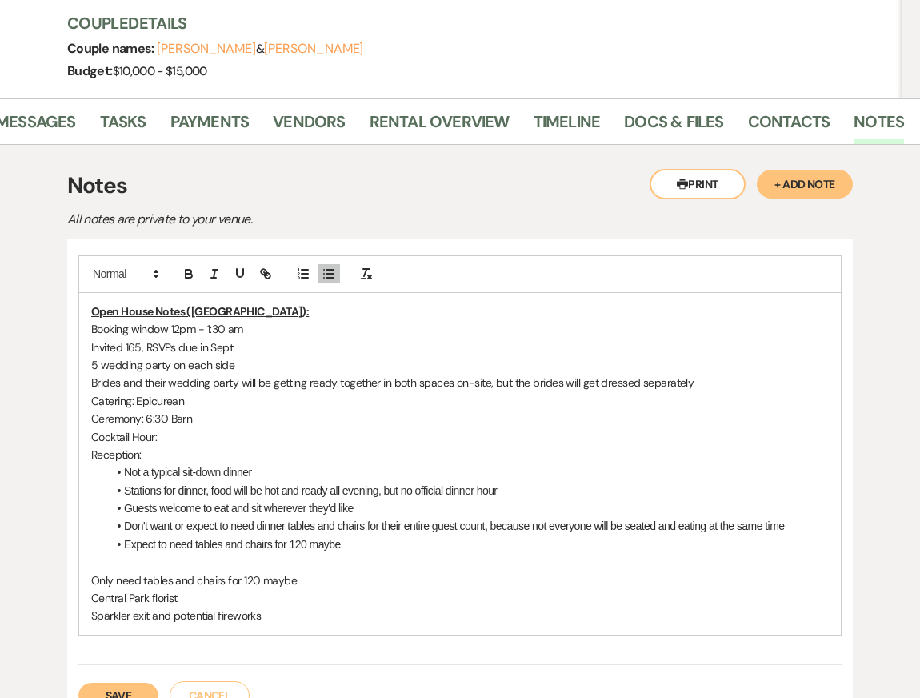
drag, startPoint x: 213, startPoint y: 539, endPoint x: 46, endPoint y: 538, distance: 166.5
click at [47, 539] on div "Printer Print + Add Note Notes All notes are private to your venue. Open House …" at bounding box center [460, 569] width 892 height 848
click at [203, 392] on p "Catering: Epicurean" at bounding box center [460, 401] width 738 height 18
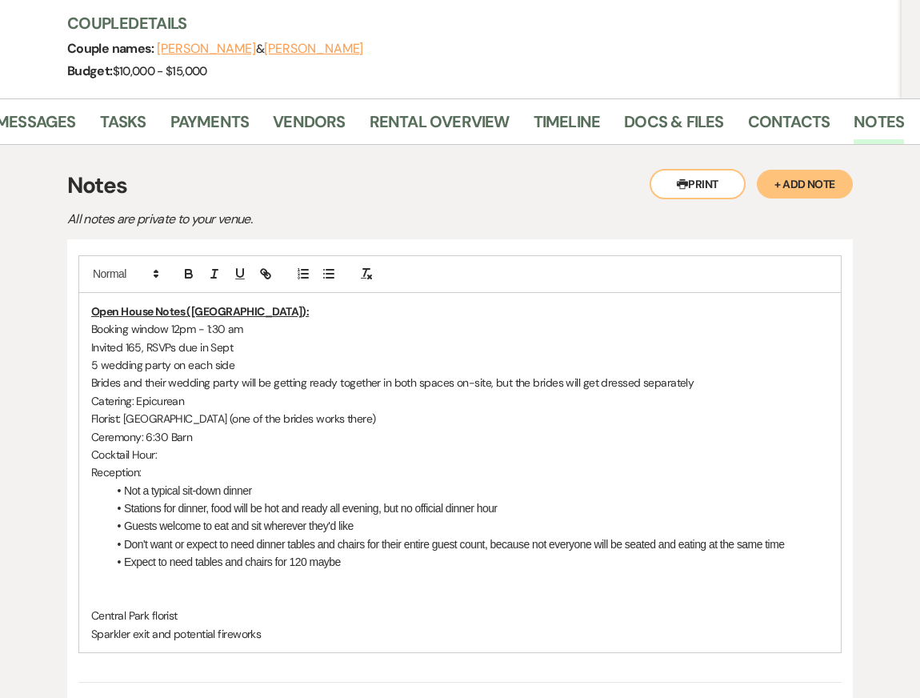
drag, startPoint x: 223, startPoint y: 565, endPoint x: 0, endPoint y: 565, distance: 223.3
click at [0, 565] on div "Messages Tasks Payments Vendors Rental Overview Timeline Docs & Files Contacts …" at bounding box center [460, 554] width 920 height 913
drag, startPoint x: 109, startPoint y: 551, endPoint x: 213, endPoint y: 574, distance: 106.4
click at [213, 572] on div "Open House Notes ([GEOGRAPHIC_DATA]): Booking window 12pm - 1:30 am Invited 165…" at bounding box center [460, 472] width 762 height 359
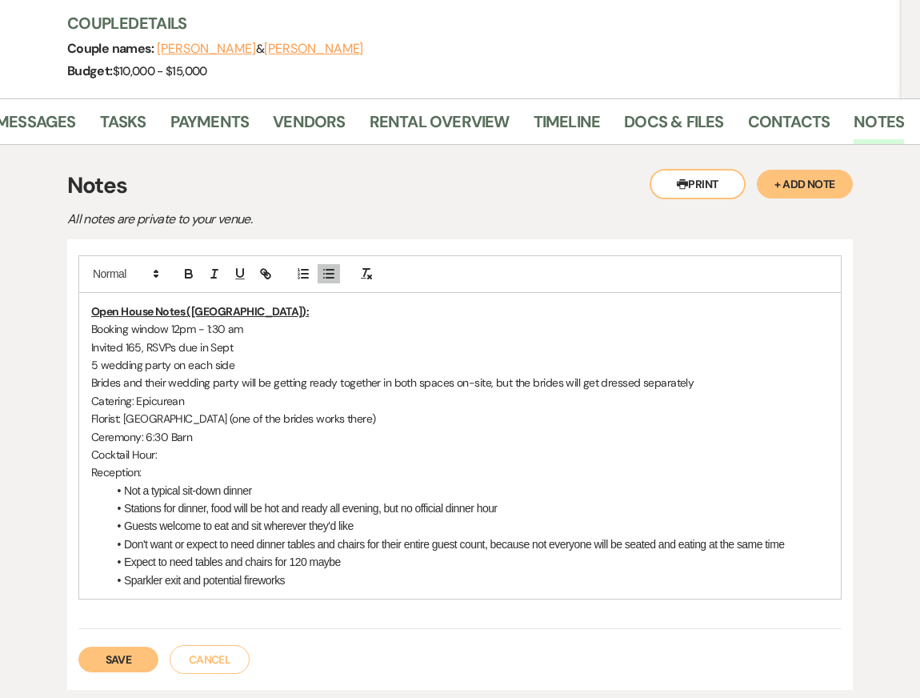
click at [182, 571] on li "Sparkler exit and potential fireworks" at bounding box center [468, 580] width 722 height 18
click at [303, 571] on li "Sparkler exit and potential fireworks" at bounding box center [468, 580] width 722 height 18
click at [183, 571] on li "Sparkler exit and potential fireworks" at bounding box center [468, 580] width 722 height 18
click at [371, 571] on li "Sparkler exit on Hillside Patio and potential fireworks" at bounding box center [468, 580] width 722 height 18
click at [173, 320] on p "Booking window 12pm - 1:30 am" at bounding box center [460, 329] width 738 height 18
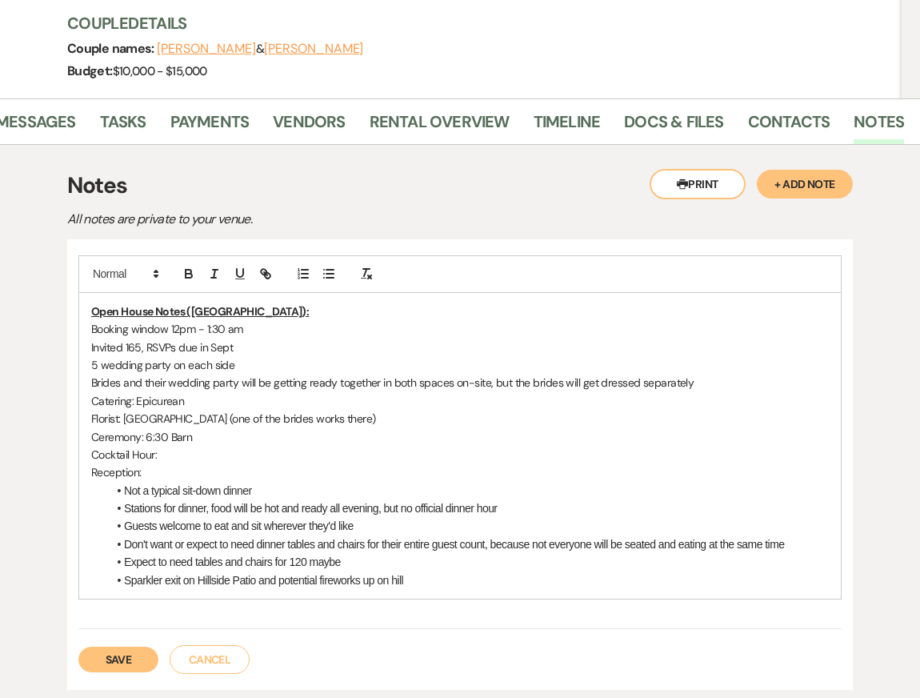
click at [309, 320] on p "Booking window 12pm - 1:30 am" at bounding box center [460, 329] width 738 height 18
click at [305, 339] on p "Invited 165, RSVPs due in Sept" at bounding box center [460, 348] width 738 height 18
click at [303, 356] on p "5 wedding party on each side" at bounding box center [460, 365] width 738 height 18
click at [302, 374] on p "Brides and their wedding party will be getting ready together in both spaces on…" at bounding box center [460, 383] width 738 height 18
click at [239, 392] on p "Catering: Epicurean" at bounding box center [460, 401] width 738 height 18
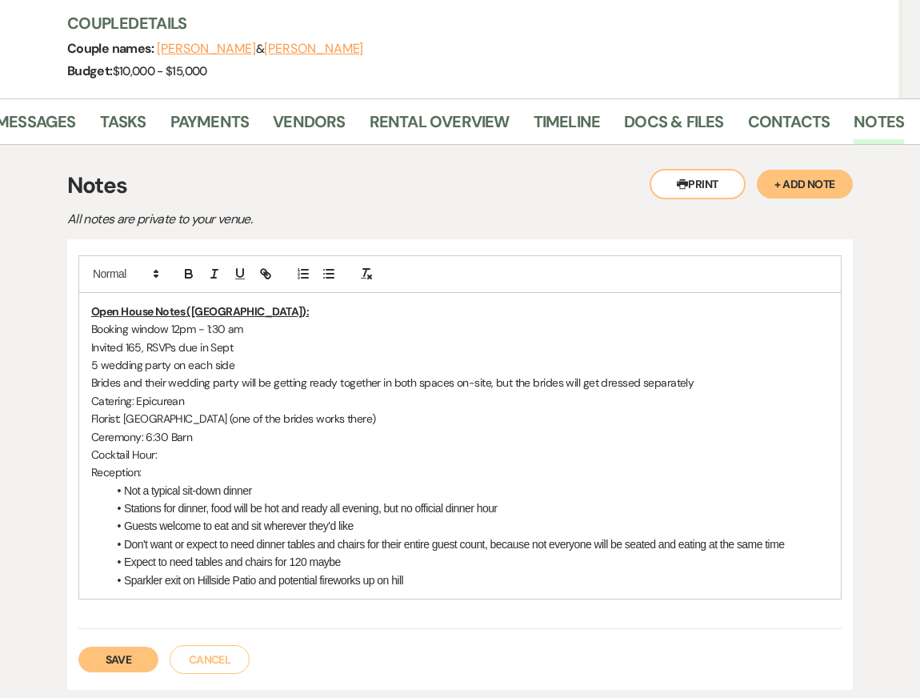
click at [367, 428] on p "Ceremony: 6:30 Barn" at bounding box center [460, 437] width 738 height 18
click at [122, 482] on li "Not a typical sit-down dinner" at bounding box center [468, 491] width 722 height 18
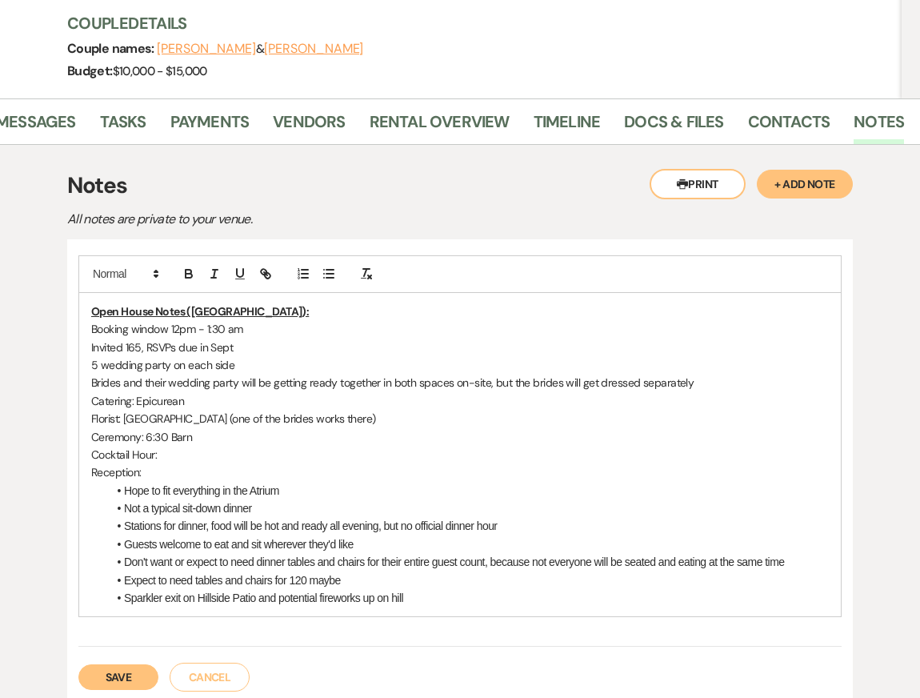
click at [165, 463] on p "Reception:" at bounding box center [460, 472] width 738 height 18
click at [292, 482] on li "Hope to fit everything in the Atrium" at bounding box center [468, 491] width 722 height 18
click at [196, 482] on li "Hope to fit everything in the Atrium" at bounding box center [468, 491] width 722 height 18
click at [181, 446] on p "Cocktail Hour:" at bounding box center [460, 455] width 738 height 18
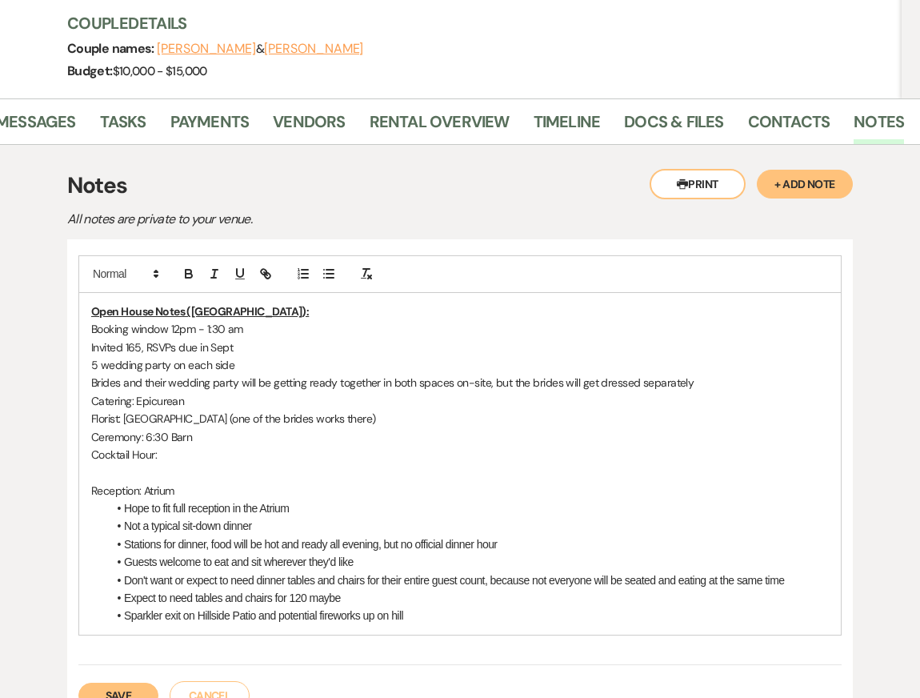
click at [196, 446] on p "Cocktail Hour:" at bounding box center [460, 455] width 738 height 18
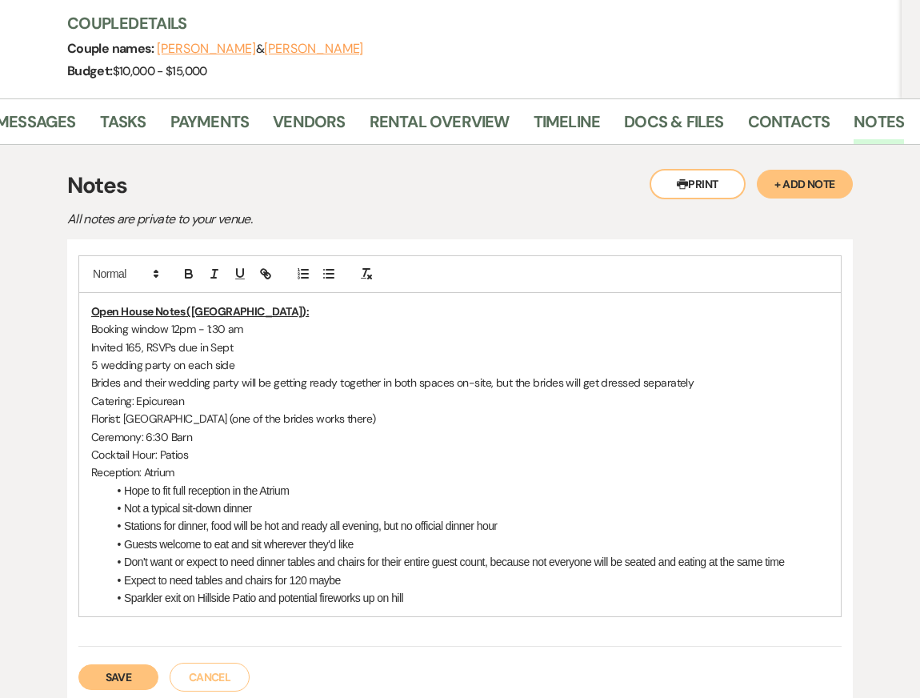
click at [205, 392] on p "Catering: Epicurean" at bounding box center [460, 401] width 738 height 18
click at [213, 446] on p "Cocktail Hour: Patios" at bounding box center [460, 455] width 738 height 18
click at [421, 589] on li "Sparkler exit on Hillside Patio and potential fireworks up on hill" at bounding box center [468, 598] width 722 height 18
click at [421, 463] on p "Reception: Atrium" at bounding box center [460, 472] width 738 height 18
click at [351, 553] on li "Don't want or expect to need dinner tables and chairs for their entire guest co…" at bounding box center [468, 562] width 722 height 18
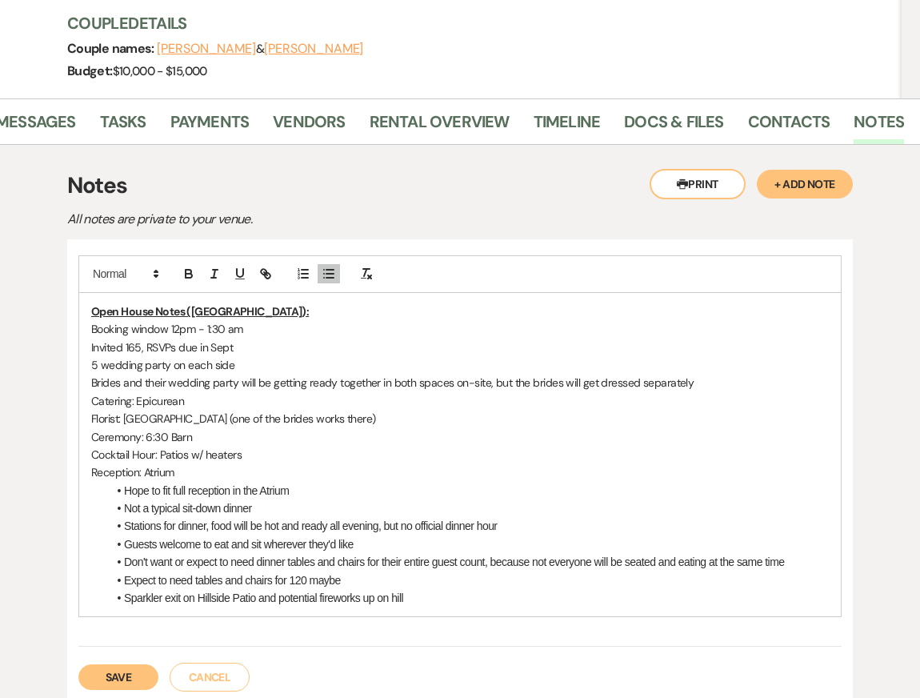
click at [295, 446] on p "Cocktail Hour: Patios w/ heaters" at bounding box center [460, 455] width 738 height 18
click at [476, 589] on li "Sparkler exit on Hillside Patio and potential fireworks up on hill" at bounding box center [468, 598] width 722 height 18
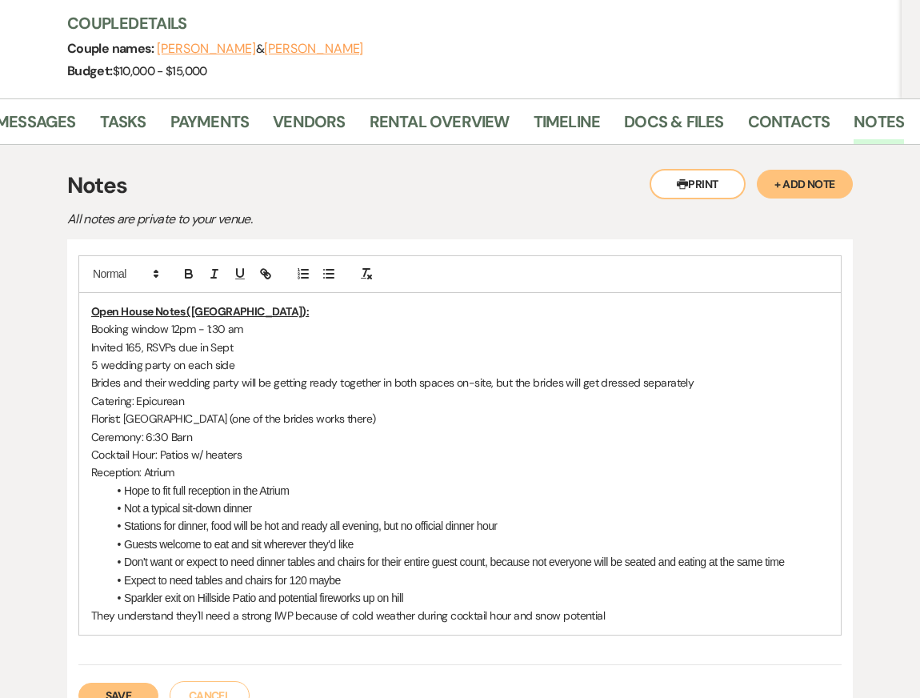
click at [521, 482] on li "Hope to fit full reception in the Atrium" at bounding box center [468, 491] width 722 height 18
click at [596, 553] on li "Don't want or expect to need dinner tables and chairs for their entire guest co…" at bounding box center [468, 562] width 722 height 18
click at [671, 589] on li "Sparkler exit on Hillside Patio and potential fireworks up on hill" at bounding box center [468, 598] width 722 height 18
click at [674, 607] on p "They understand they'll need a strong IWP because of cold weather during cockta…" at bounding box center [460, 616] width 738 height 18
click at [131, 683] on button "Save" at bounding box center [118, 696] width 80 height 26
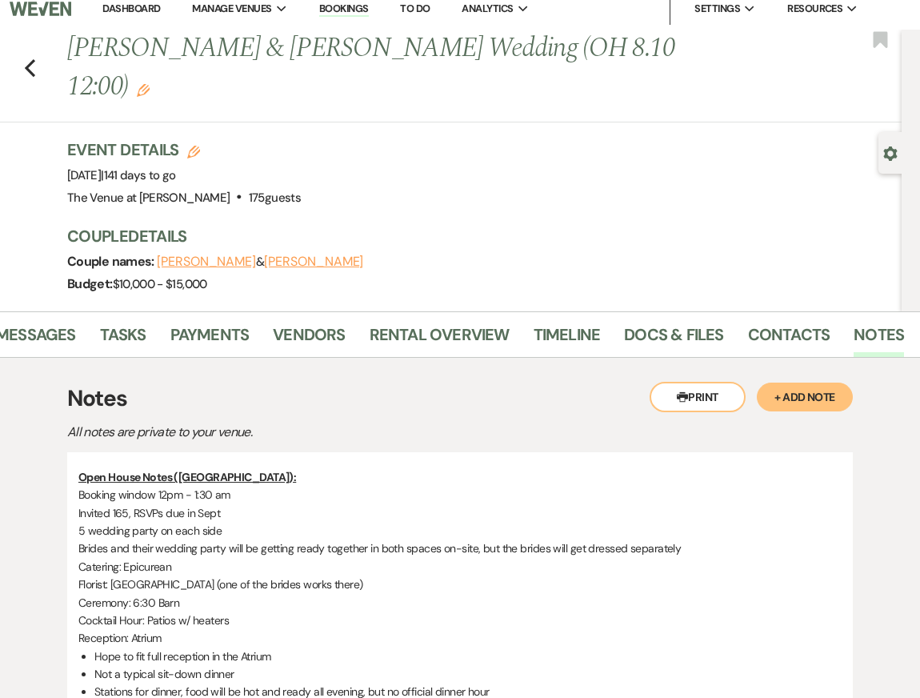
scroll to position [0, 0]
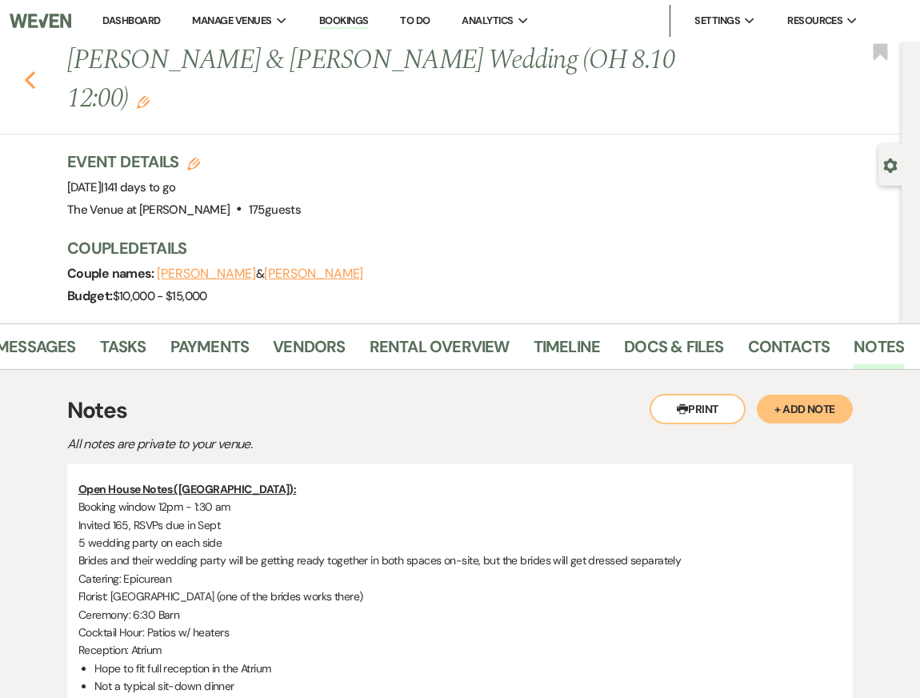
click at [31, 70] on icon "Previous" at bounding box center [30, 79] width 12 height 19
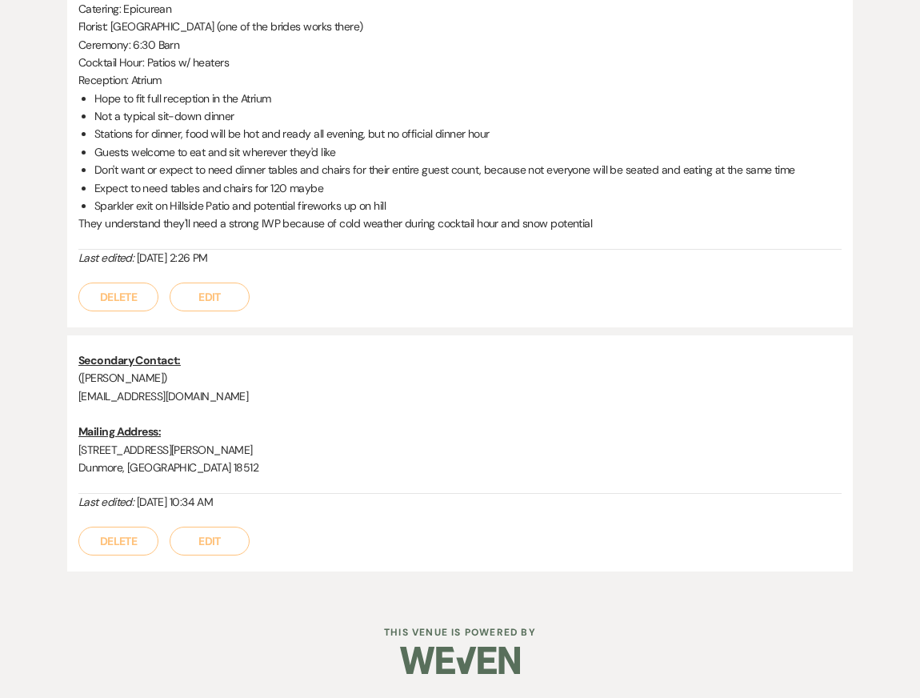
select select "8"
select select "5"
select select "8"
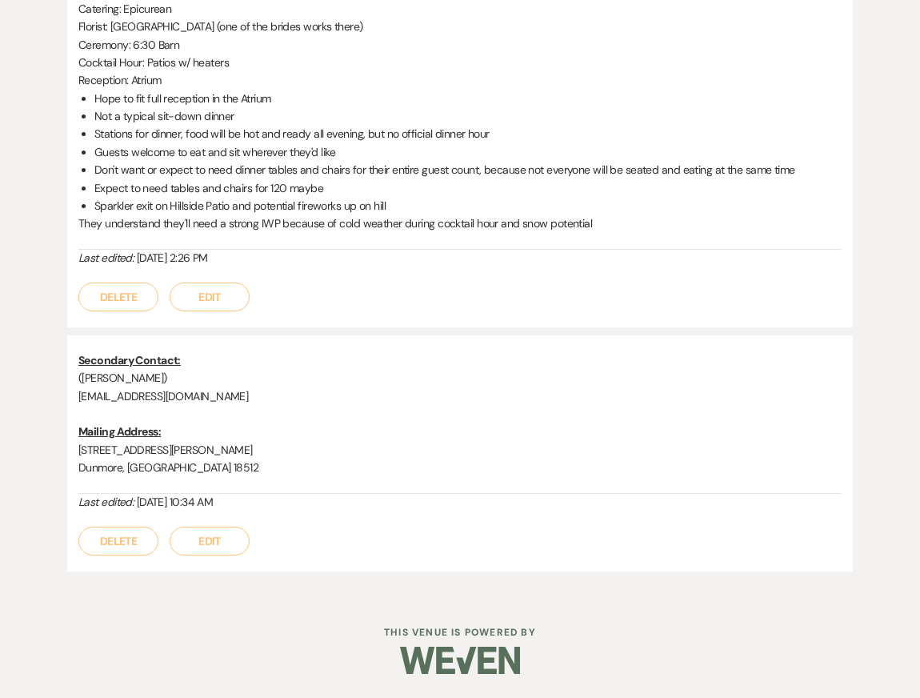
select select "8"
select select "5"
select select "8"
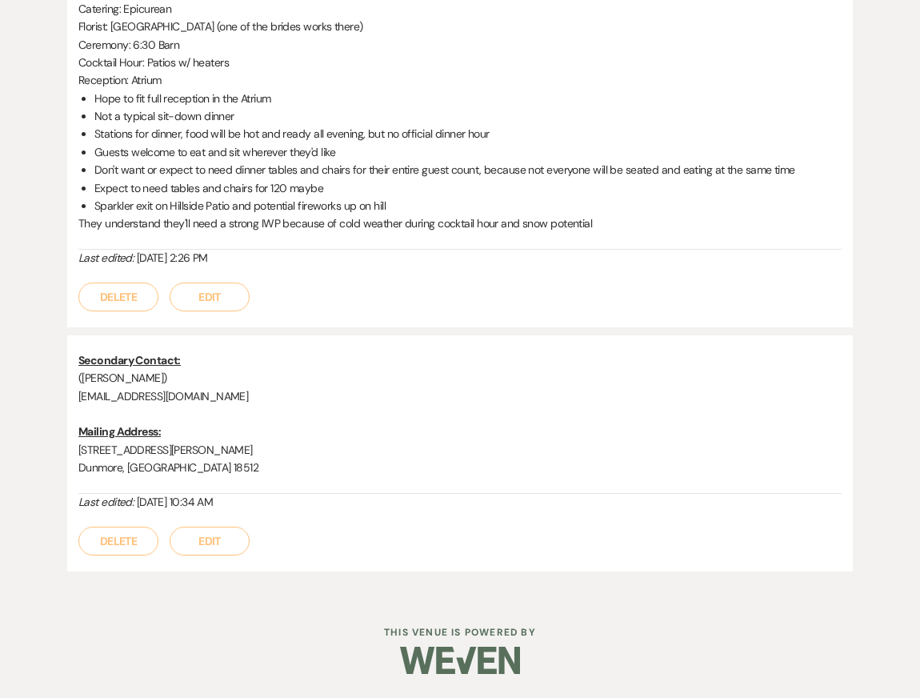
select select "5"
select select "8"
select select "5"
select select "8"
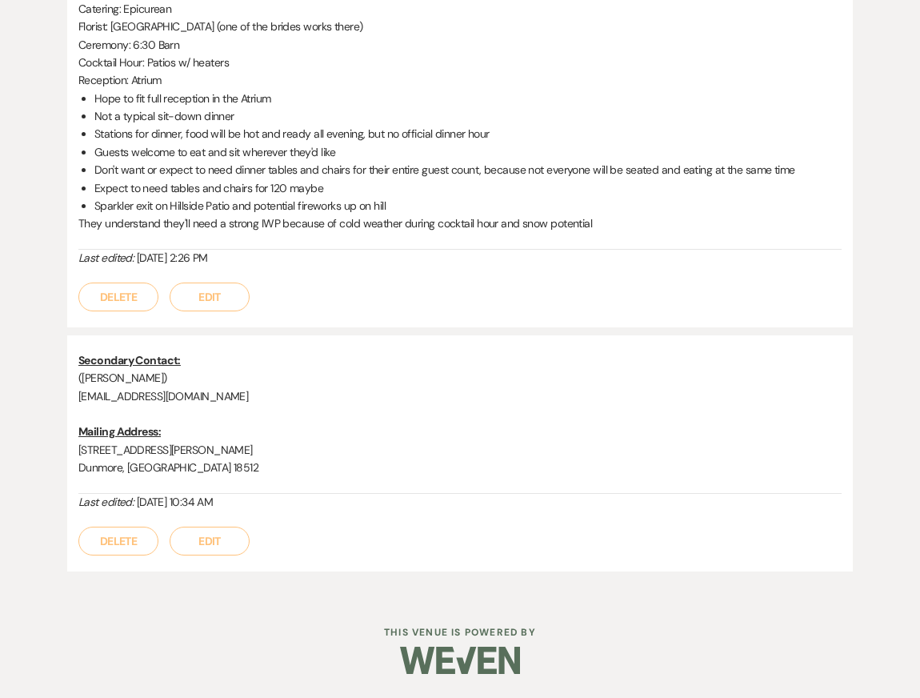
select select "8"
select select "5"
select select "8"
select select "5"
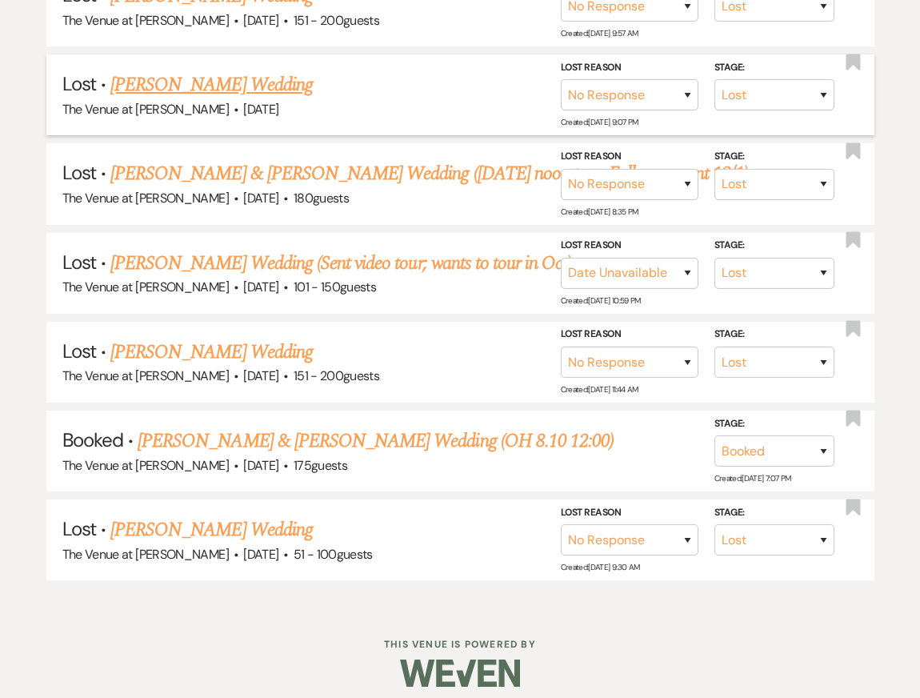
scroll to position [0, 0]
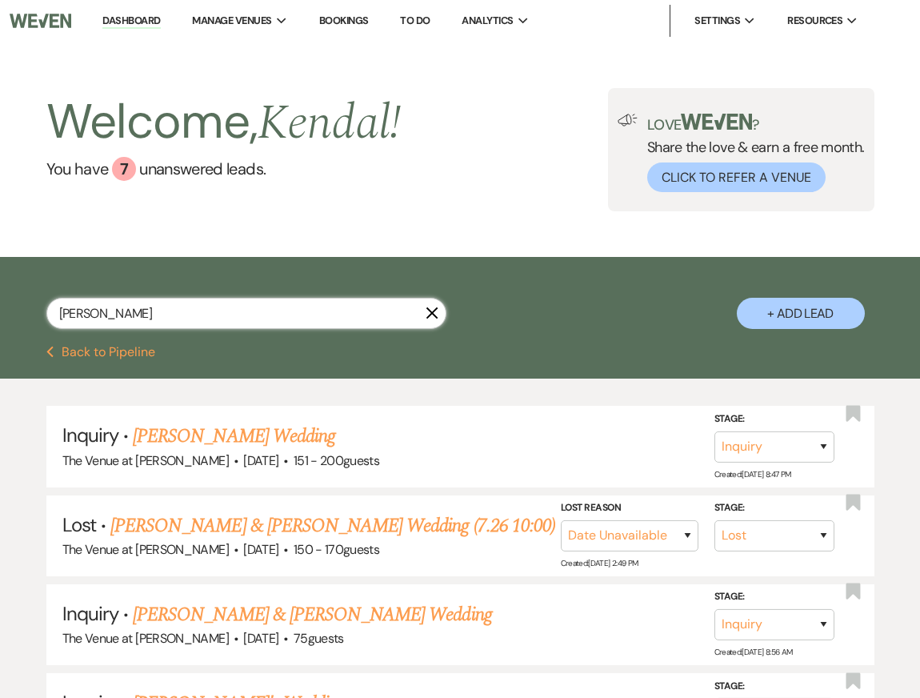
click at [127, 316] on input "[PERSON_NAME]" at bounding box center [246, 313] width 400 height 31
type input "[PERSON_NAME]"
select select "8"
select select "5"
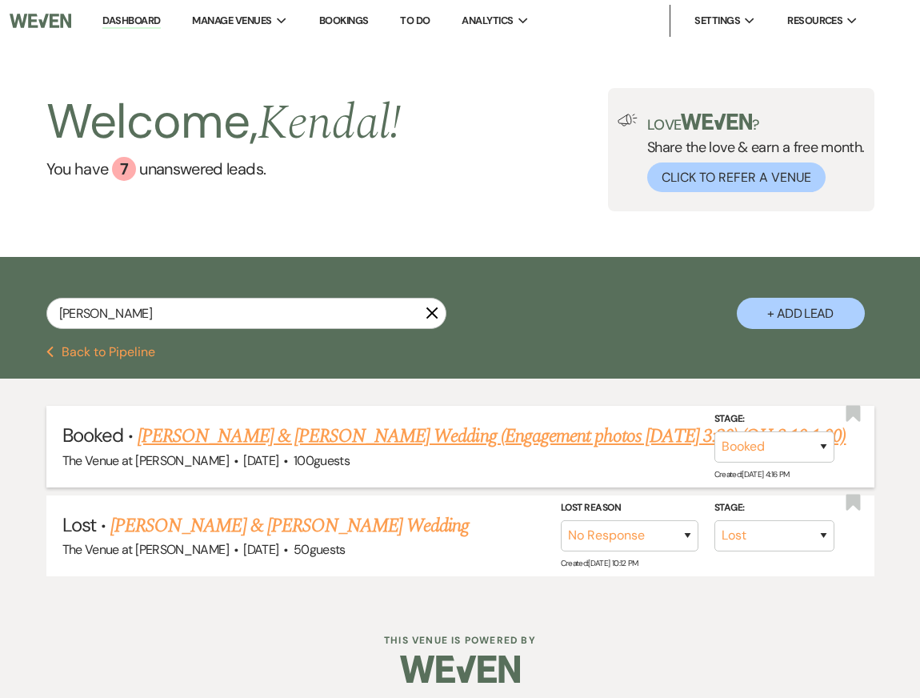
click at [228, 440] on link "[PERSON_NAME] & [PERSON_NAME] Wedding (Engagement photos [DATE] 3:30) (OH 8.10 …" at bounding box center [492, 436] width 708 height 29
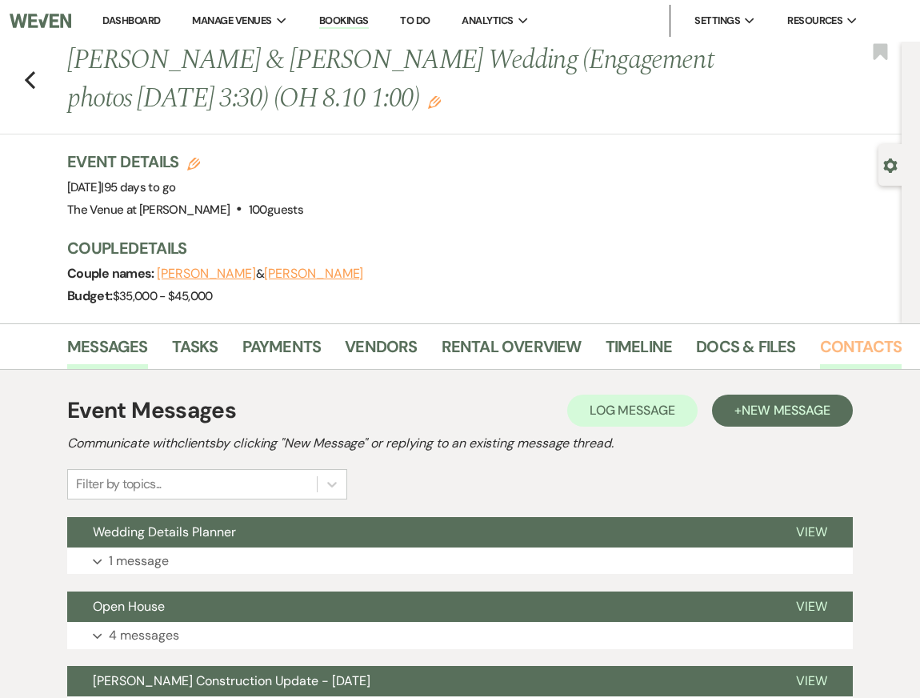
scroll to position [0, 72]
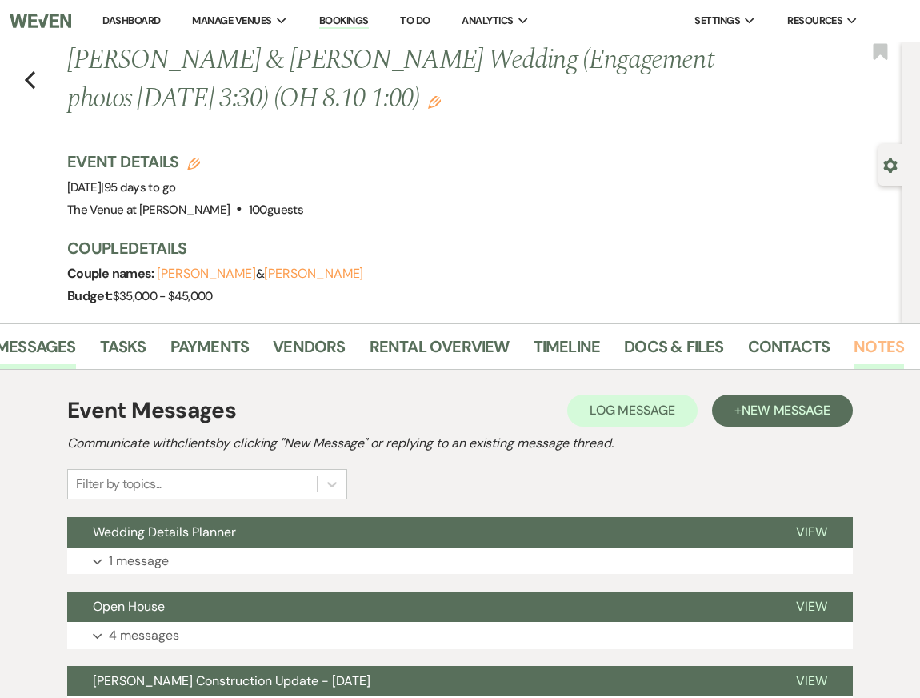
click at [854, 343] on link "Notes" at bounding box center [879, 351] width 50 height 35
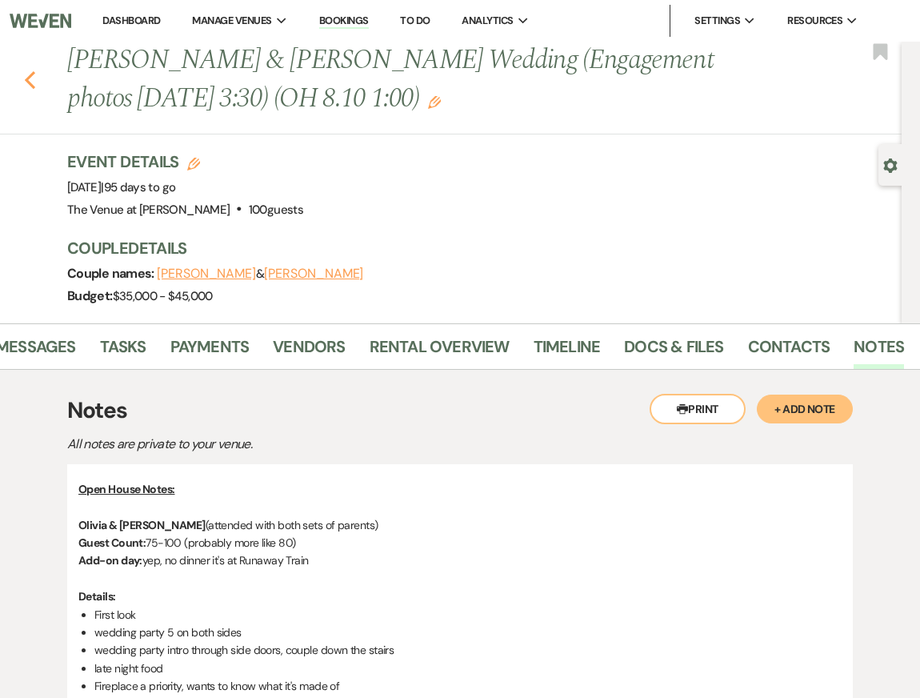
click at [34, 84] on icon "Previous" at bounding box center [30, 79] width 12 height 19
select select "8"
select select "5"
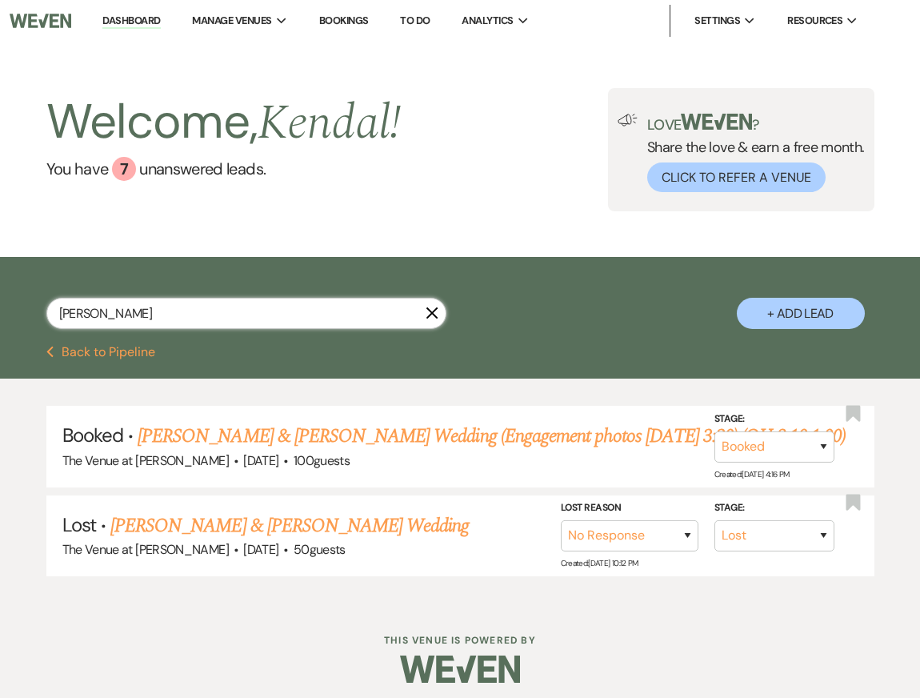
click at [107, 313] on input "[PERSON_NAME]" at bounding box center [246, 313] width 400 height 31
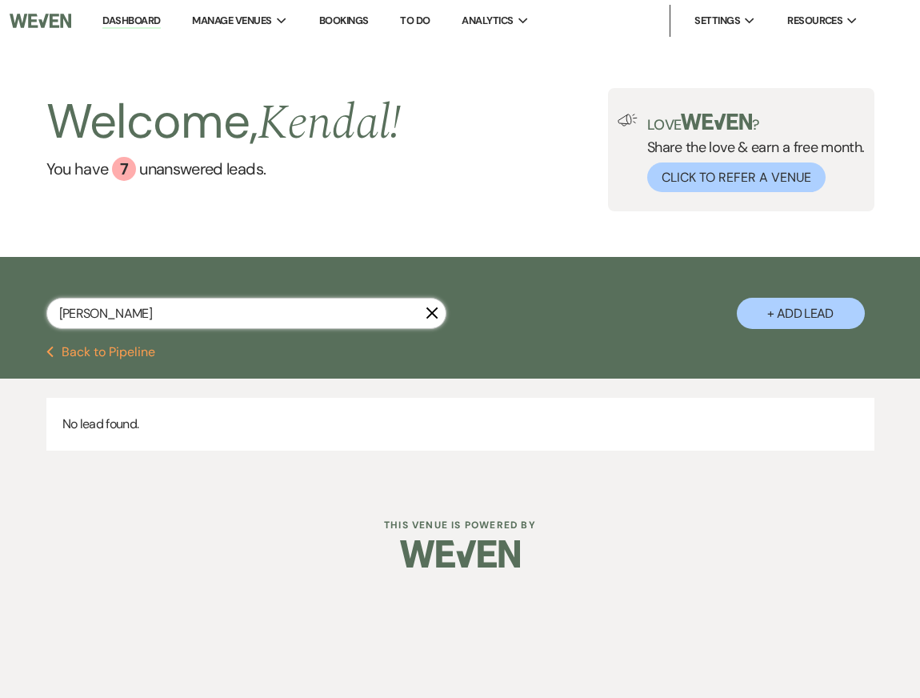
type input "[PERSON_NAME]"
select select "8"
select select "4"
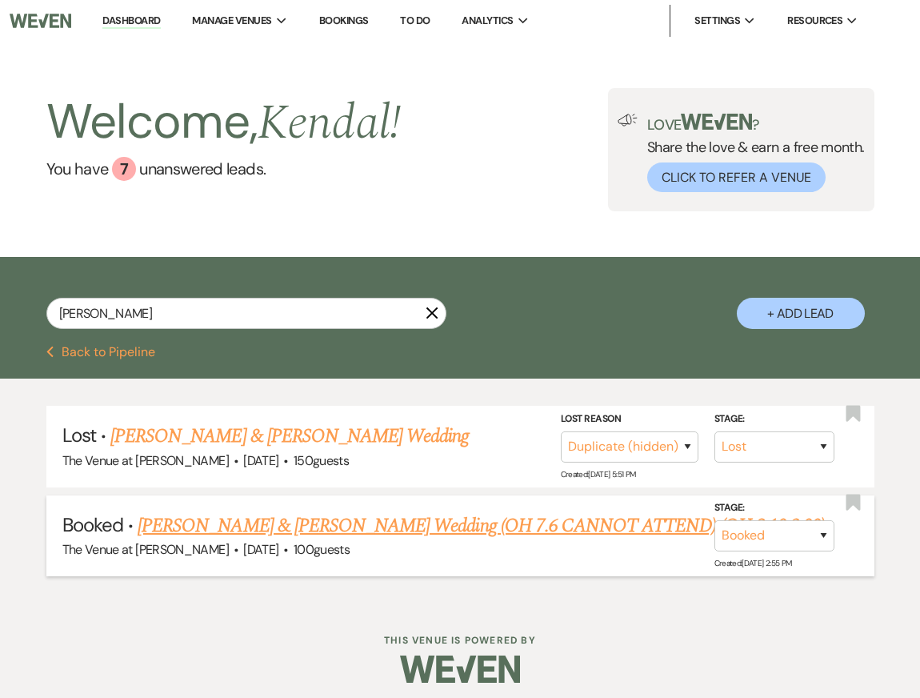
click at [284, 525] on link "[PERSON_NAME] & [PERSON_NAME] Wedding (OH 7.6 CANNOT ATTEND) (OH 8.10 2:00)" at bounding box center [482, 525] width 688 height 29
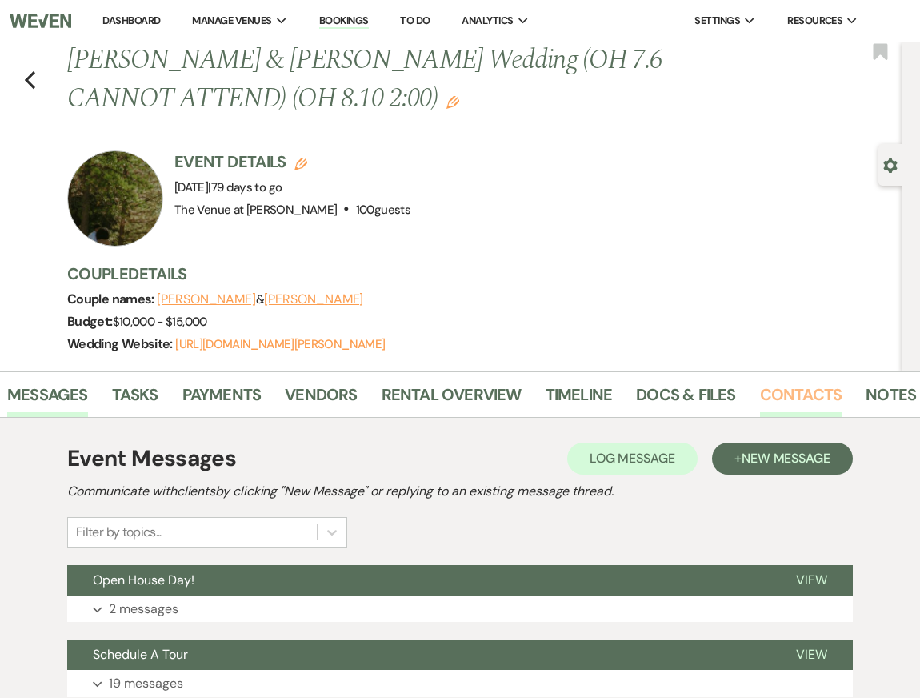
scroll to position [0, 72]
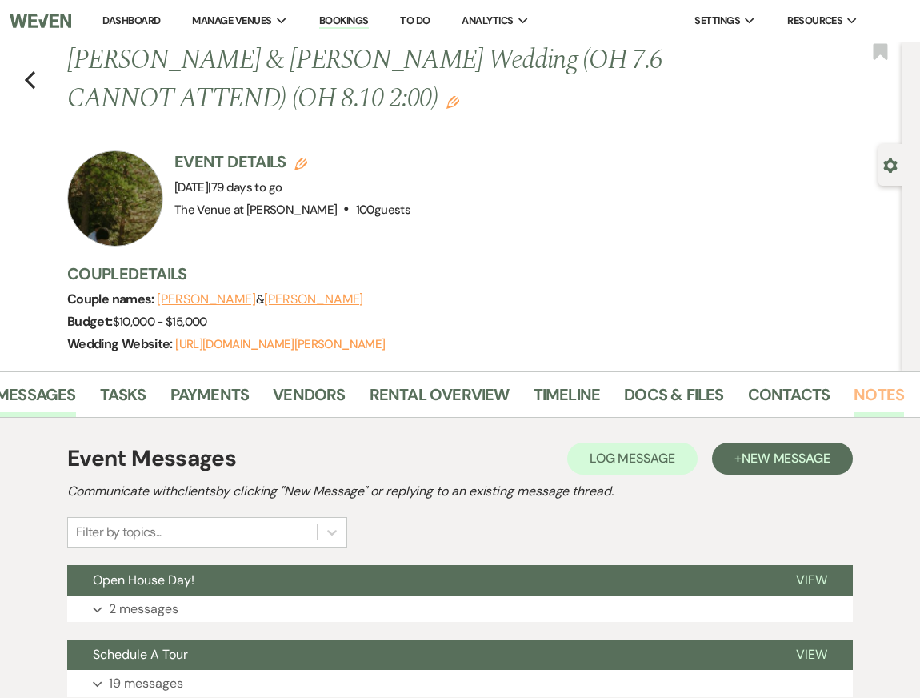
click at [866, 389] on link "Notes" at bounding box center [879, 399] width 50 height 35
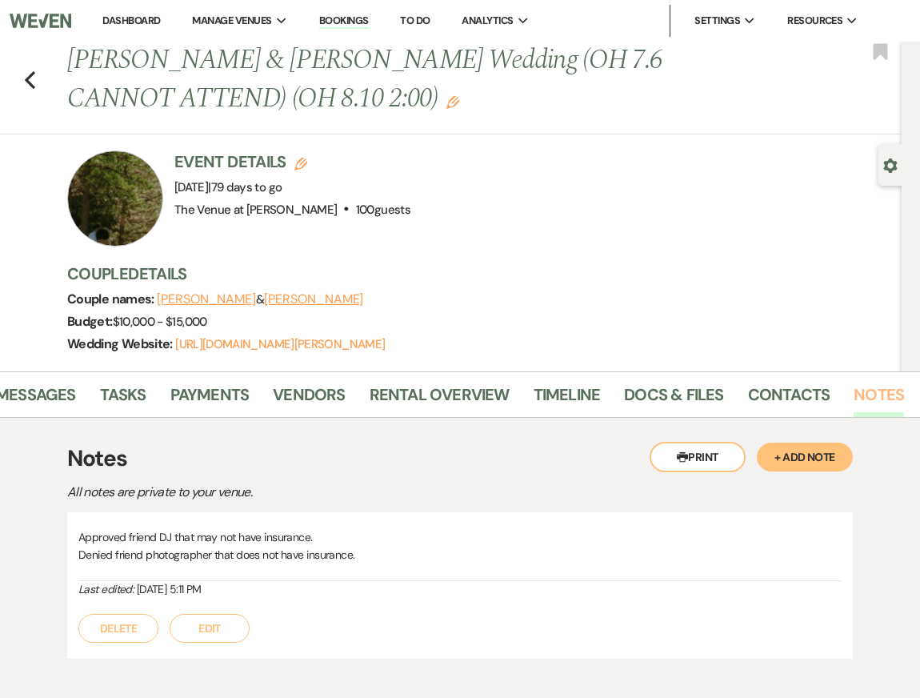
scroll to position [87, 0]
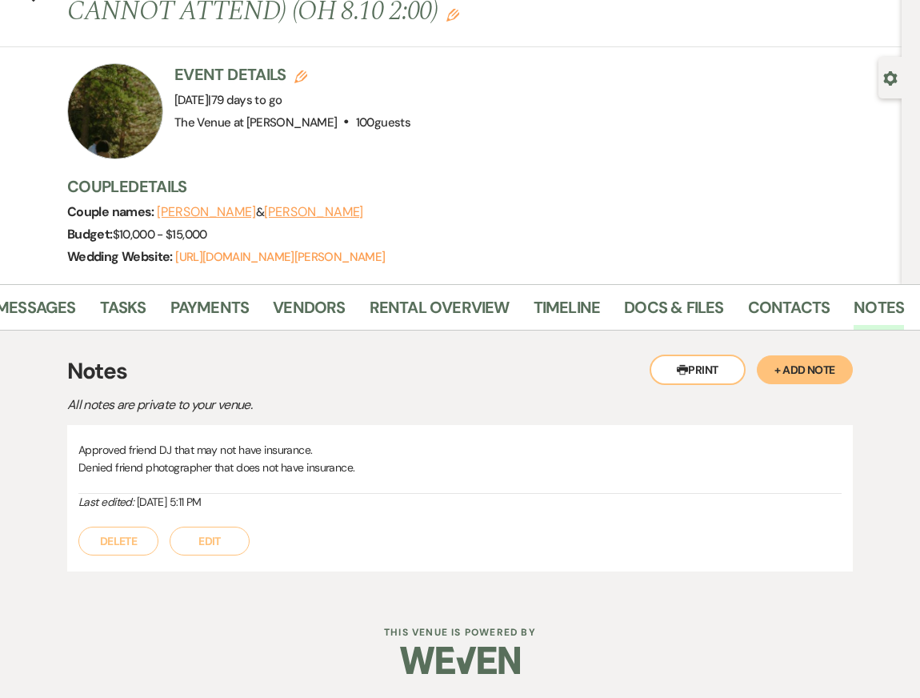
click at [795, 367] on button "+ Add Note" at bounding box center [805, 369] width 96 height 29
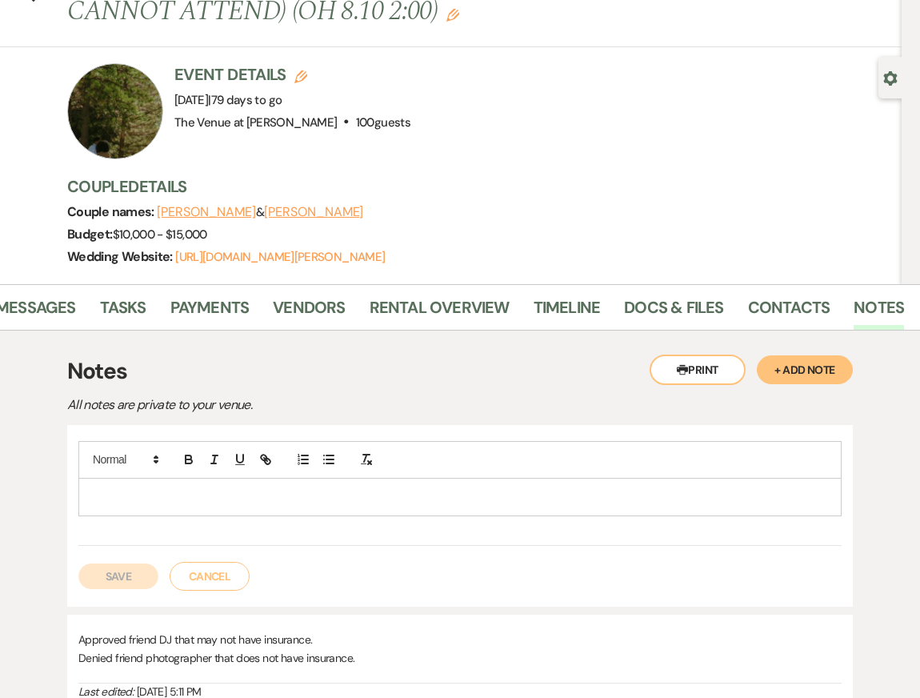
click at [450, 495] on p at bounding box center [460, 497] width 738 height 18
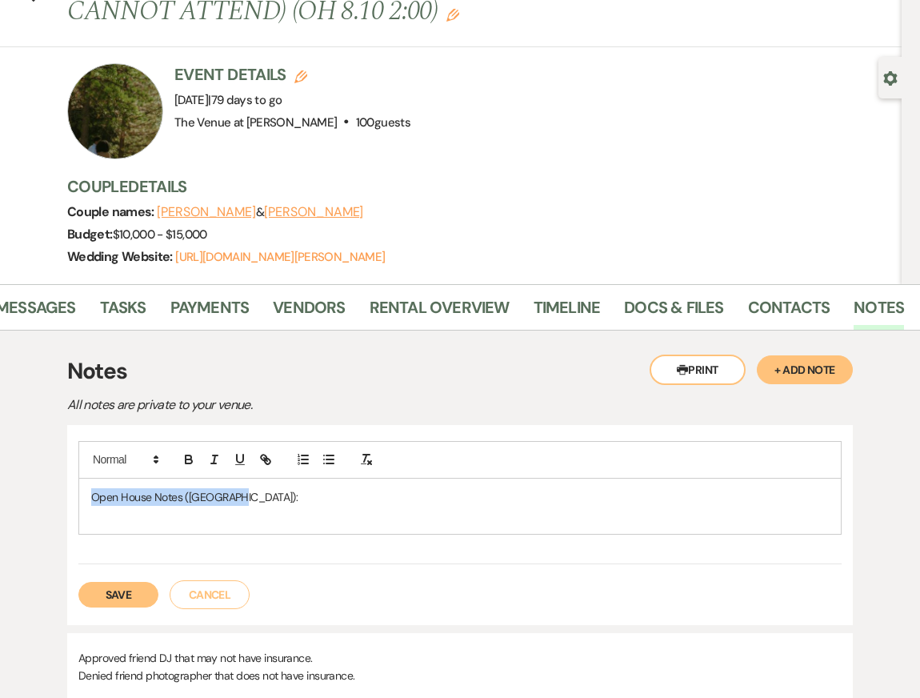
drag, startPoint x: 228, startPoint y: 495, endPoint x: 0, endPoint y: 495, distance: 228.1
click at [0, 495] on div "Messages Tasks Payments Vendors Rental Overview Timeline Docs & Files Contacts …" at bounding box center [460, 543] width 920 height 519
click at [109, 522] on p at bounding box center [460, 515] width 738 height 18
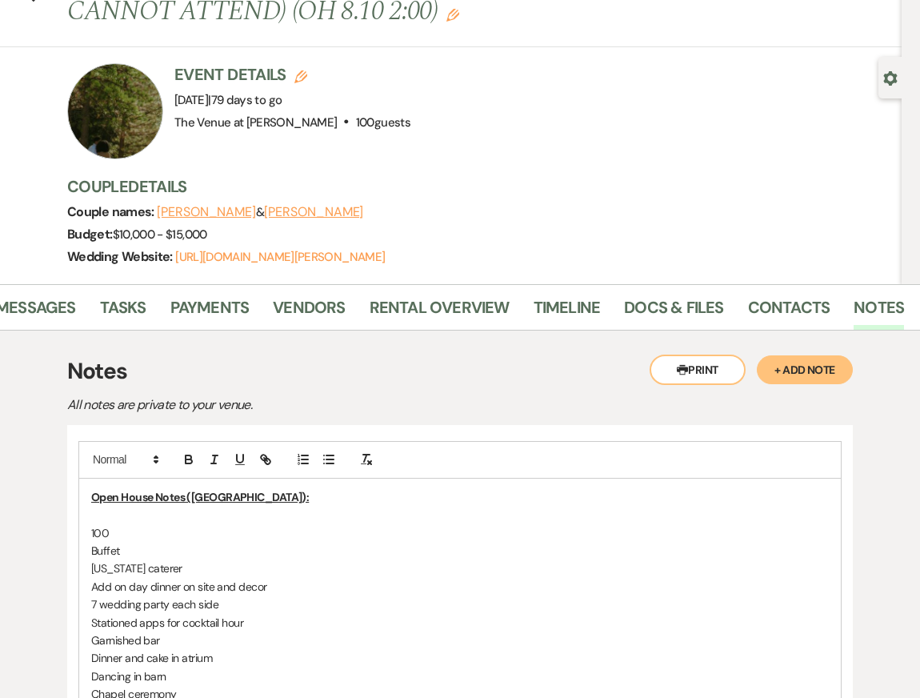
click at [117, 509] on p at bounding box center [460, 515] width 738 height 18
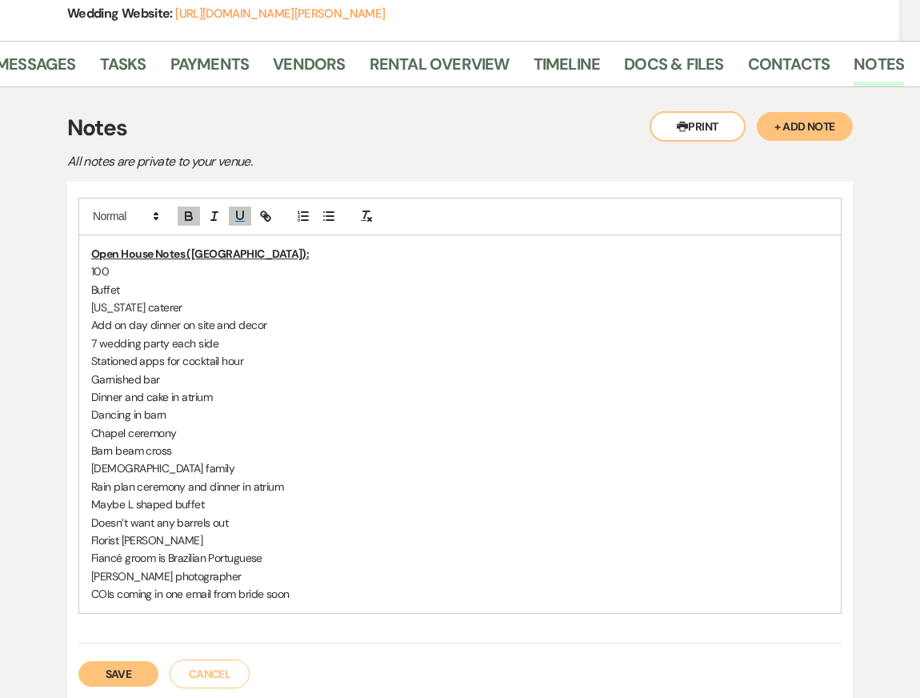
scroll to position [335, 0]
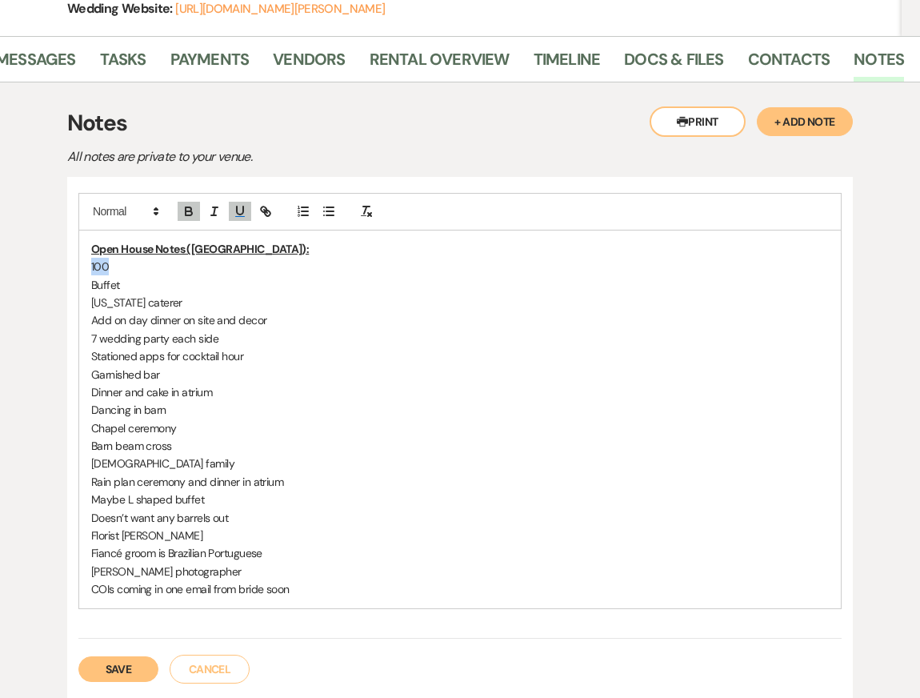
drag, startPoint x: 96, startPoint y: 263, endPoint x: 143, endPoint y: 263, distance: 47.2
click at [143, 263] on div "Open House Notes (Kendal): 100 Buffet [US_STATE] caterer Add on day dinner on s…" at bounding box center [460, 420] width 762 height 378
click at [88, 282] on div "Open House Notes (Kendal): Expecting about 90 guests Buffet [US_STATE] caterer …" at bounding box center [460, 420] width 762 height 378
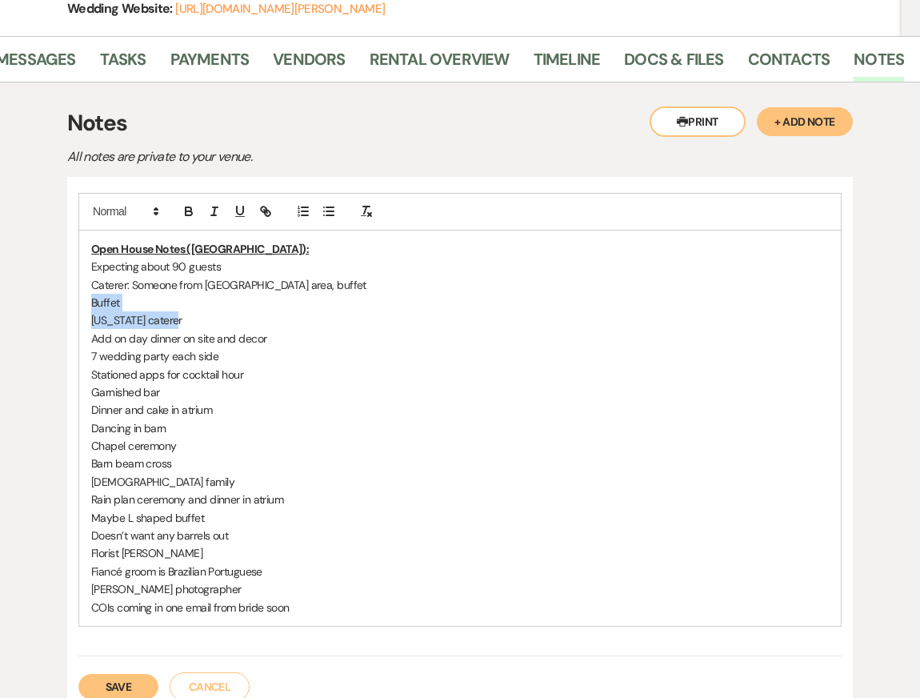
drag, startPoint x: 91, startPoint y: 299, endPoint x: 217, endPoint y: 316, distance: 126.9
click at [217, 316] on div "Open House Notes (Kendal): Expecting about 90 guests Caterer: Someone from [GEO…" at bounding box center [460, 428] width 762 height 395
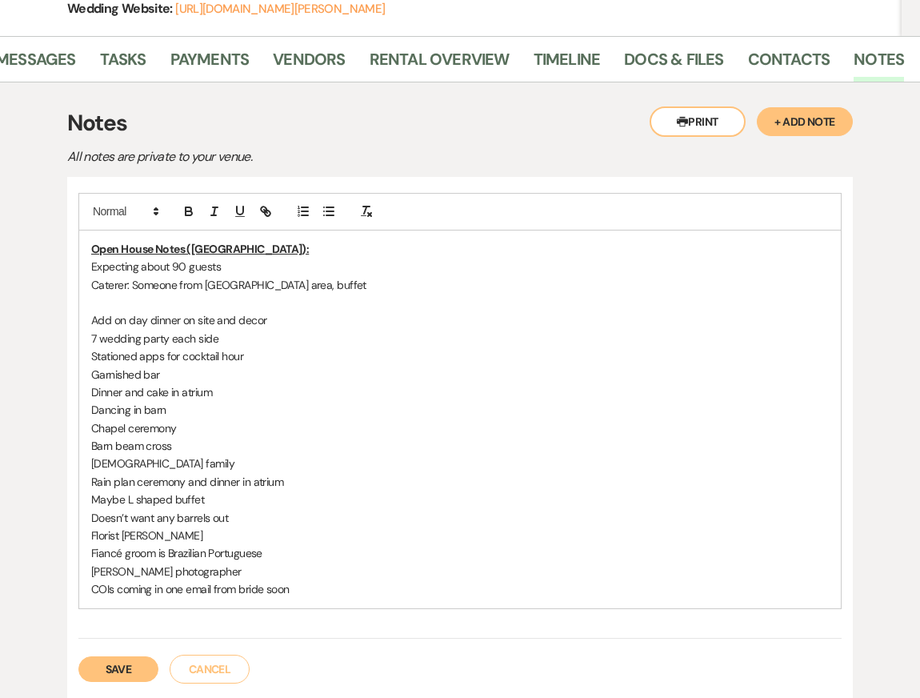
click at [259, 269] on p "Expecting about 90 guests" at bounding box center [460, 267] width 738 height 18
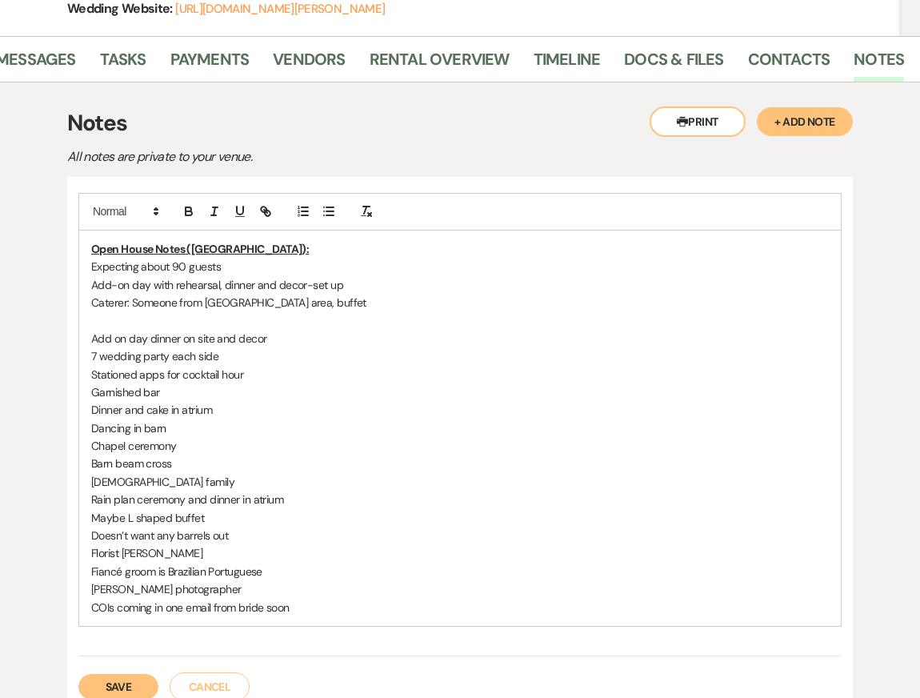
drag, startPoint x: 90, startPoint y: 339, endPoint x: 309, endPoint y: 339, distance: 219.3
click at [309, 339] on div "Open House Notes (Kendal): Expecting about 90 guests Add-on day with rehearsal,…" at bounding box center [460, 428] width 762 height 395
click at [381, 283] on p "Add-on day with rehearsal, dinner and decor-set up" at bounding box center [460, 285] width 738 height 18
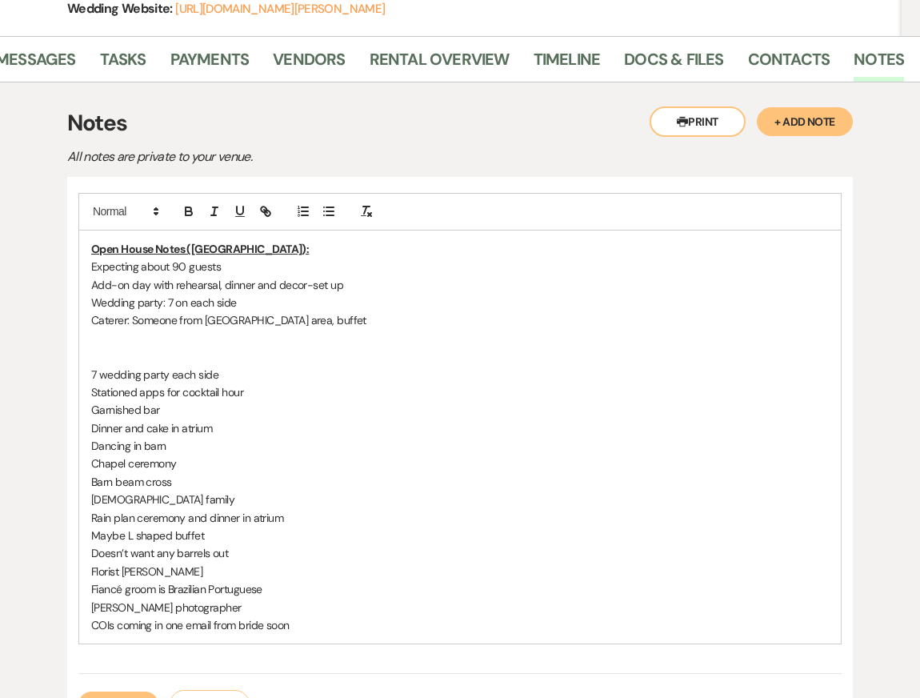
drag, startPoint x: 130, startPoint y: 351, endPoint x: 245, endPoint y: 370, distance: 116.1
click at [245, 371] on div "Open House Notes (Kendal): Expecting about 90 guests Add-on day with rehearsal,…" at bounding box center [460, 438] width 762 height 414
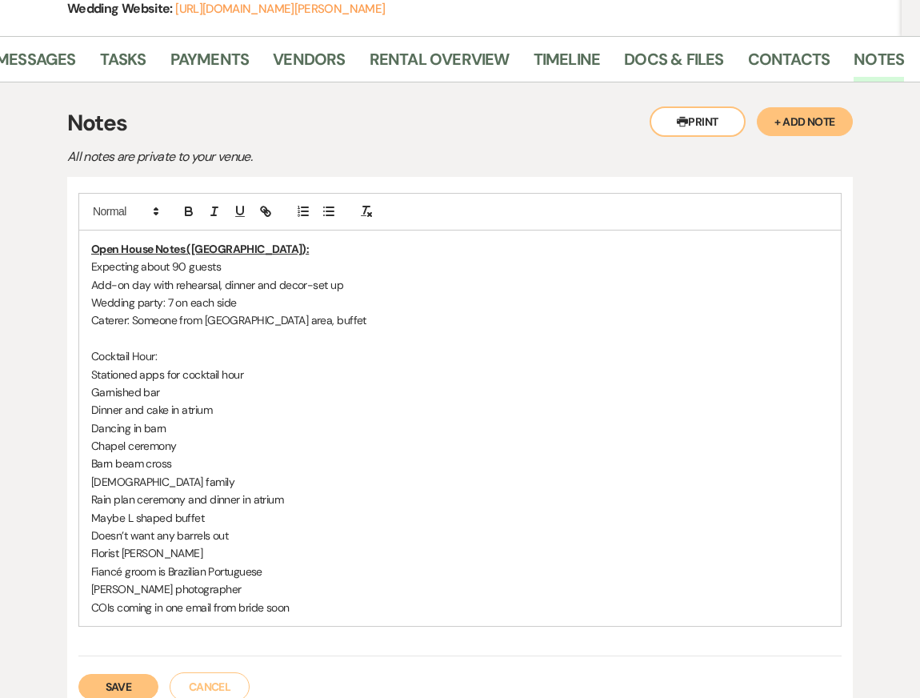
drag, startPoint x: 164, startPoint y: 375, endPoint x: 363, endPoint y: 366, distance: 198.7
click at [361, 366] on p "Stationed apps for cocktail hour" at bounding box center [460, 375] width 738 height 18
click at [91, 370] on p "Stationed apps" at bounding box center [460, 375] width 738 height 18
click at [327, 207] on icon "button" at bounding box center [329, 211] width 14 height 14
click at [136, 340] on p at bounding box center [460, 339] width 738 height 18
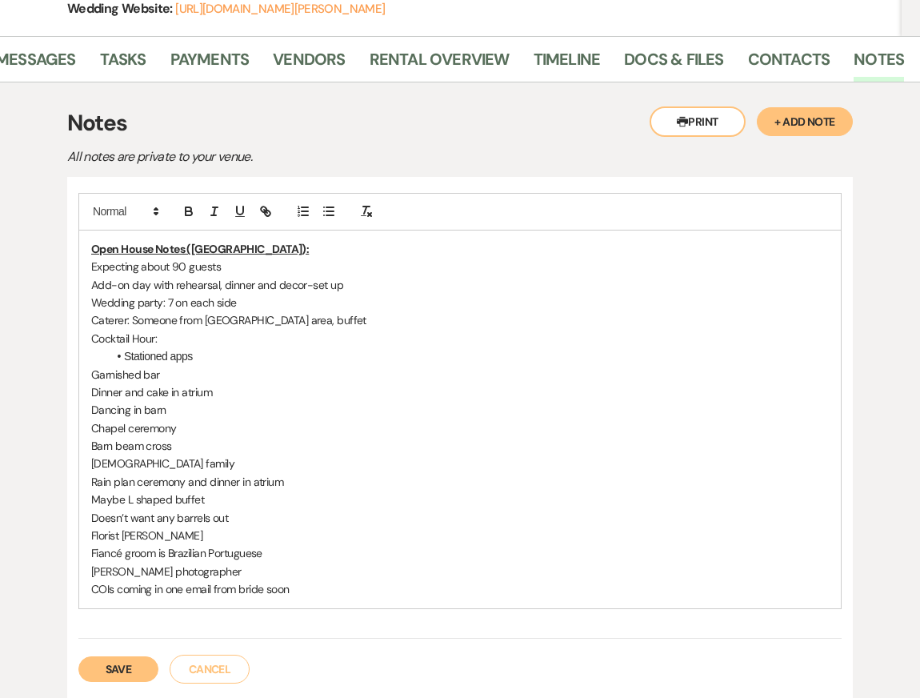
drag, startPoint x: 175, startPoint y: 375, endPoint x: 25, endPoint y: 375, distance: 150.5
click at [30, 375] on div "Printer Print + Add Note Notes All notes are private to your venue. Open House …" at bounding box center [460, 479] width 892 height 795
copy p "Garnished bar"
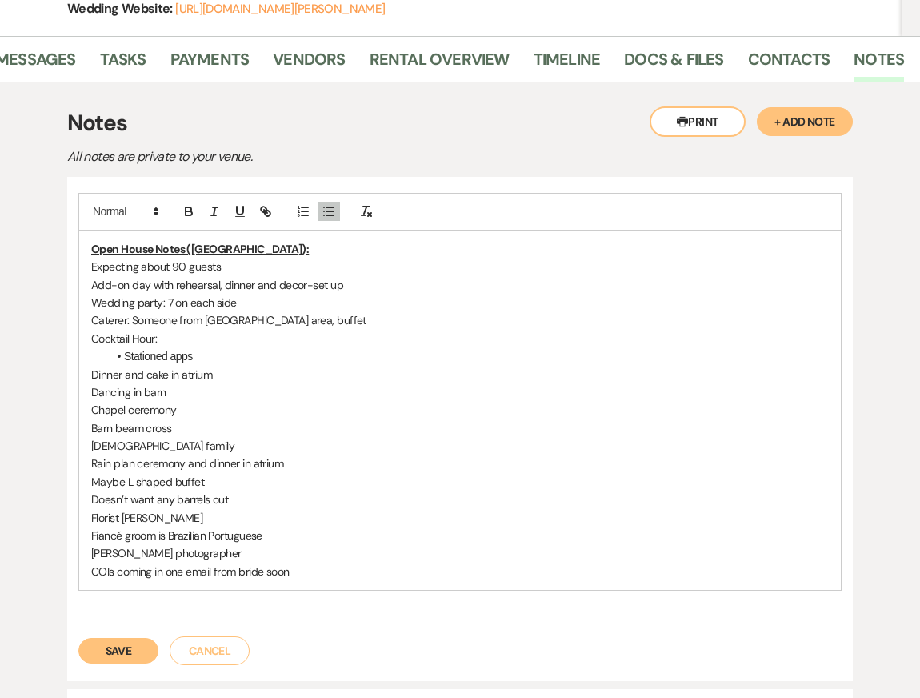
click at [303, 319] on p "Caterer: Someone from [GEOGRAPHIC_DATA] area, buffet" at bounding box center [460, 320] width 738 height 18
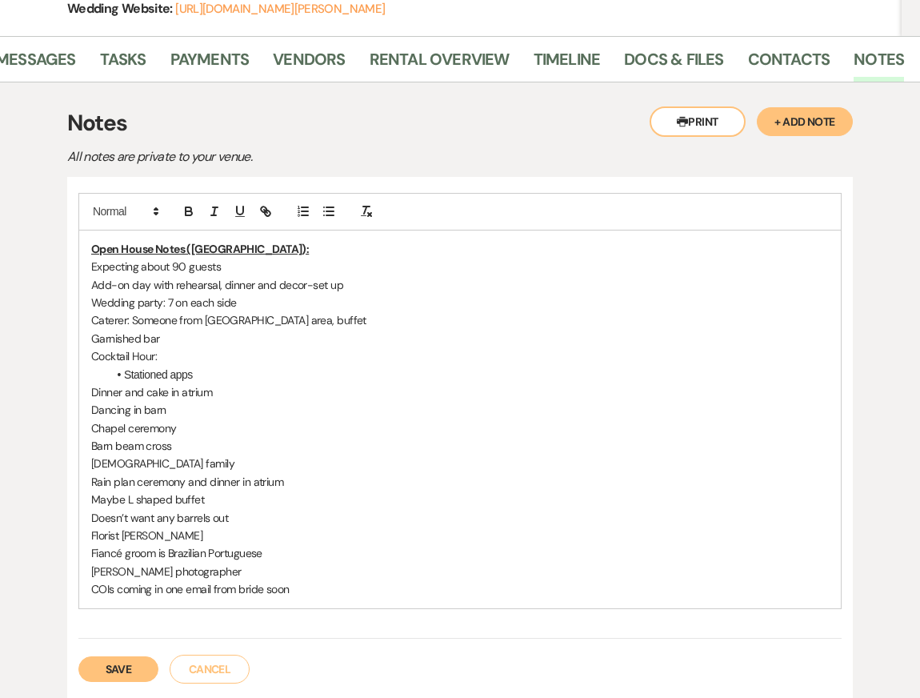
click at [92, 335] on p "Garnished bar" at bounding box center [460, 339] width 738 height 18
drag, startPoint x: 163, startPoint y: 335, endPoint x: 205, endPoint y: 335, distance: 41.6
click at [204, 335] on p "Bar: Garnished bar" at bounding box center [460, 339] width 738 height 18
click at [223, 375] on li "Stationed apps" at bounding box center [468, 375] width 722 height 18
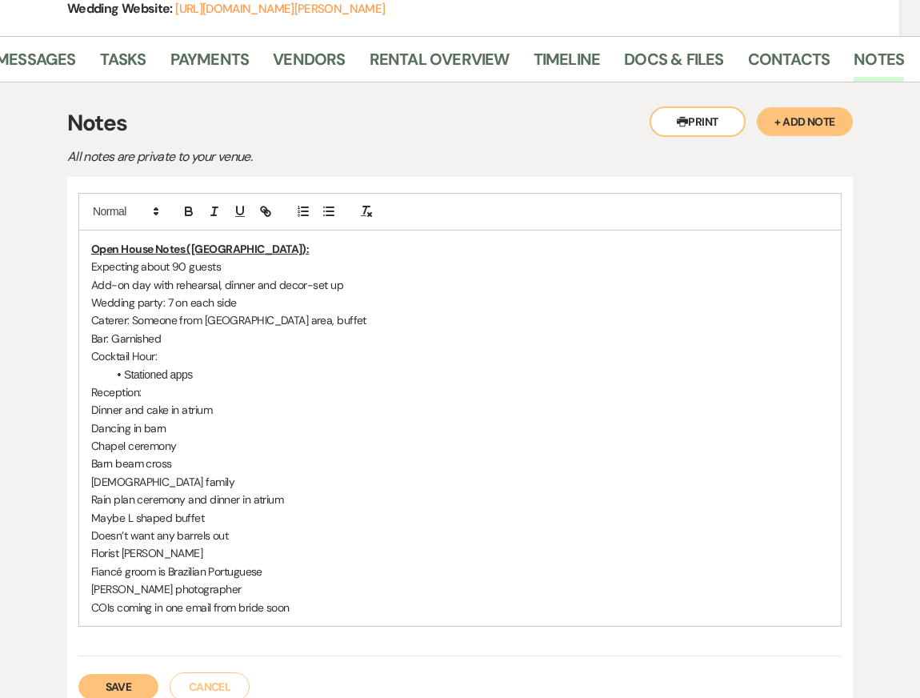
click at [294, 354] on p "Cocktail Hour:" at bounding box center [460, 356] width 738 height 18
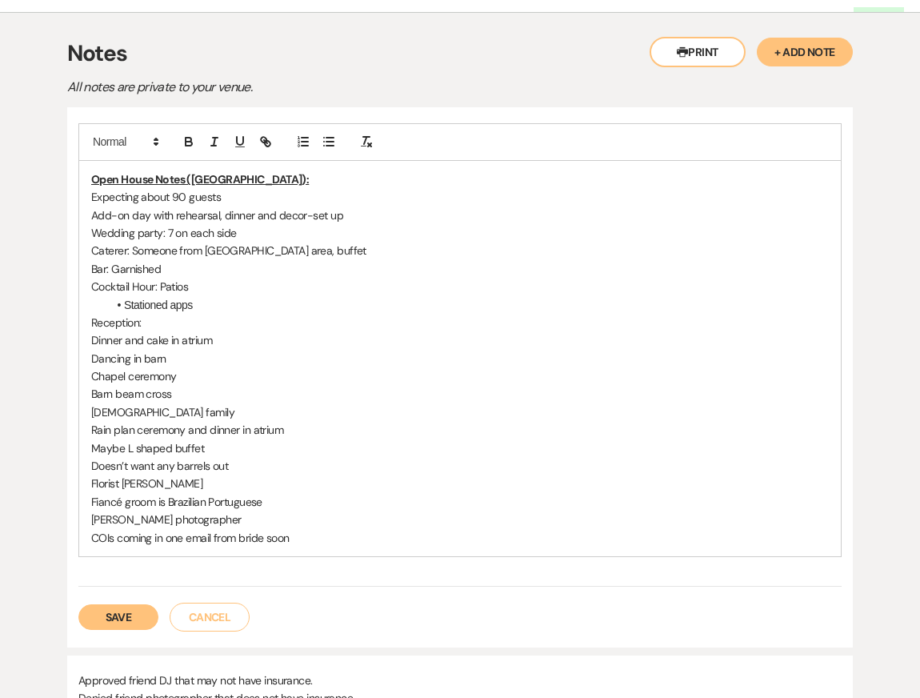
scroll to position [407, 0]
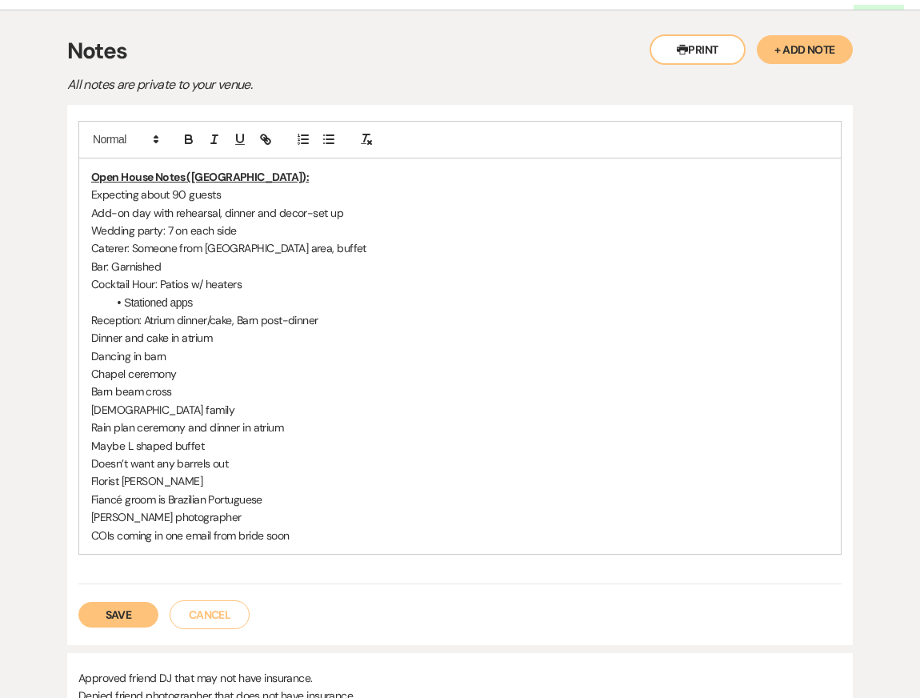
drag, startPoint x: 92, startPoint y: 337, endPoint x: 294, endPoint y: 357, distance: 202.7
click at [294, 357] on div "Open House Notes (Kendal): Expecting about 90 guests Add-on day with rehearsal,…" at bounding box center [460, 355] width 762 height 395
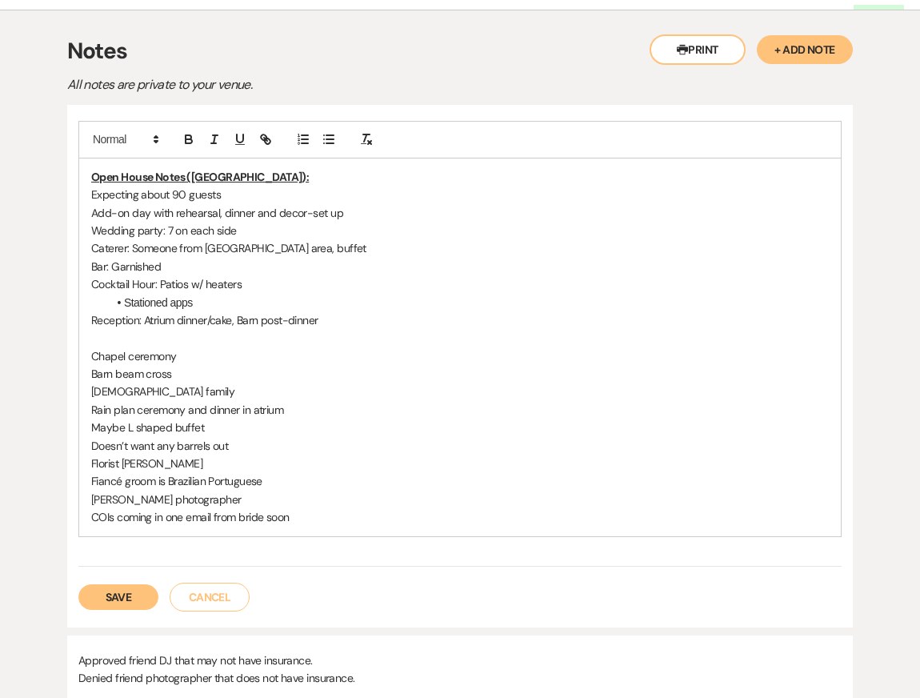
click at [91, 281] on p "Cocktail Hour: Patios w/ heaters" at bounding box center [460, 284] width 738 height 18
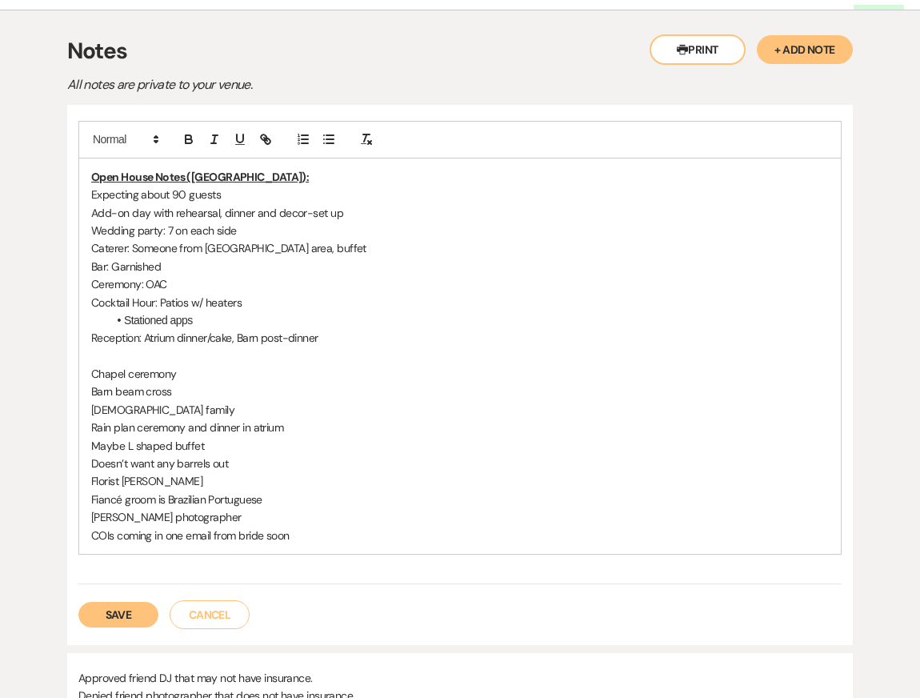
drag, startPoint x: 94, startPoint y: 368, endPoint x: 220, endPoint y: 368, distance: 126.5
click at [220, 368] on p "Chapel ceremony" at bounding box center [460, 374] width 738 height 18
click at [198, 281] on p "Ceremony: OAC" at bounding box center [460, 284] width 738 height 18
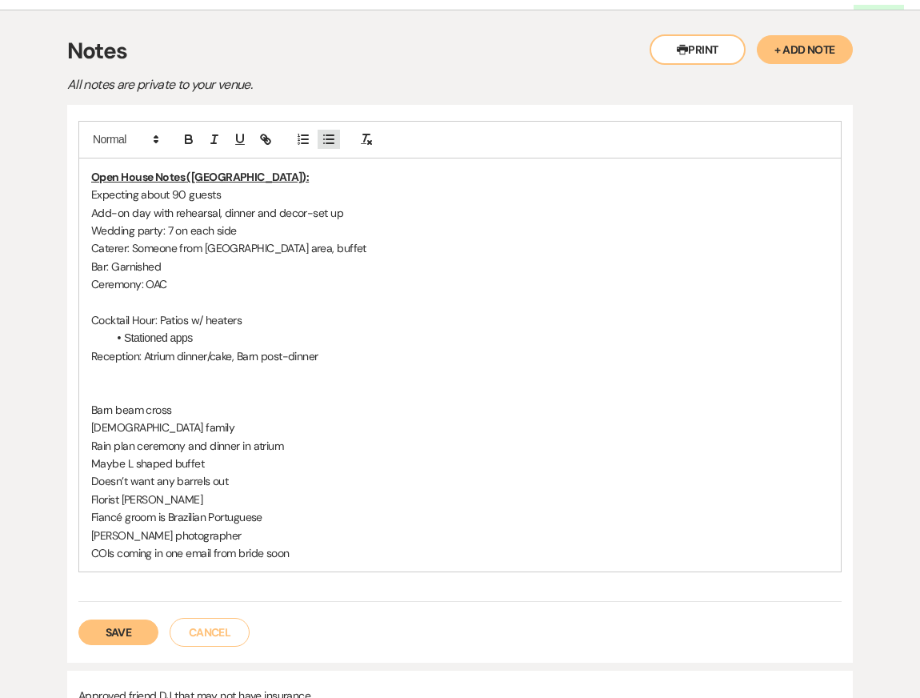
click at [332, 132] on icon "button" at bounding box center [329, 139] width 14 height 14
drag, startPoint x: 86, startPoint y: 409, endPoint x: 265, endPoint y: 408, distance: 178.5
click at [265, 409] on div "Open House Notes (Kendal): Expecting about 90 guests Add-on day with rehearsal,…" at bounding box center [460, 365] width 762 height 414
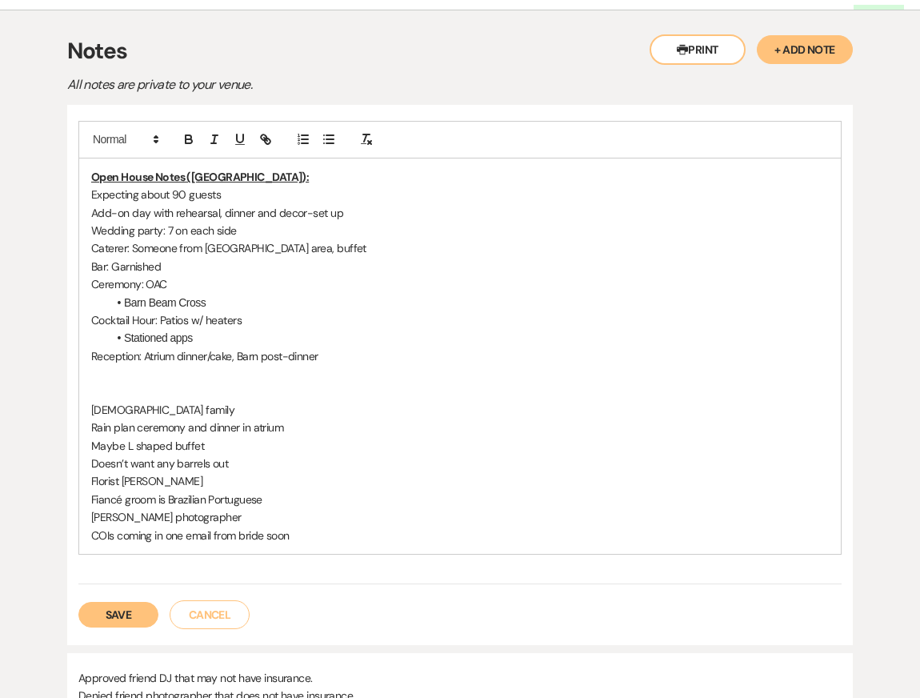
click at [387, 211] on p "Add-on day with rehearsal, dinner and decor-set up" at bounding box center [460, 213] width 738 height 18
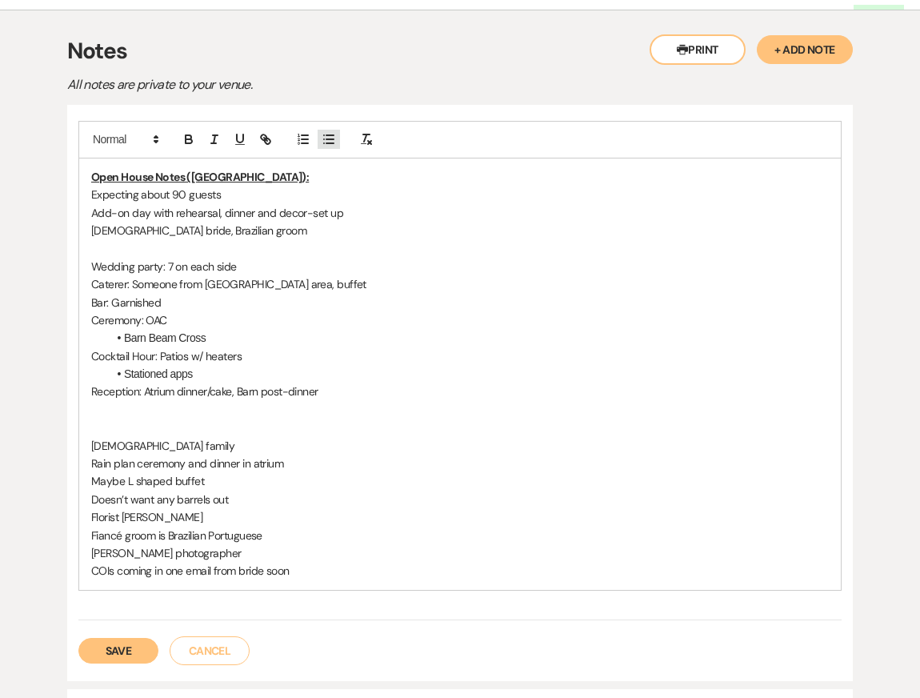
click at [326, 137] on icon "button" at bounding box center [329, 139] width 14 height 14
drag, startPoint x: 287, startPoint y: 245, endPoint x: 37, endPoint y: 245, distance: 250.5
click at [37, 245] on div "Printer Print + Add Note Notes All notes are private to your venue. Open House …" at bounding box center [460, 434] width 892 height 848
click at [292, 241] on li "Bride says her family squeezes" at bounding box center [468, 248] width 722 height 18
click at [437, 248] on li "Bride says her family squeezes, so expect 50 people to try to get on wagon" at bounding box center [468, 248] width 722 height 18
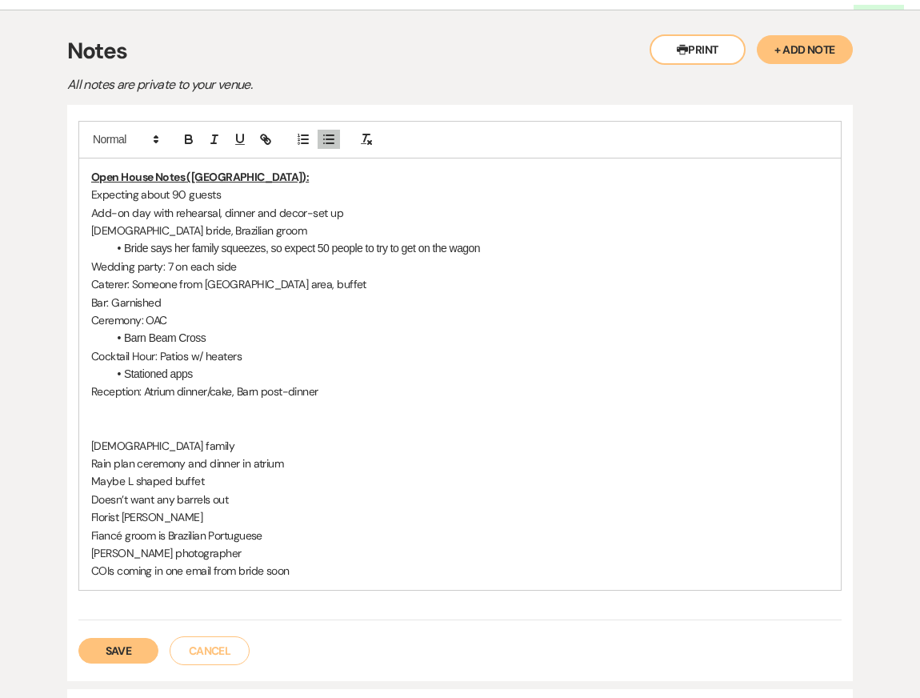
click at [505, 253] on li "Bride says her family squeezes, so expect 50 people to try to get on the wagon" at bounding box center [468, 248] width 722 height 18
click at [388, 384] on p "Reception: Atrium dinner/cake, Barn post-dinner" at bounding box center [460, 392] width 738 height 18
click at [379, 423] on p at bounding box center [460, 428] width 738 height 18
drag, startPoint x: 90, startPoint y: 433, endPoint x: 229, endPoint y: 439, distance: 138.6
click at [229, 443] on div "Open House Notes (Kendal): Expecting about 90 guests Add-on day with rehearsal,…" at bounding box center [460, 373] width 762 height 431
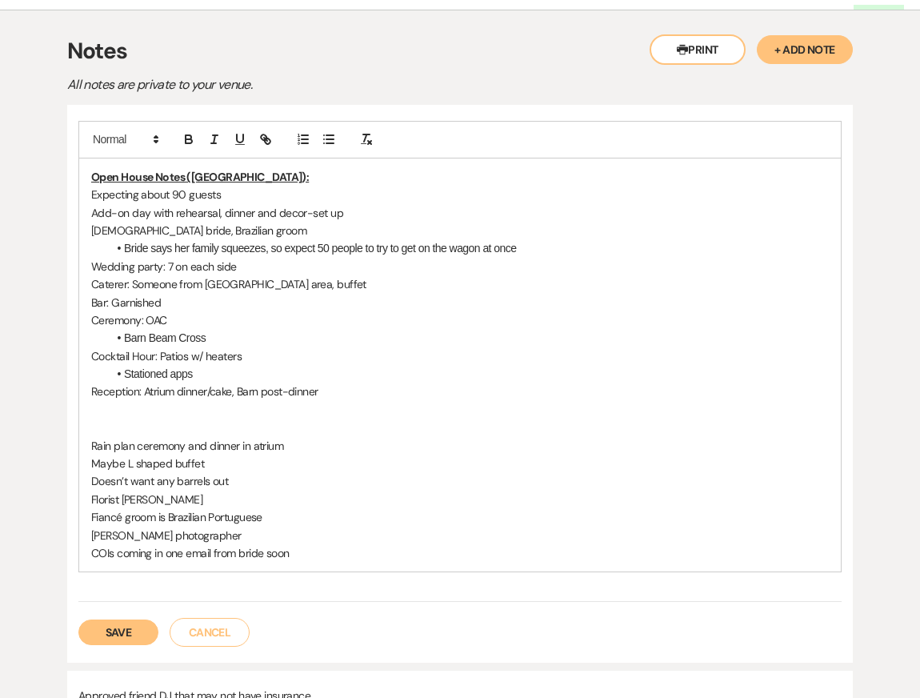
click at [152, 398] on p "Reception: Atrium dinner/cake, Barn post-dinner" at bounding box center [460, 392] width 738 height 18
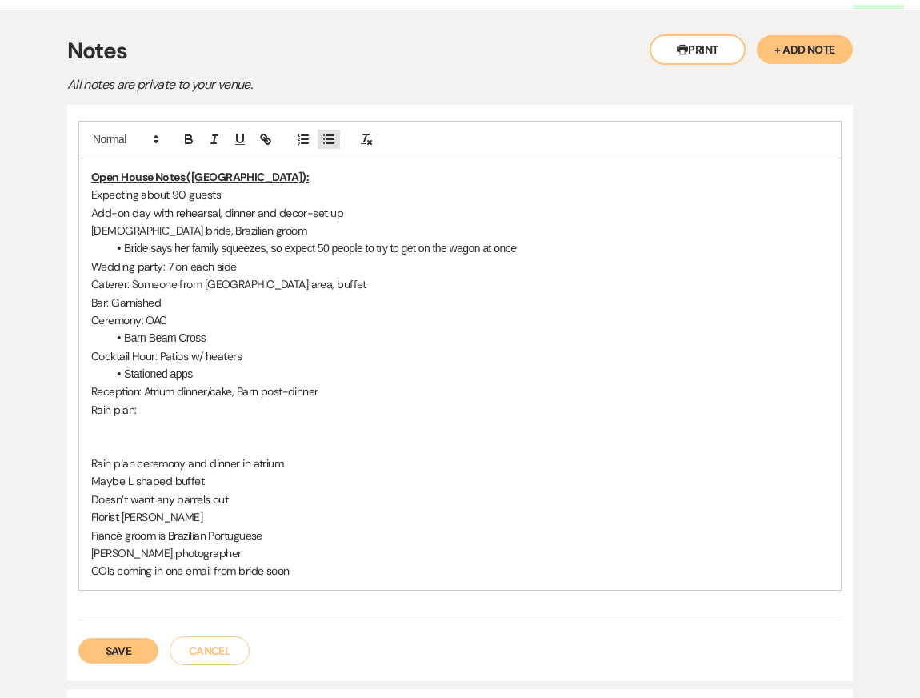
click at [330, 140] on icon "button" at bounding box center [329, 139] width 14 height 14
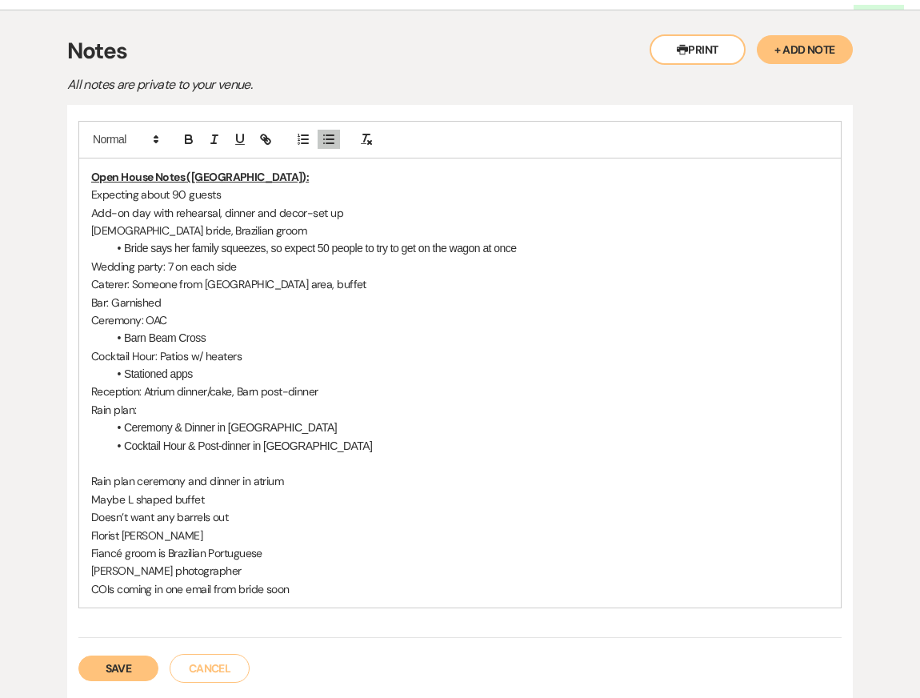
drag, startPoint x: 88, startPoint y: 478, endPoint x: 340, endPoint y: 484, distance: 252.2
click at [340, 485] on div "Open House Notes (Kendal): Expecting about 90 guests Add-on day with rehearsal,…" at bounding box center [460, 382] width 762 height 449
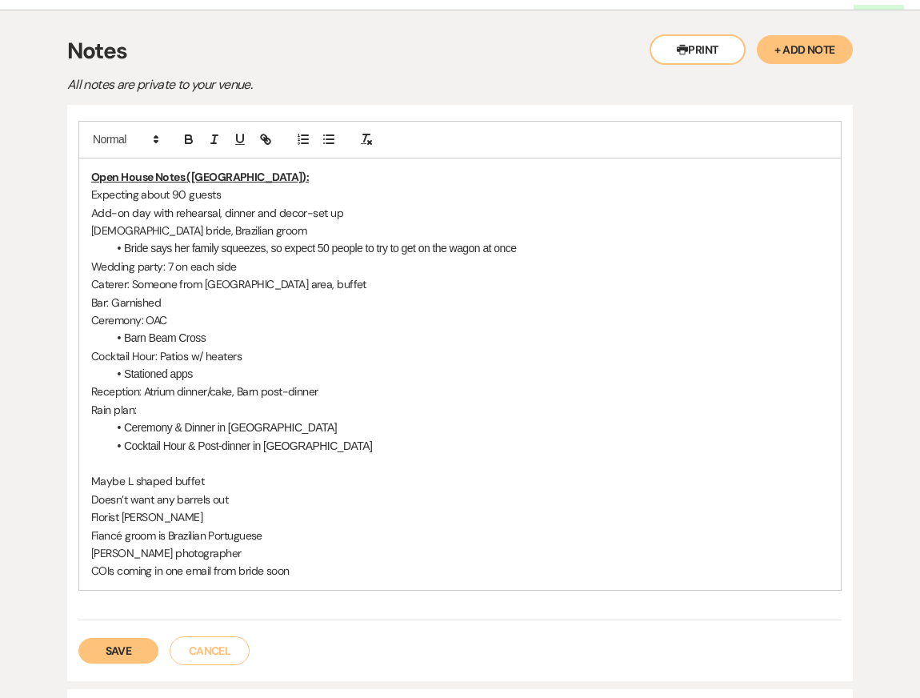
click at [343, 390] on p "Reception: Atrium dinner/cake, Barn post-dinner" at bounding box center [460, 392] width 738 height 18
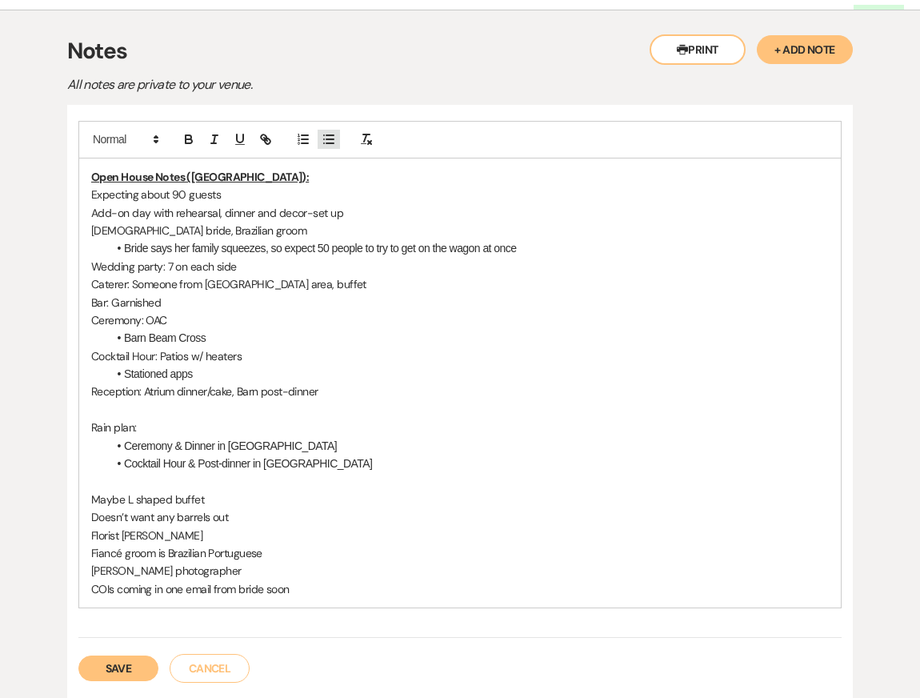
click at [329, 135] on line "button" at bounding box center [330, 135] width 7 height 0
drag, startPoint x: 90, startPoint y: 499, endPoint x: 286, endPoint y: 495, distance: 195.3
click at [286, 496] on p "Maybe L shaped buffet" at bounding box center [460, 500] width 738 height 18
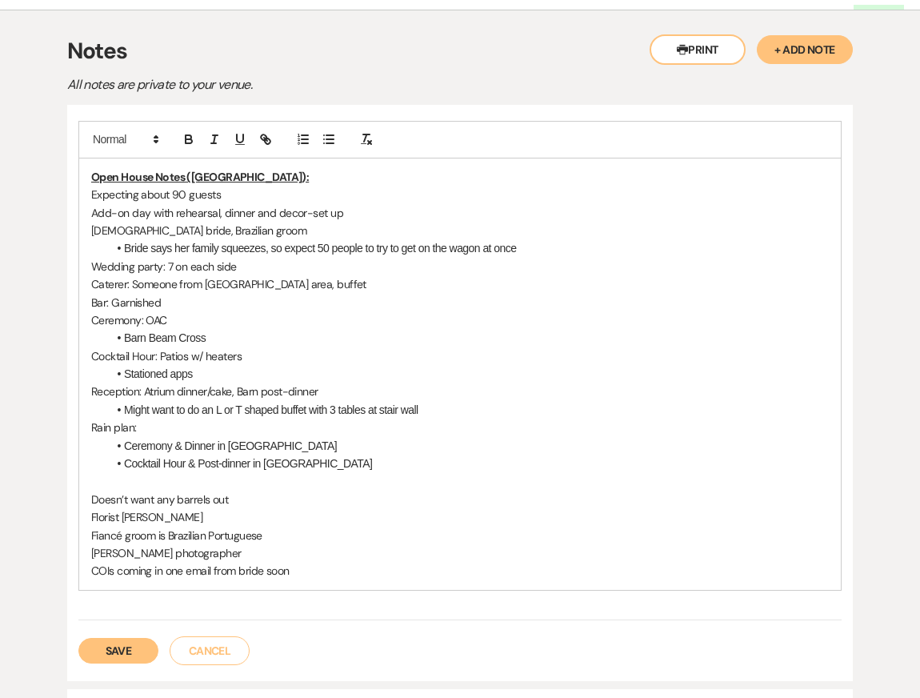
click at [235, 371] on li "Stationed apps" at bounding box center [468, 374] width 722 height 18
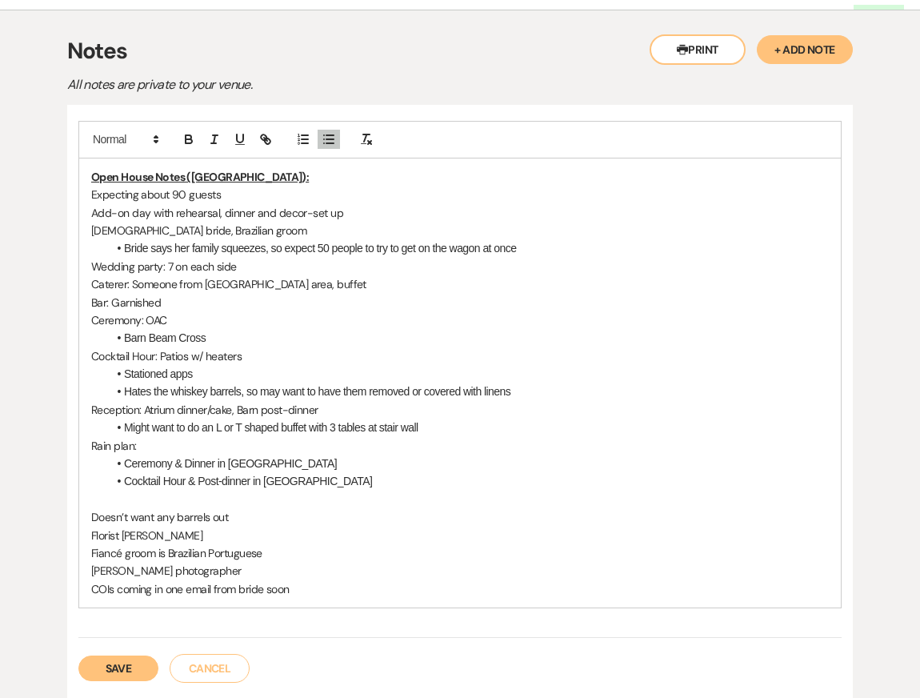
drag, startPoint x: 90, startPoint y: 519, endPoint x: 319, endPoint y: 519, distance: 228.1
click at [317, 519] on div "Open House Notes (Kendal): Expecting about 90 guests Add-on day with rehearsal,…" at bounding box center [460, 382] width 762 height 449
click at [214, 263] on p "Wedding party: 7 on each side" at bounding box center [460, 267] width 738 height 18
click at [206, 303] on p "Bar: Garnished" at bounding box center [460, 303] width 738 height 18
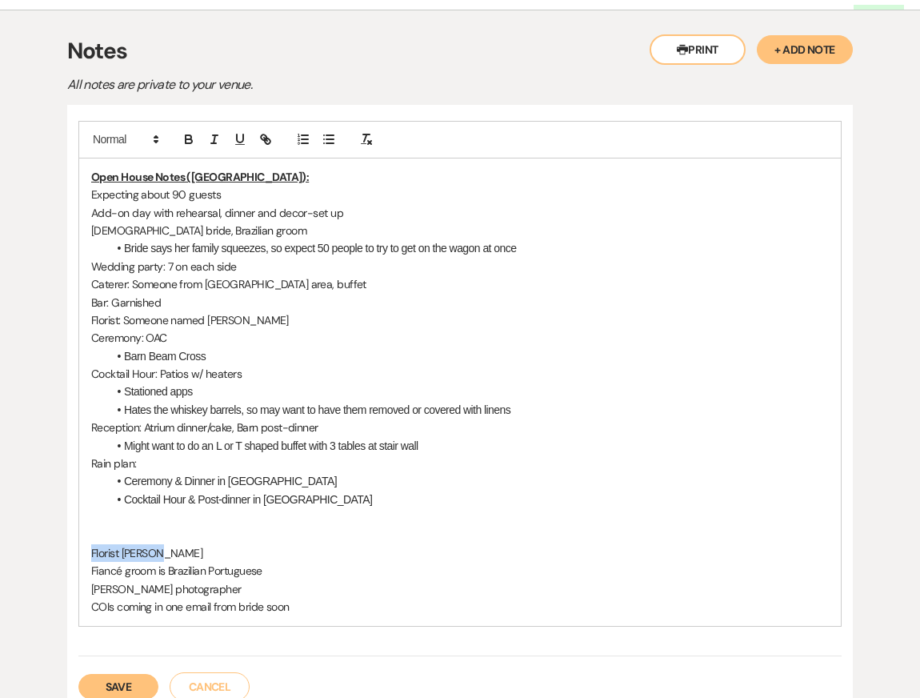
drag, startPoint x: 88, startPoint y: 551, endPoint x: 272, endPoint y: 547, distance: 184.2
click at [272, 549] on div "Open House Notes (Kendal): Expecting about 90 guests Add-on day with rehearsal,…" at bounding box center [460, 391] width 762 height 467
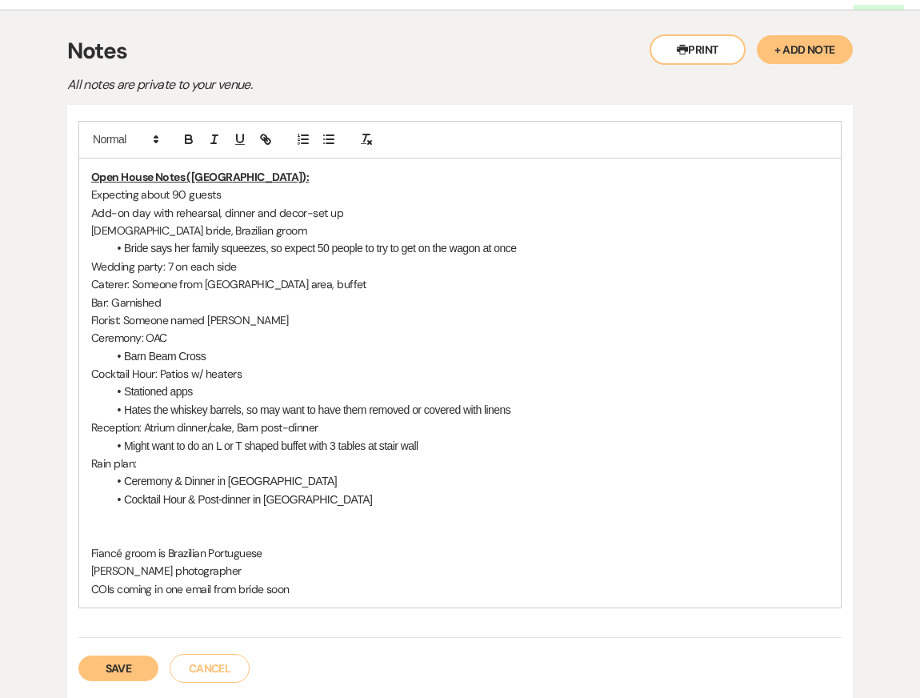
drag, startPoint x: 90, startPoint y: 551, endPoint x: 352, endPoint y: 550, distance: 262.5
click at [352, 551] on div "Open House Notes (Kendal): Expecting about 90 guests Add-on day with rehearsal,…" at bounding box center [460, 382] width 762 height 449
drag, startPoint x: 243, startPoint y: 570, endPoint x: 32, endPoint y: 568, distance: 210.5
click at [33, 570] on div "Printer Print + Add Note Notes All notes are private to your venue. Open House …" at bounding box center [460, 443] width 892 height 867
copy p "[PERSON_NAME] photographer"
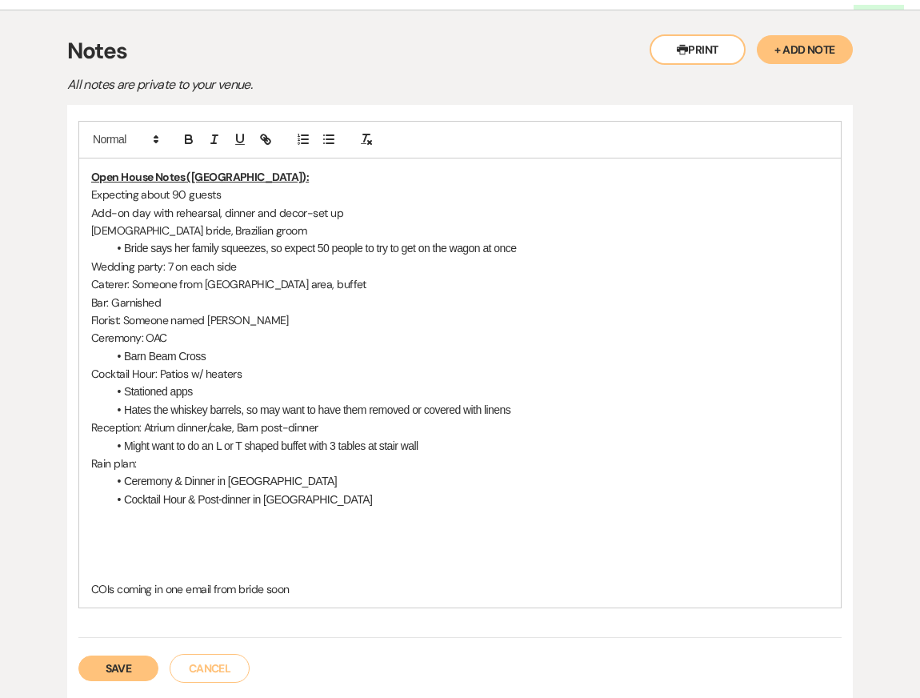
click at [268, 319] on p "Florist: Someone named [PERSON_NAME]" at bounding box center [460, 320] width 738 height 18
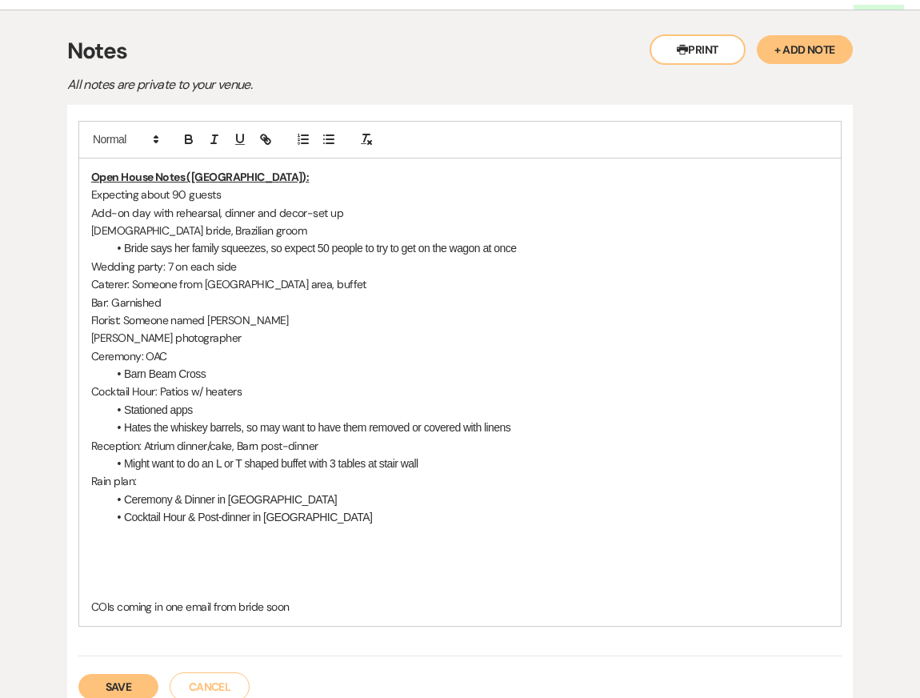
drag, startPoint x: 164, startPoint y: 336, endPoint x: 271, endPoint y: 336, distance: 106.5
click at [271, 336] on p "[PERSON_NAME] photographer" at bounding box center [460, 338] width 738 height 18
copy p "photographer"
click at [94, 336] on p "photographer: [PERSON_NAME]" at bounding box center [460, 338] width 738 height 18
drag, startPoint x: 93, startPoint y: 607, endPoint x: 408, endPoint y: 602, distance: 315.4
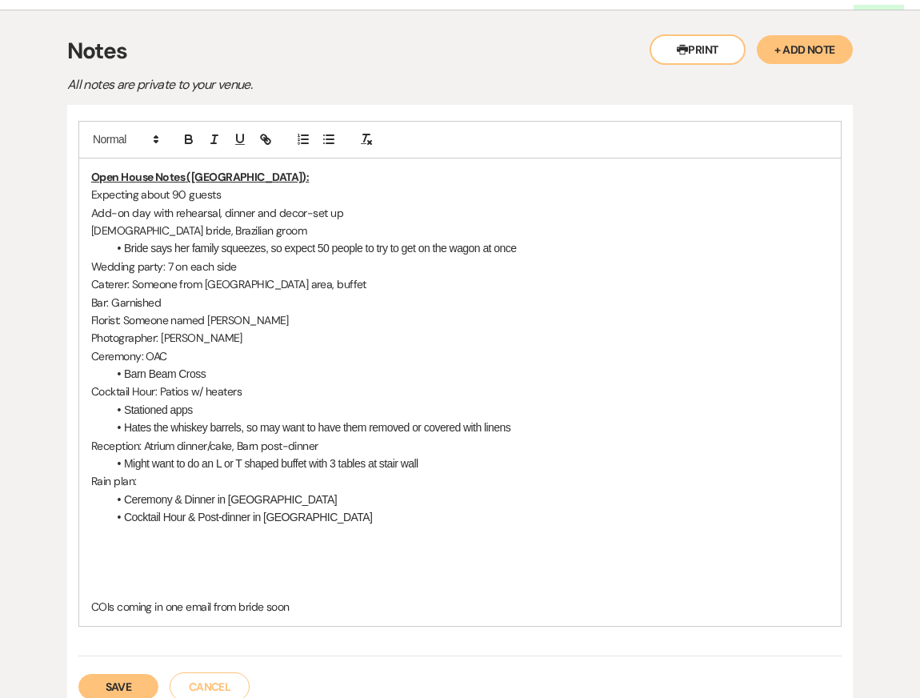
click at [411, 605] on p "COIs coming in one email from bride soon" at bounding box center [460, 607] width 738 height 18
copy p "COIs coming in one email from bride soon"
click at [316, 332] on p "Photographer: [PERSON_NAME]" at bounding box center [460, 338] width 738 height 18
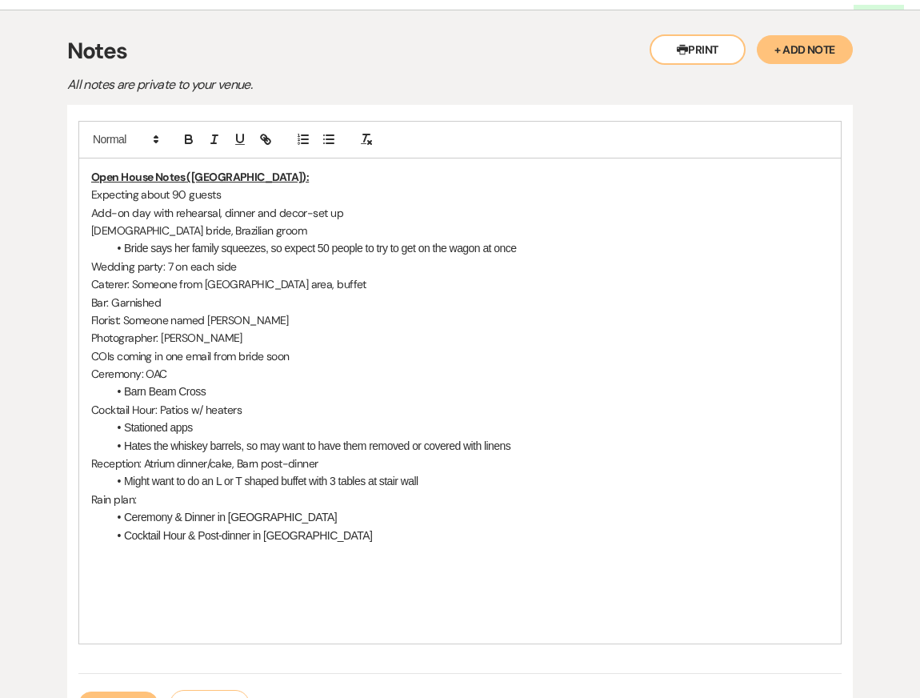
click at [92, 358] on p "COIs coming in one email from bride soon" at bounding box center [460, 356] width 738 height 18
click at [199, 356] on p "Bride collected all COIs coming in one email from bride soon" at bounding box center [460, 356] width 738 height 18
click at [420, 348] on p "Bride collected all COIs; coming in one email from bride soon" at bounding box center [460, 356] width 738 height 18
drag, startPoint x: 335, startPoint y: 623, endPoint x: 308, endPoint y: 556, distance: 71.8
click at [308, 556] on div "Open House Notes (Kendal): Expecting about 90 guests Add-on day with rehearsal,…" at bounding box center [460, 400] width 762 height 485
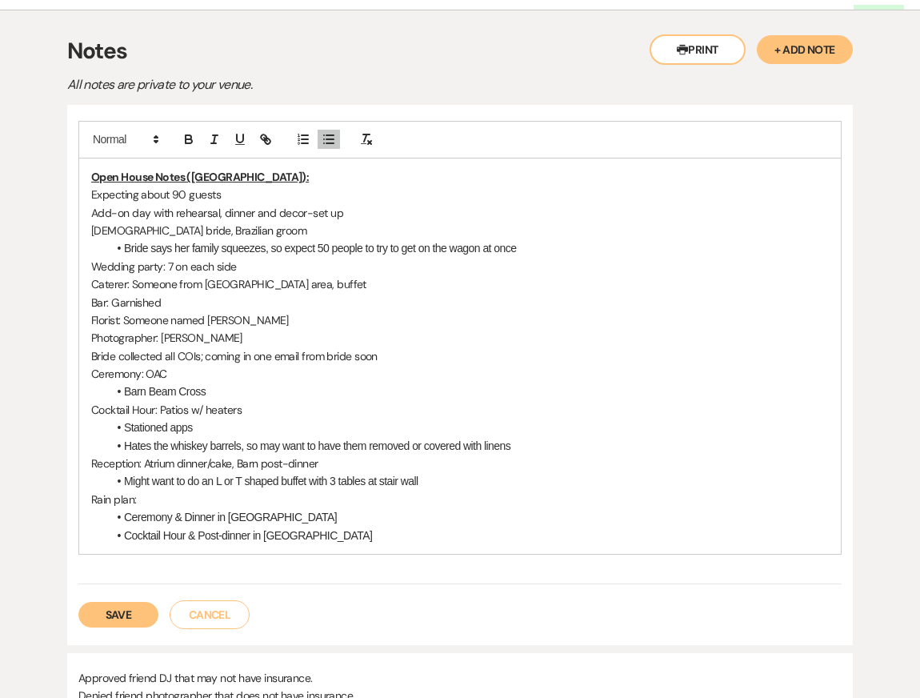
click at [329, 383] on li "Barn Beam Cross" at bounding box center [468, 392] width 722 height 18
click at [393, 191] on p "Expecting about 90 guests" at bounding box center [460, 195] width 738 height 18
click at [395, 204] on p "Add-on day with rehearsal, dinner and decor-set up" at bounding box center [460, 213] width 738 height 18
click at [416, 242] on li "Bride says her family squeezes, so expect 50 people to try to get on the wagon …" at bounding box center [468, 248] width 722 height 18
click at [425, 287] on p "Caterer: Someone from [GEOGRAPHIC_DATA] area, buffet" at bounding box center [460, 284] width 738 height 18
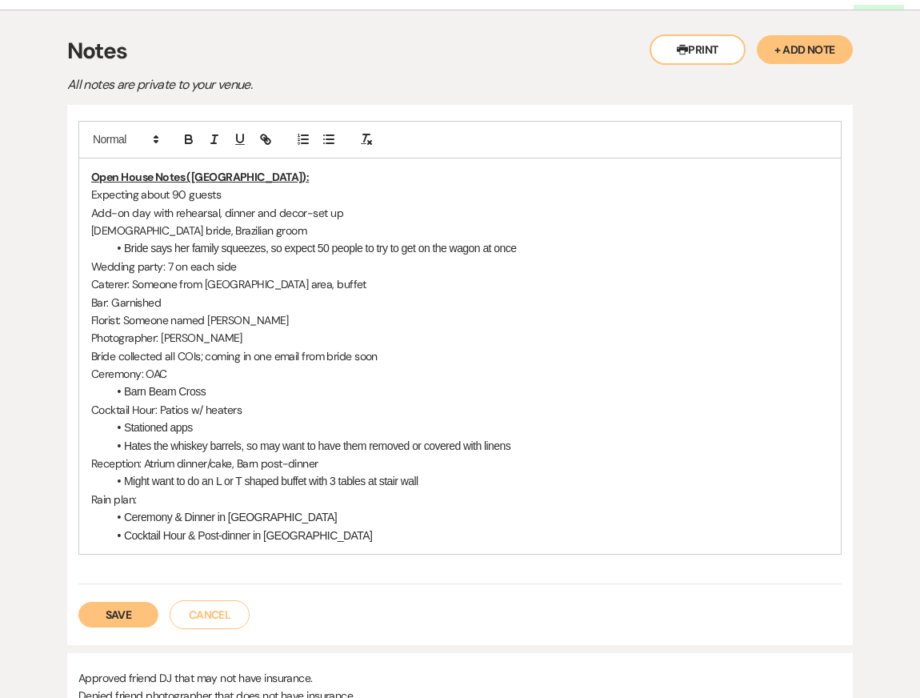
click at [292, 367] on p "Ceremony: OAC" at bounding box center [460, 374] width 738 height 18
click at [358, 502] on p "Rain plan:" at bounding box center [460, 500] width 738 height 18
click at [366, 541] on li "Cocktail Hour & Post-dinner in [GEOGRAPHIC_DATA]" at bounding box center [468, 536] width 722 height 18
click at [365, 483] on li "Might want to do an L or T shaped buffet with 3 tables at stair wall" at bounding box center [468, 481] width 722 height 18
click at [122, 620] on button "Save" at bounding box center [118, 615] width 80 height 26
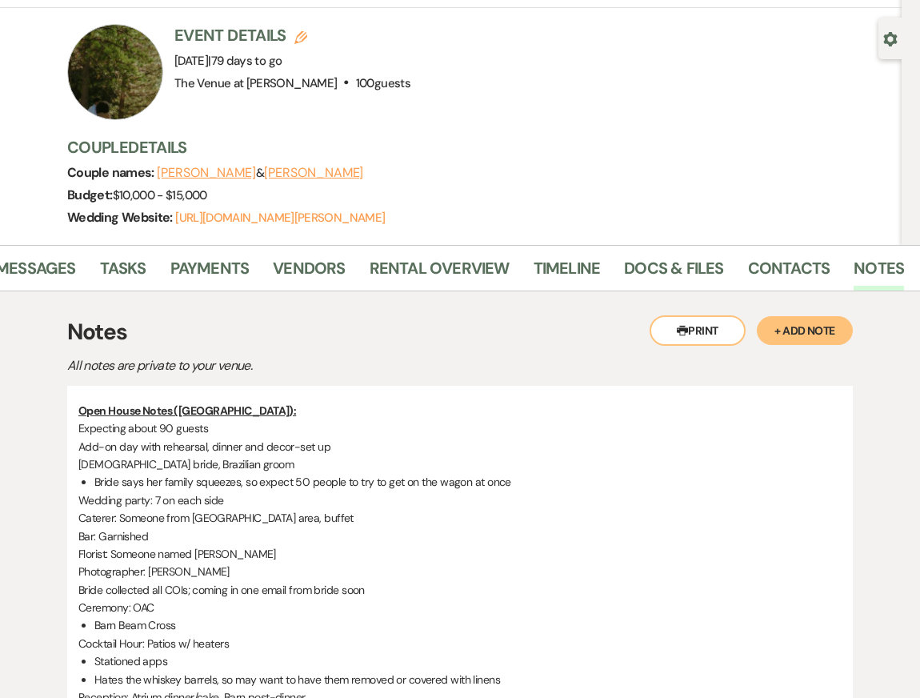
scroll to position [100, 0]
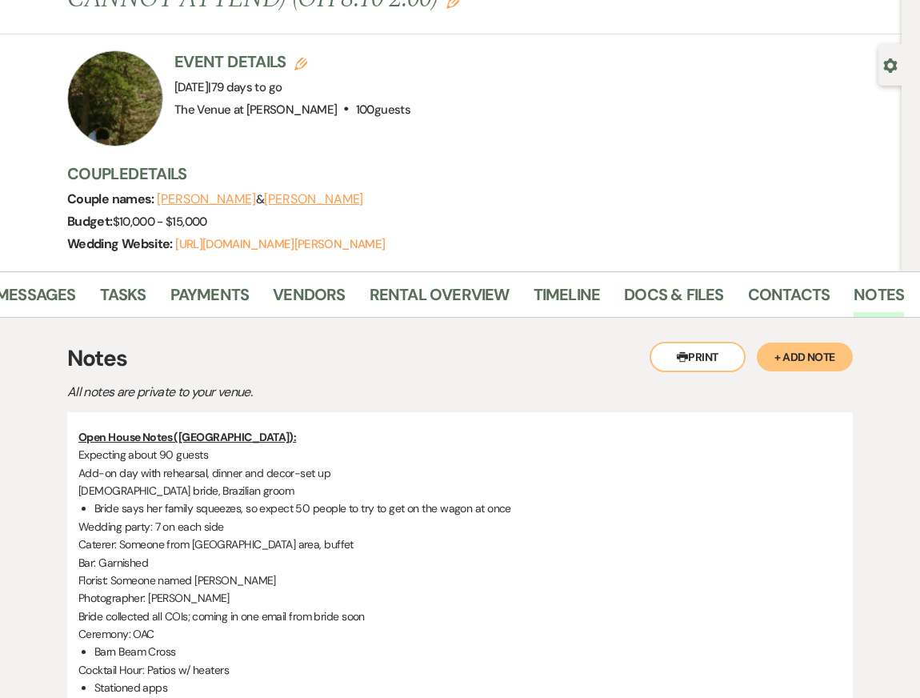
click at [142, 109] on div at bounding box center [115, 98] width 96 height 96
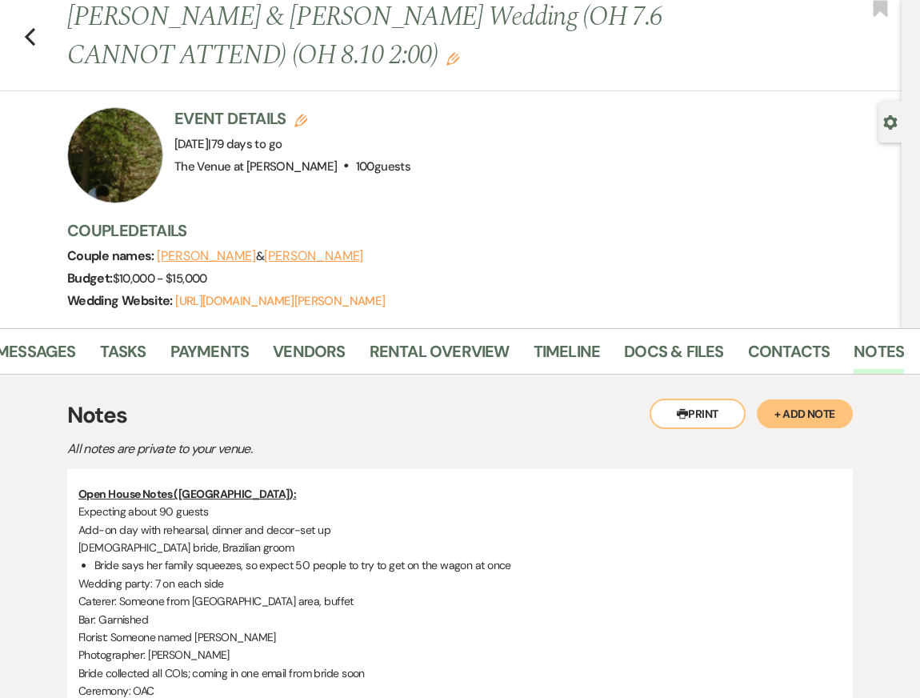
scroll to position [0, 0]
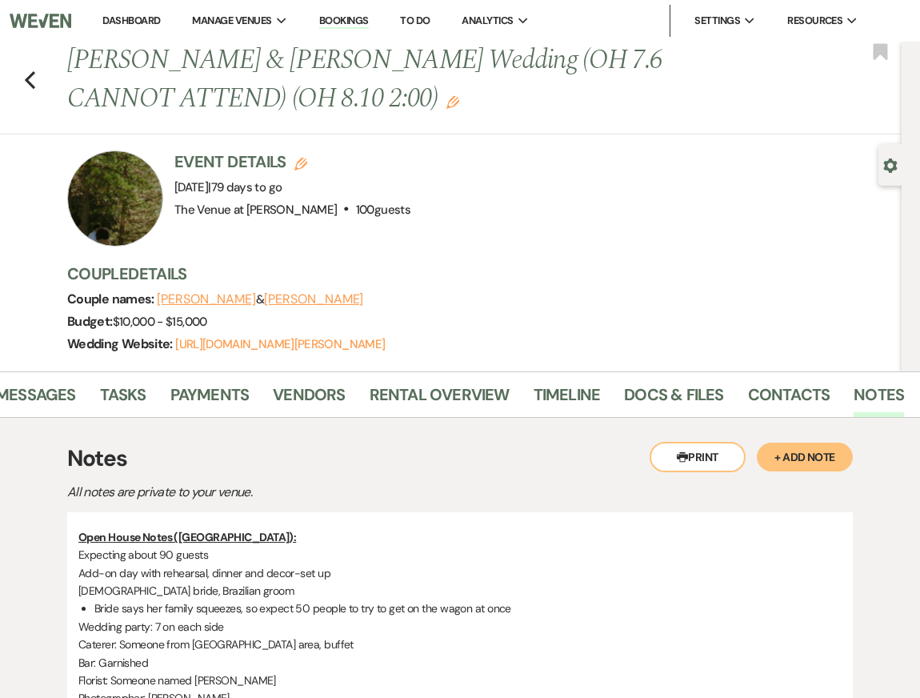
click at [36, 82] on div "Previous [PERSON_NAME] & [PERSON_NAME] Wedding (OH 7.6 CANNOT ATTEND) (OH 8.10 …" at bounding box center [447, 88] width 910 height 93
click at [34, 77] on icon "Previous" at bounding box center [30, 79] width 12 height 19
select select "8"
select select "4"
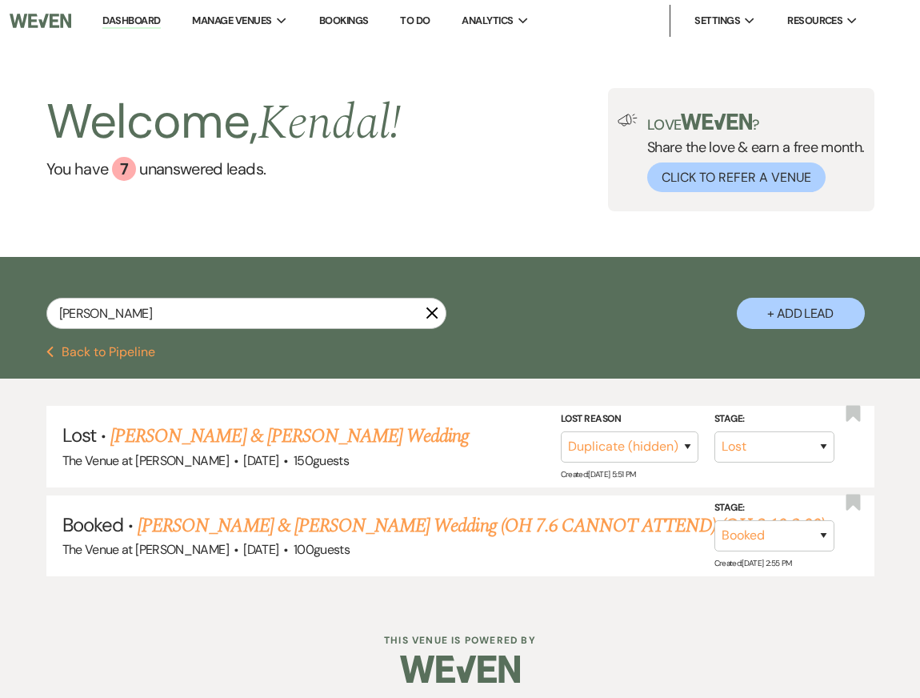
click at [435, 310] on use "button" at bounding box center [432, 313] width 12 height 12
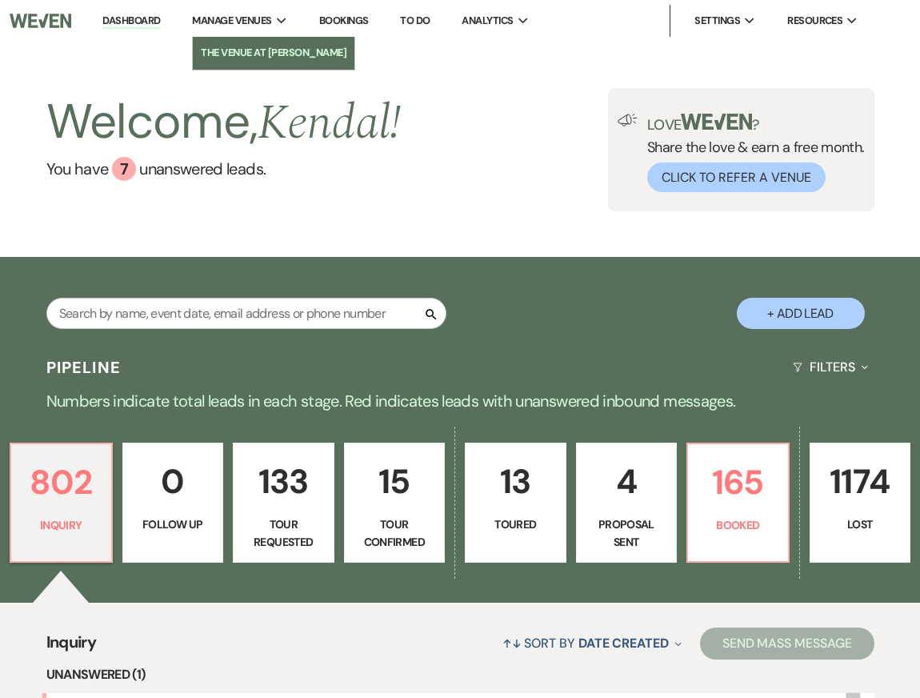
click at [248, 57] on li "The Venue at [PERSON_NAME]" at bounding box center [274, 53] width 146 height 16
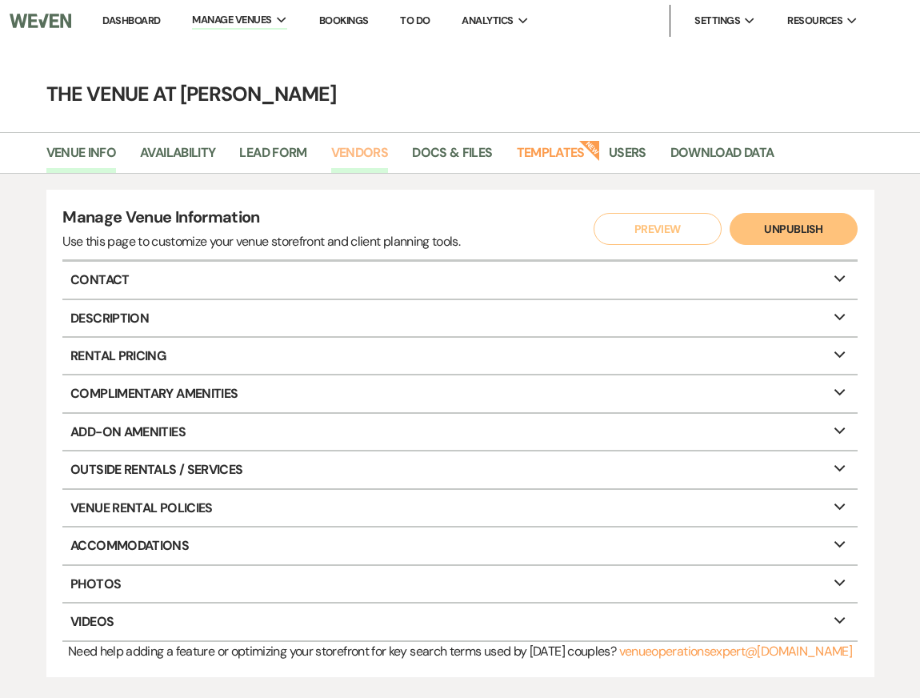
click at [363, 153] on link "Vendors" at bounding box center [360, 157] width 58 height 30
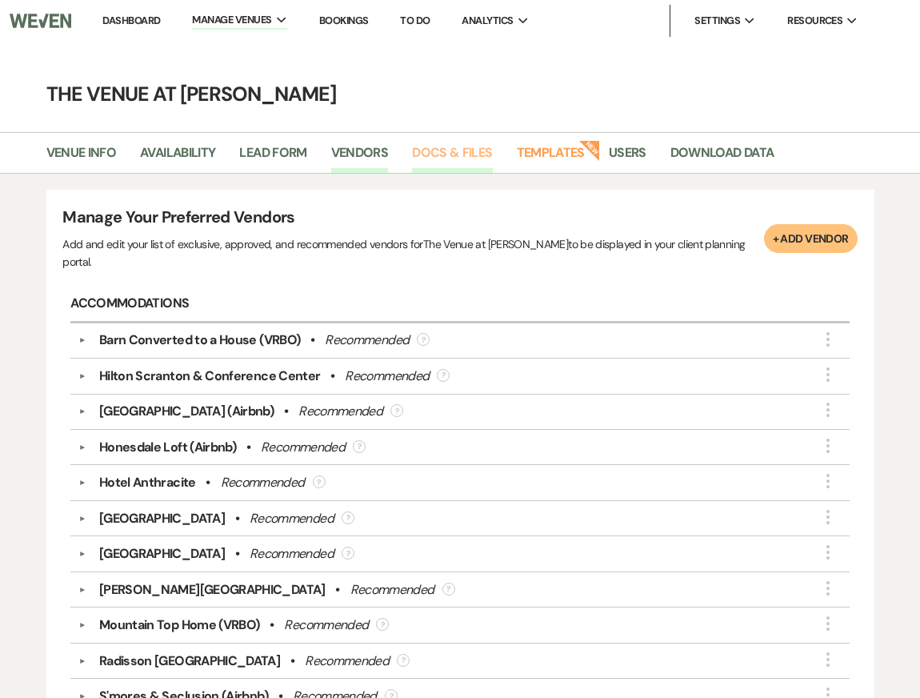
click at [443, 152] on link "Docs & Files" at bounding box center [452, 157] width 80 height 30
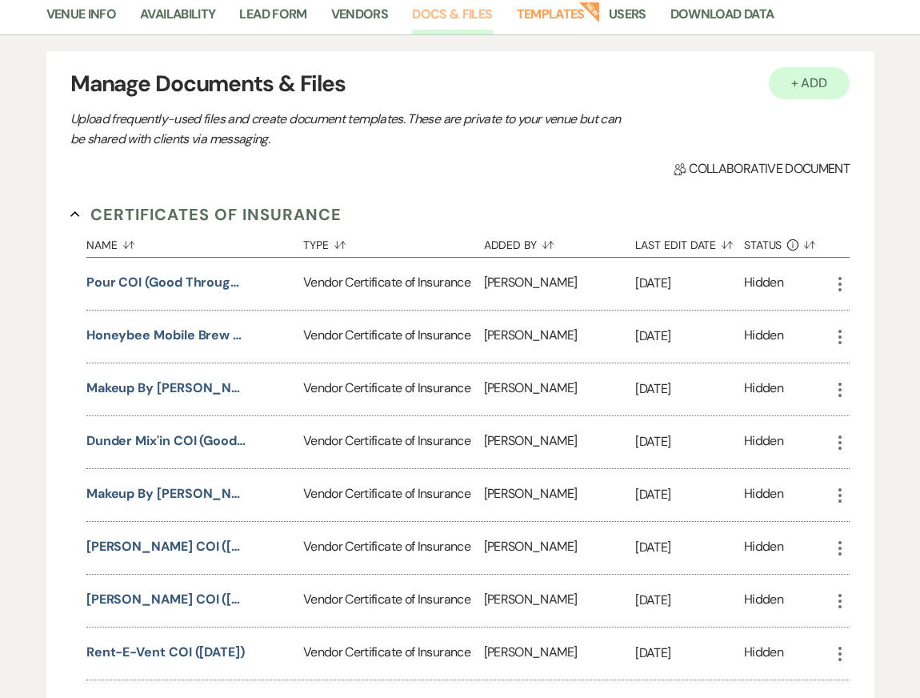
scroll to position [141, 0]
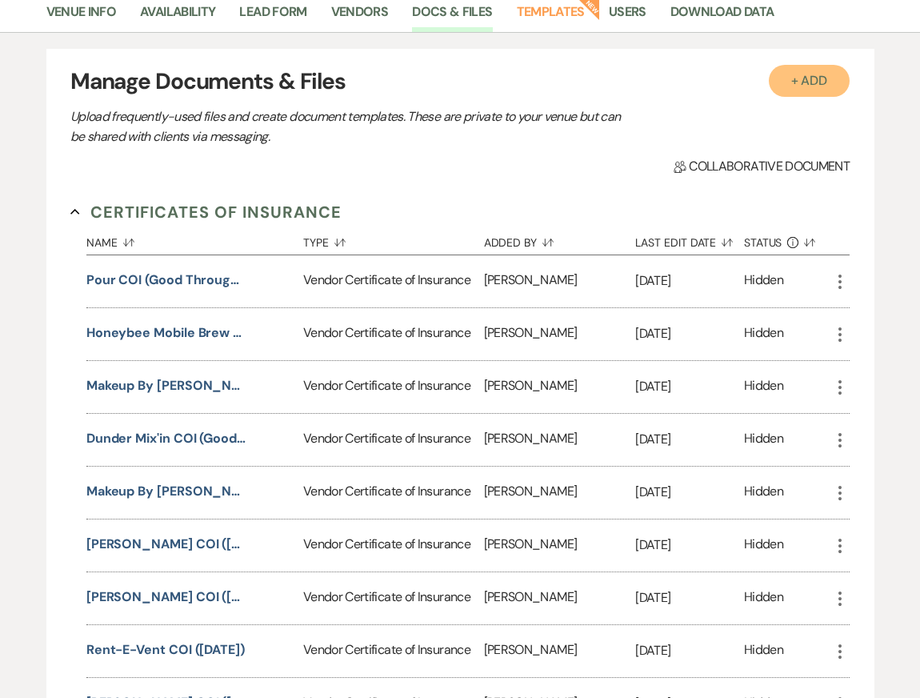
click at [812, 79] on button "+ Add" at bounding box center [810, 81] width 82 height 32
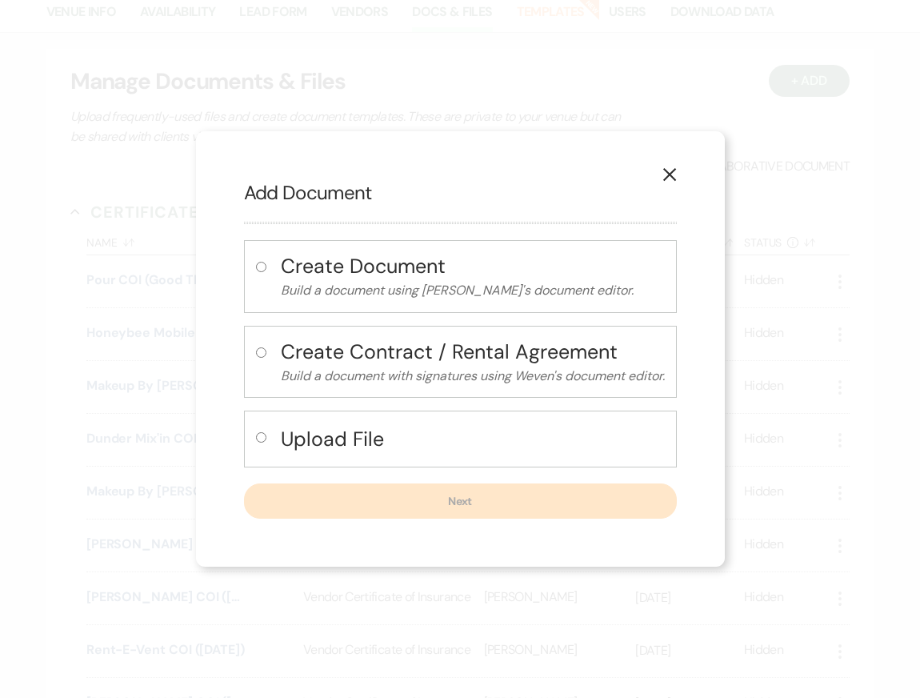
click at [335, 435] on h4 "Upload File" at bounding box center [473, 439] width 384 height 28
radio input "true"
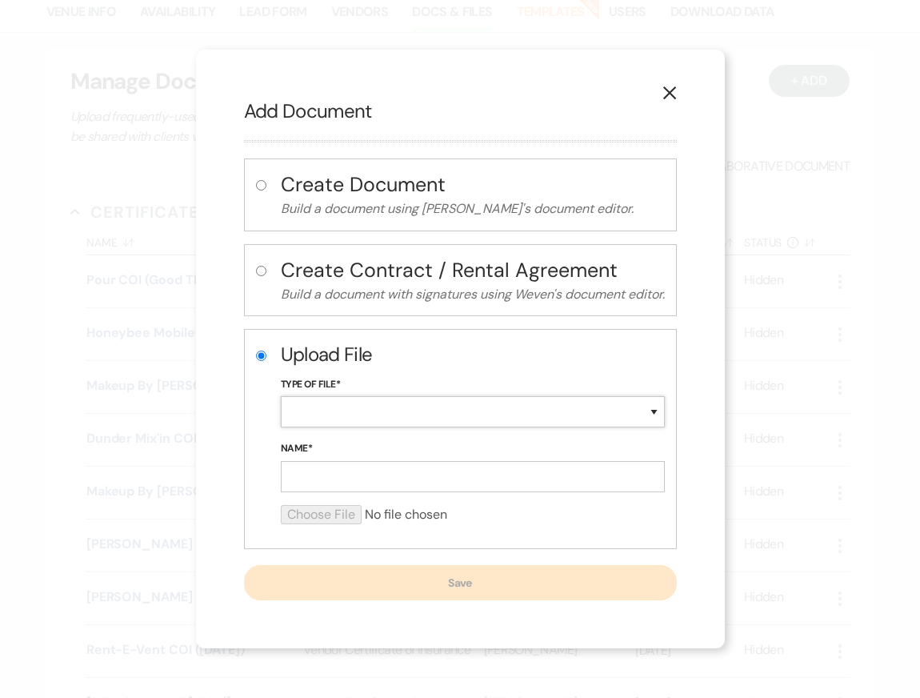
click at [339, 414] on select "Special Event Insurance Vendor Certificate of Insurance Contracts / Rental Agre…" at bounding box center [473, 411] width 384 height 31
select select "18"
click at [307, 471] on input "Name*" at bounding box center [473, 476] width 384 height 31
paste input "[DATE]"
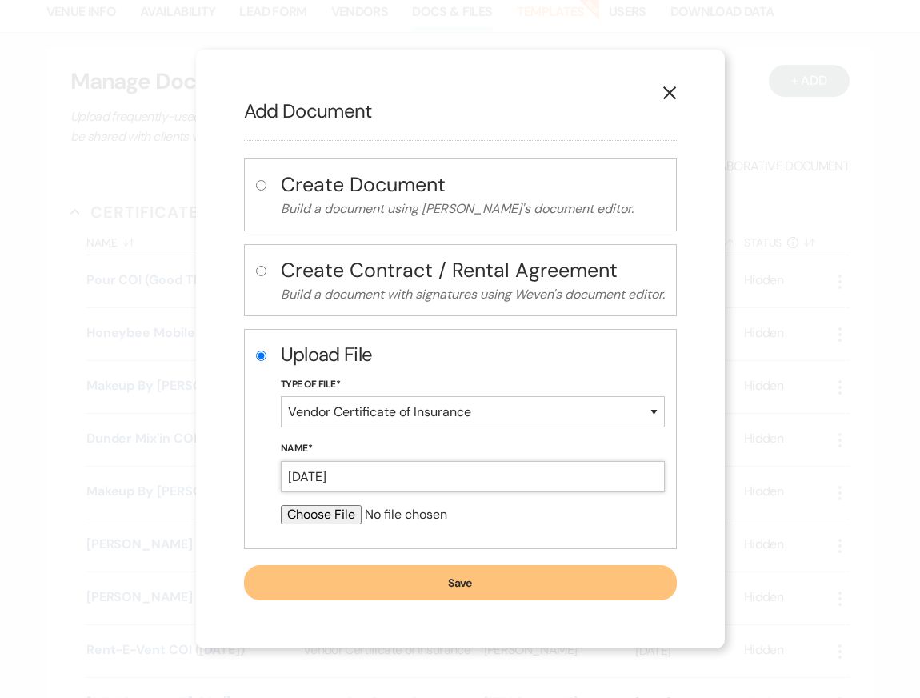
click at [283, 476] on input "[DATE]" at bounding box center [473, 476] width 384 height 31
click at [491, 477] on input "Dart Collective COI ([DATE]" at bounding box center [473, 476] width 384 height 31
click at [335, 477] on input "Dart Collective COI ([DATE])" at bounding box center [473, 476] width 384 height 31
click at [496, 480] on input "Dart DJ COI ([DATE])" at bounding box center [473, 476] width 384 height 31
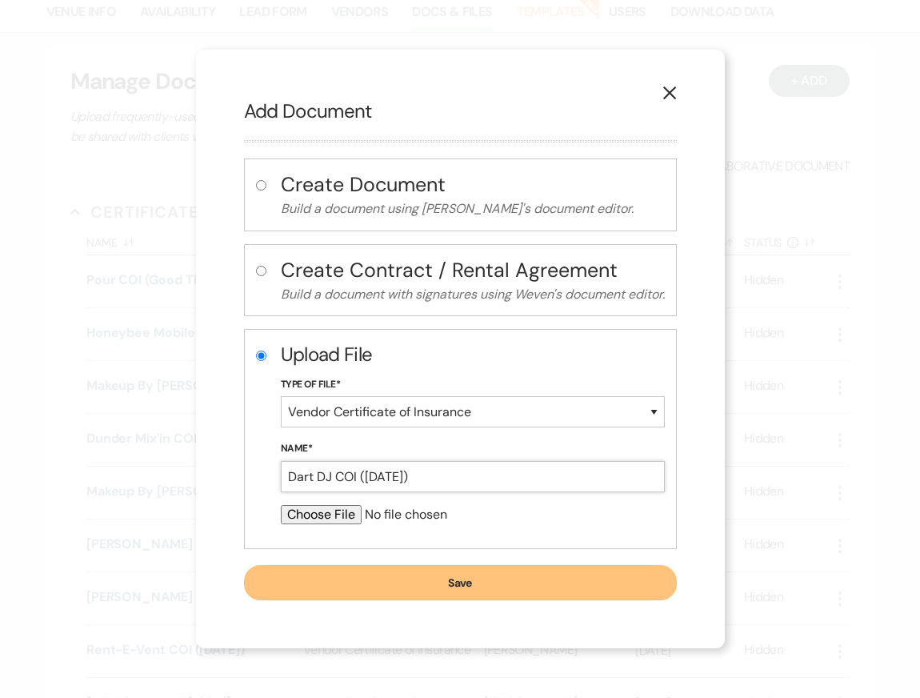
type input "Dart DJ COI ([DATE])"
click at [323, 515] on input "file" at bounding box center [473, 514] width 384 height 19
type input "C:\fakepath\[PERSON_NAME] COI.pdf"
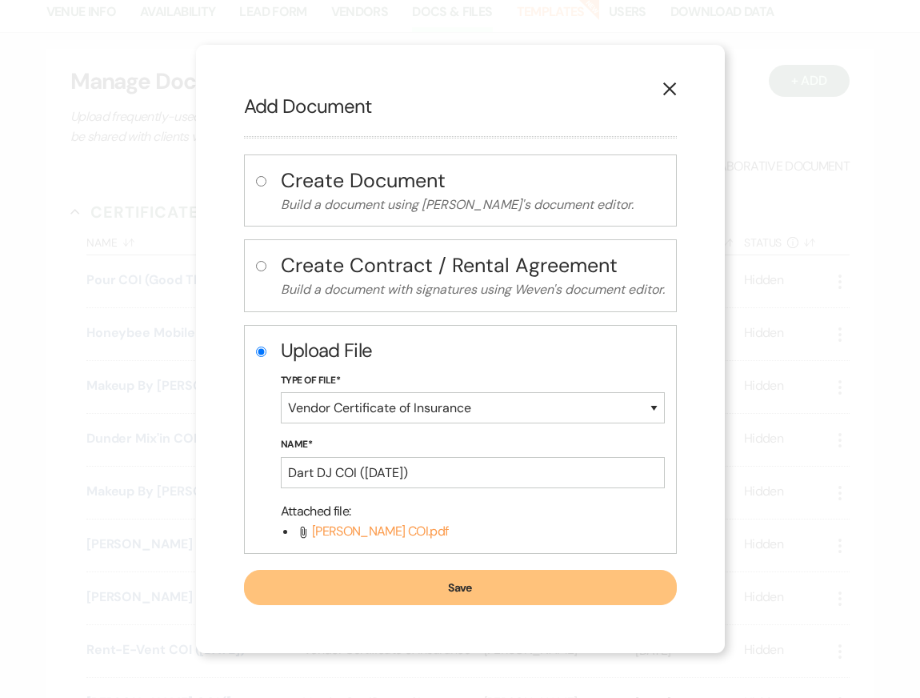
click at [403, 587] on button "Save" at bounding box center [460, 587] width 433 height 35
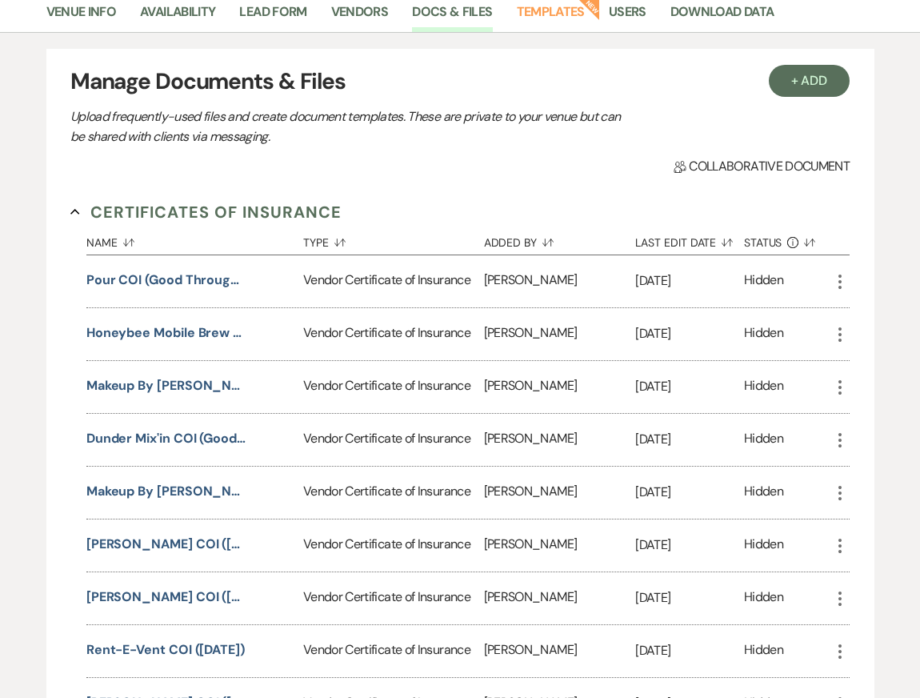
scroll to position [0, 0]
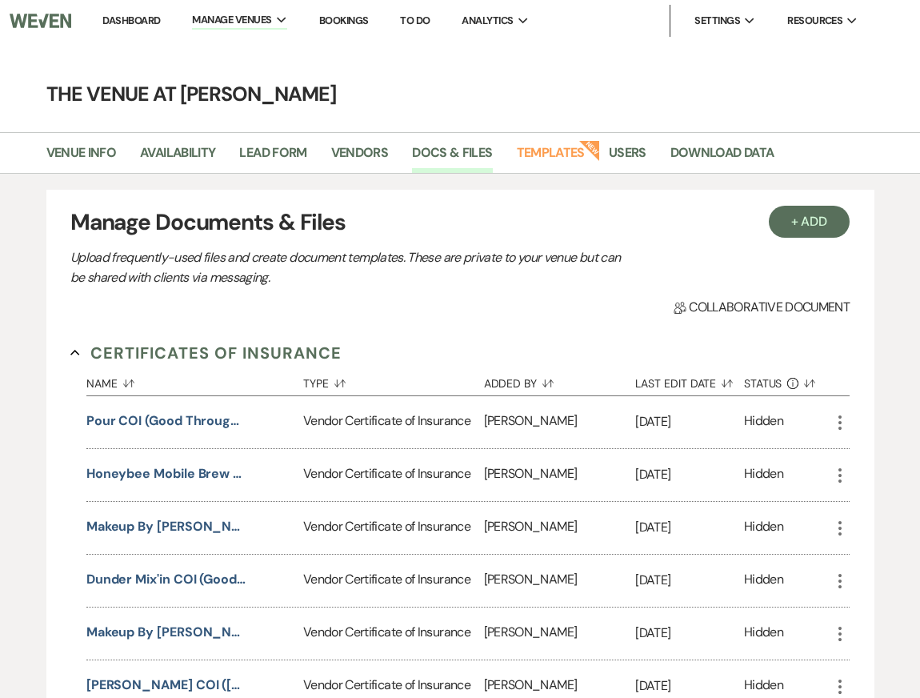
click at [122, 22] on link "Dashboard" at bounding box center [131, 21] width 58 height 14
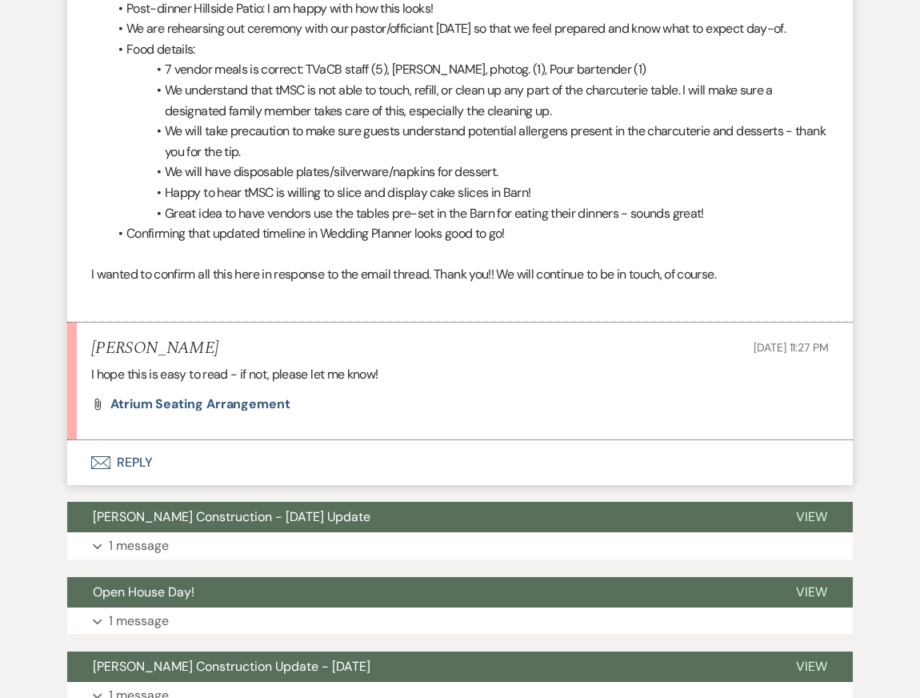
scroll to position [13882, 0]
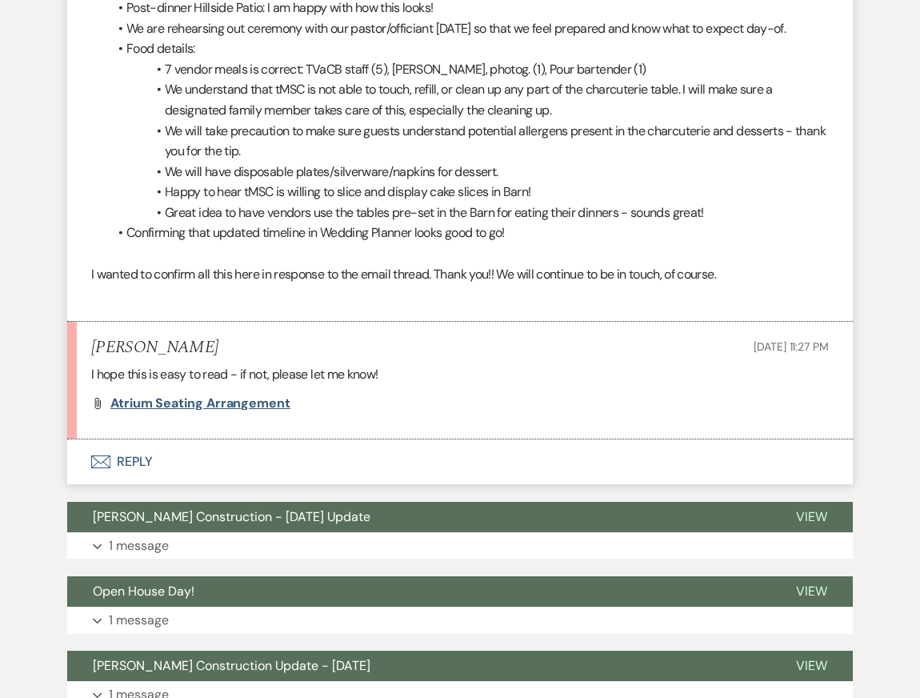
click at [218, 395] on span "Atrium Seating Arrangement" at bounding box center [200, 403] width 180 height 17
